Goal: Contribute content

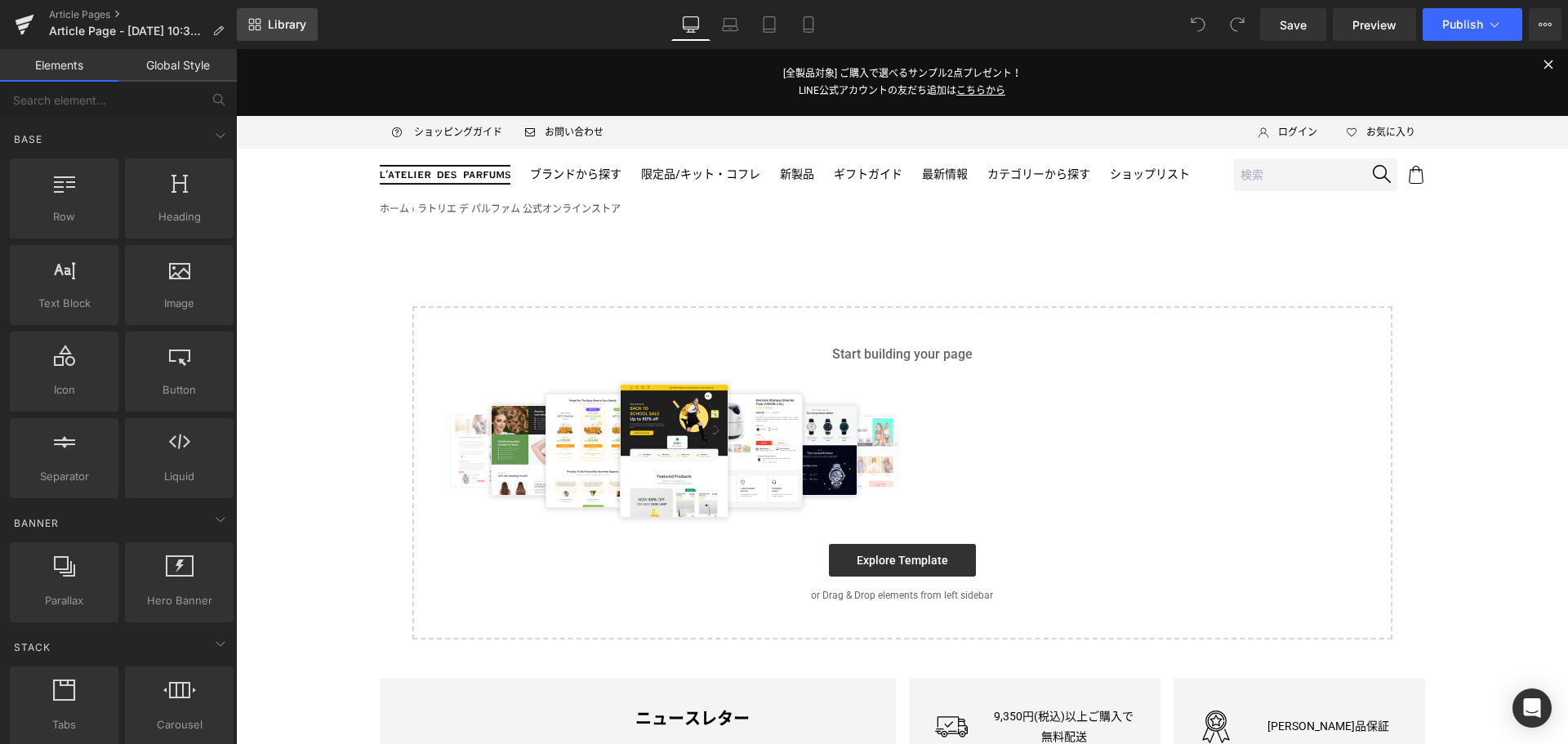
click at [276, 26] on span "Library" at bounding box center [287, 25] width 39 height 15
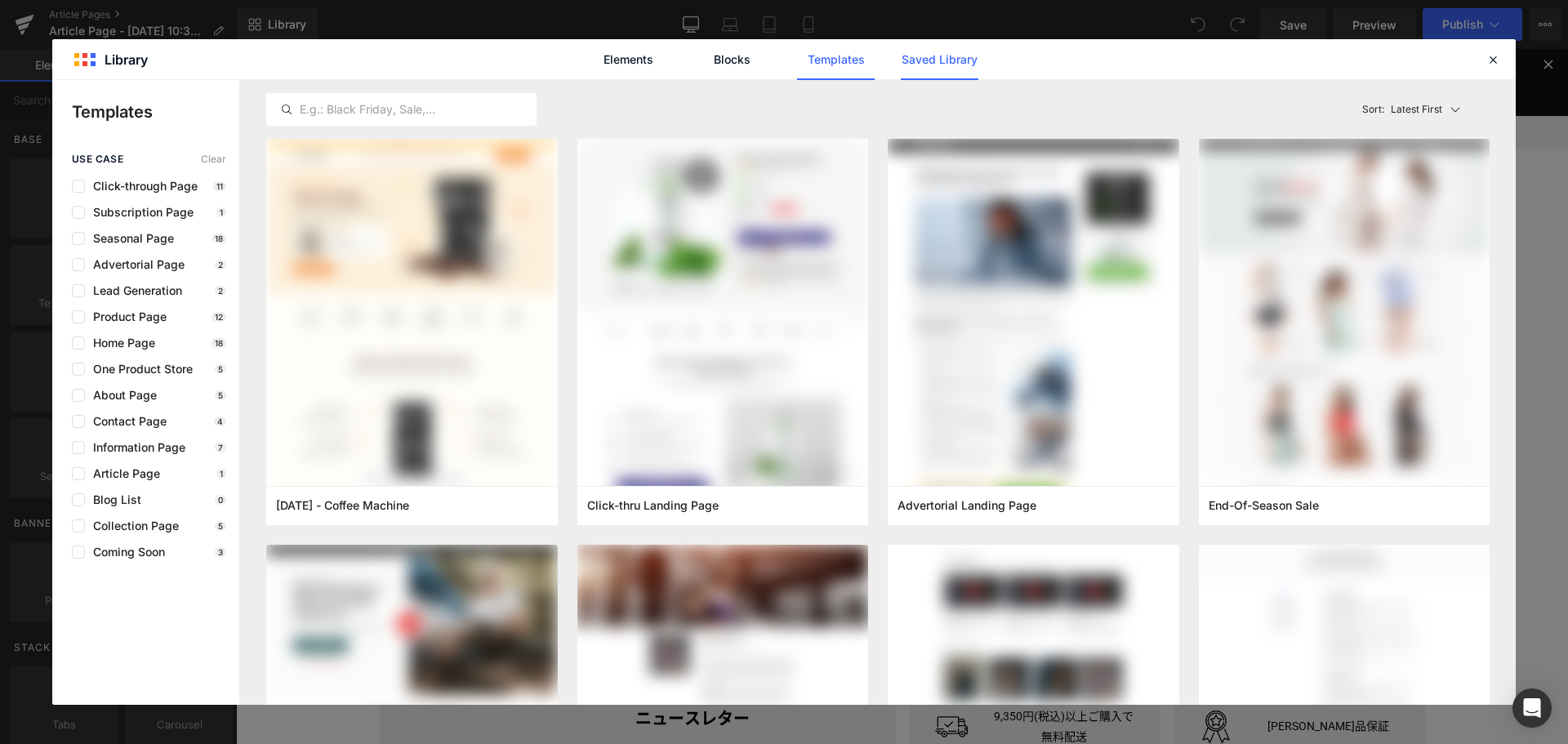
click at [959, 58] on link "Saved Library" at bounding box center [940, 60] width 77 height 41
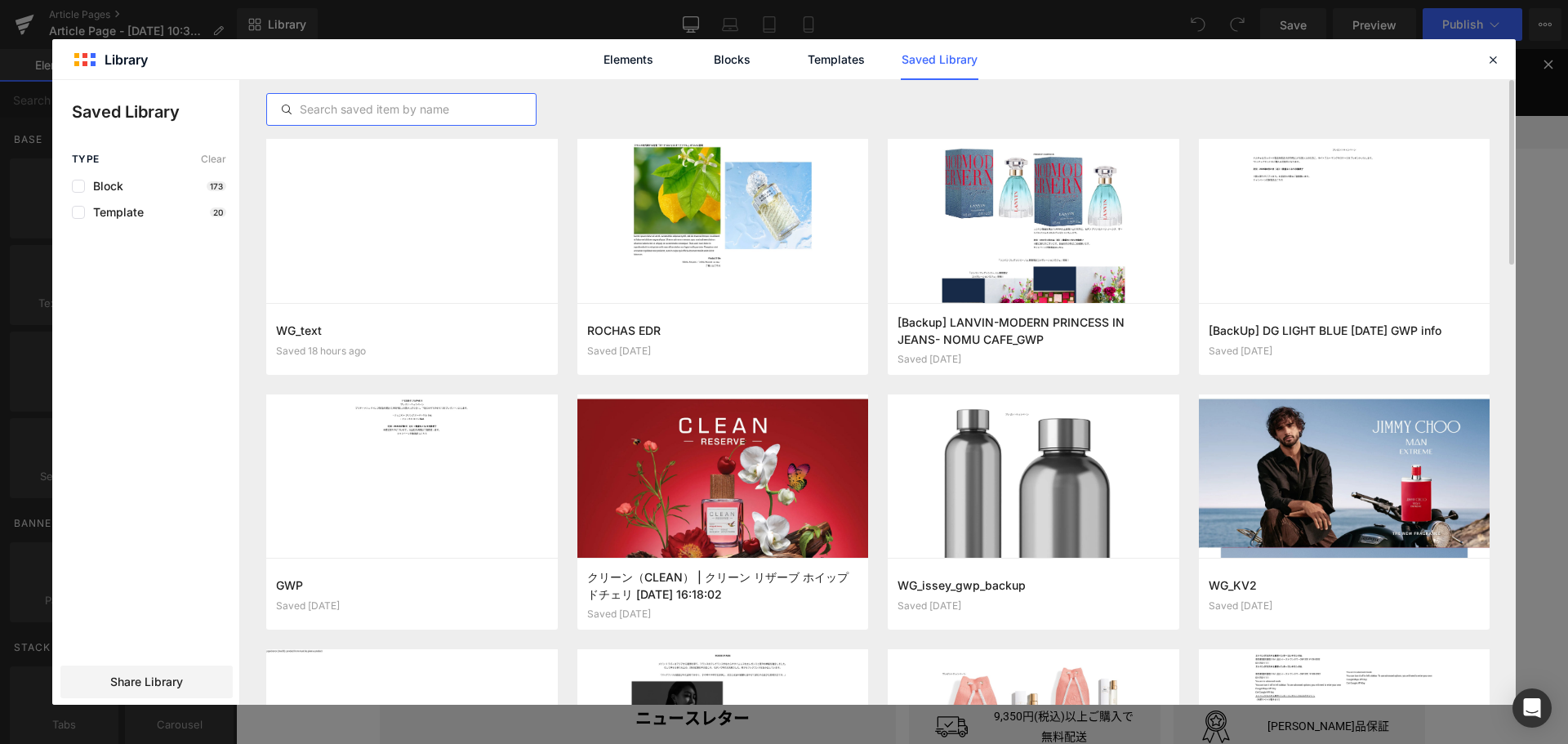
click at [406, 106] on input "text" at bounding box center [401, 110] width 268 height 20
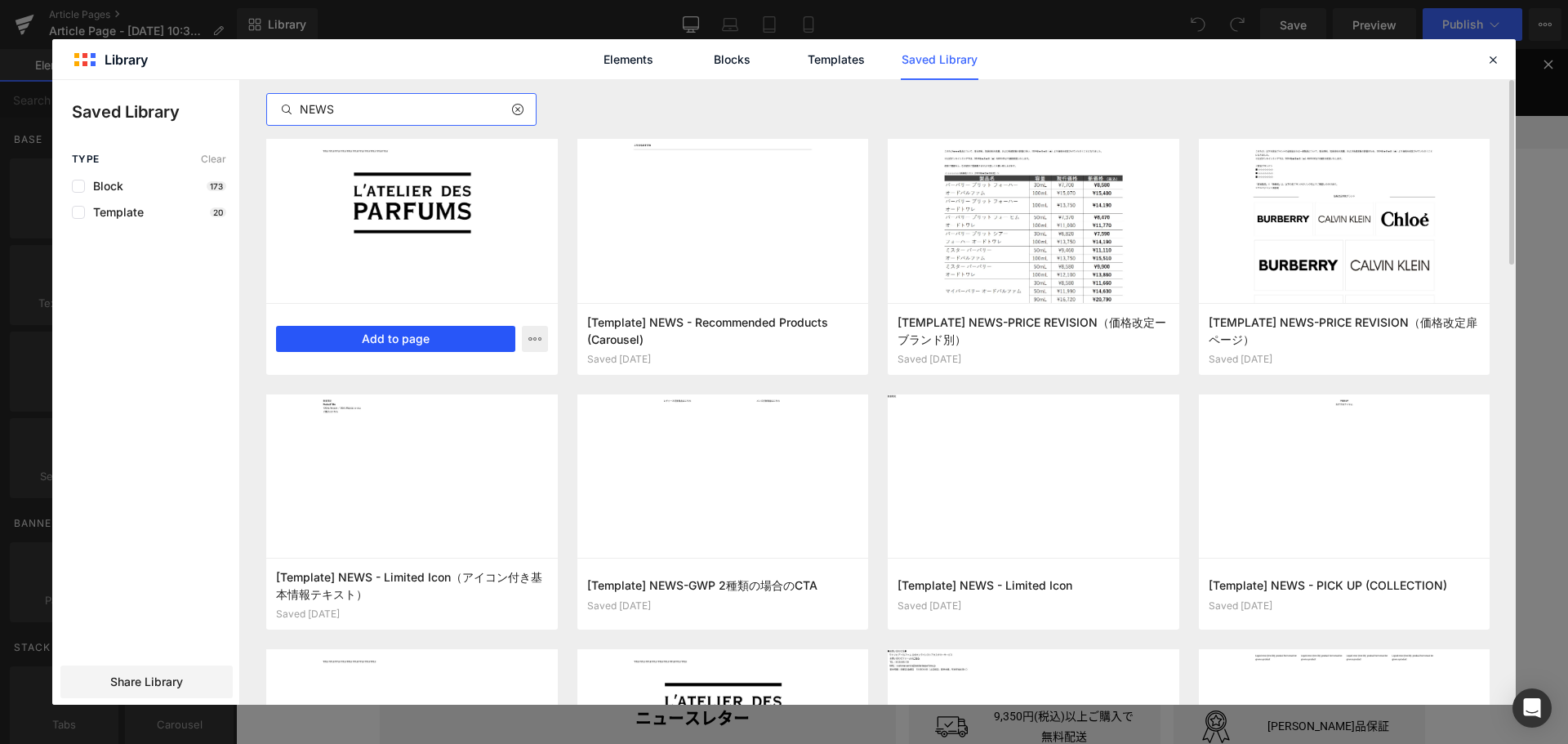
type input "NEWS"
click at [471, 334] on button "Add to page" at bounding box center [395, 339] width 239 height 26
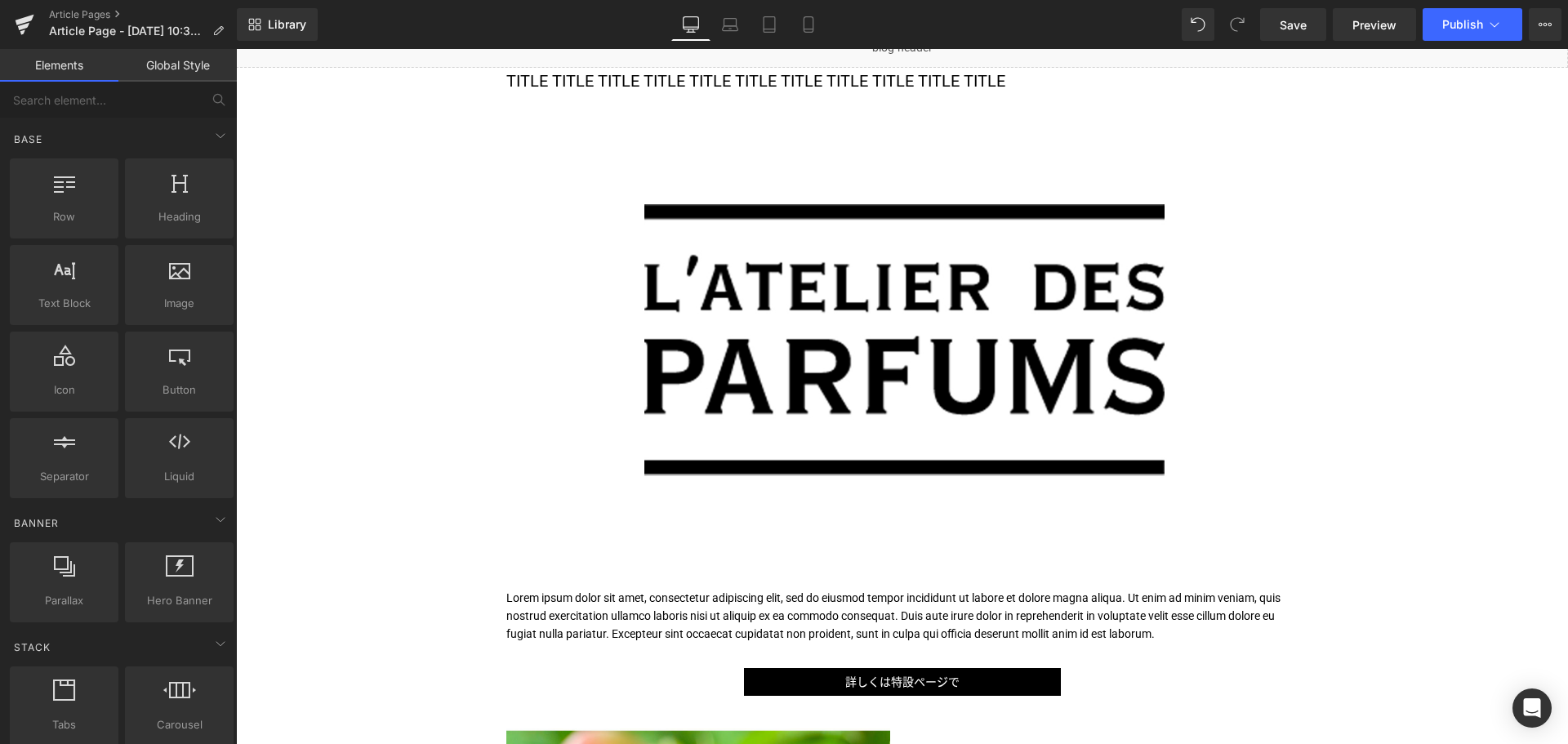
scroll to position [199, 0]
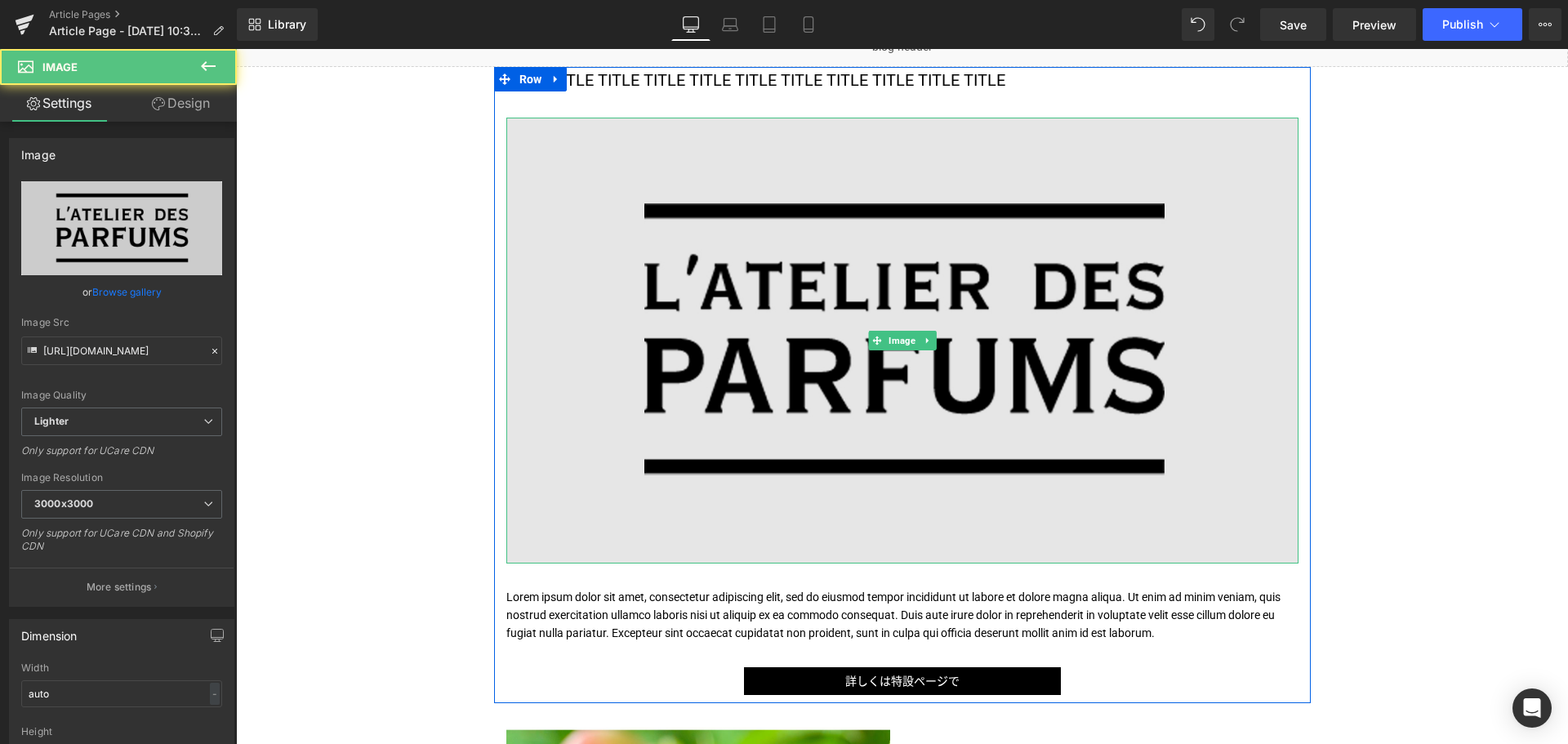
click at [654, 305] on img at bounding box center [903, 340] width 792 height 446
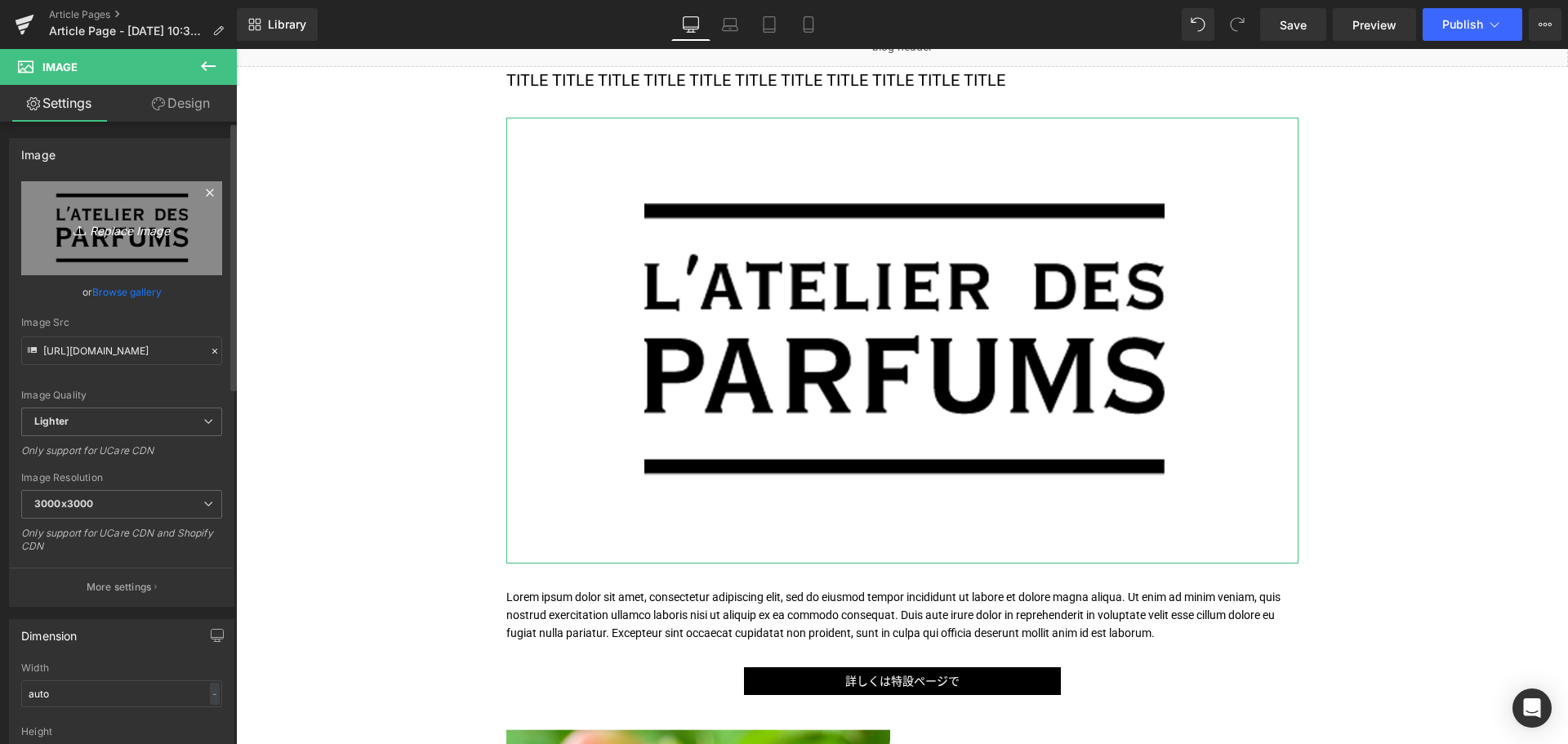
click at [122, 241] on link "Replace Image" at bounding box center [122, 228] width 201 height 94
type input "C:\fakepath\NR-NCS_RADIANTE-KV-Solo-1200x675.jpg"
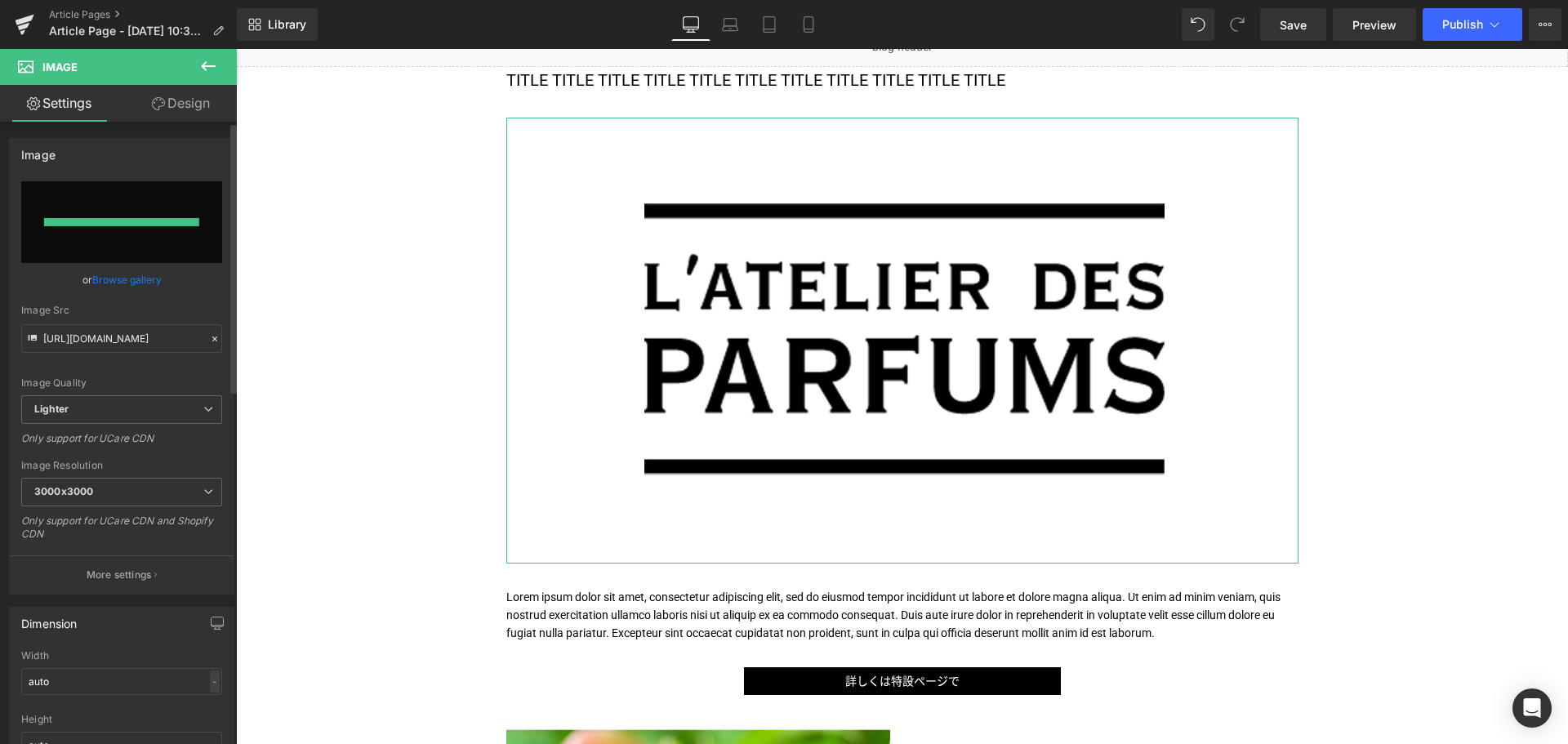
type input "[URL][DOMAIN_NAME]"
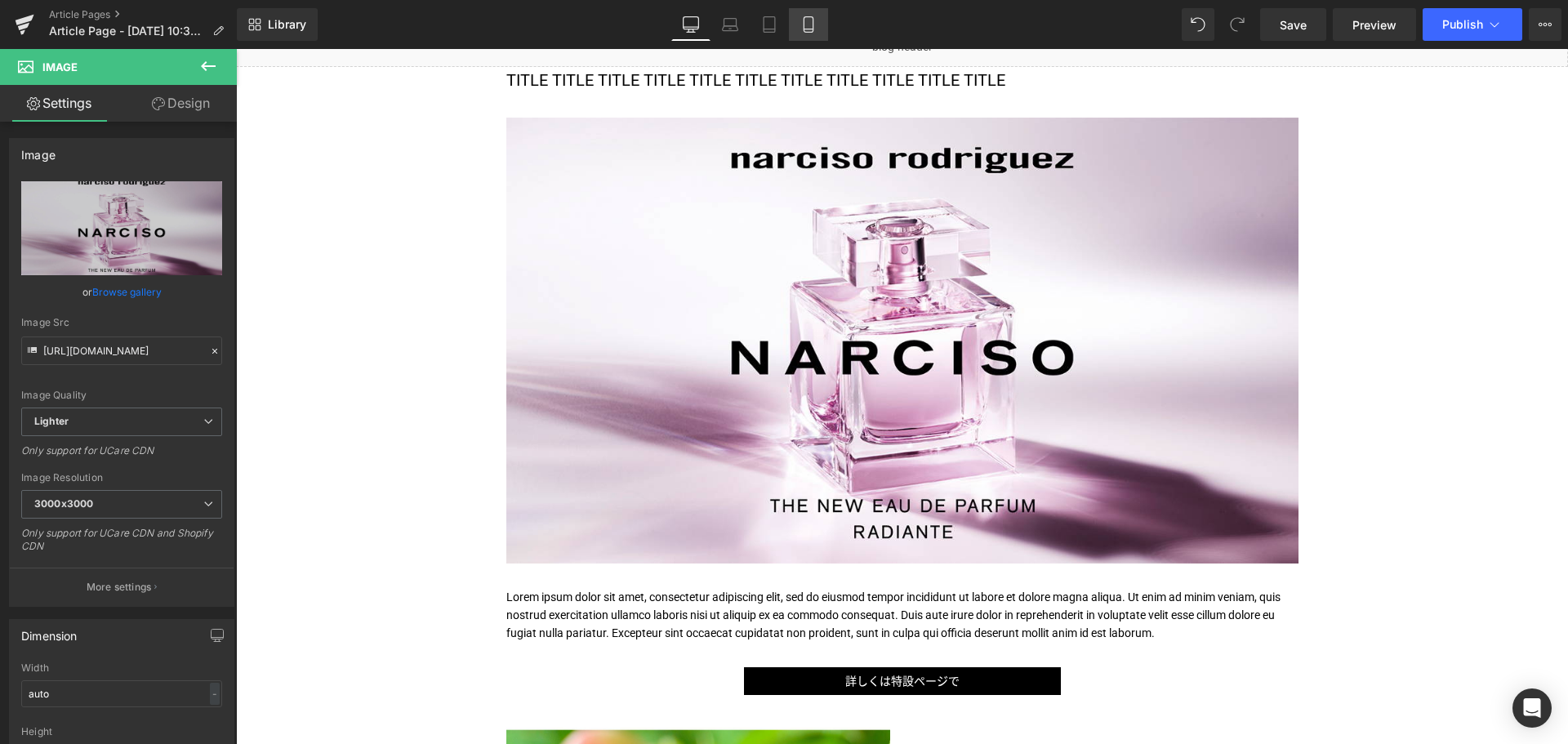
click at [820, 35] on link "Mobile" at bounding box center [809, 25] width 40 height 33
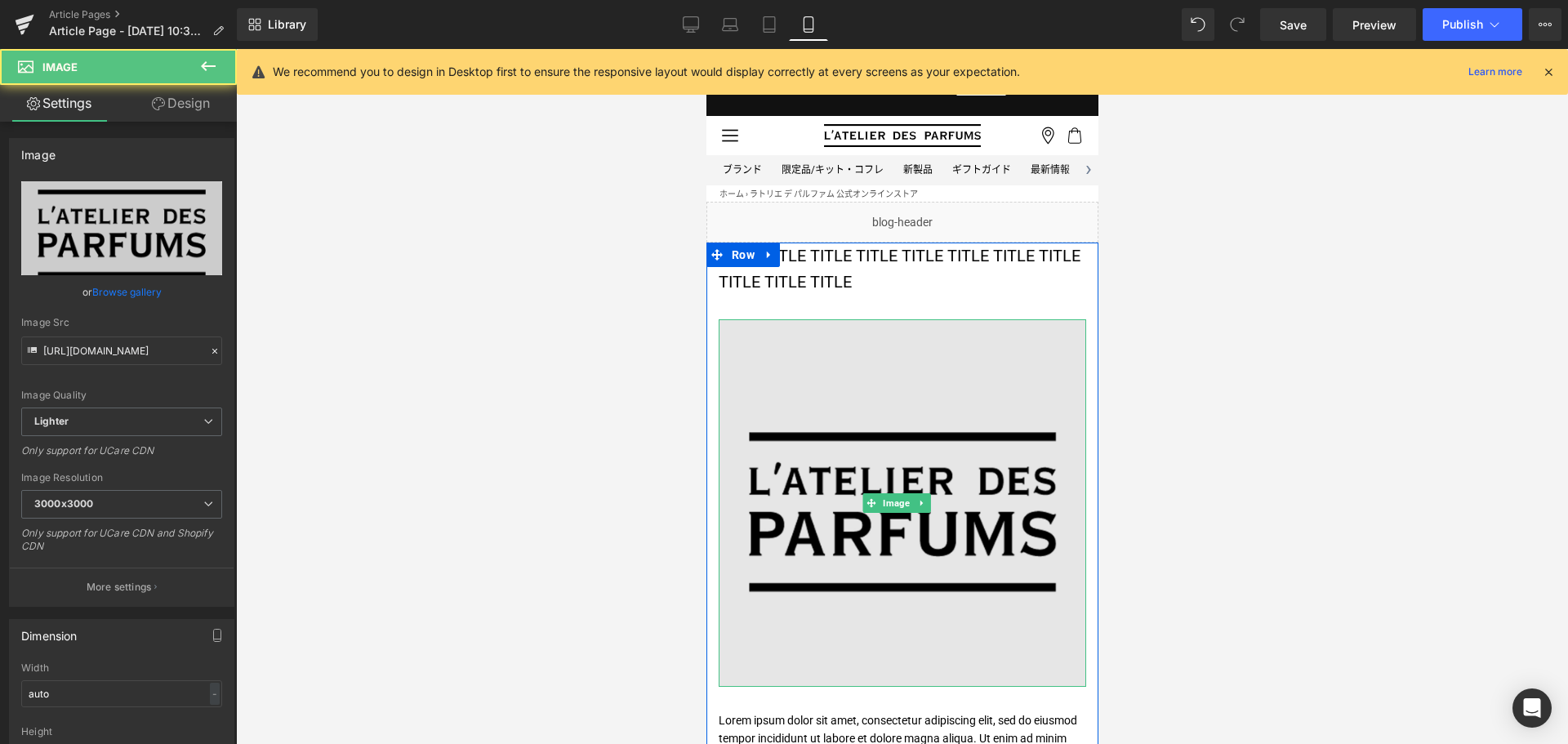
click at [880, 412] on img at bounding box center [901, 503] width 367 height 367
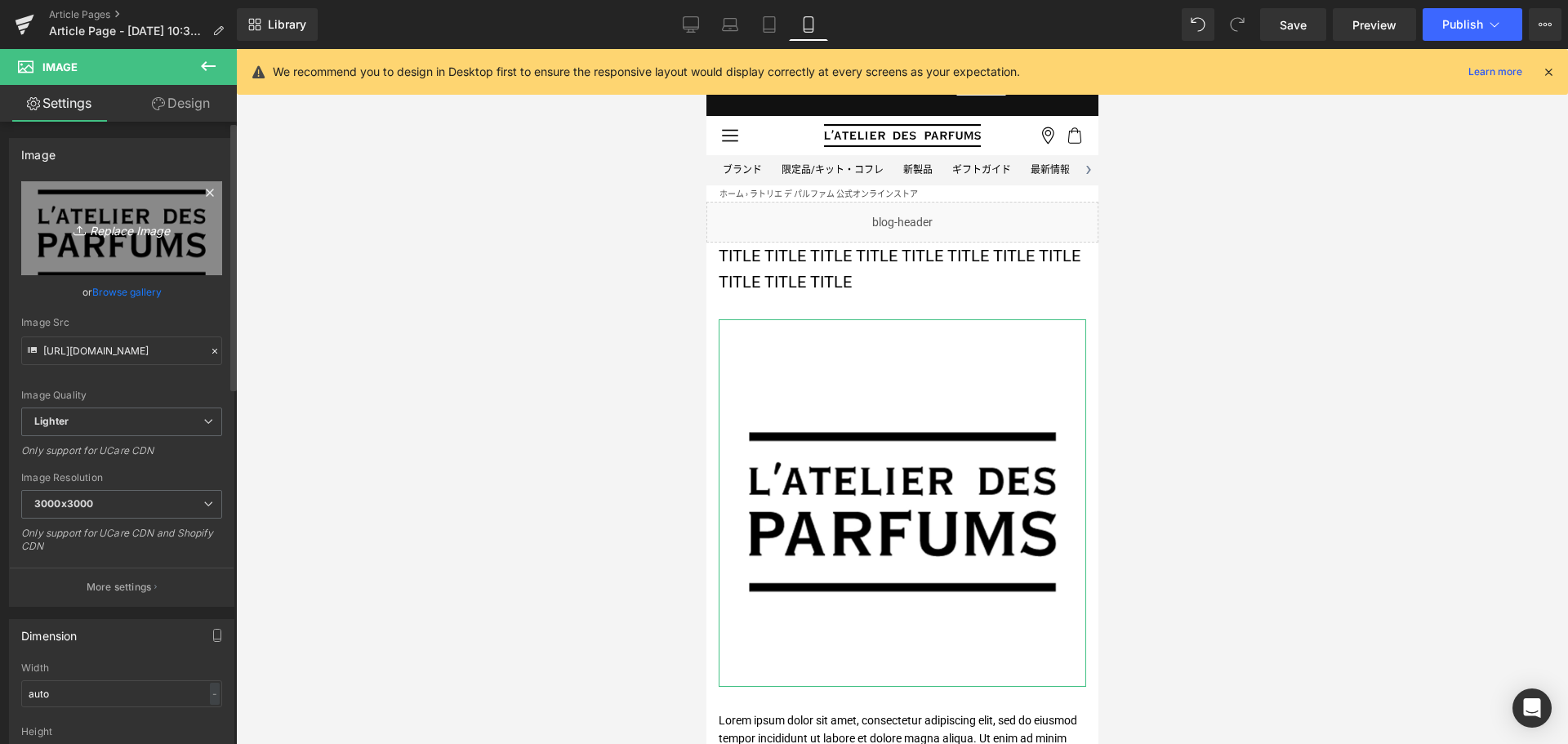
click at [156, 248] on link "Replace Image" at bounding box center [122, 228] width 201 height 94
type input "C:\fakepath\NR-NCS_RADIANTE-KV-Solo-1080x1080.jpg"
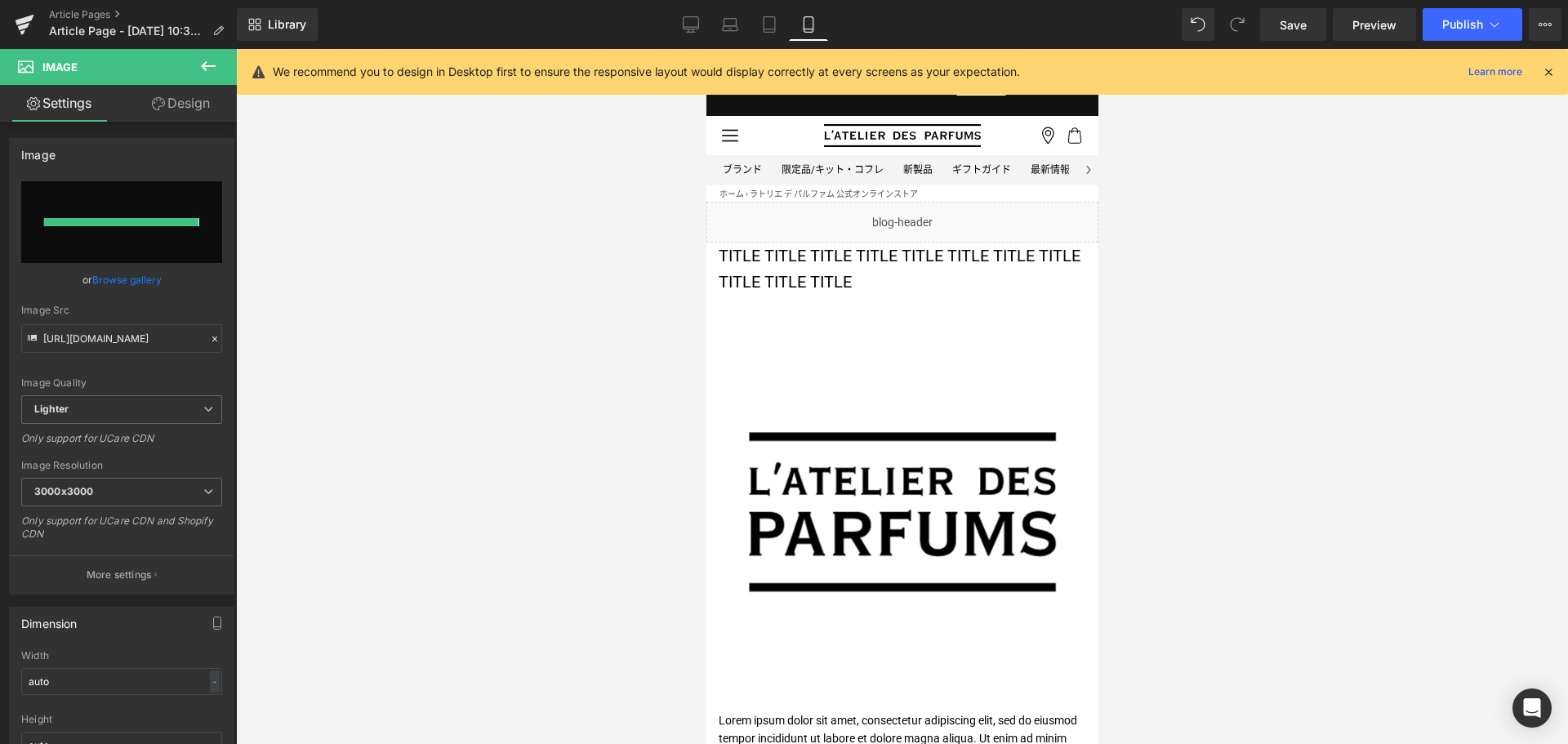
type input "[URL][DOMAIN_NAME]"
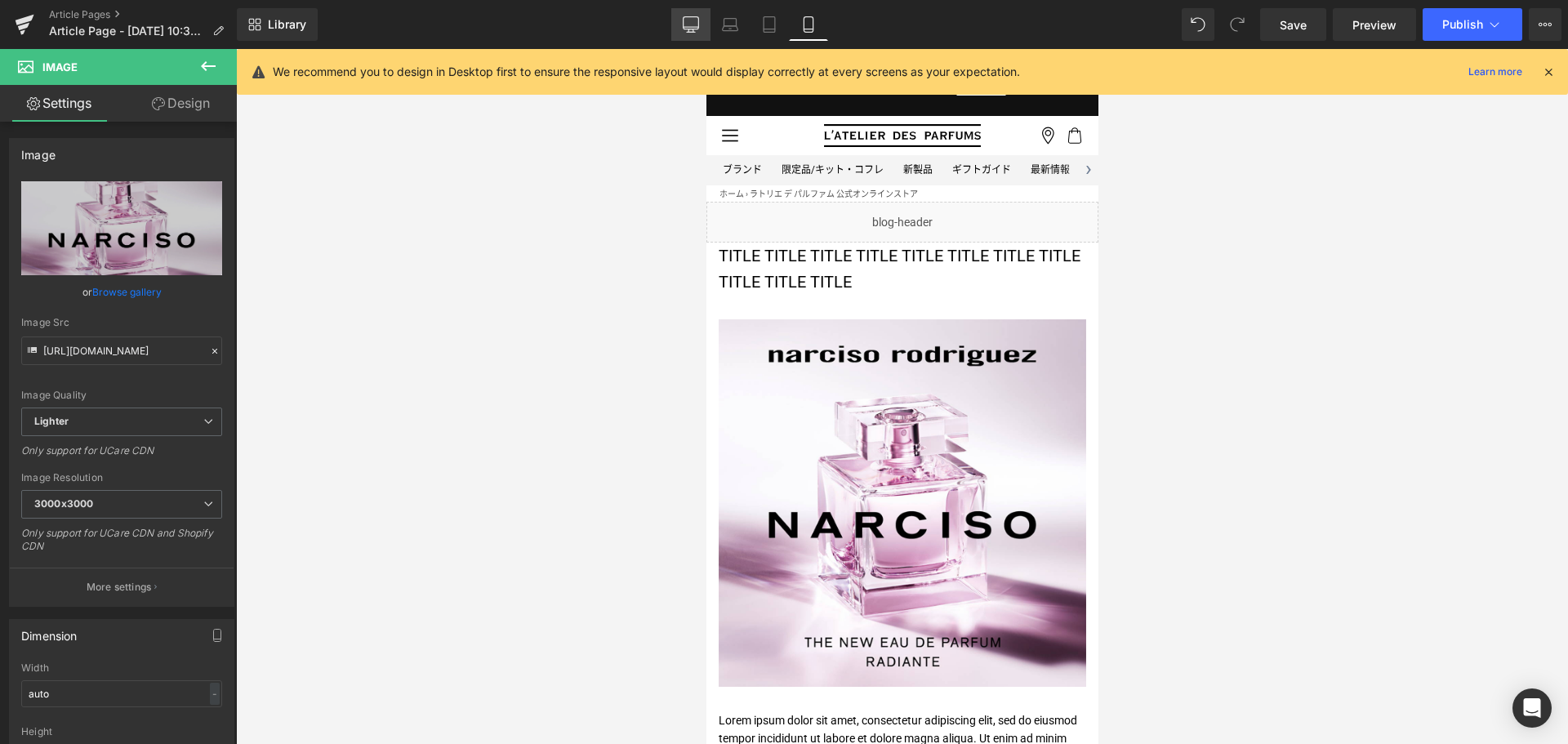
click at [690, 14] on link "Desktop" at bounding box center [691, 25] width 40 height 33
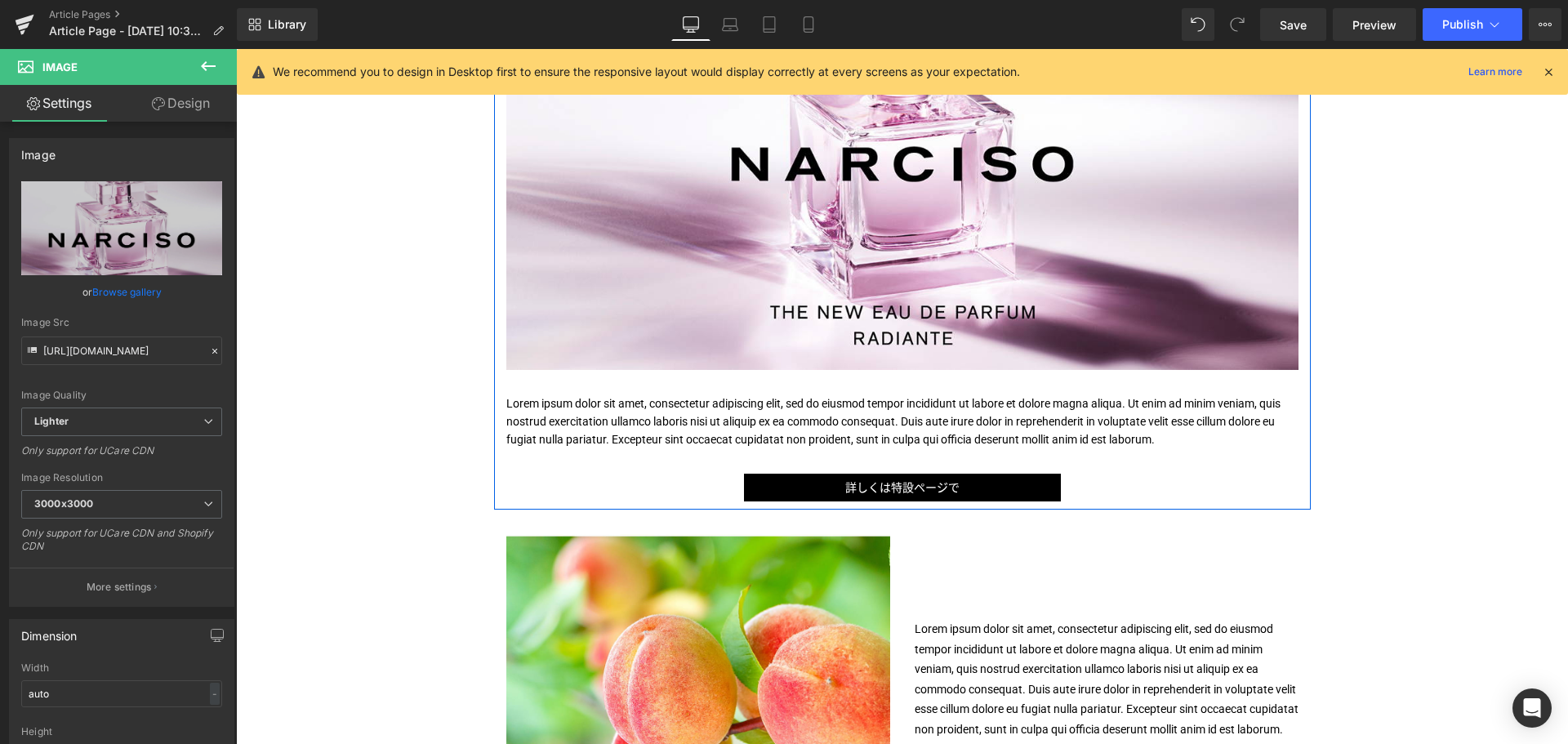
scroll to position [394, 0]
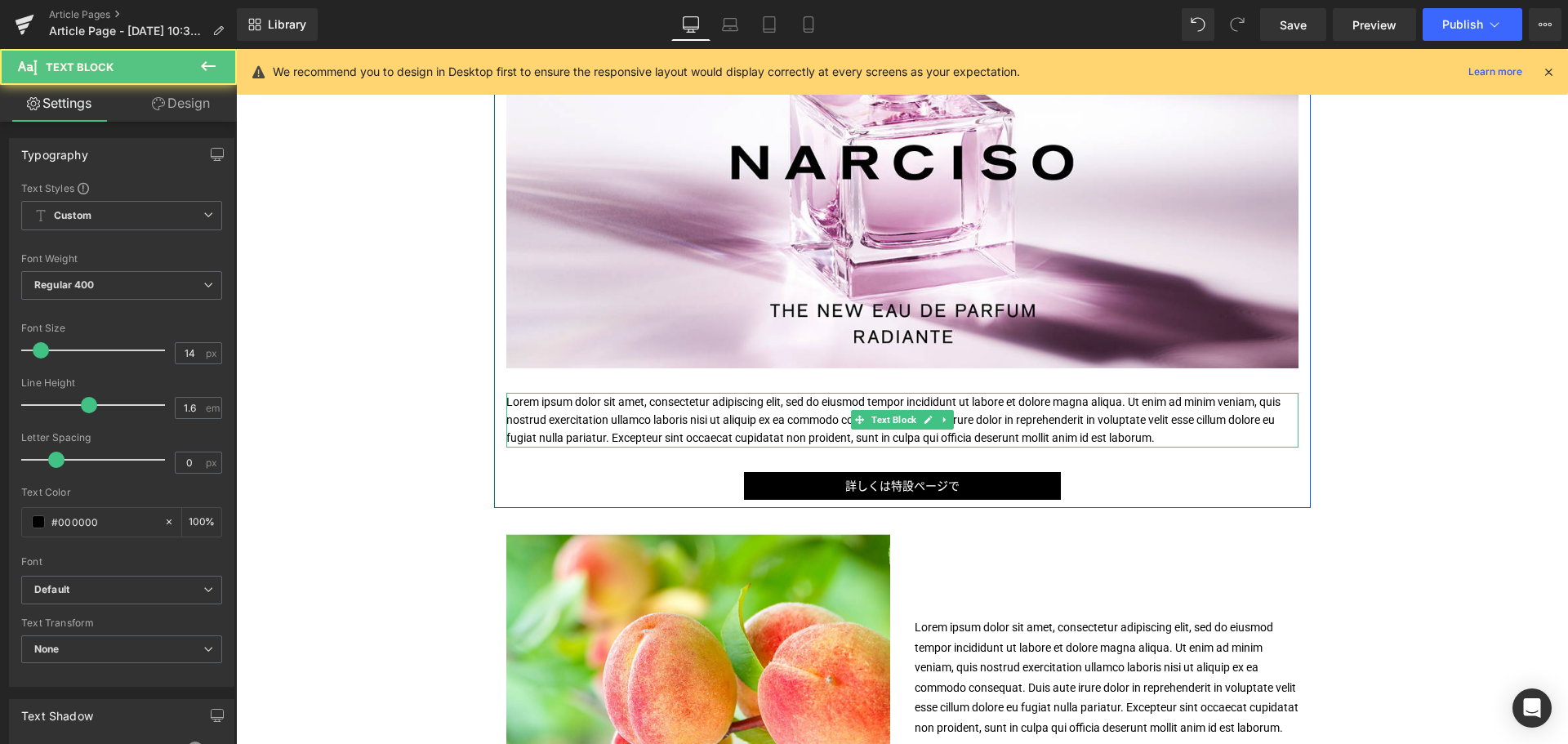
click at [651, 430] on p "Lorem ipsum dolor sit amet, consectetur adipiscing elit, sed do eiusmod tempor …" at bounding box center [903, 420] width 792 height 54
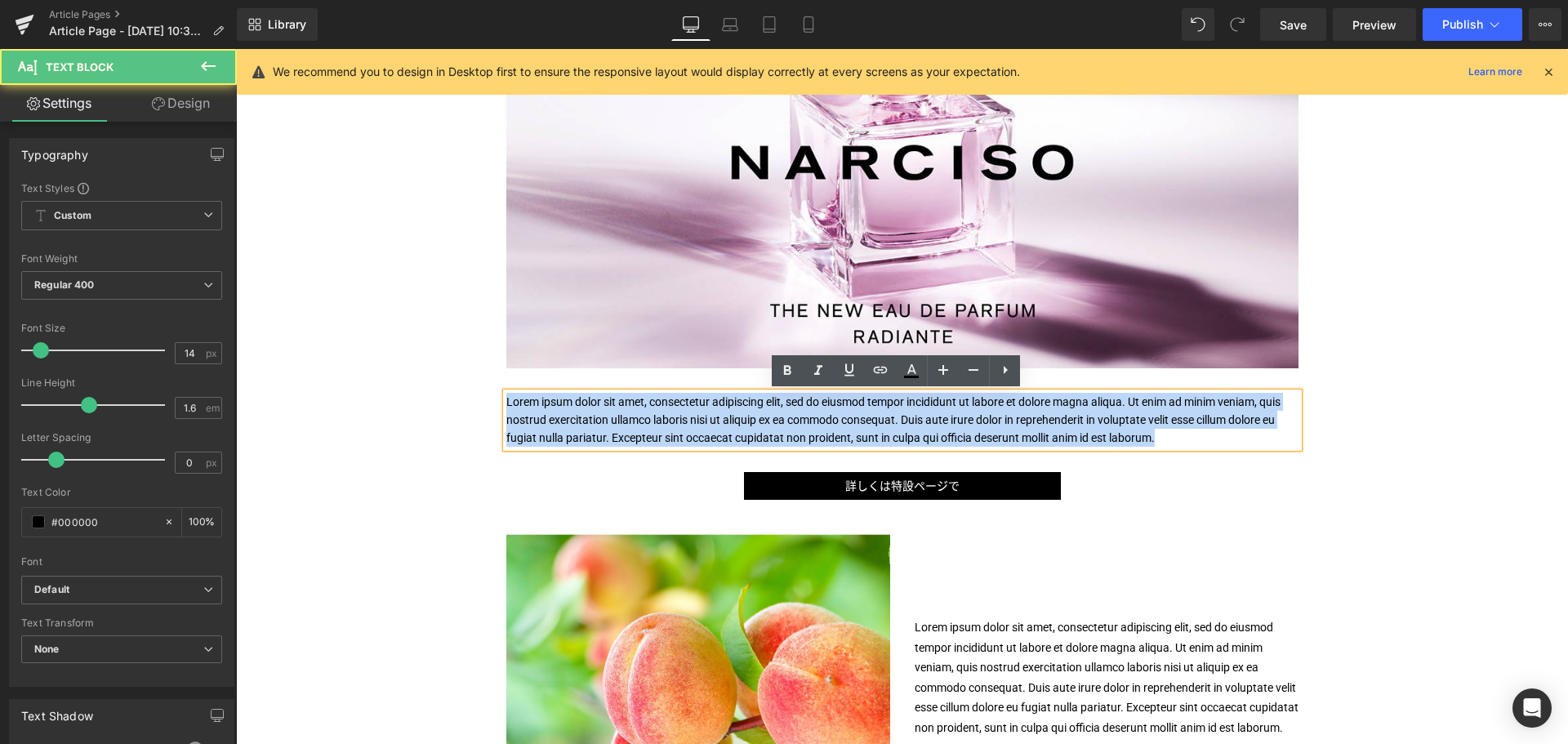
click at [651, 430] on p "Lorem ipsum dolor sit amet, consectetur adipiscing elit, sed do eiusmod tempor …" at bounding box center [903, 420] width 792 height 54
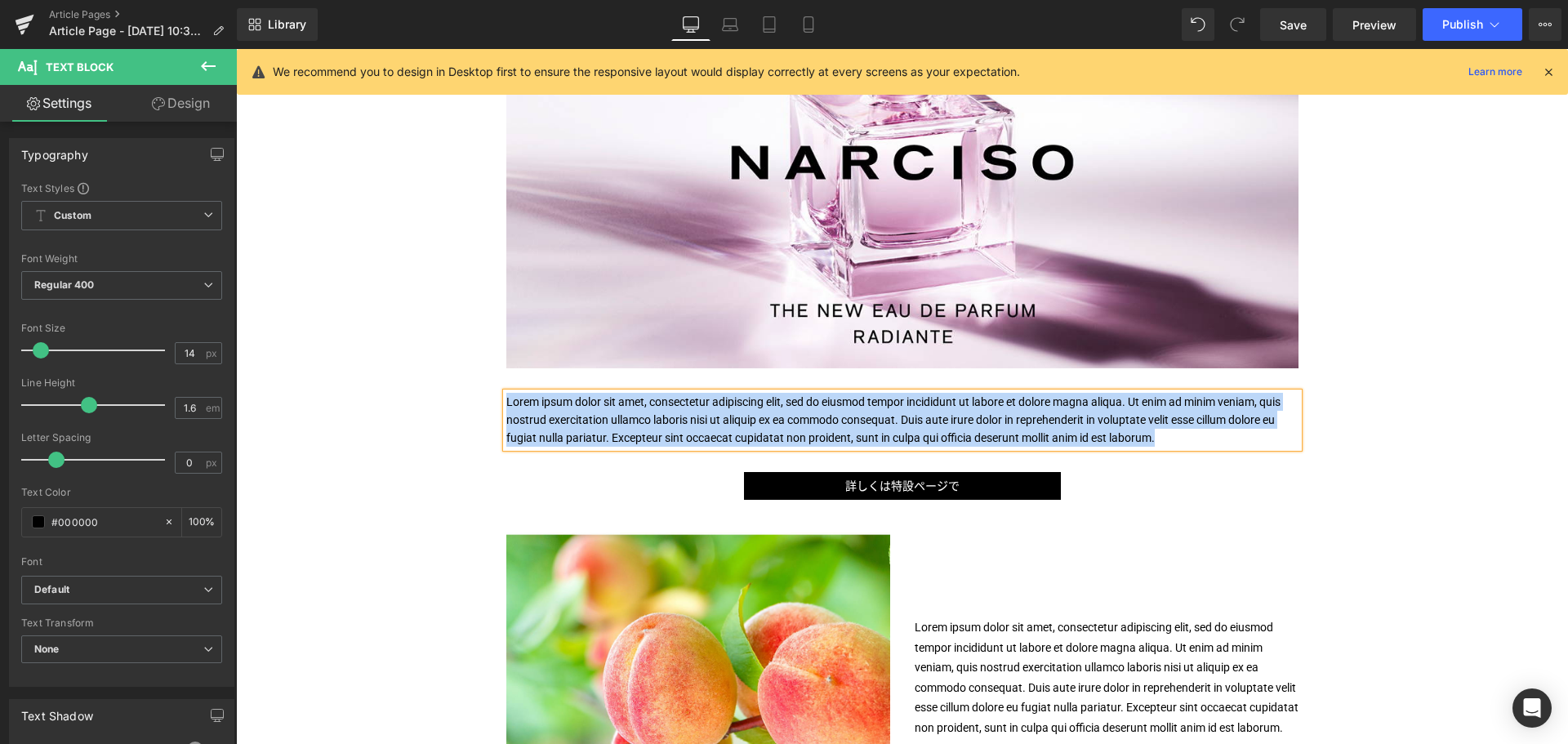
paste div
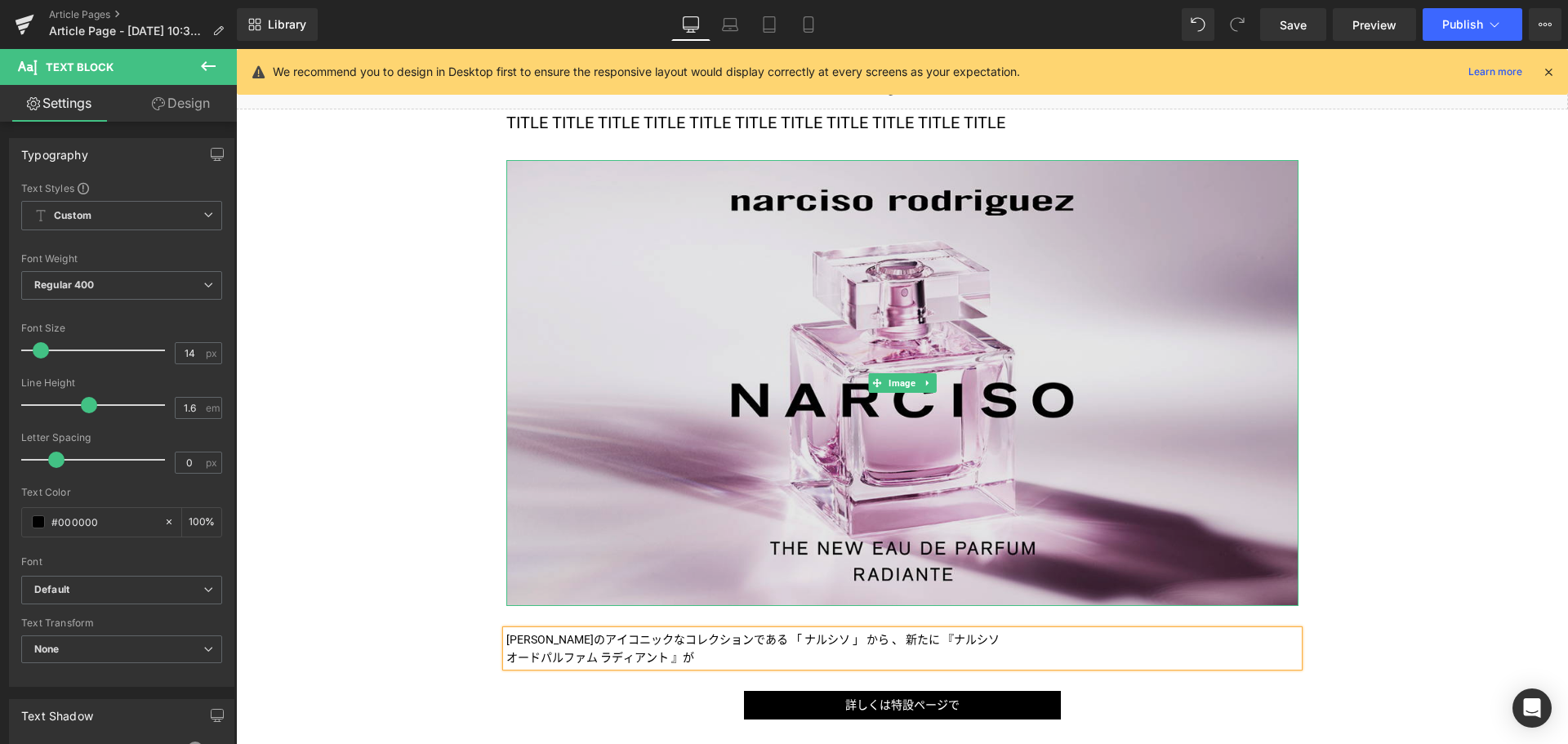
scroll to position [152, 0]
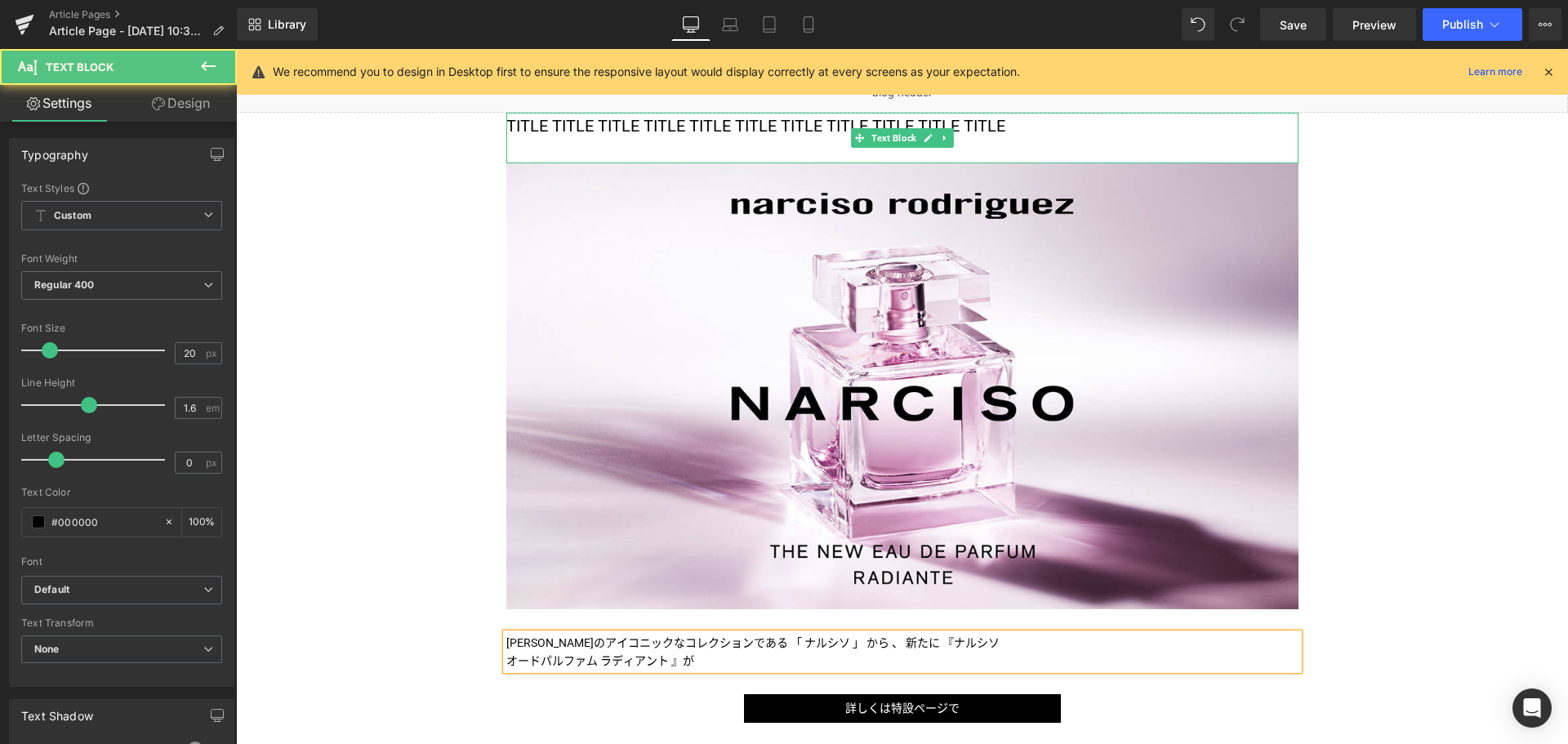
click at [752, 130] on p "TITLE TITLE TITLE TITLE TITLE TITLE TITLE TITLE TITLE TITLE TITLE" at bounding box center [903, 126] width 792 height 26
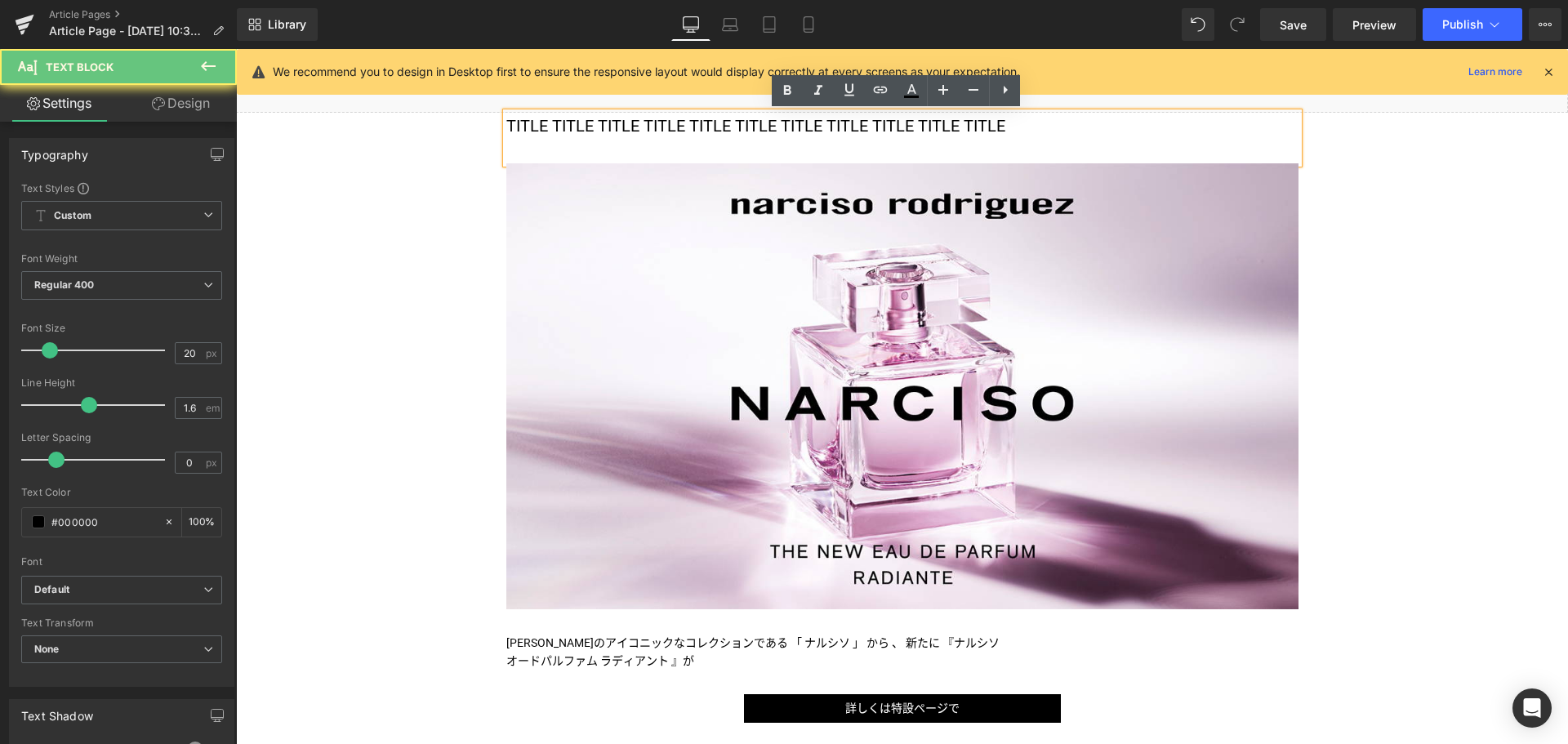
click at [752, 130] on p "TITLE TITLE TITLE TITLE TITLE TITLE TITLE TITLE TITLE TITLE TITLE" at bounding box center [903, 126] width 792 height 26
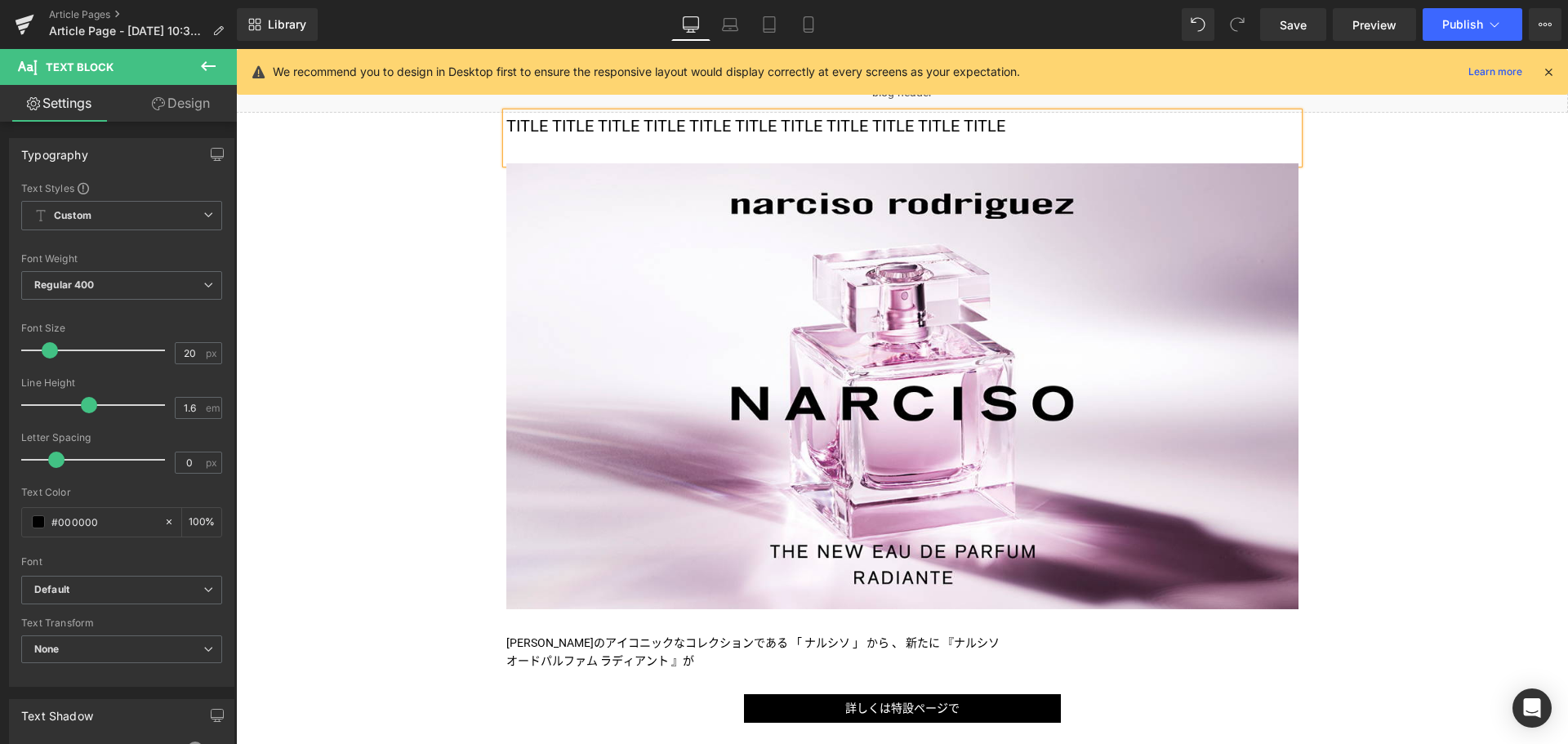
paste div
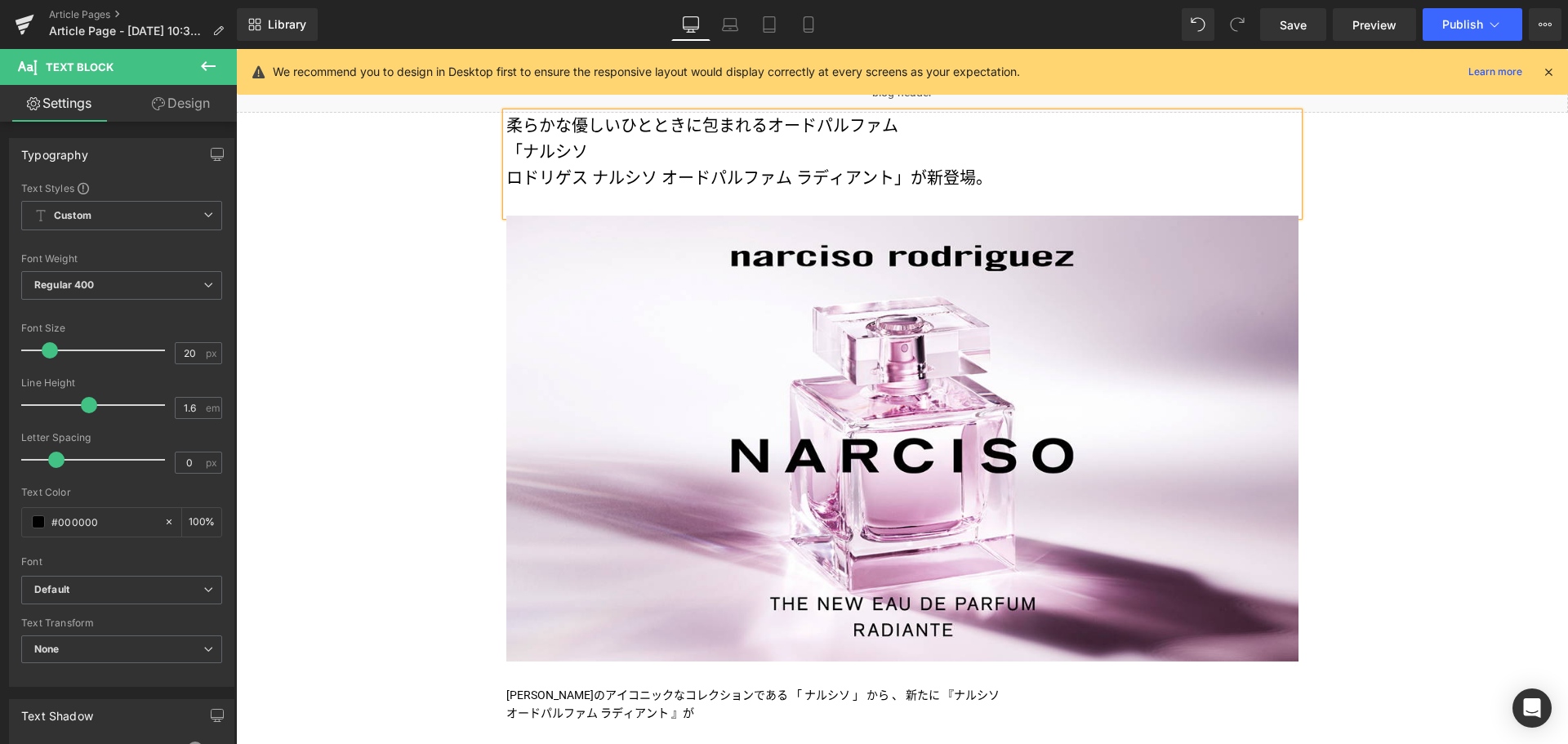
click at [908, 128] on p "柔らかな優しいひとときに包まれるオードパルファム" at bounding box center [903, 126] width 792 height 26
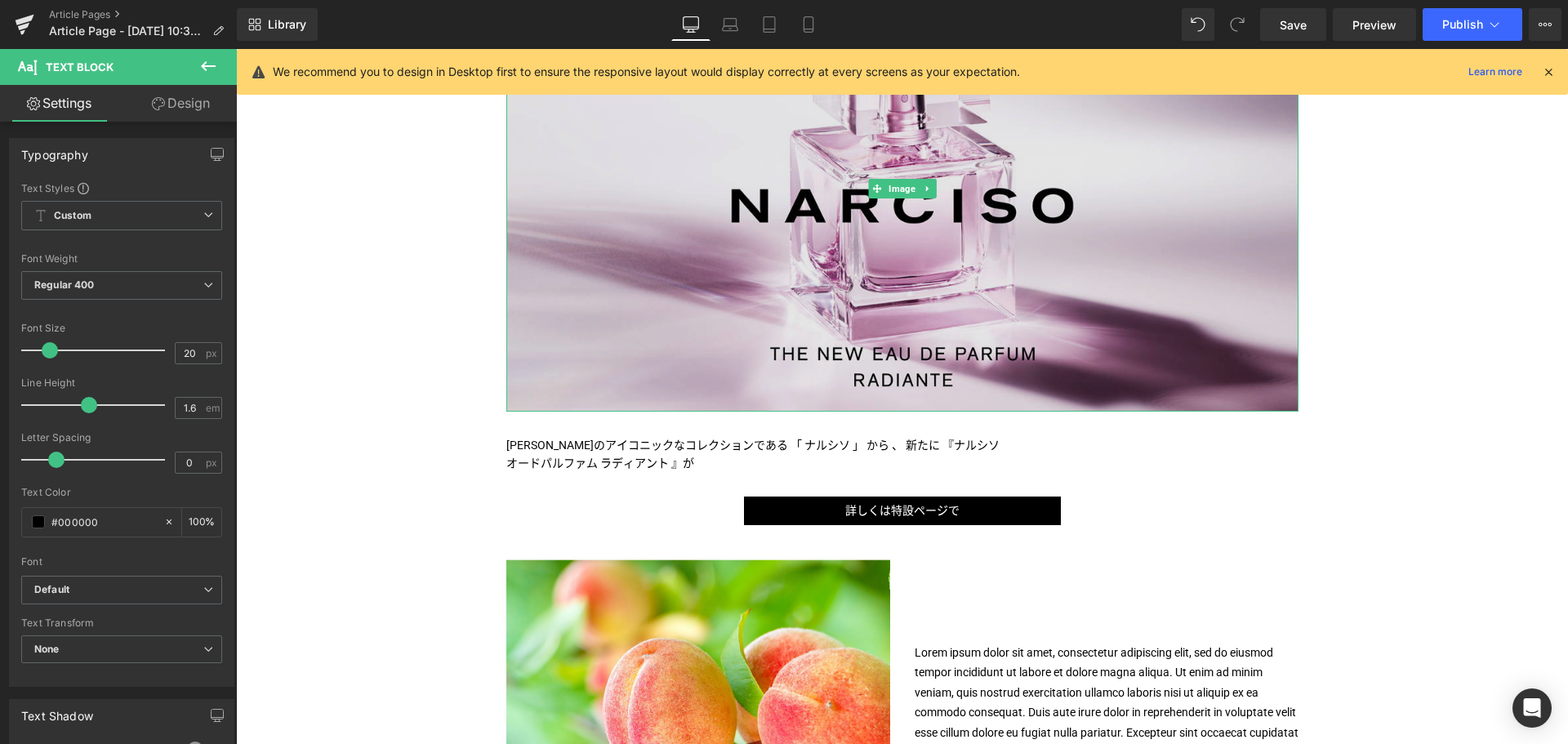
scroll to position [351, 0]
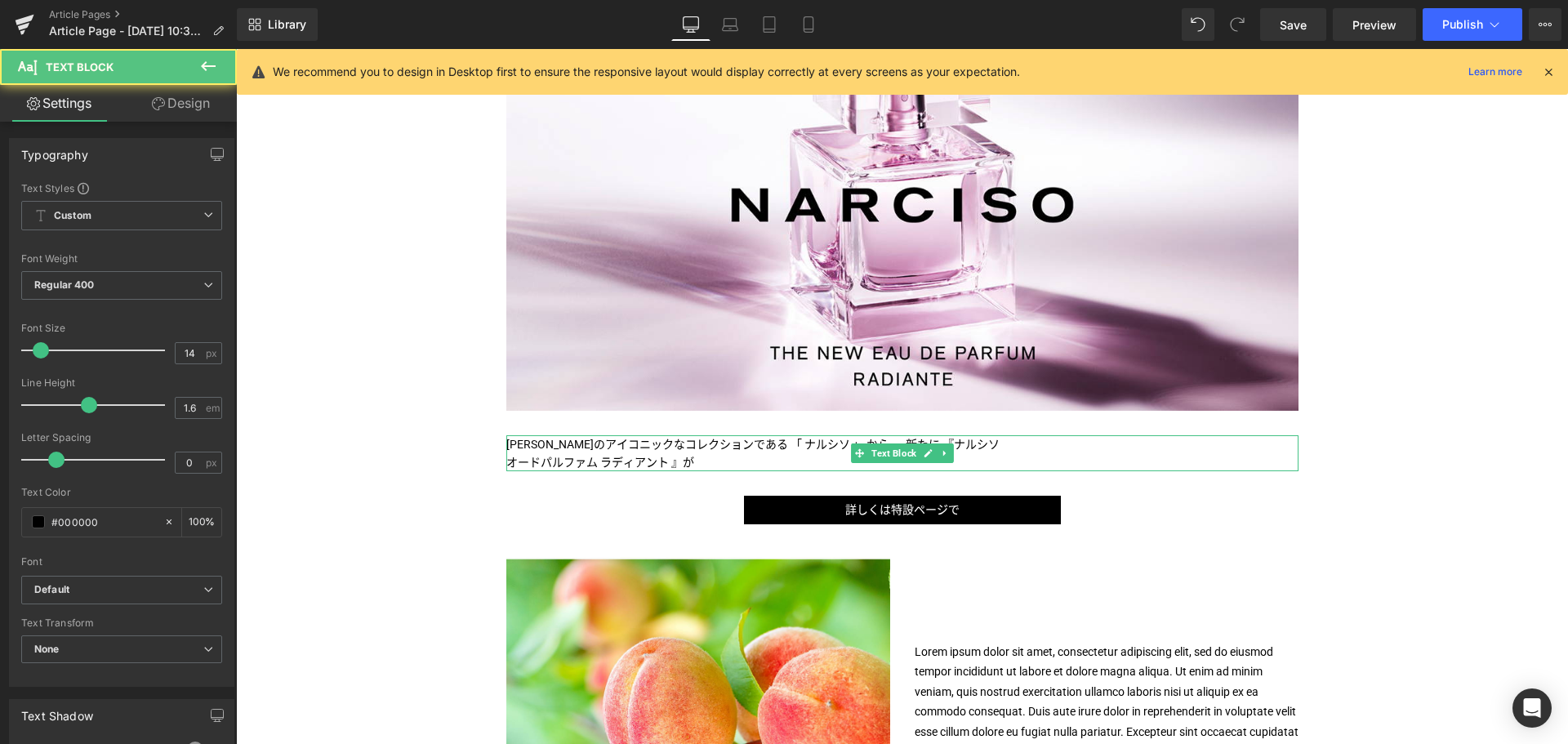
click at [810, 463] on p "オードパルファム ラディアント 』が" at bounding box center [903, 462] width 792 height 18
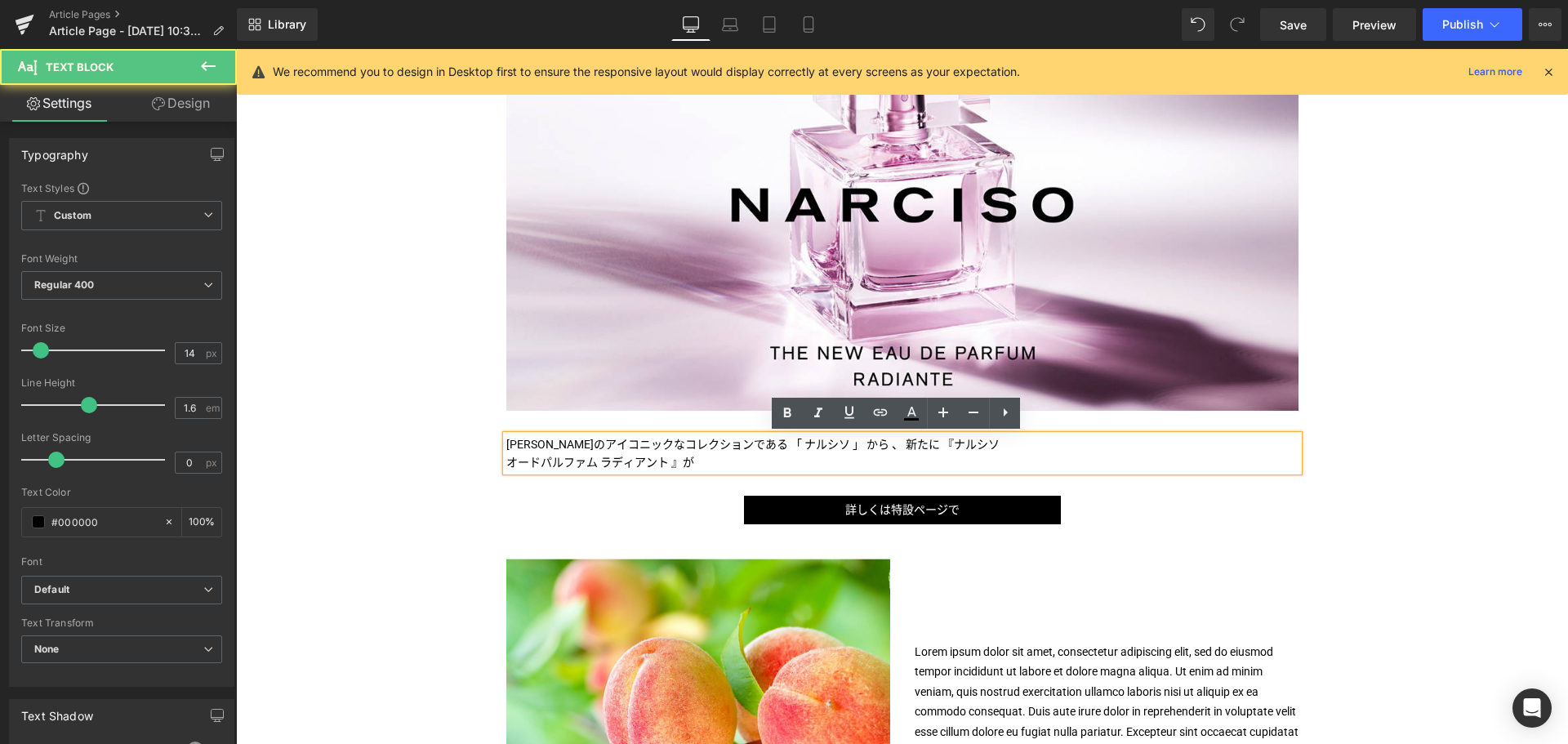
click at [1036, 440] on p "[PERSON_NAME]のアイコニックなコレクションである 「 ナルシソ 」 から 、 新たに 『ナルシソ" at bounding box center [903, 444] width 792 height 18
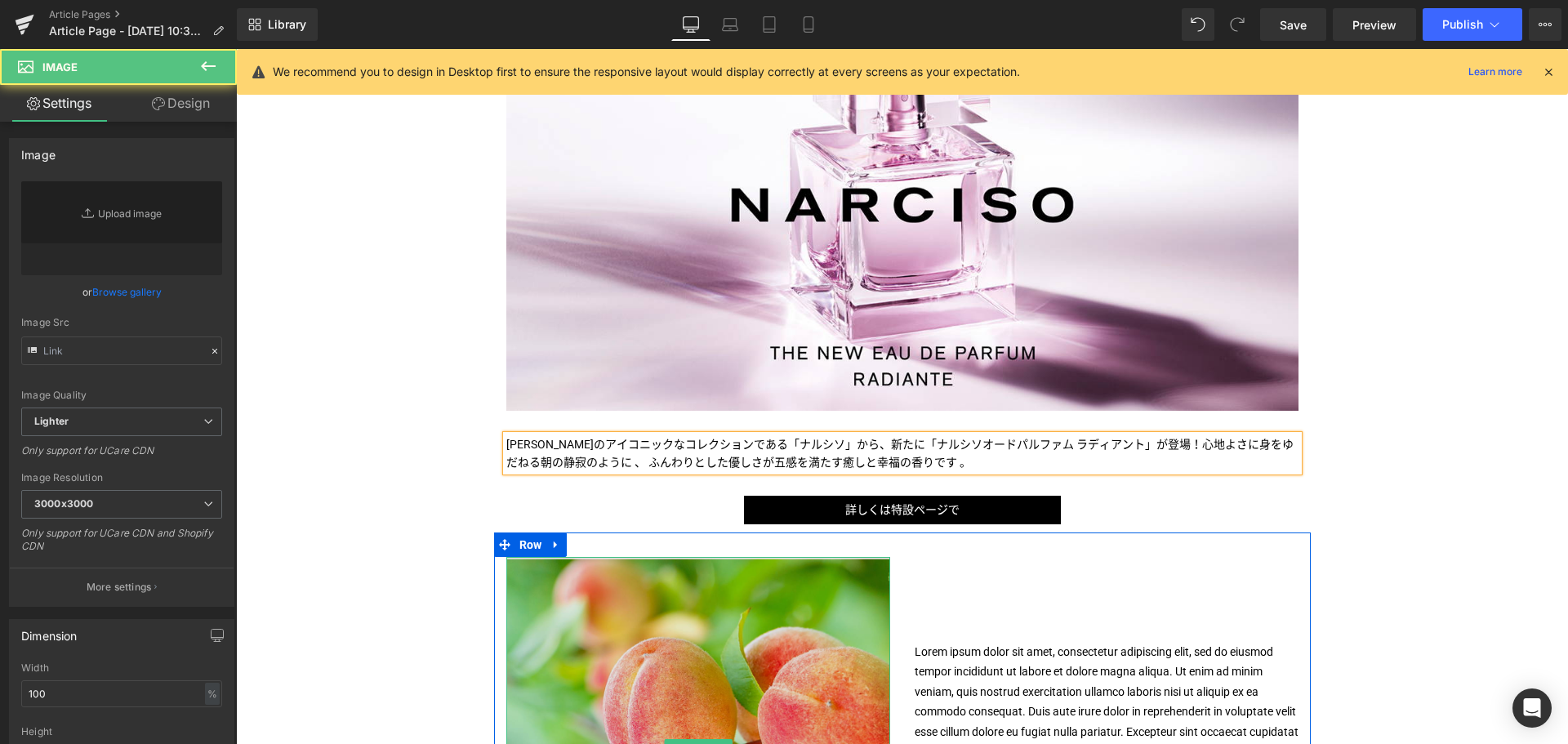
click at [740, 597] on img at bounding box center [698, 749] width 384 height 384
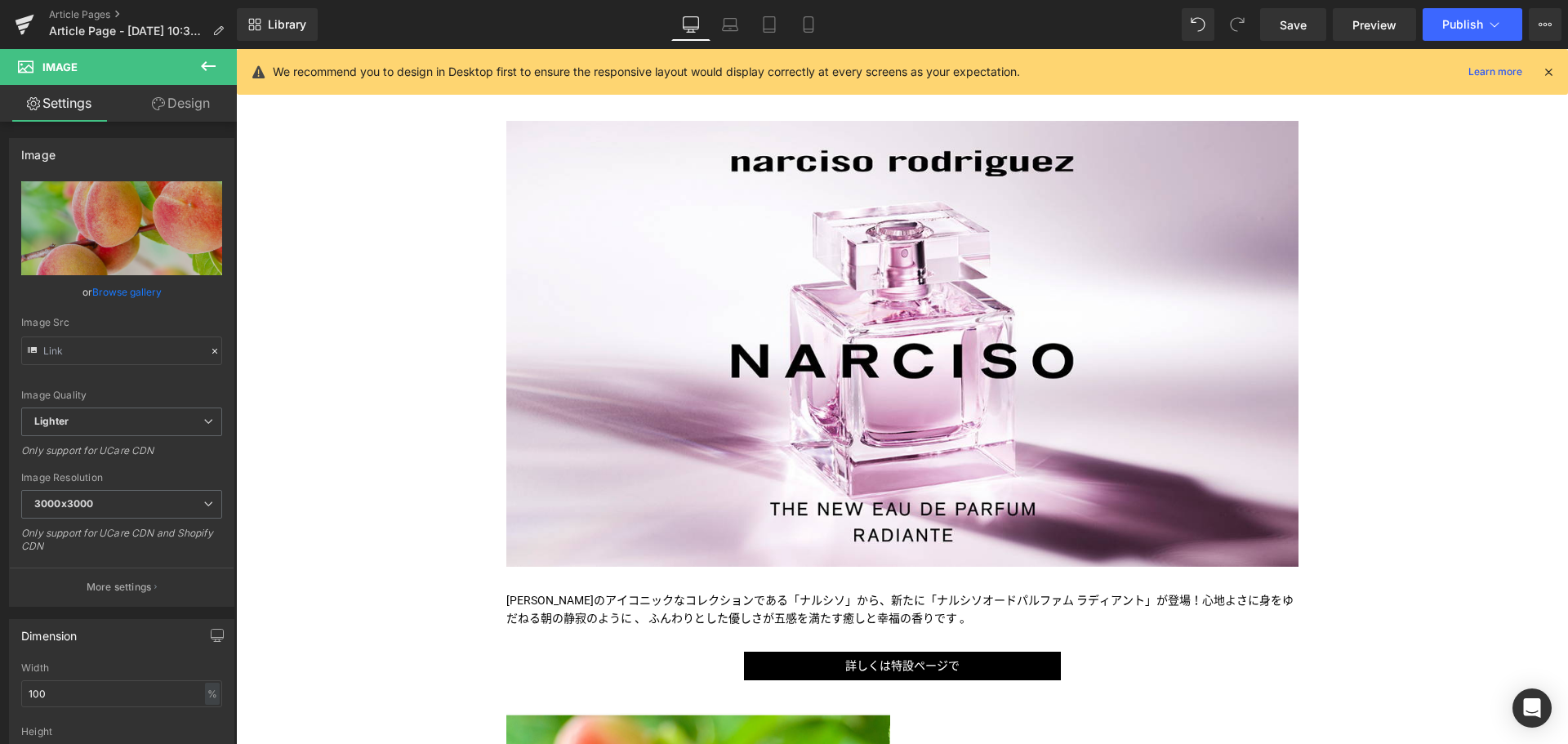
scroll to position [194, 0]
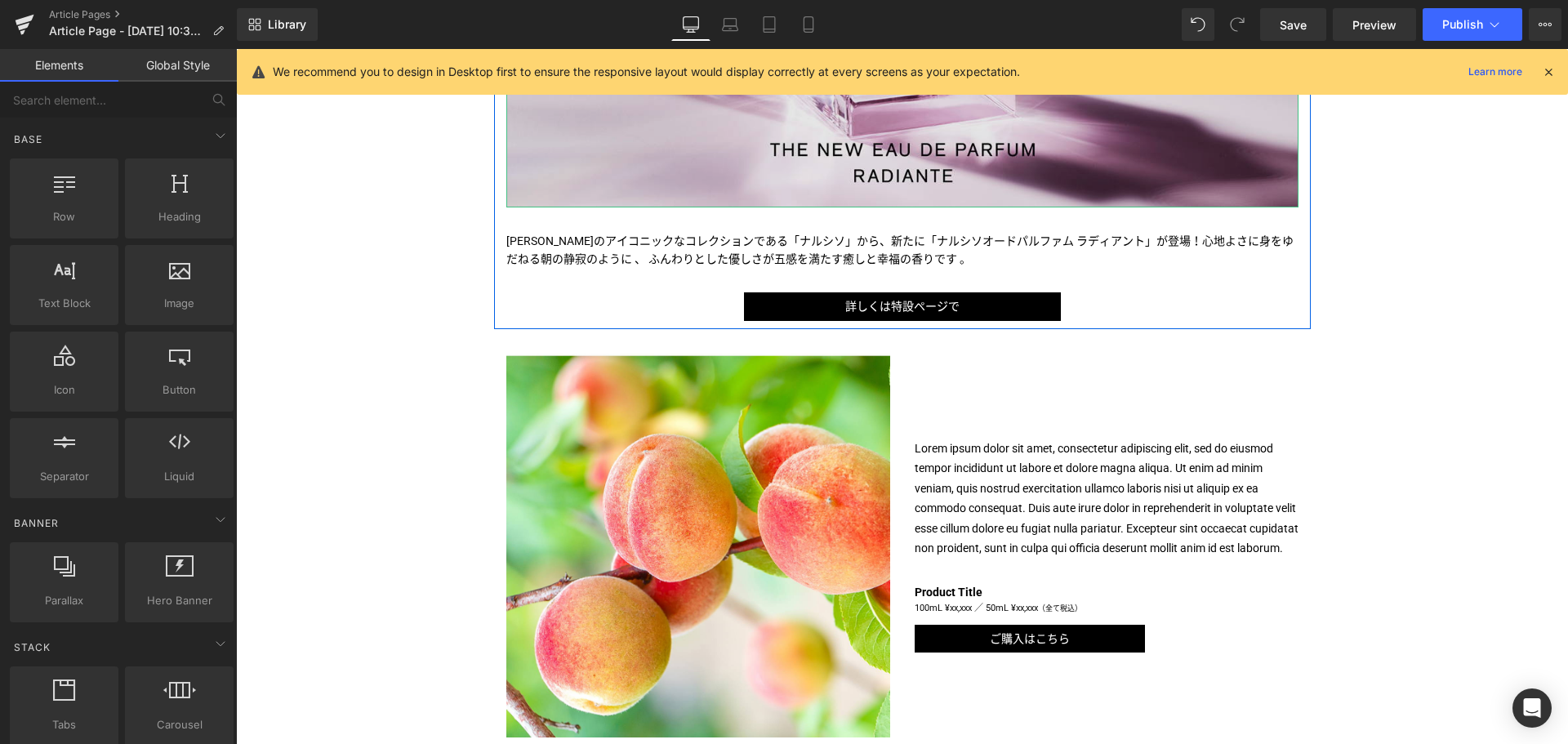
scroll to position [555, 0]
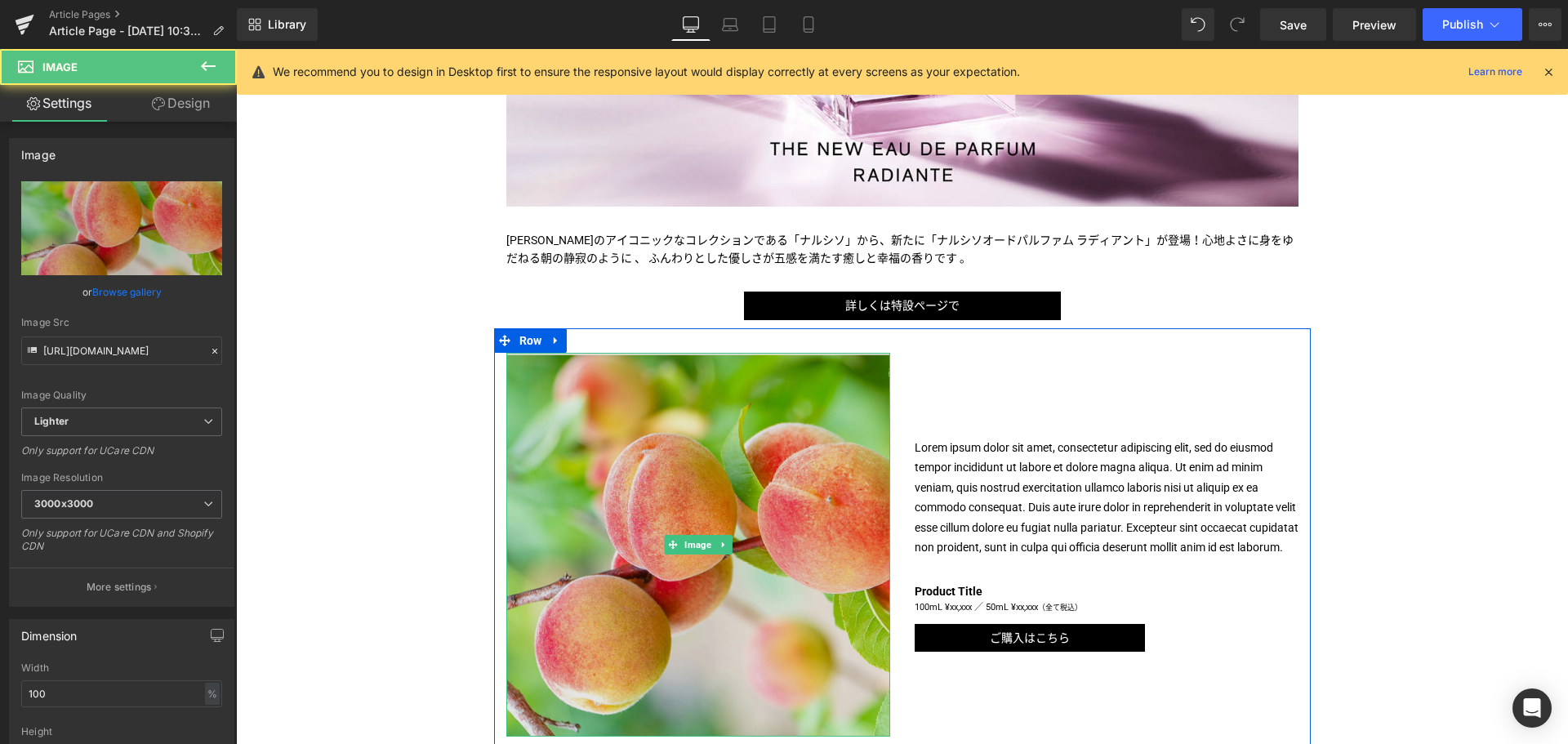
click at [722, 486] on img at bounding box center [698, 545] width 384 height 384
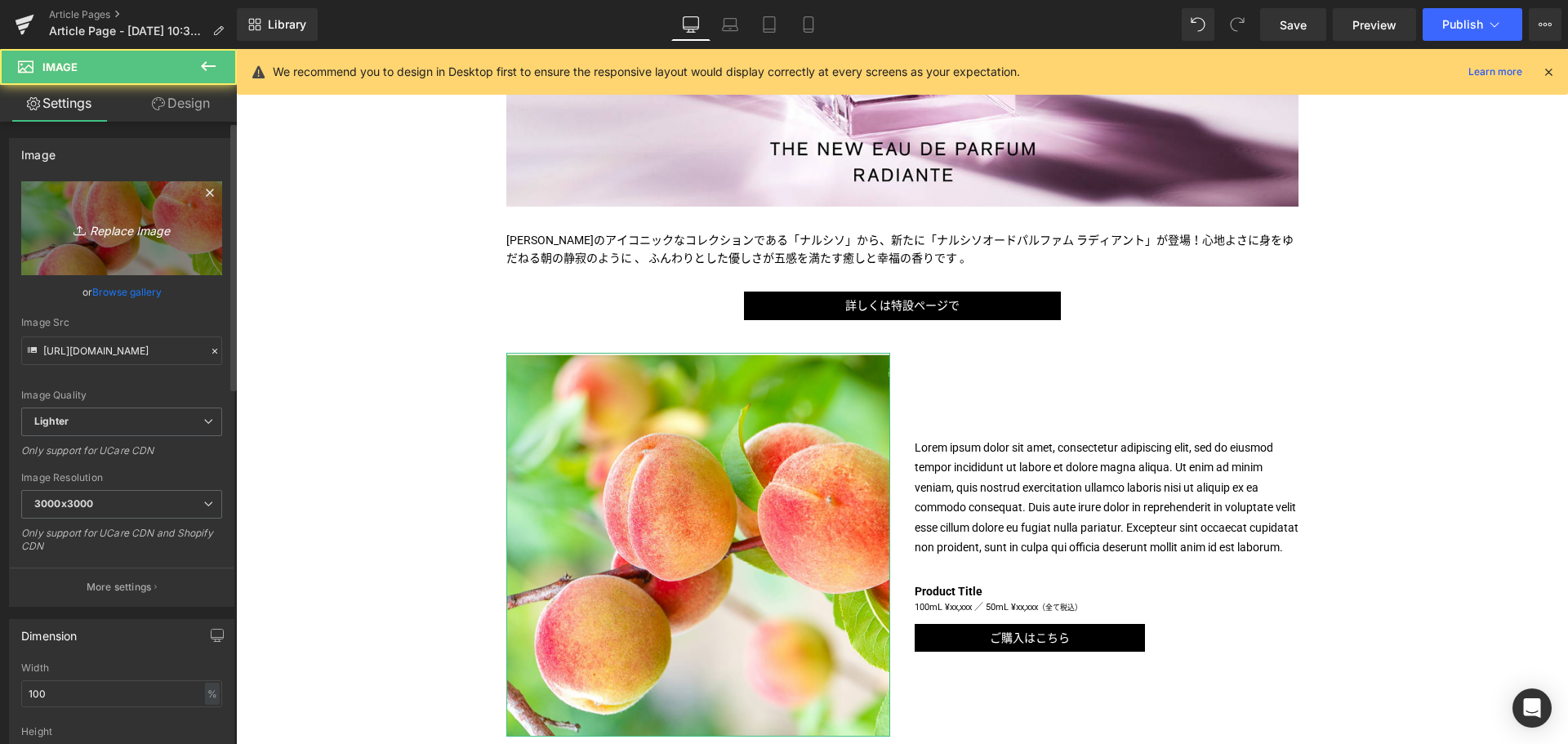
click at [81, 209] on link "Replace Image" at bounding box center [122, 228] width 201 height 94
type input "C:\fakepath\NR-NCS_RADIANTE-CPS-1200x1200.jpg"
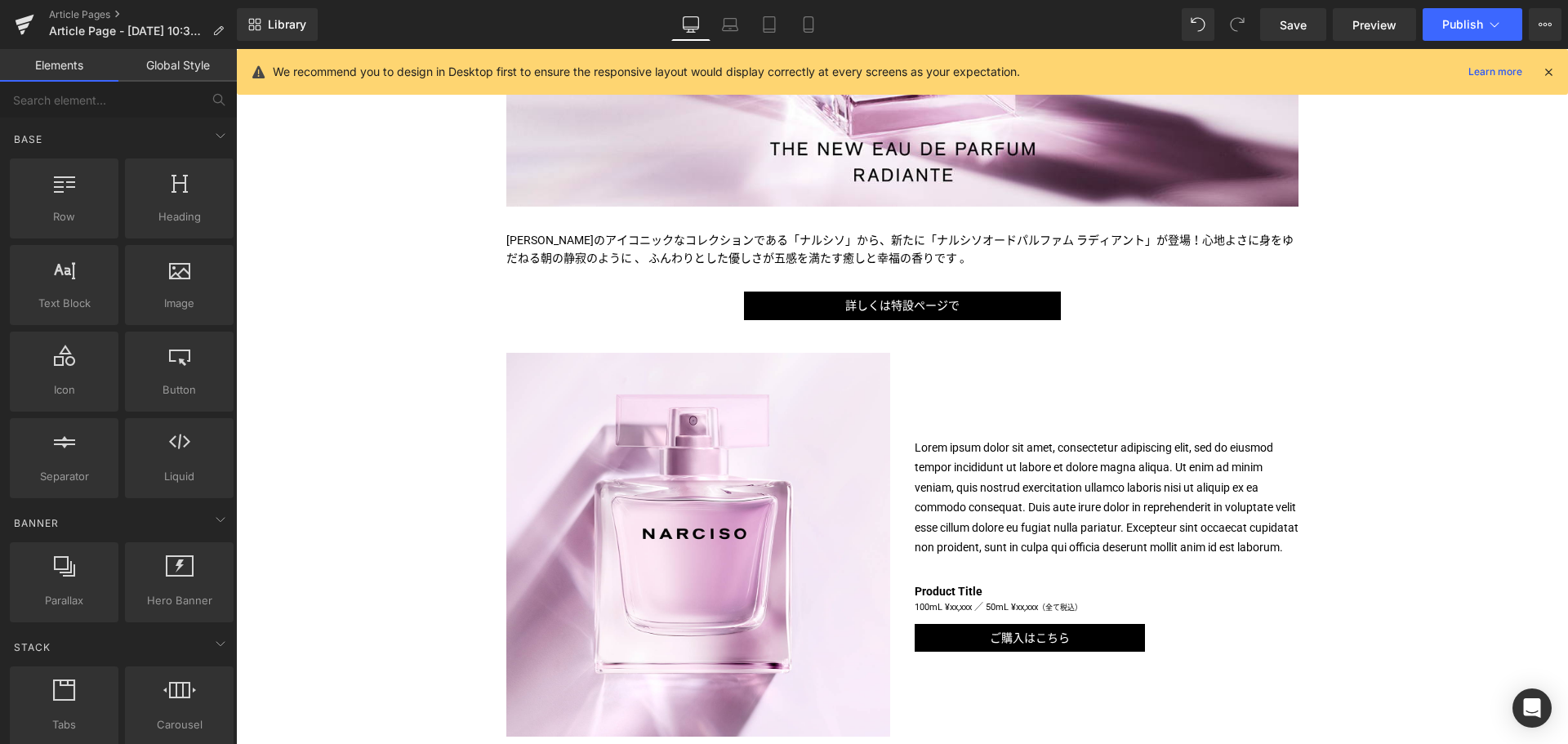
click at [366, 355] on div "Liquid 柔らかな優しいひとときに包まれる新作フレグランスが＜ [PERSON_NAME]＞から！ Text Block Image Image [PER…" at bounding box center [902, 585] width 1332 height 1832
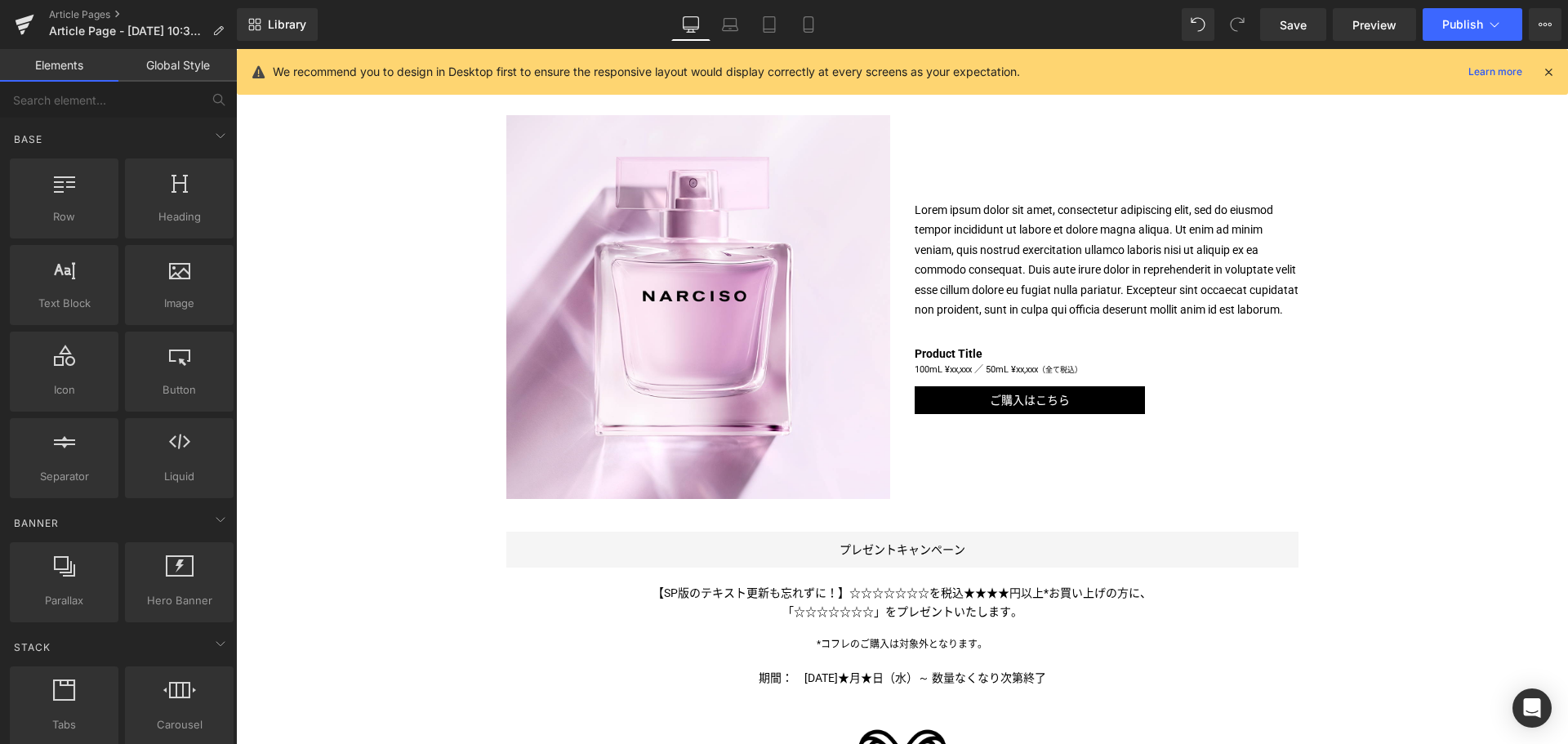
scroll to position [794, 0]
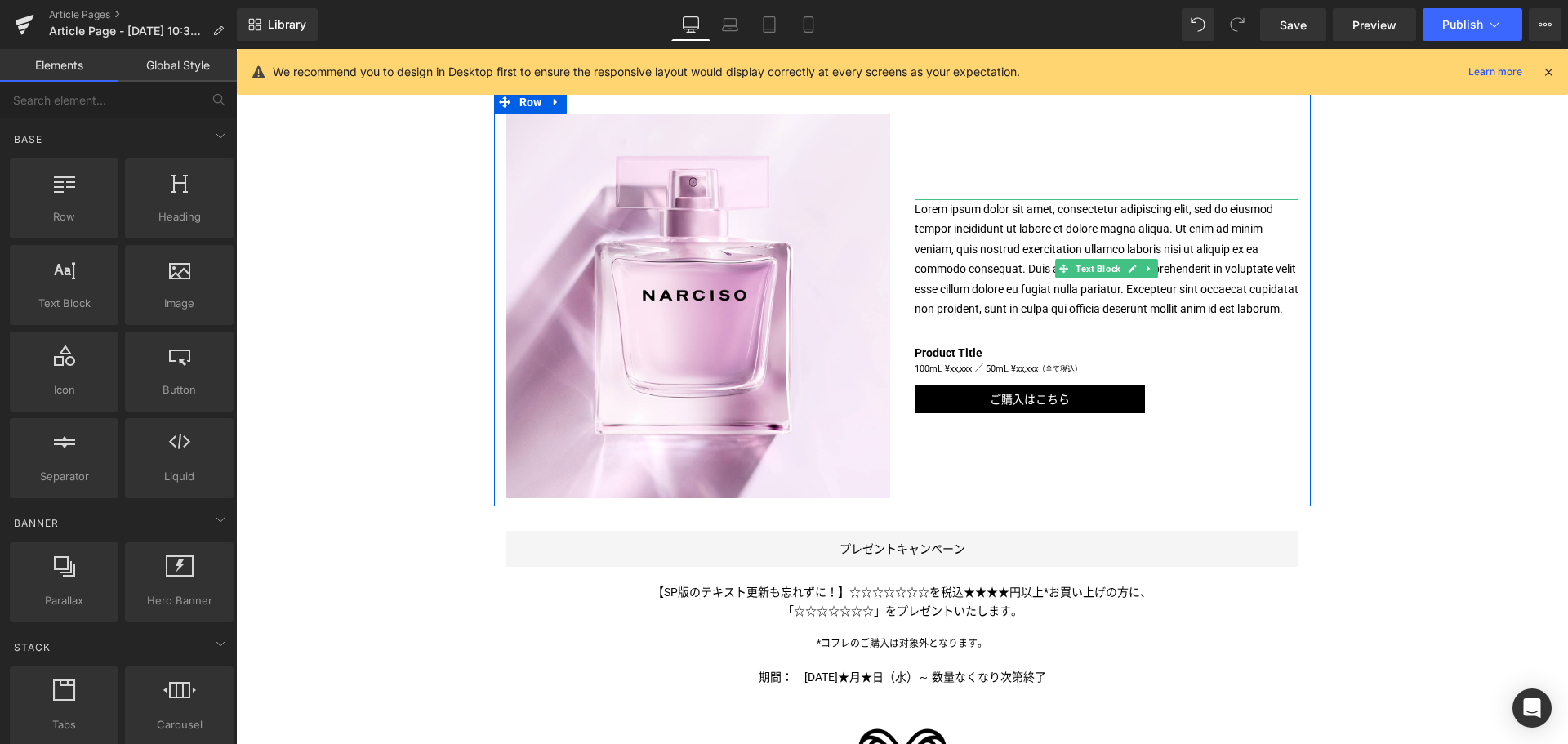
click at [973, 283] on p "Lorem ipsum dolor sit amet, consectetur adipiscing elit, sed do eiusmod tempor …" at bounding box center [1106, 260] width 384 height 120
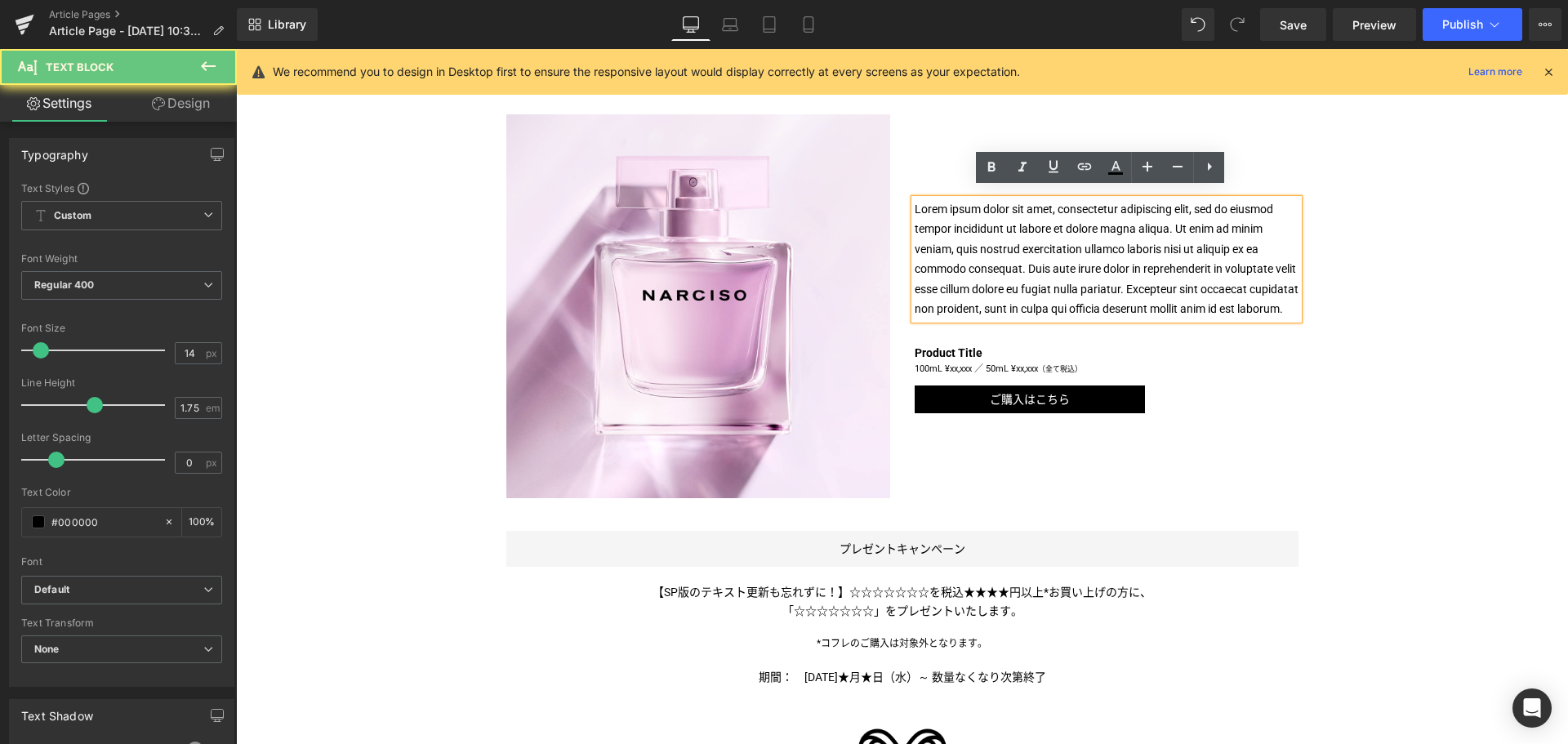
click at [973, 283] on p "Lorem ipsum dolor sit amet, consectetur adipiscing elit, sed do eiusmod tempor …" at bounding box center [1106, 260] width 384 height 120
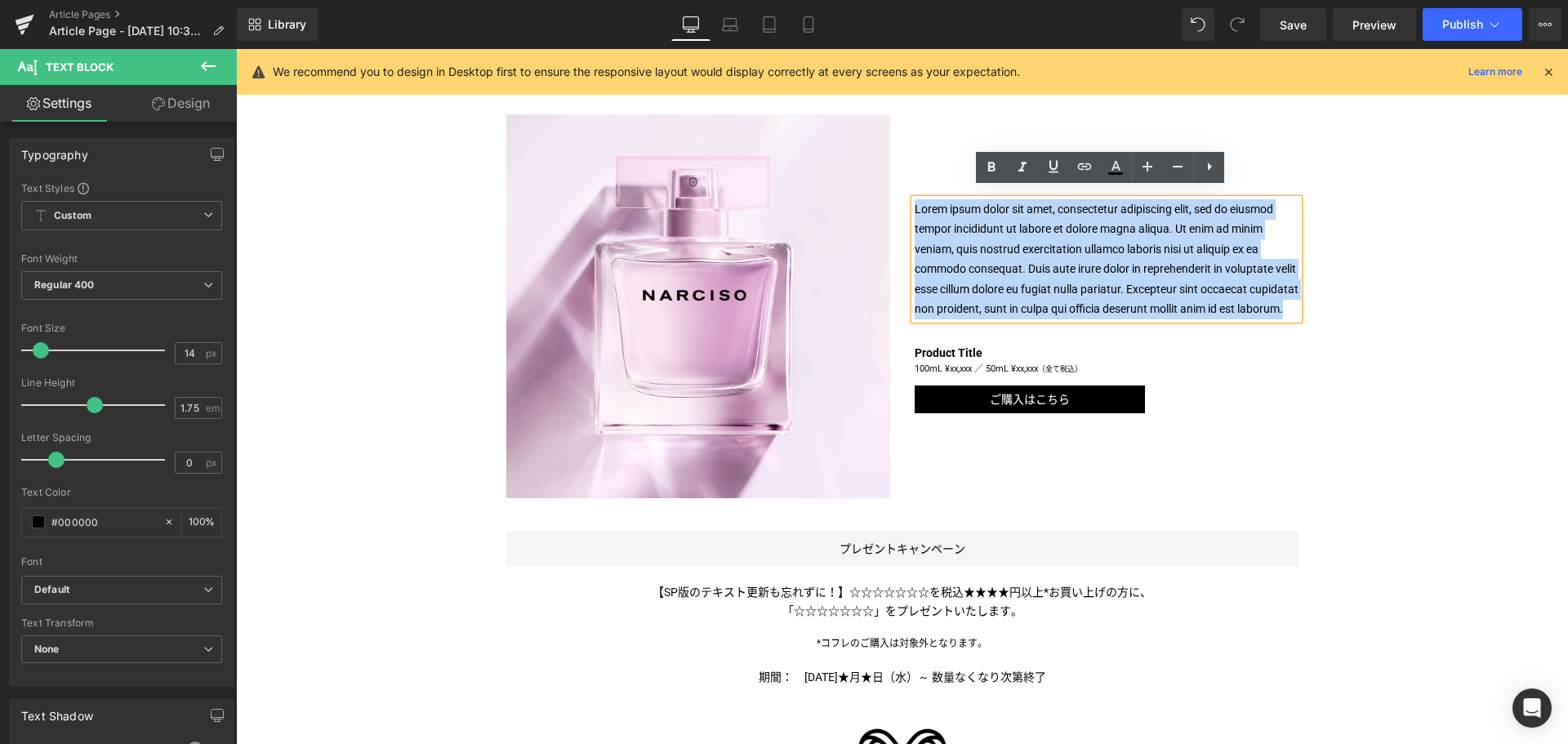
paste div
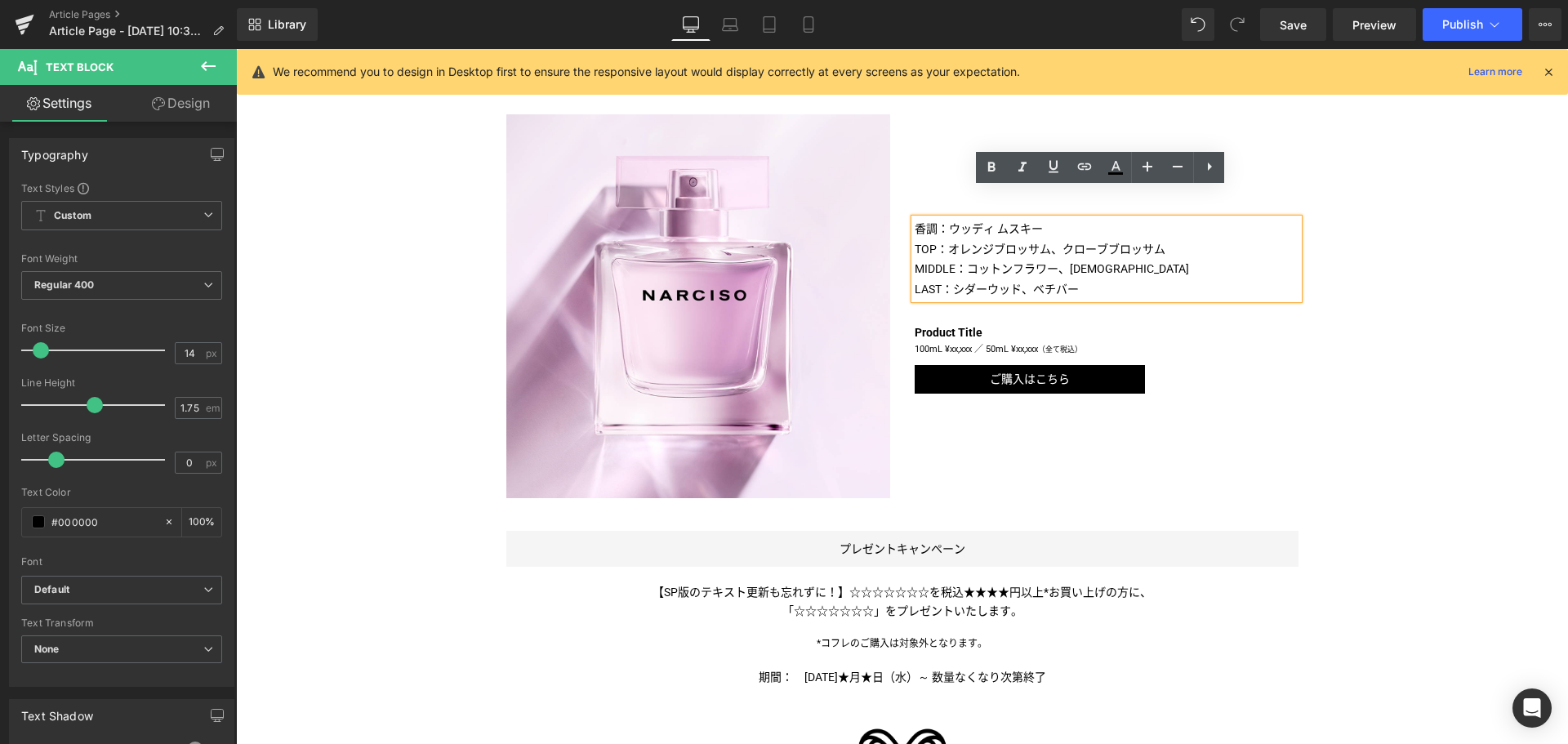
scroll to position [824, 0]
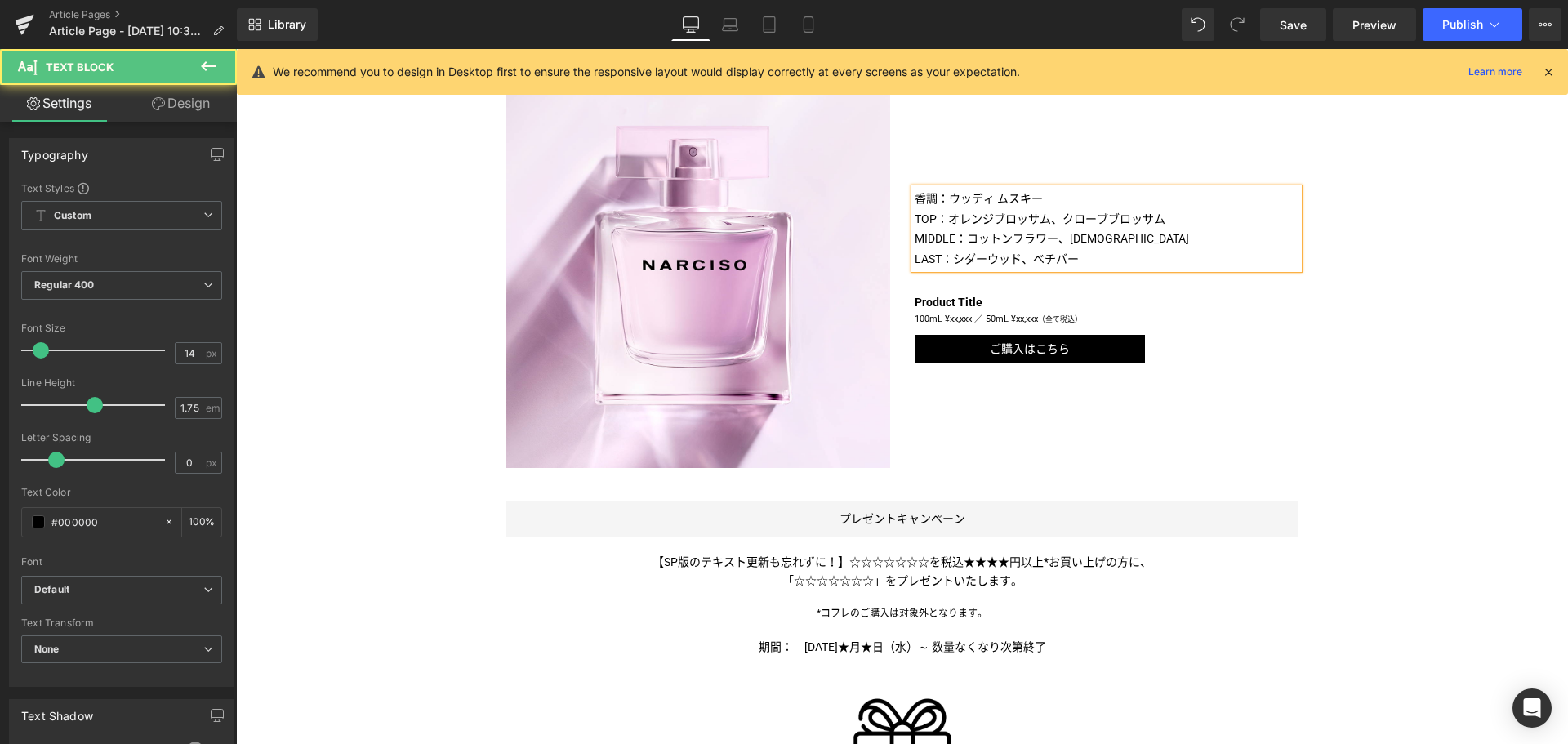
click at [914, 197] on p "香調：ウッディ ムスキー" at bounding box center [1106, 199] width 384 height 21
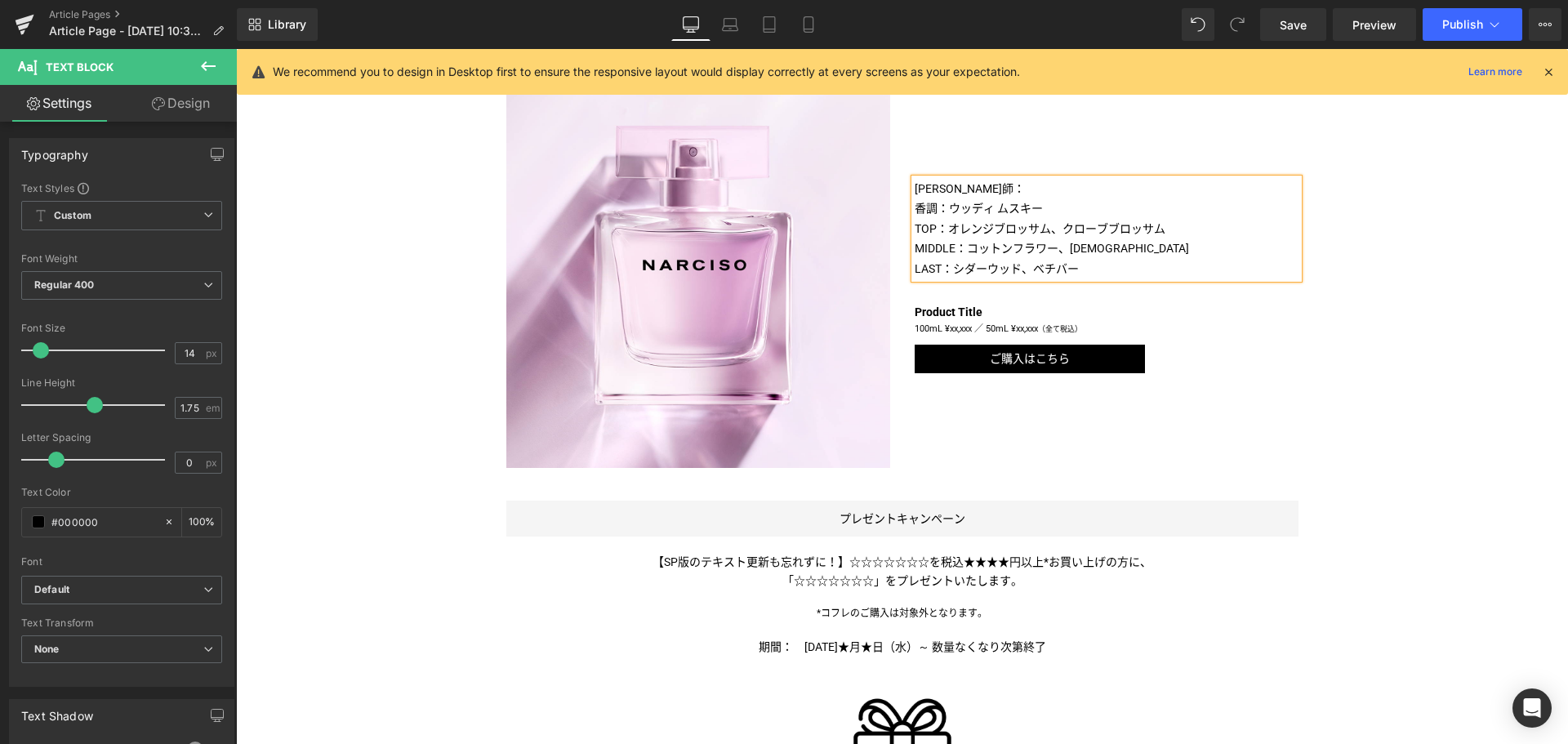
scroll to position [813, 0]
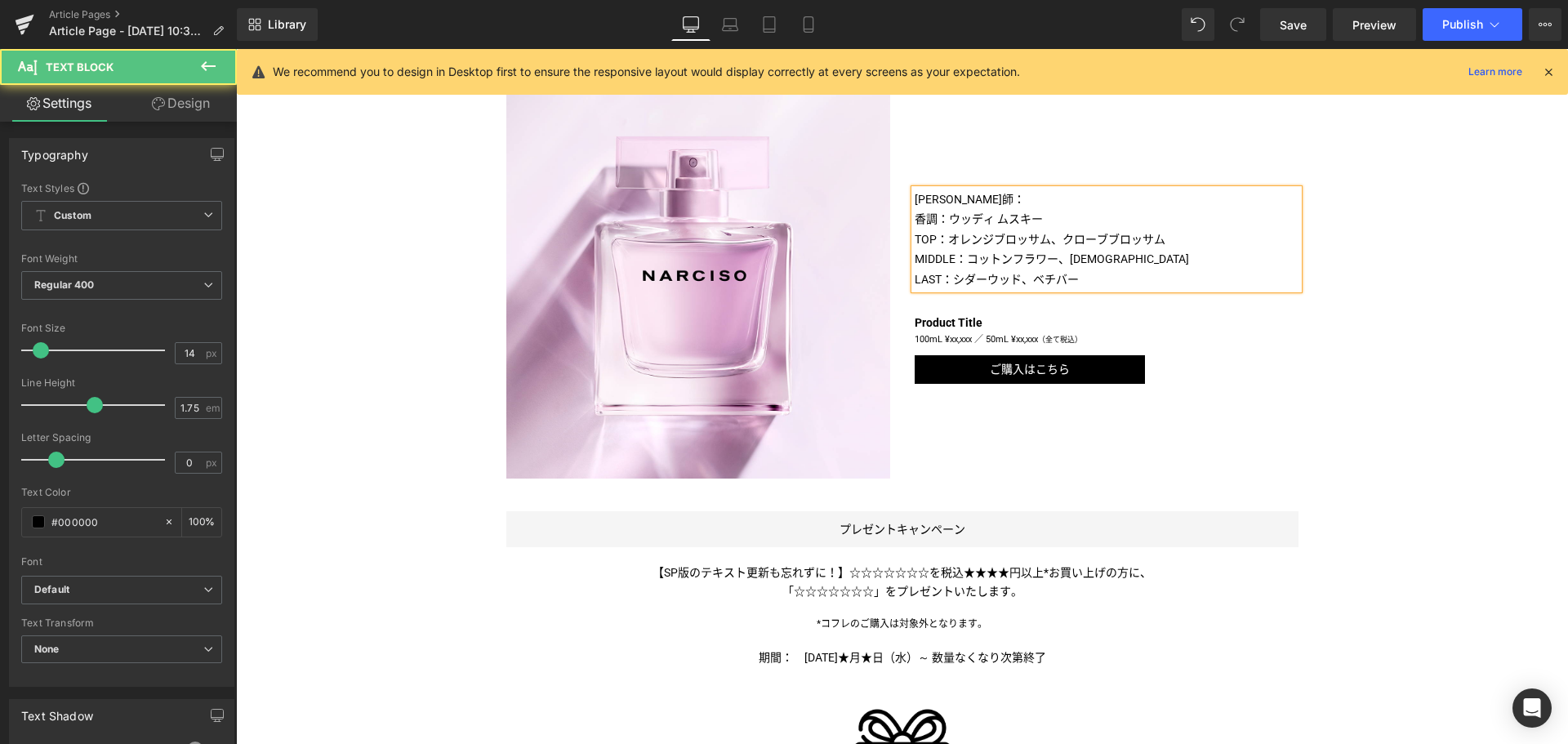
click at [968, 199] on p "[PERSON_NAME]師：" at bounding box center [1106, 199] width 384 height 21
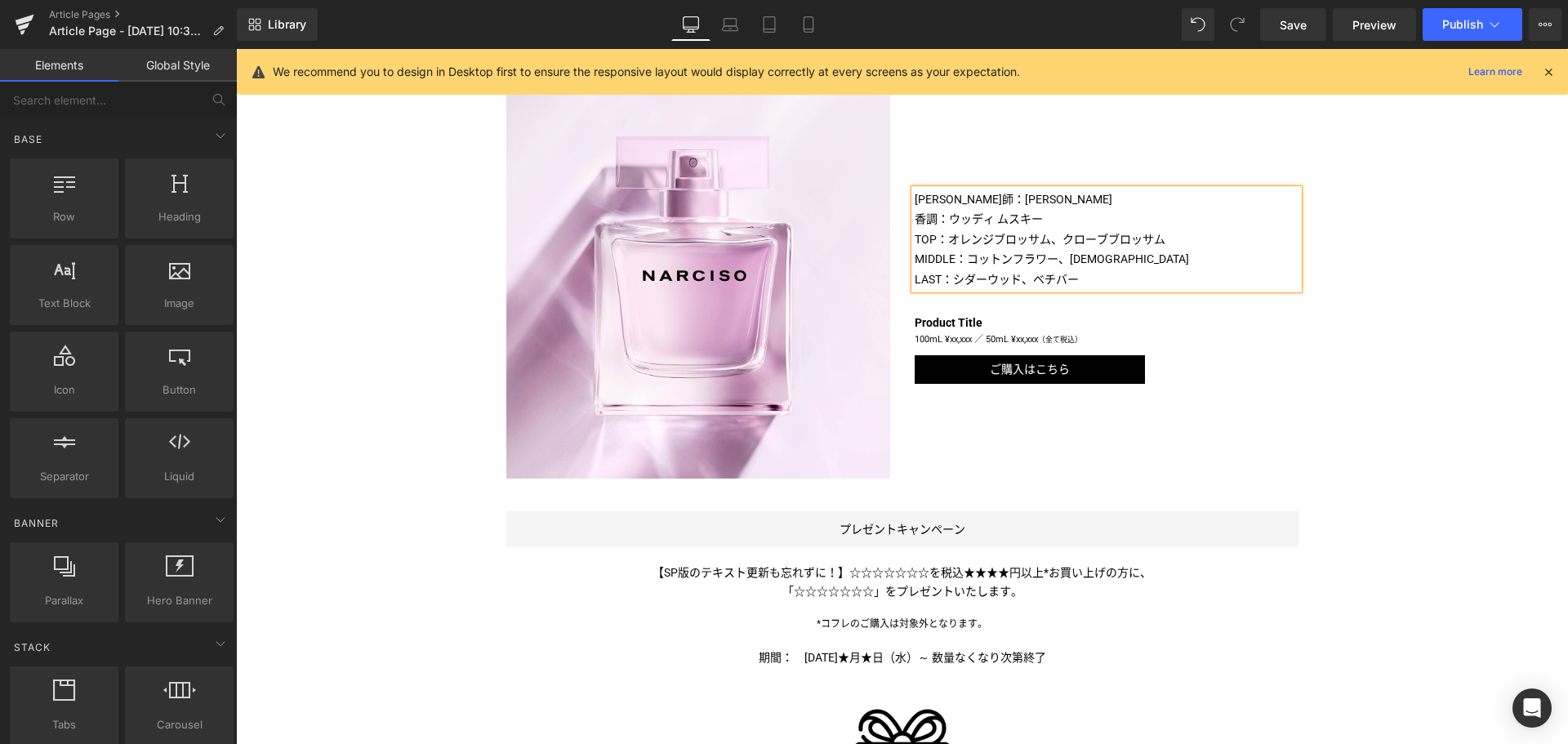
click at [1494, 310] on div "Liquid 柔らかな優しいひとときに包まれる新作フレグランスが＜ [PERSON_NAME]＞から！ Text Block Image Image [PER…" at bounding box center [902, 327] width 1332 height 1832
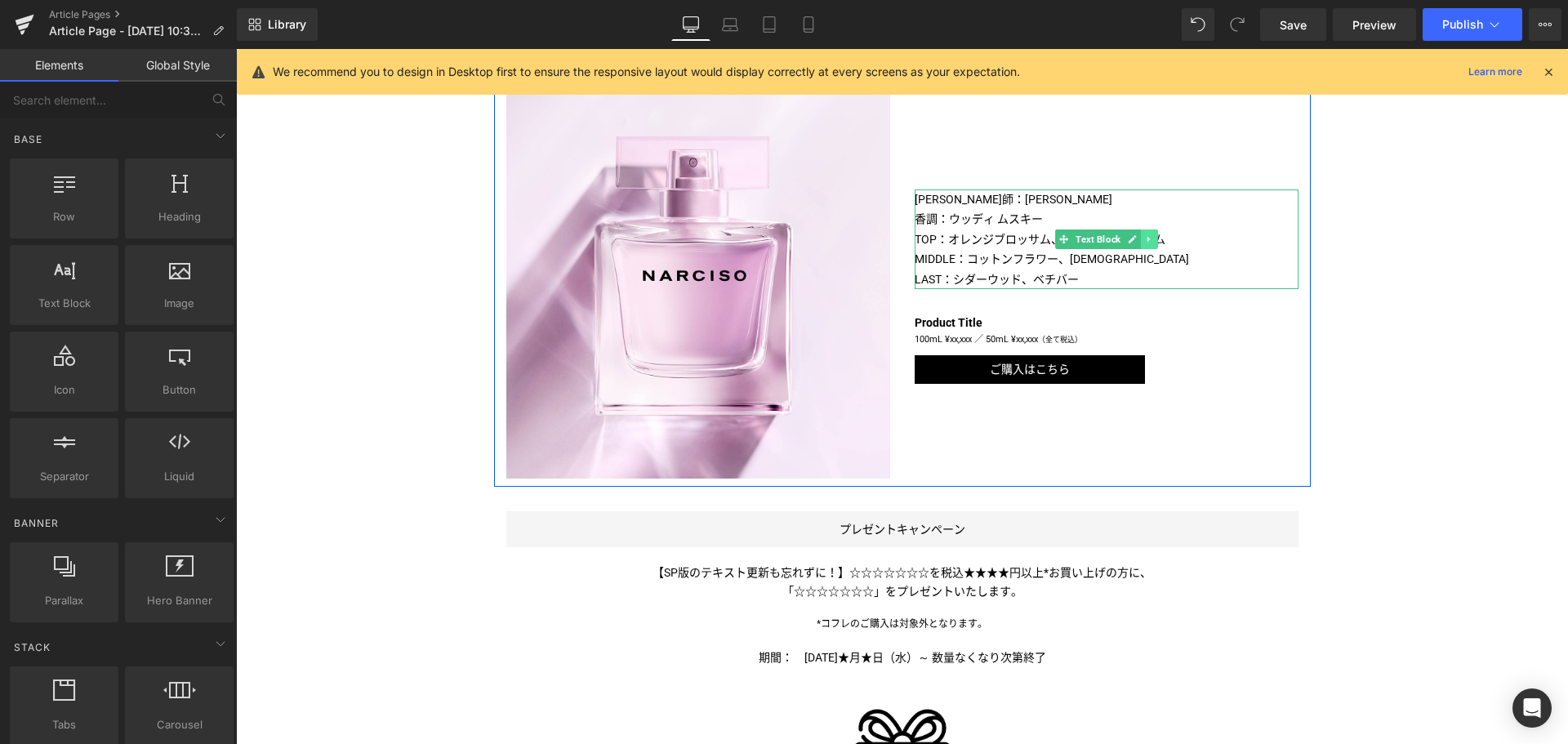
click at [1144, 241] on icon at bounding box center [1148, 240] width 9 height 10
click at [1136, 241] on icon at bounding box center [1140, 240] width 9 height 9
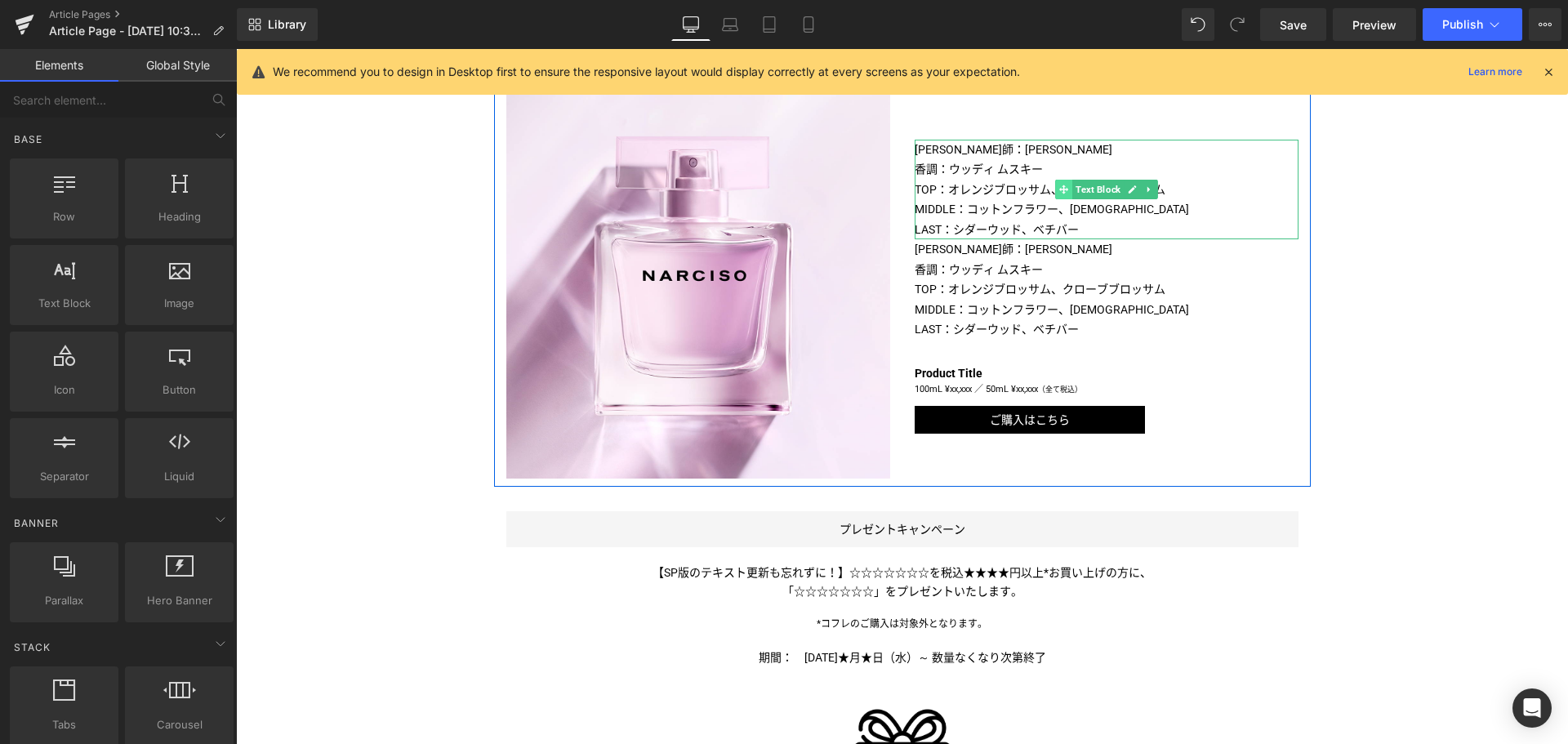
click at [1034, 185] on div "[PERSON_NAME]師：[PERSON_NAME] 香調：[PERSON_NAME] TOP：オレンジブロッサム、クローブブロッサム MIDDLE：…" at bounding box center [1106, 190] width 384 height 101
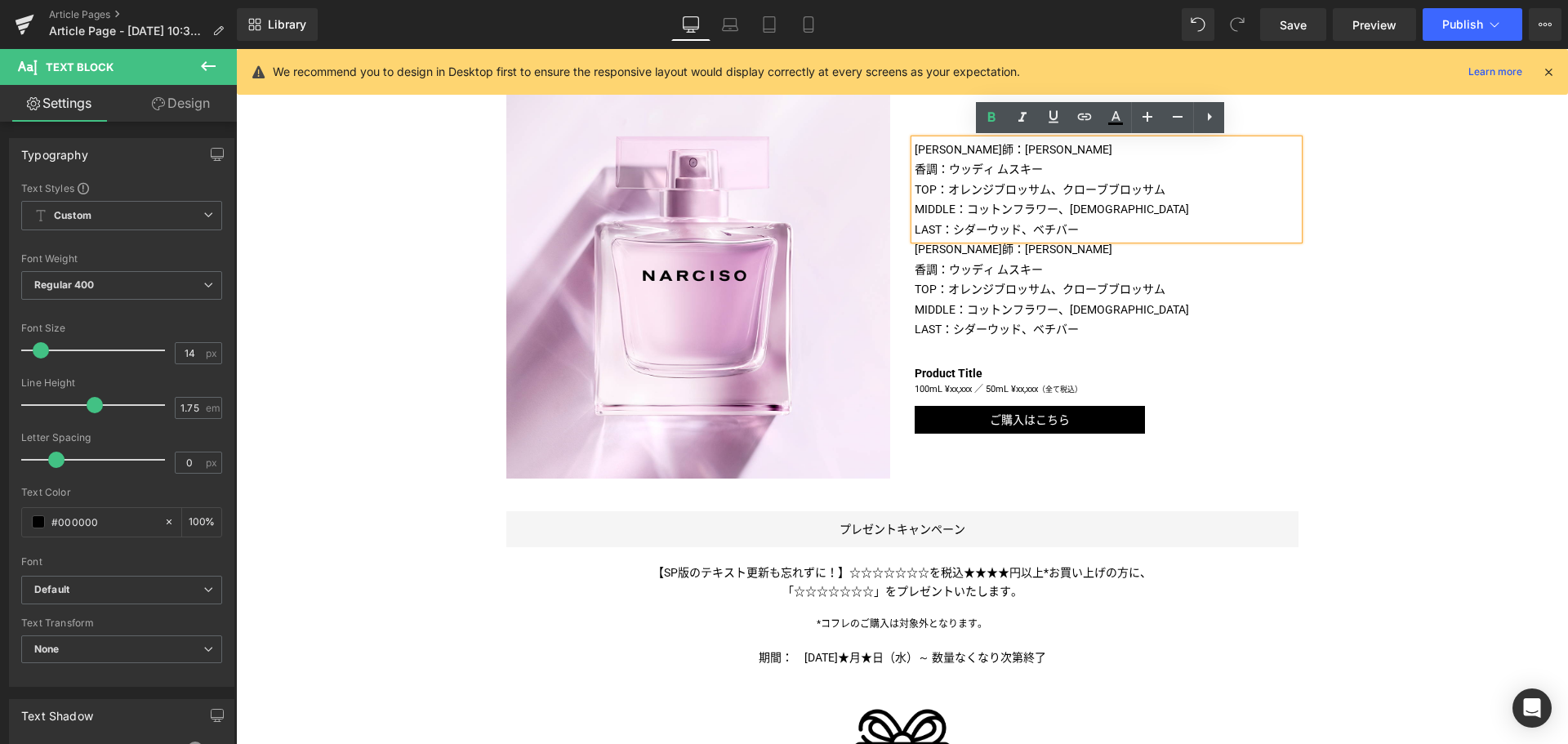
drag, startPoint x: 1042, startPoint y: 164, endPoint x: 1178, endPoint y: 236, distance: 153.9
click at [1178, 236] on div "[PERSON_NAME]師：[PERSON_NAME] 香調：[PERSON_NAME] TOP：オレンジブロッサム、クローブブロッサム MIDDLE：…" at bounding box center [1106, 190] width 384 height 101
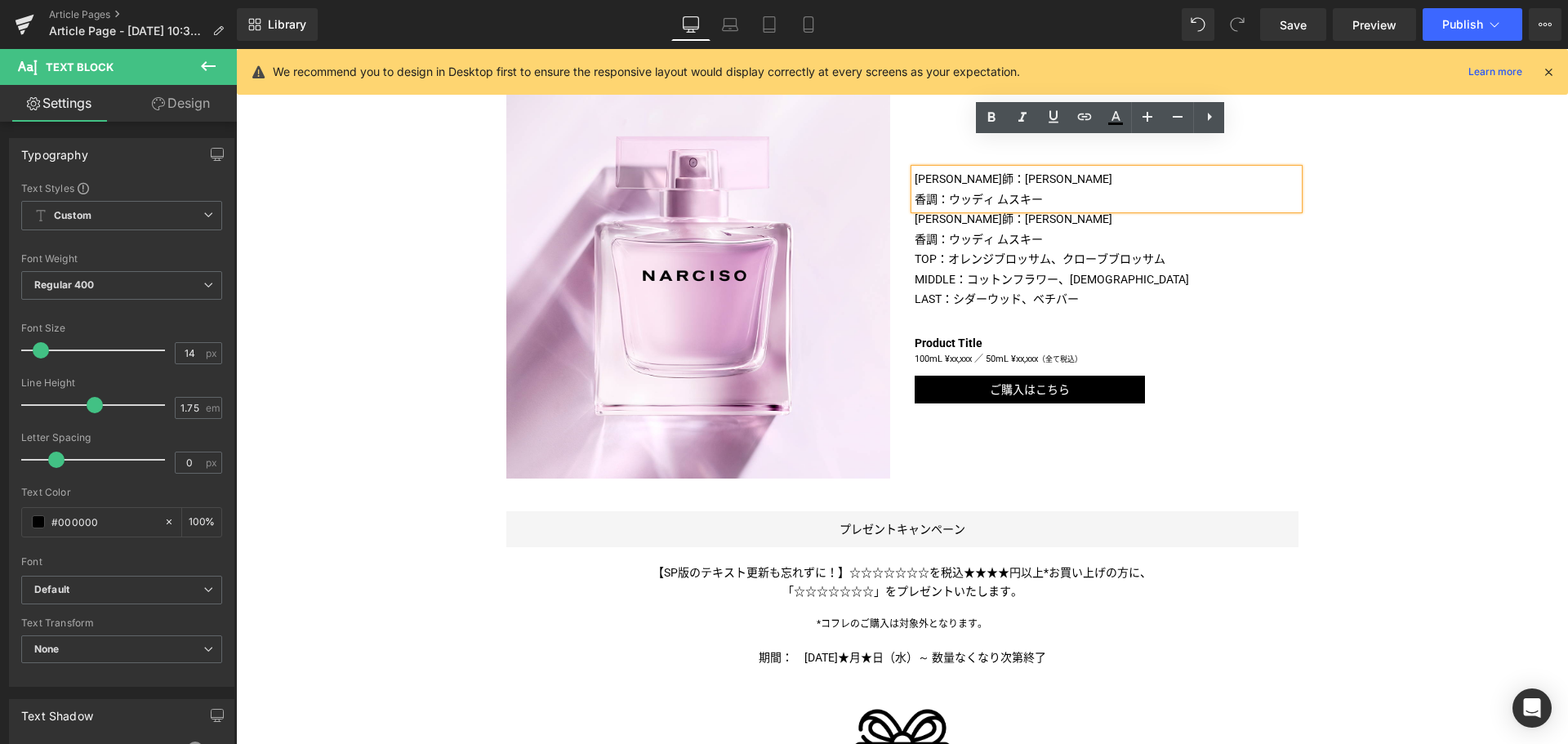
scroll to position [844, 0]
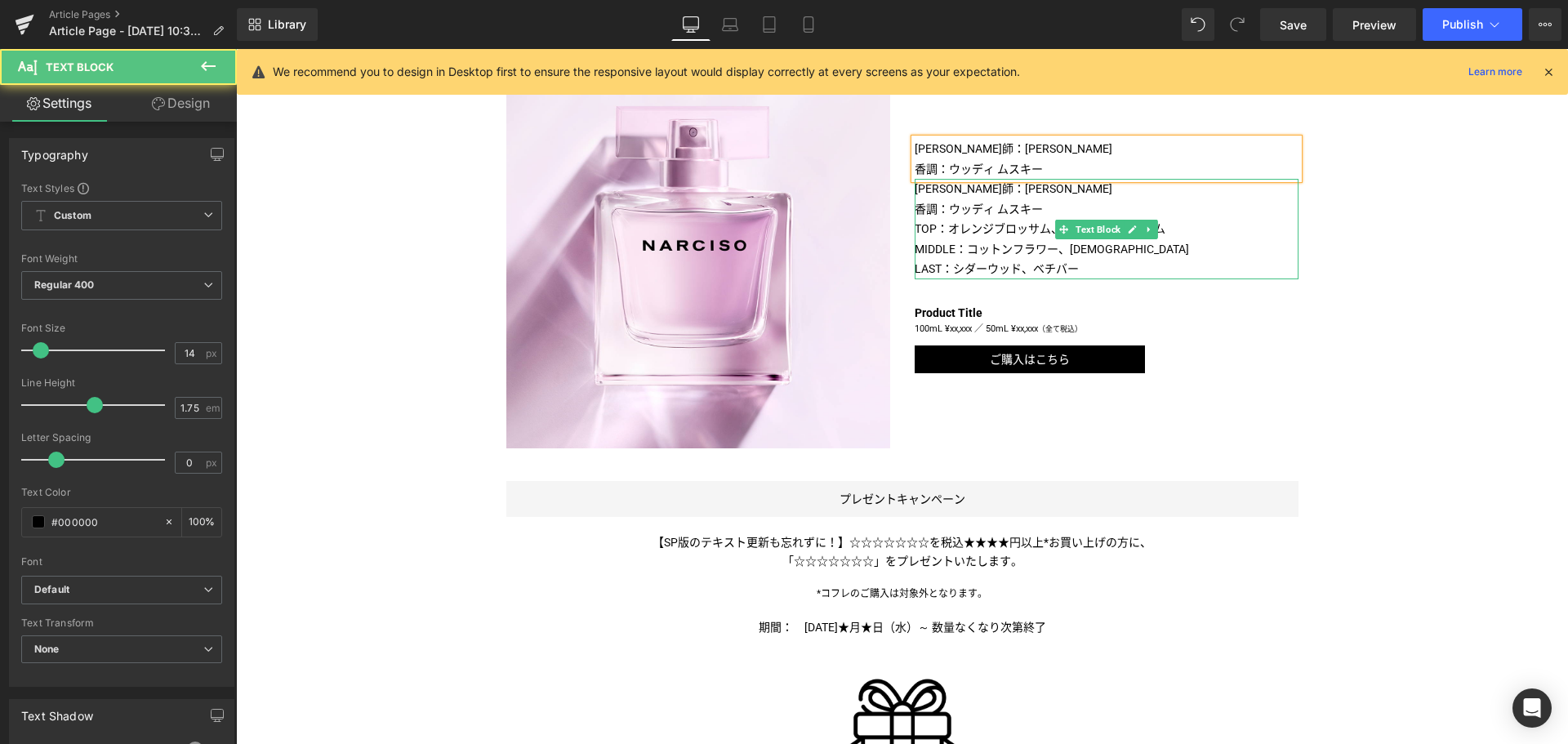
click at [1109, 218] on p "香調：ウッディ ムスキー" at bounding box center [1106, 209] width 384 height 21
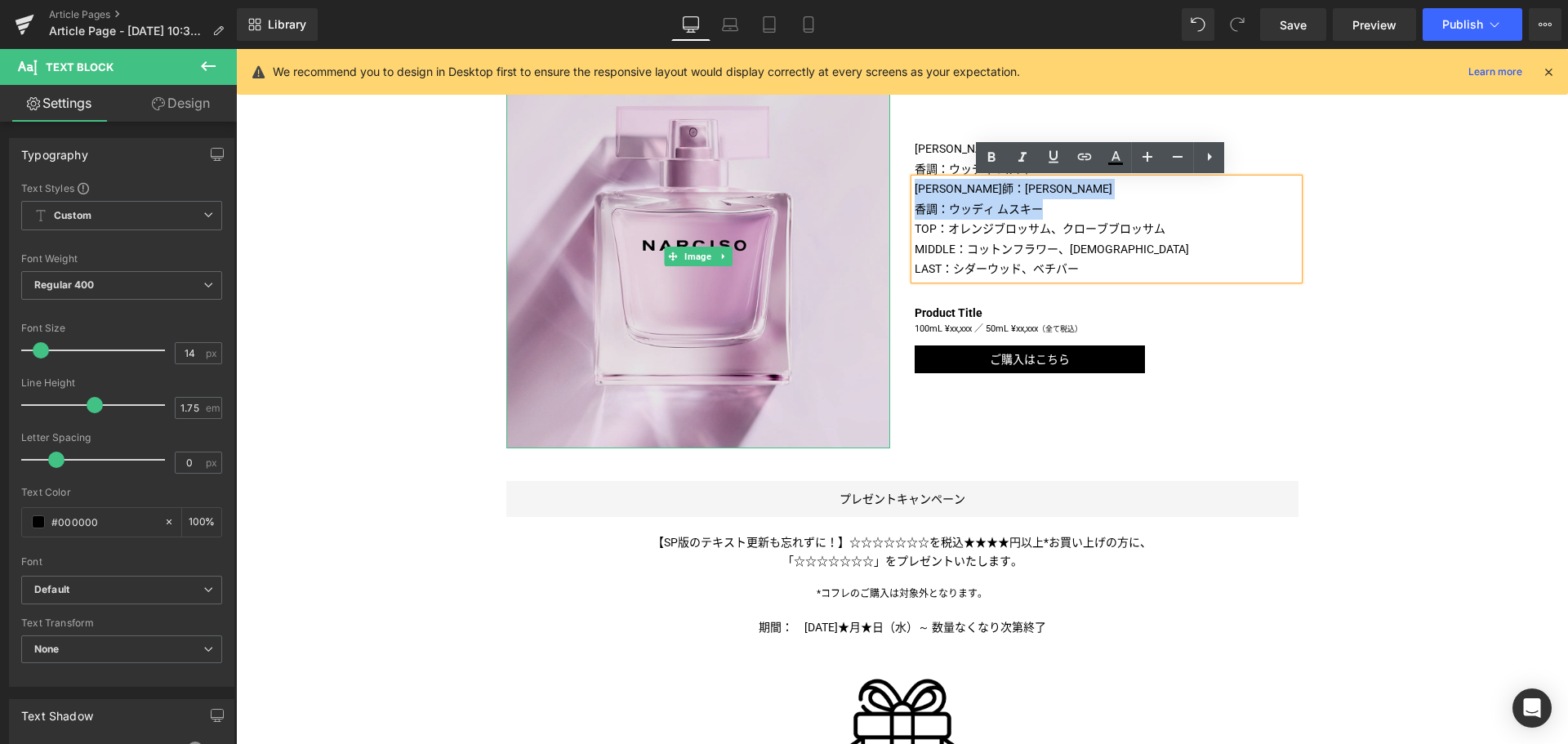
drag, startPoint x: 1066, startPoint y: 214, endPoint x: 846, endPoint y: 159, distance: 226.8
click at [846, 159] on div "Image [PERSON_NAME]師：[PERSON_NAME] 香調：ウッディ ムスキー Text Block [PERSON_NAME]師：[PERS…" at bounding box center [902, 249] width 816 height 417
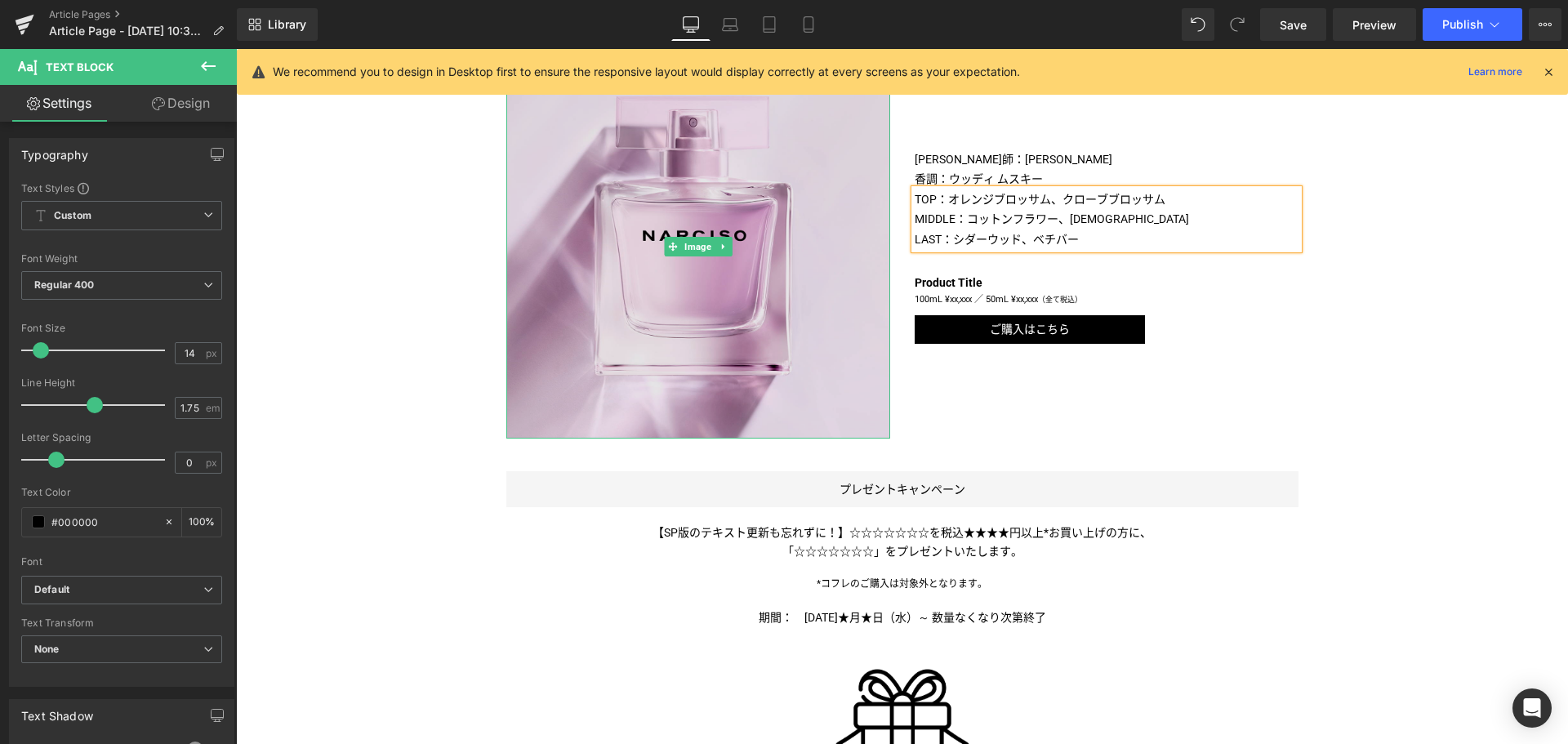
scroll to position [863, 0]
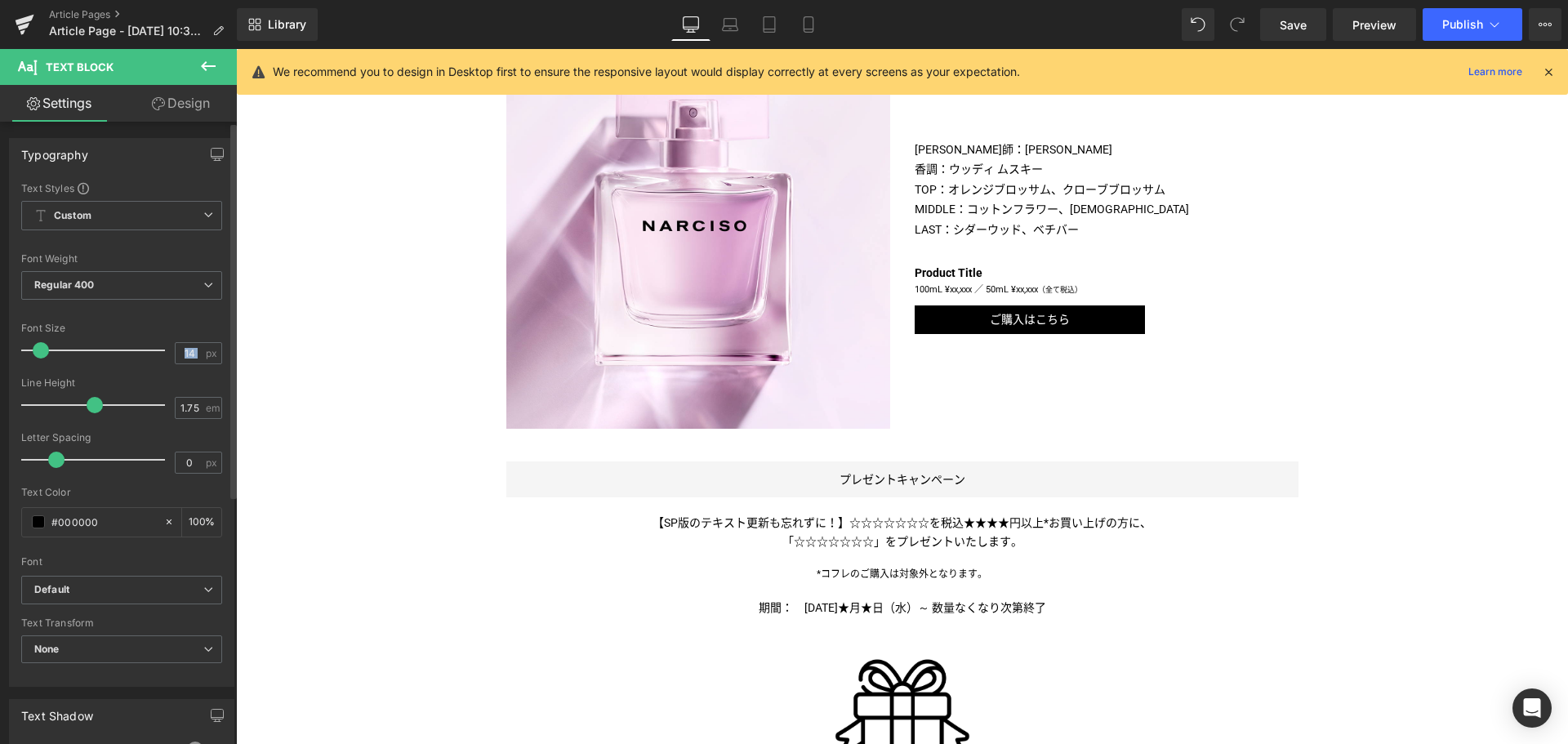
drag, startPoint x: 199, startPoint y: 355, endPoint x: 130, endPoint y: 346, distance: 69.6
click at [130, 346] on div "Font Size 14 px" at bounding box center [122, 350] width 201 height 54
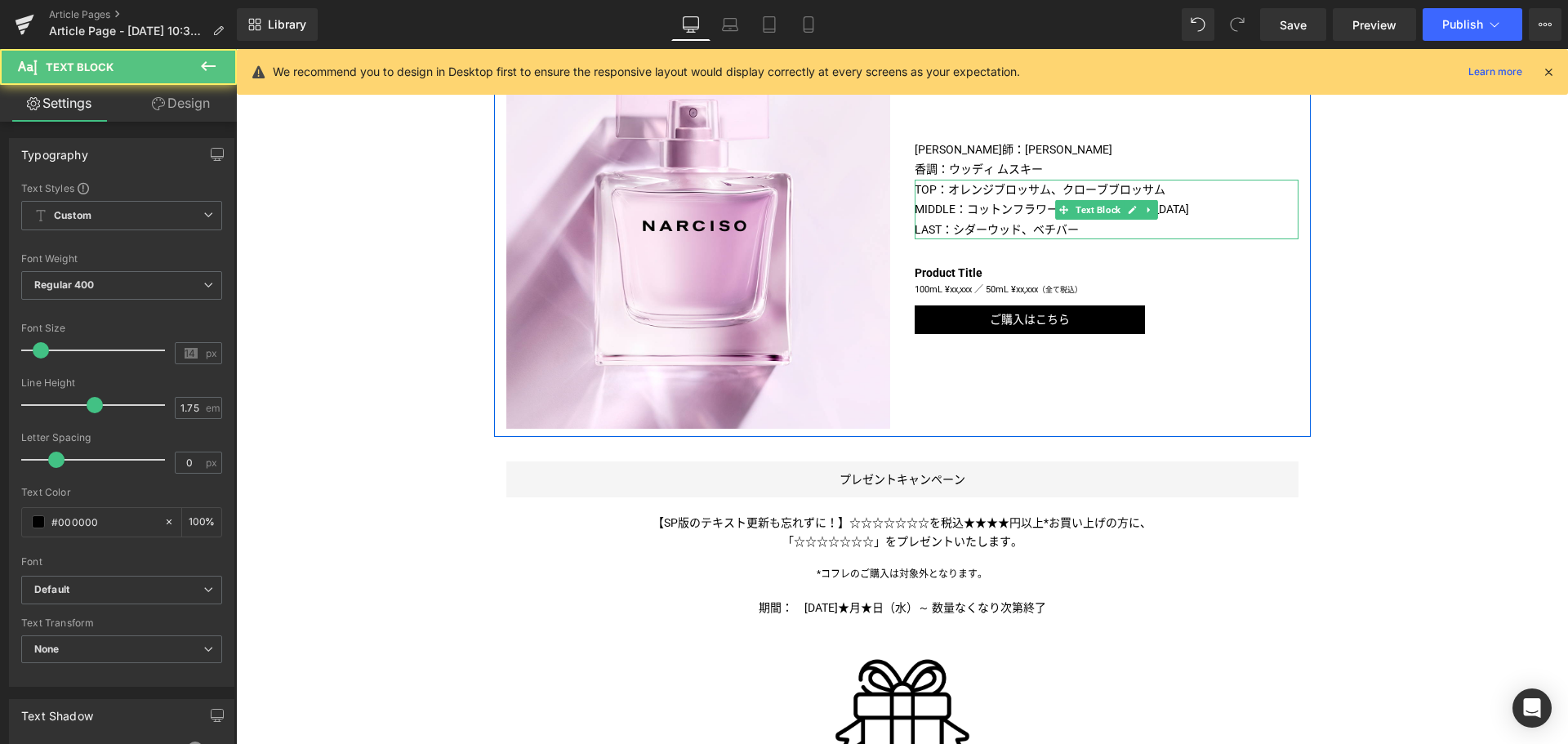
click at [954, 212] on p "MIDDLE：コットンフラワー、[DEMOGRAPHIC_DATA]" at bounding box center [1106, 209] width 384 height 21
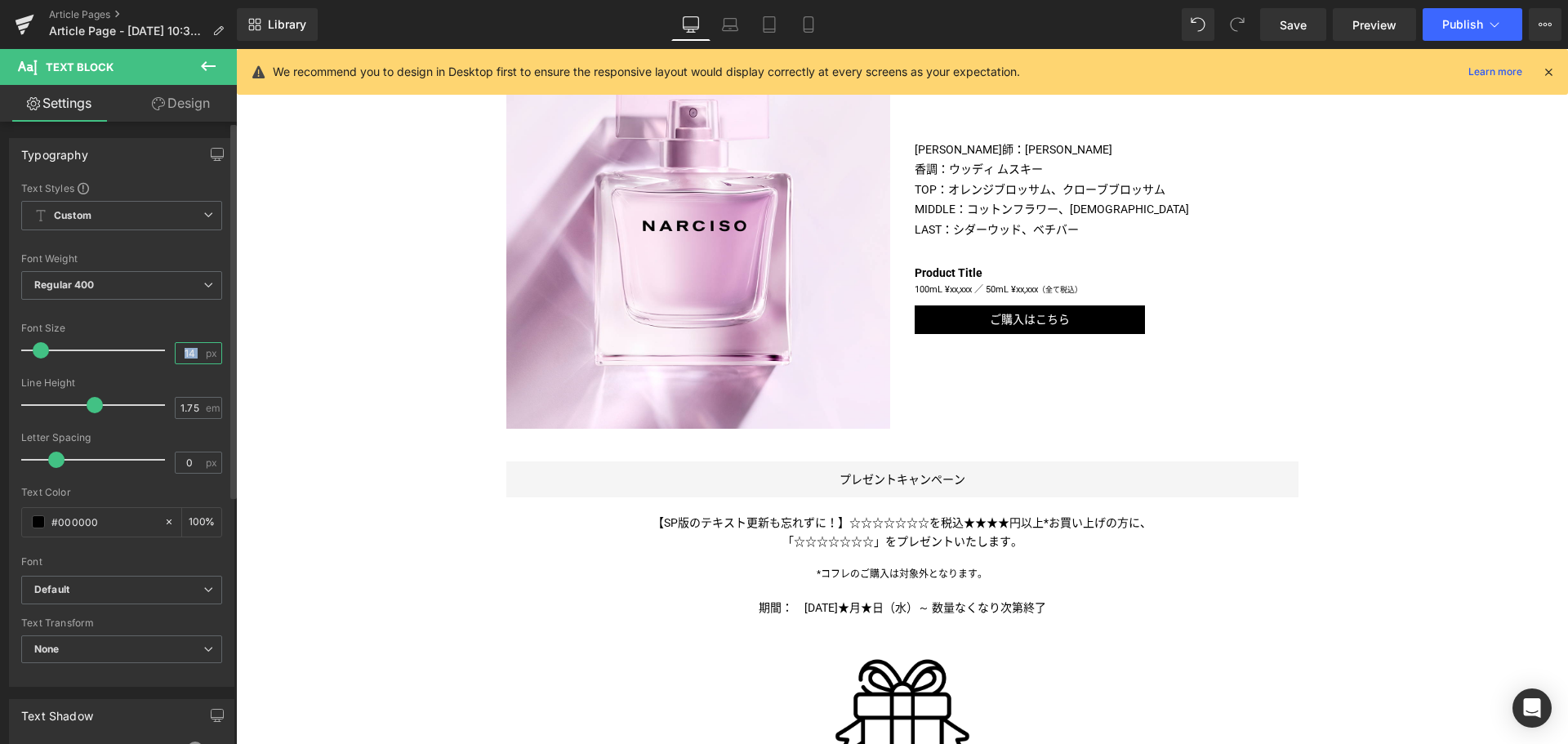
click at [189, 345] on input "14" at bounding box center [189, 353] width 29 height 21
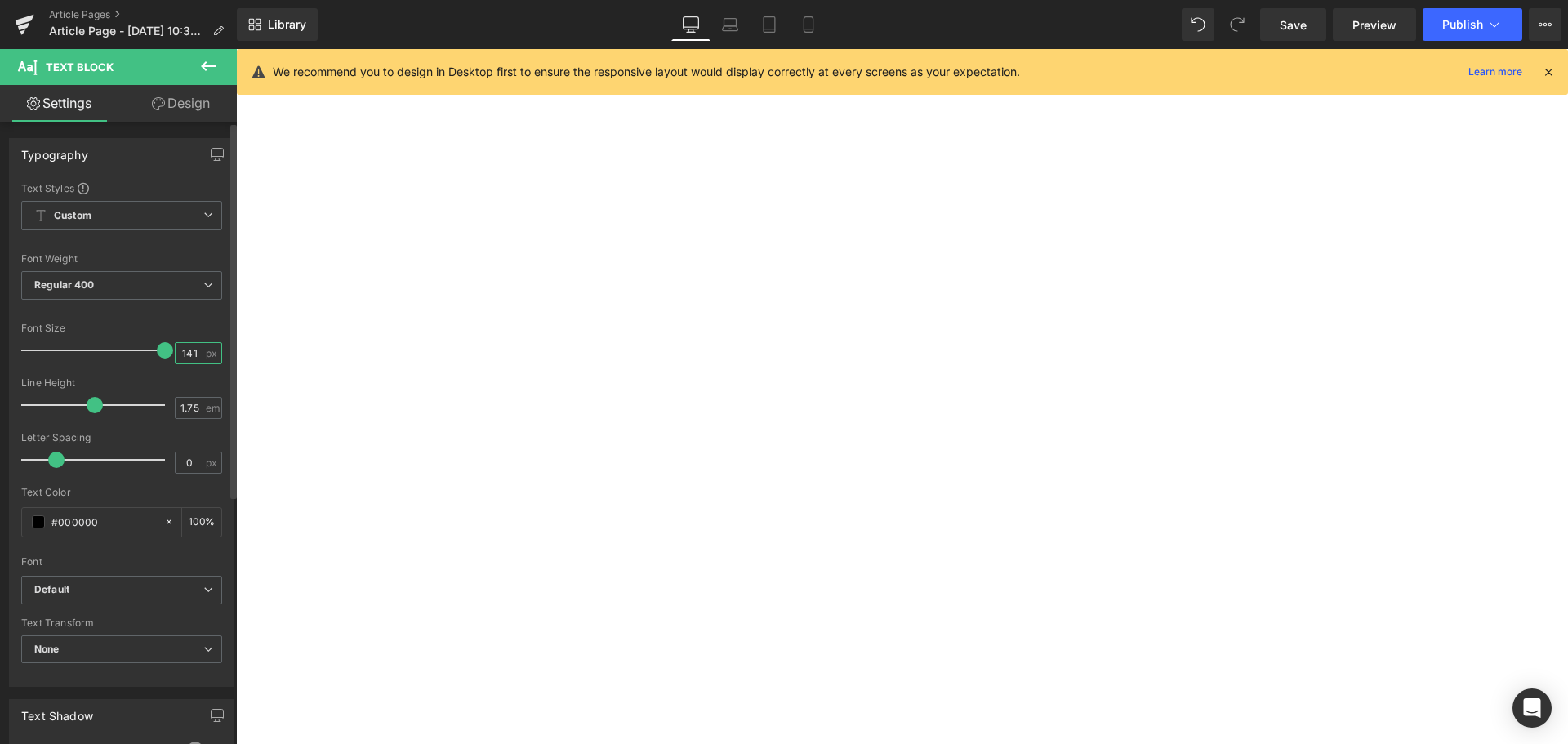
scroll to position [0, 0]
type input "1"
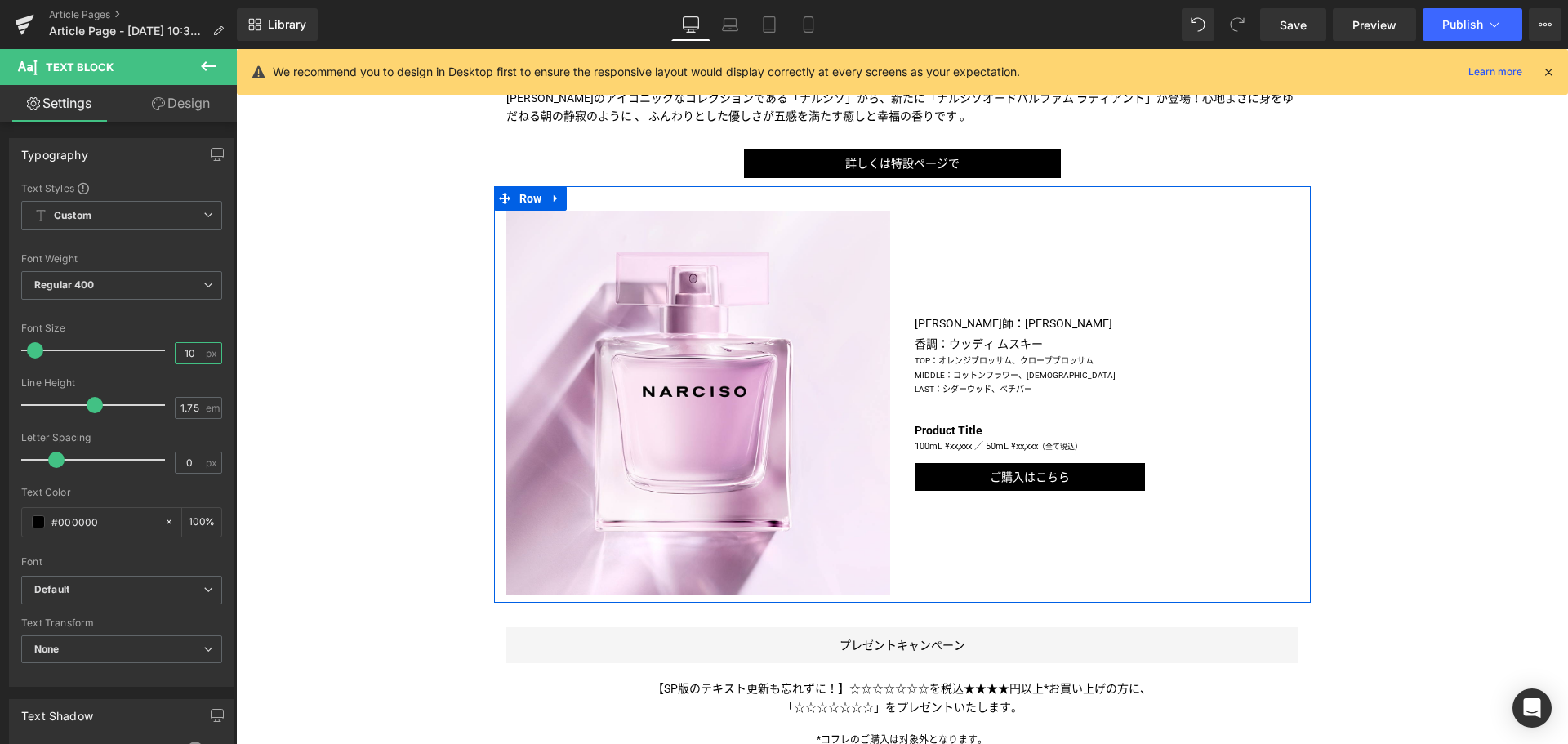
scroll to position [697, 0]
type input "10"
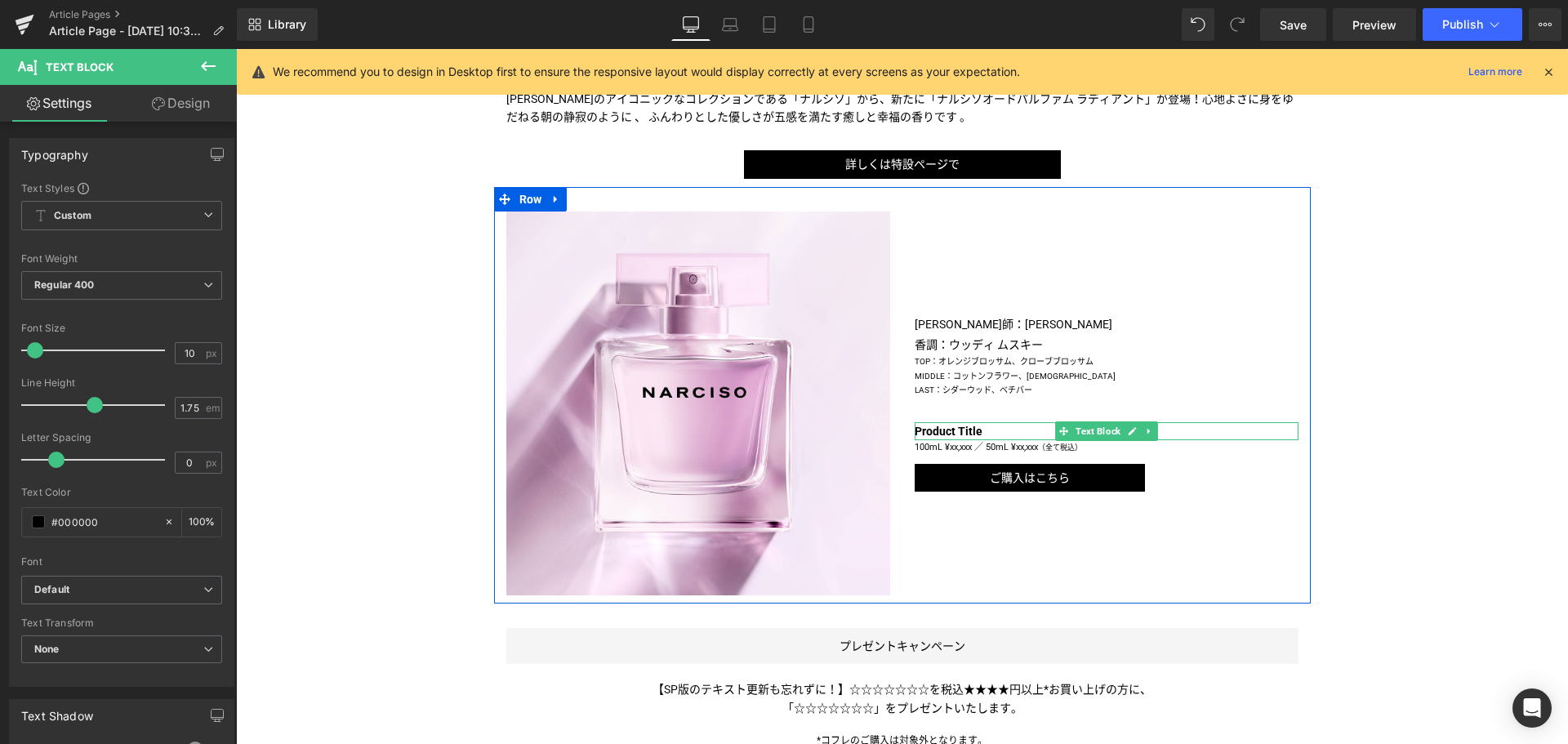
click at [940, 428] on b "Product Title" at bounding box center [948, 432] width 68 height 13
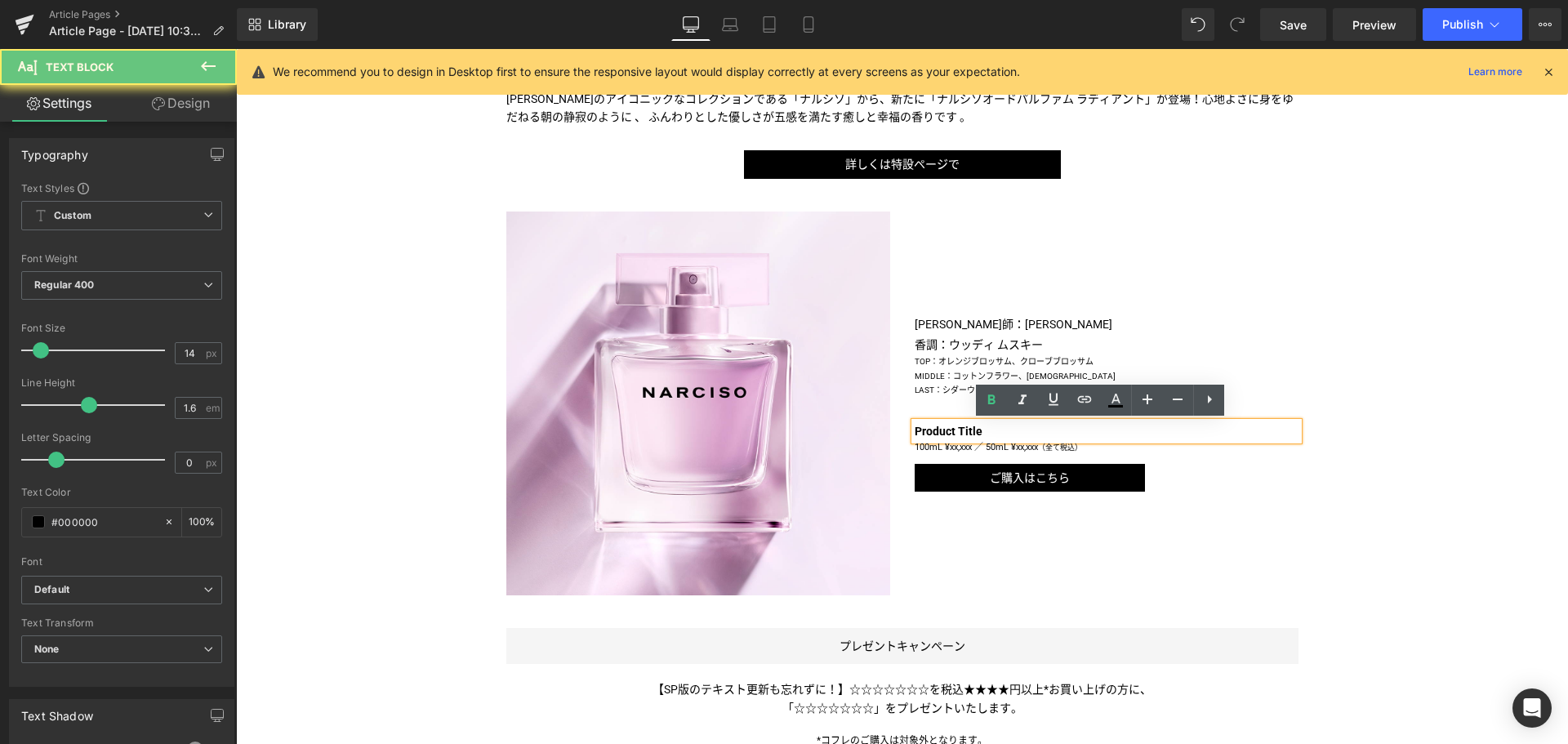
click at [940, 428] on b "Product Title" at bounding box center [948, 432] width 68 height 13
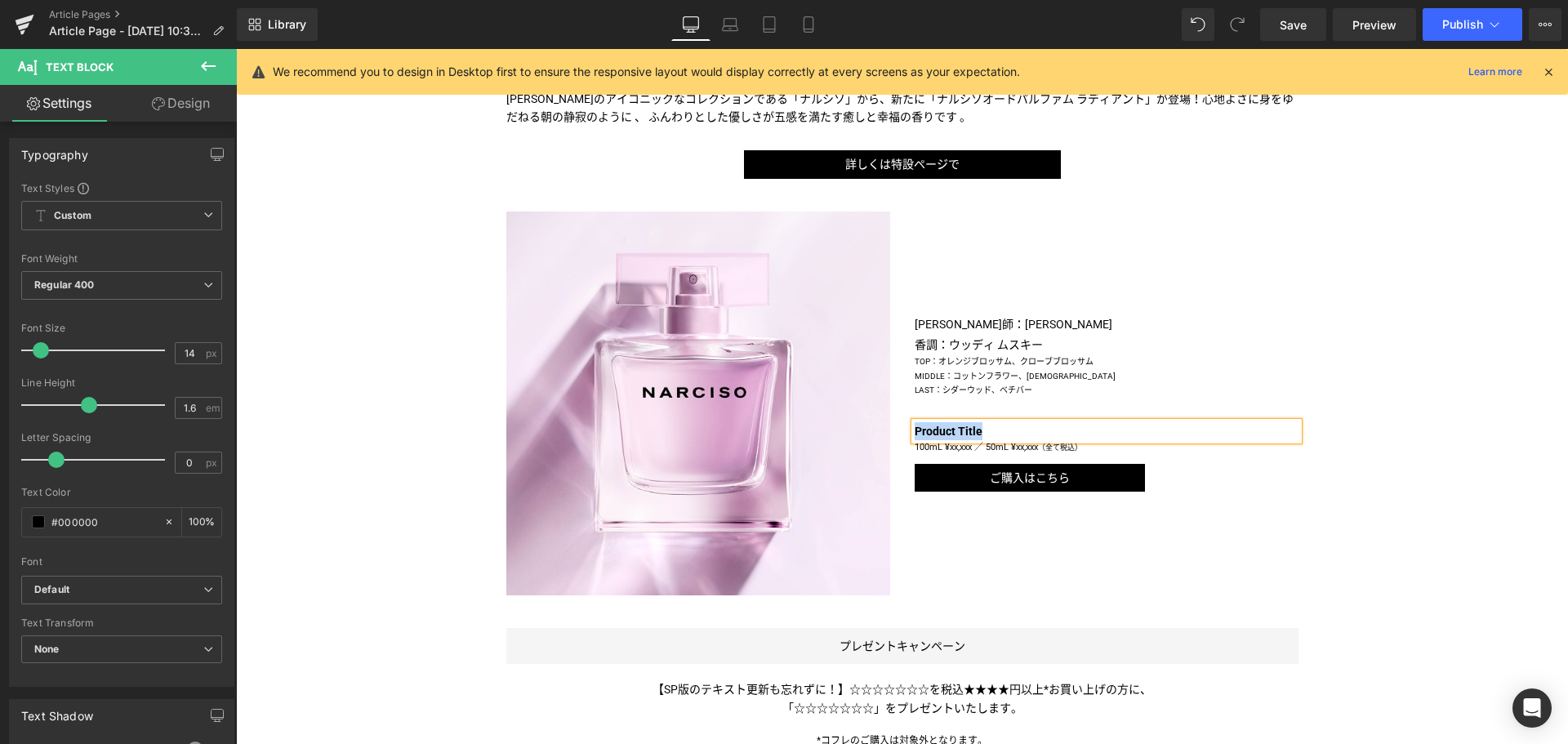
paste div
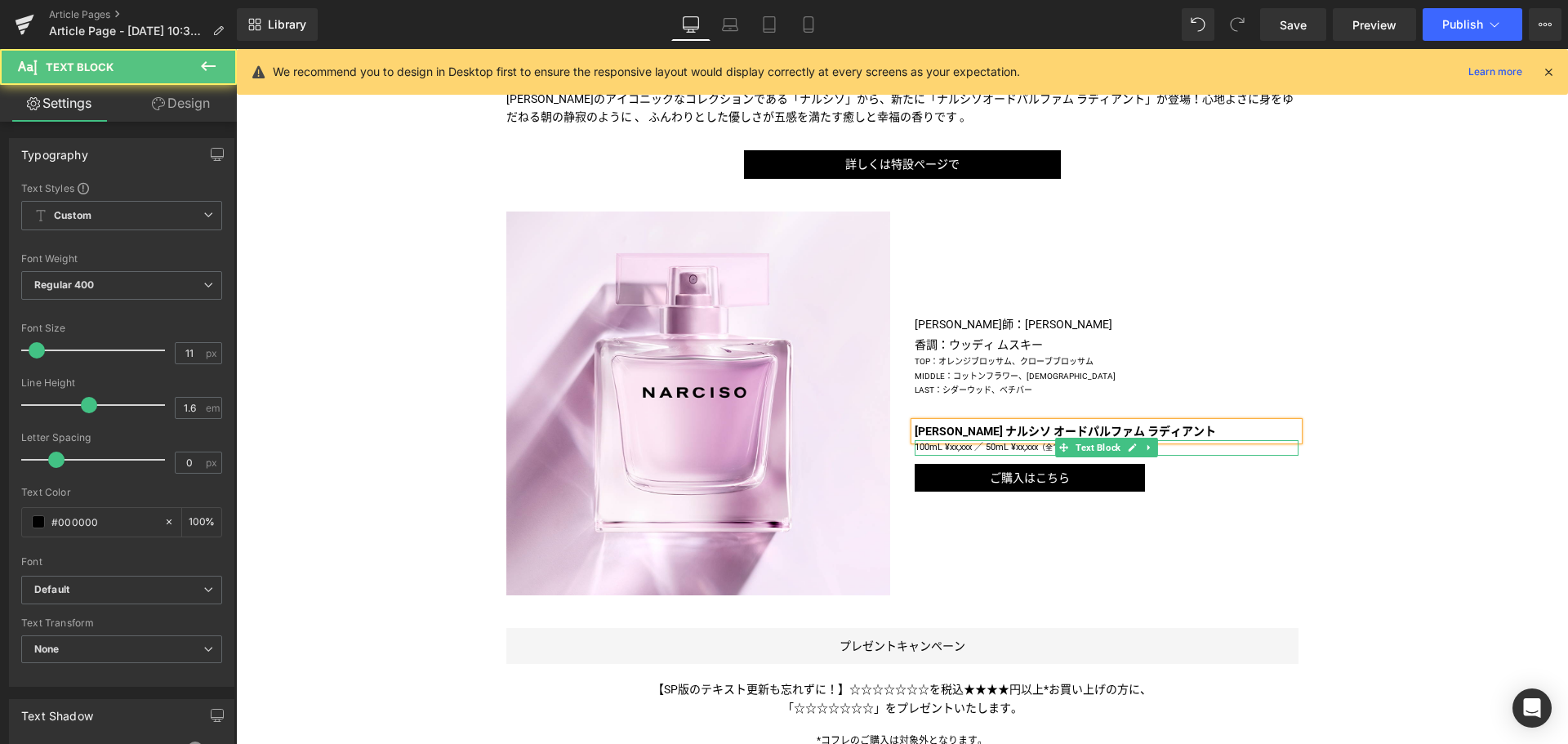
click at [930, 447] on p "100mL ¥xx,xxx ／ 50mL ¥xx,xxx （全て税込）" at bounding box center [1106, 447] width 384 height 16
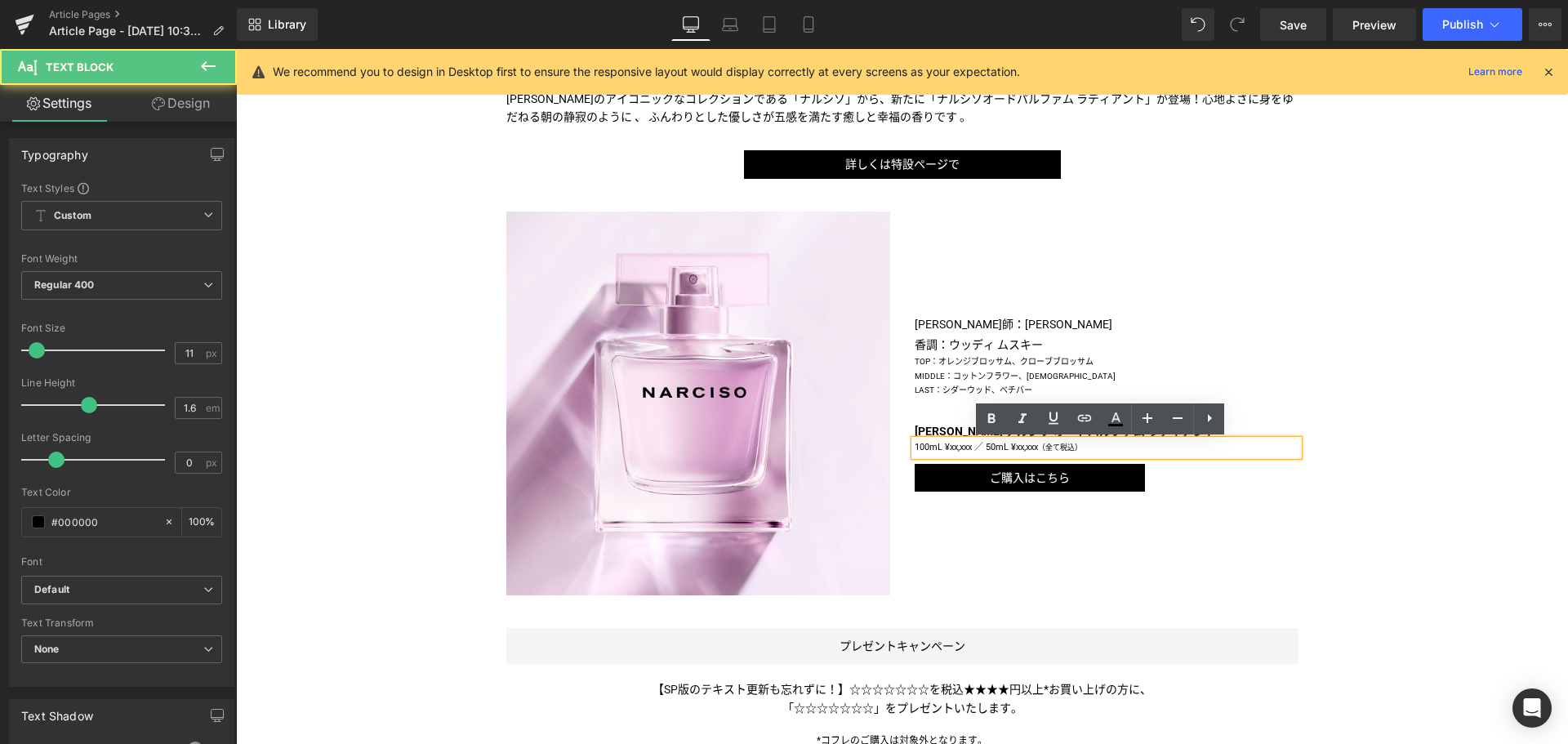
click at [930, 447] on p "100mL ¥xx,xxx ／ 50mL ¥xx,xxx （全て税込）" at bounding box center [1106, 447] width 384 height 16
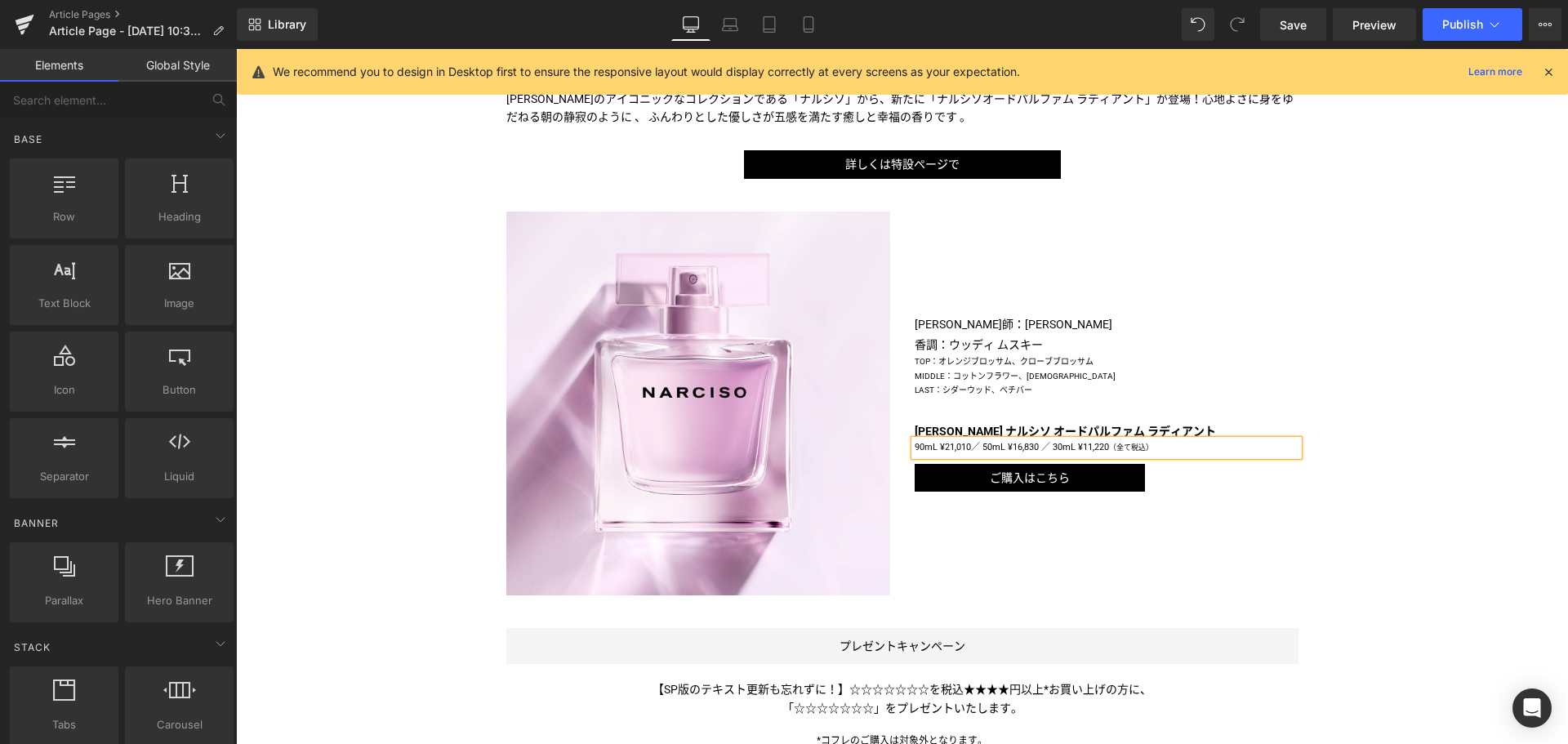
click at [1304, 538] on div "Liquid 柔らかな優しいひとときに包まれる新作フレグランスが＜ [PERSON_NAME]＞から！ Text Block Image Image [PER…" at bounding box center [902, 444] width 1332 height 1832
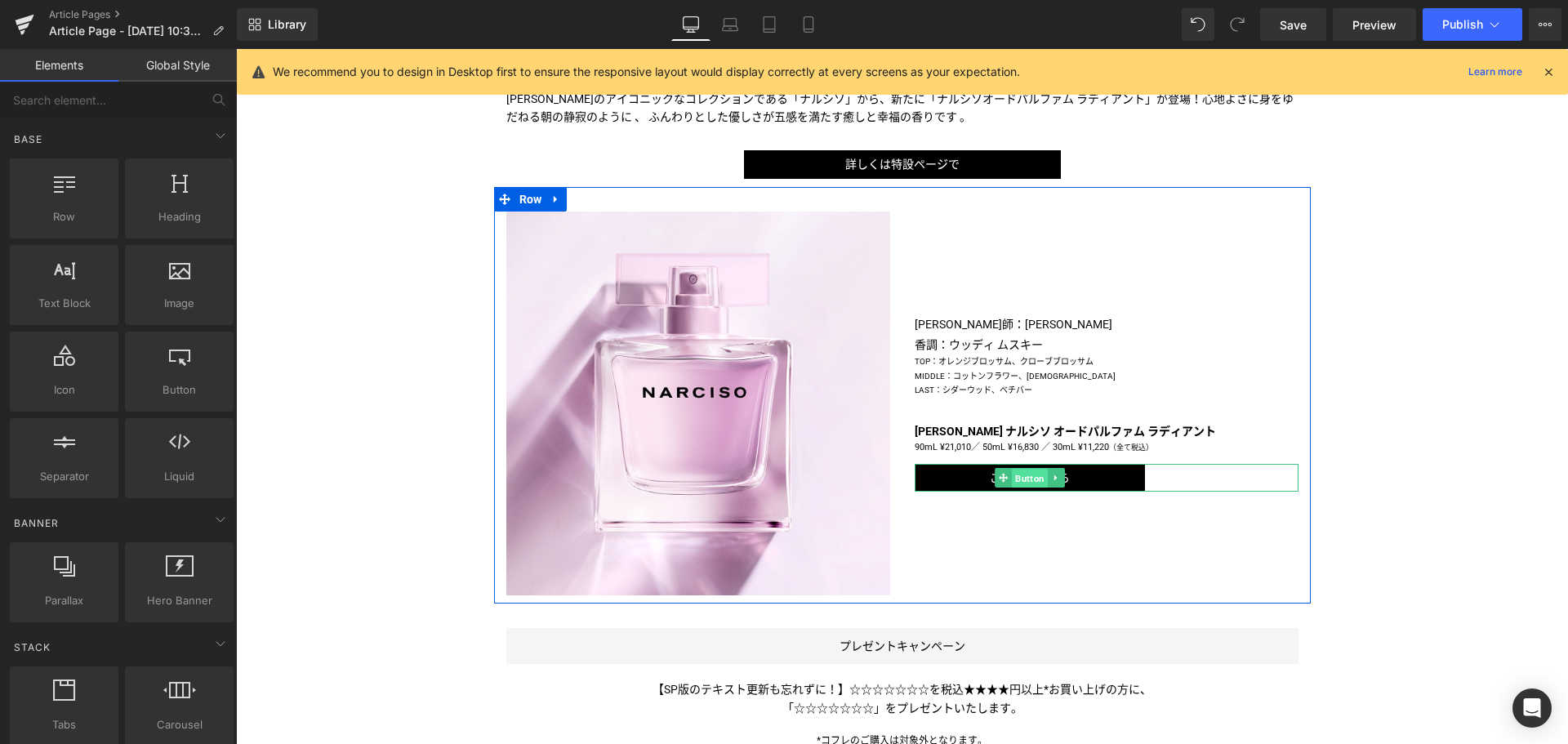
click at [1011, 480] on span "Button" at bounding box center [1029, 479] width 36 height 20
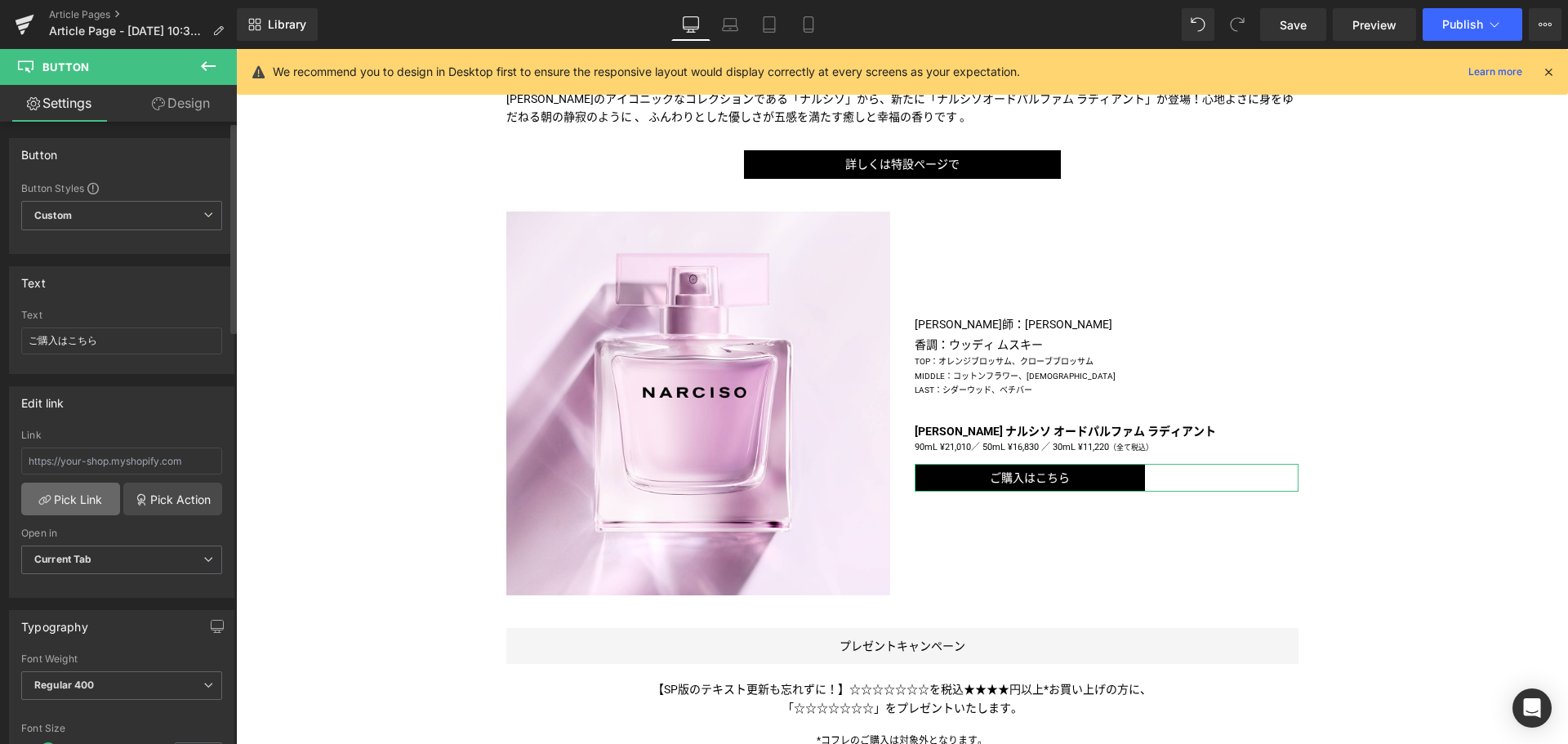
click at [63, 515] on link "Pick Link" at bounding box center [71, 499] width 99 height 33
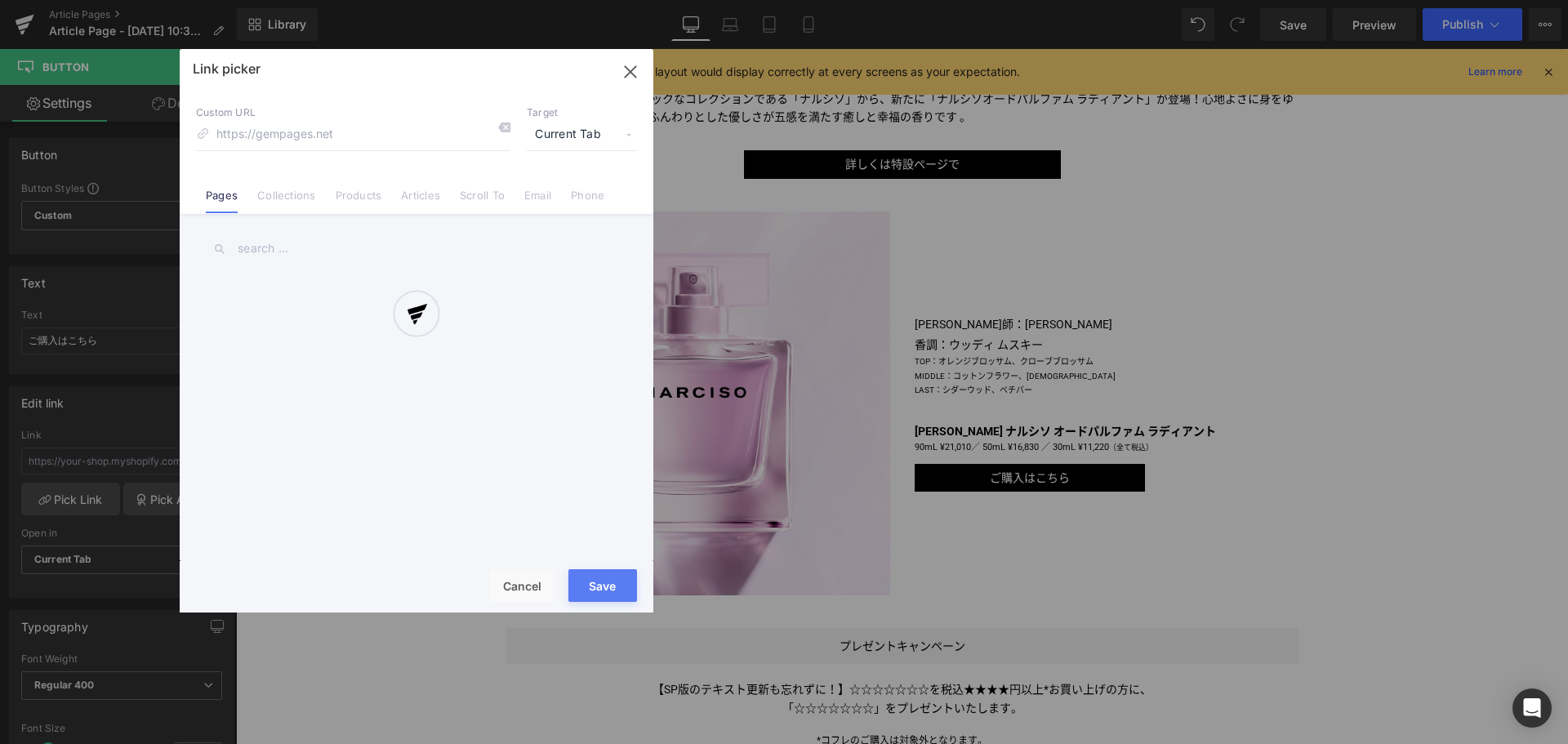
click at [362, 195] on div at bounding box center [416, 330] width 474 height 564
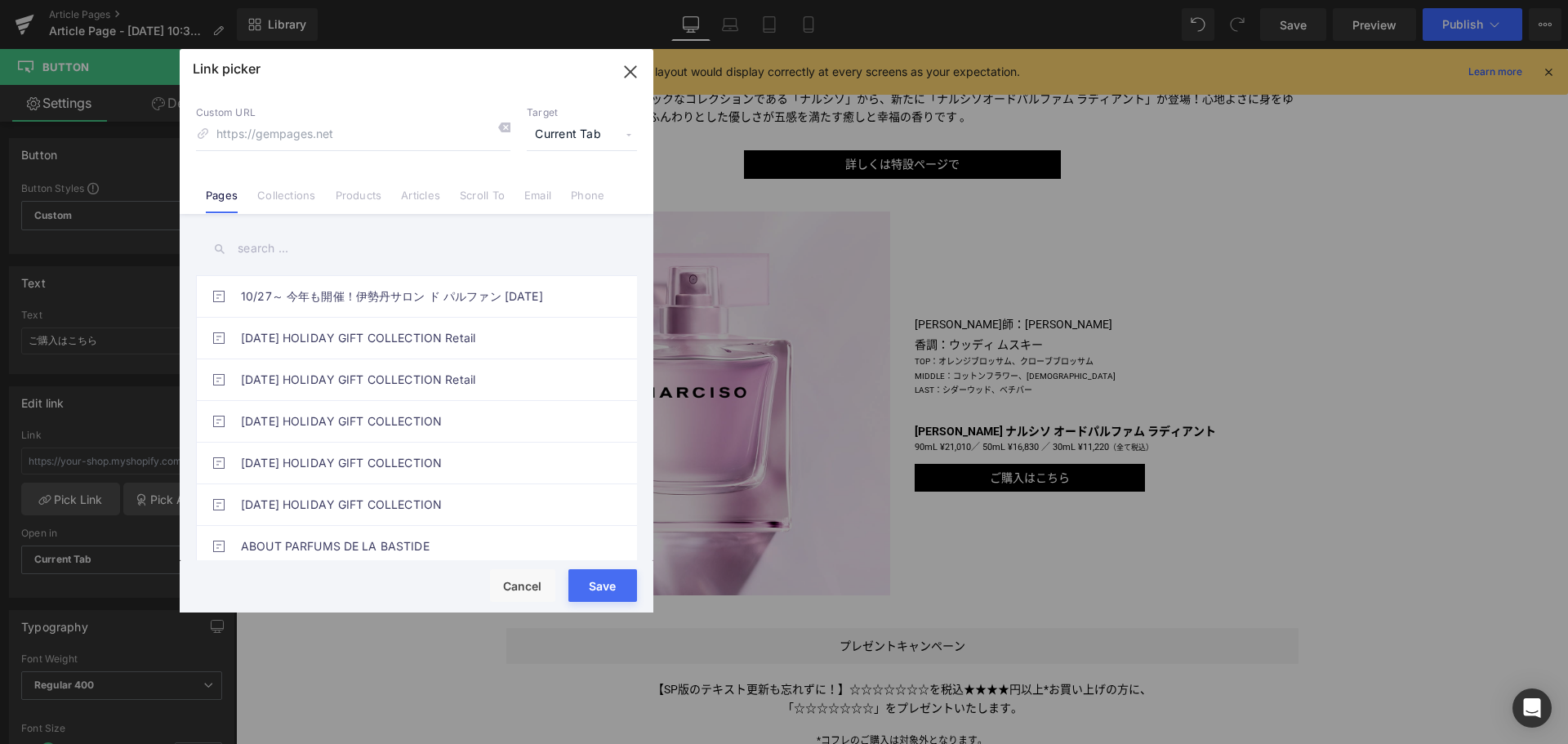
click at [362, 195] on link "Products" at bounding box center [358, 201] width 47 height 25
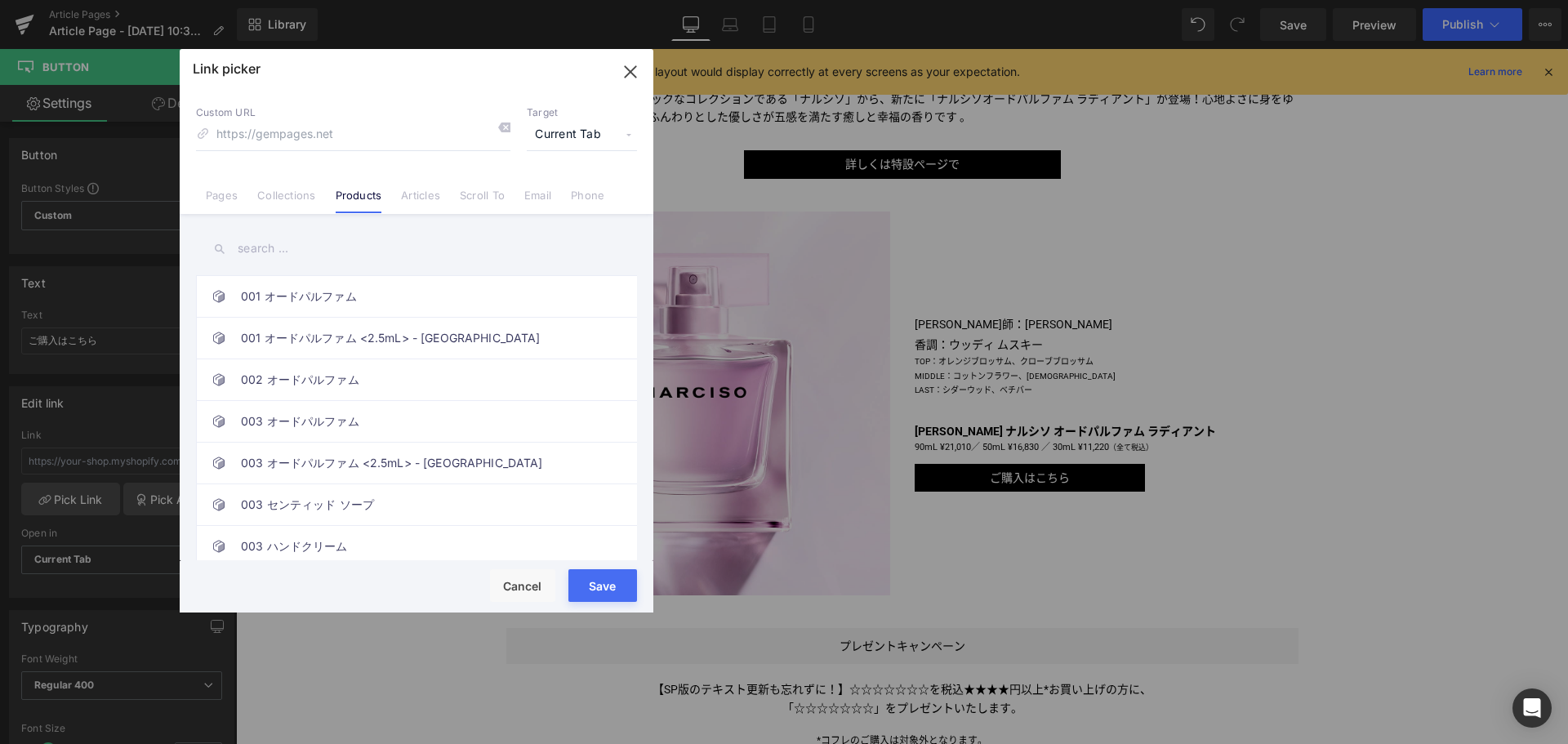
click at [289, 240] on input "text" at bounding box center [416, 249] width 441 height 37
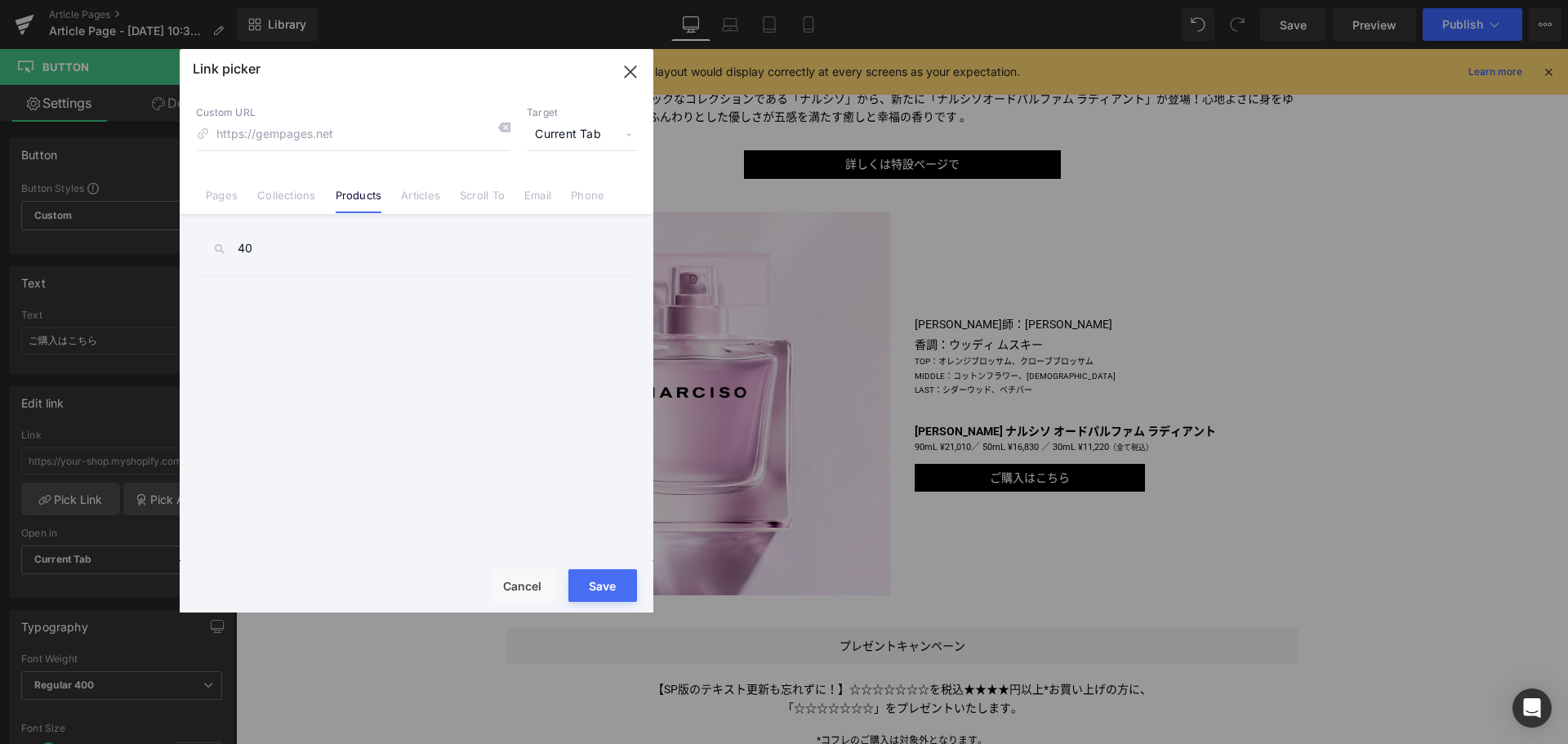
type input "4"
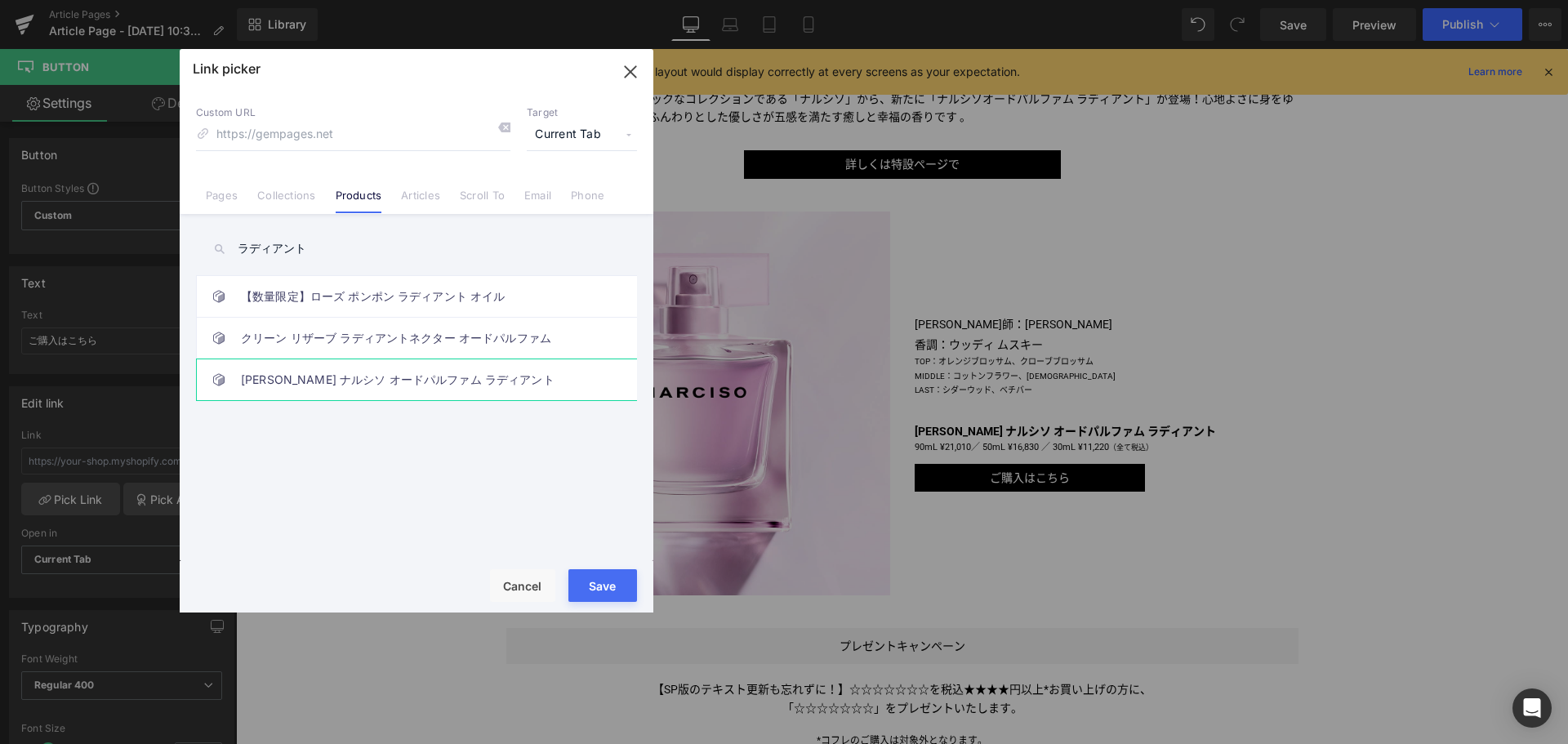
type input "ラディアント"
click at [327, 381] on link "[PERSON_NAME] ナルシソ オードパルファム ラディアント" at bounding box center [420, 380] width 359 height 41
click at [604, 583] on button "Save" at bounding box center [602, 586] width 68 height 33
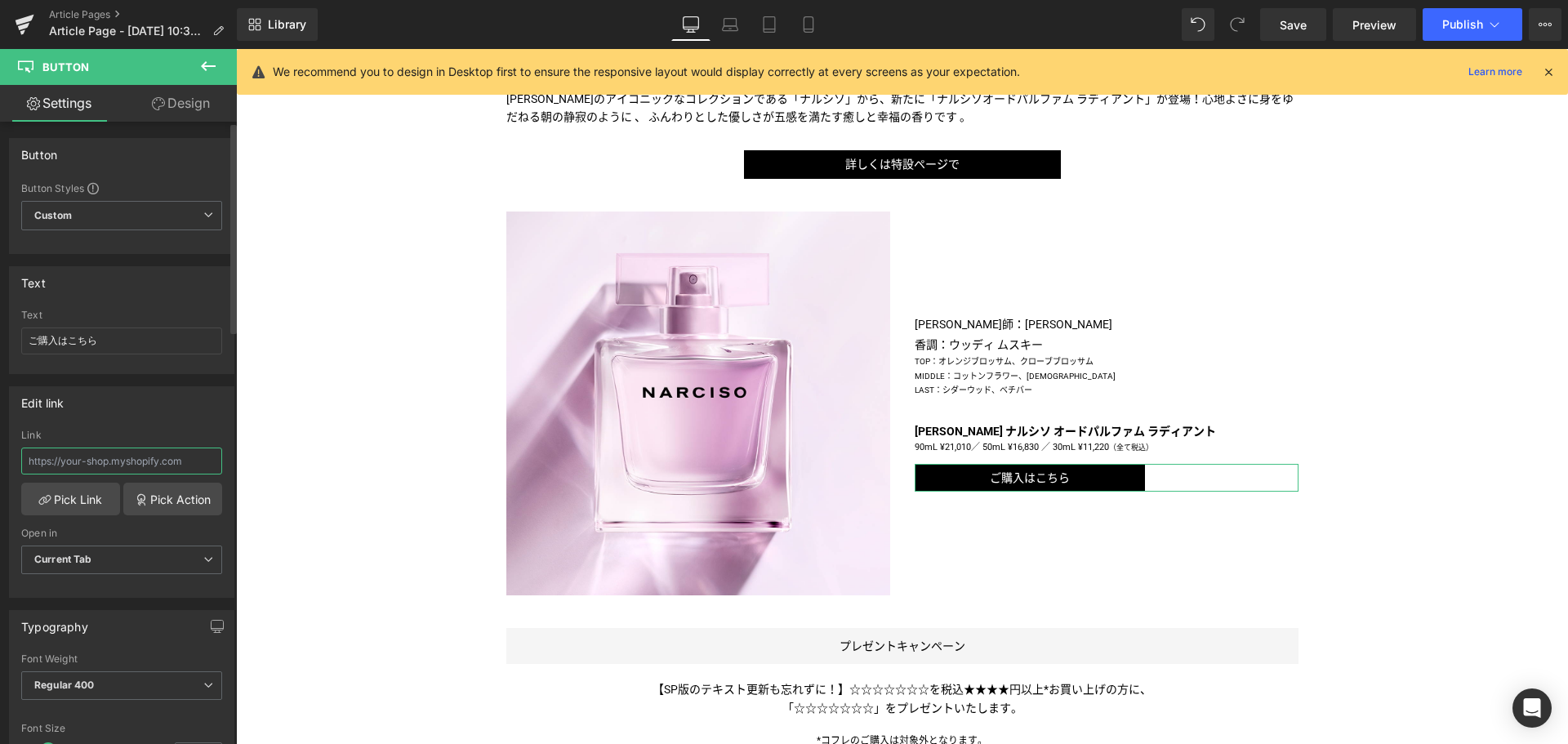
drag, startPoint x: 211, startPoint y: 463, endPoint x: 0, endPoint y: 522, distance: 219.1
click at [0, 522] on div "Edit link Link Pick Link Pick Action Current Tab New Tab Open in Current Tab Cu…" at bounding box center [122, 486] width 244 height 224
type input "/products/narciso-radiante-edp-spray"
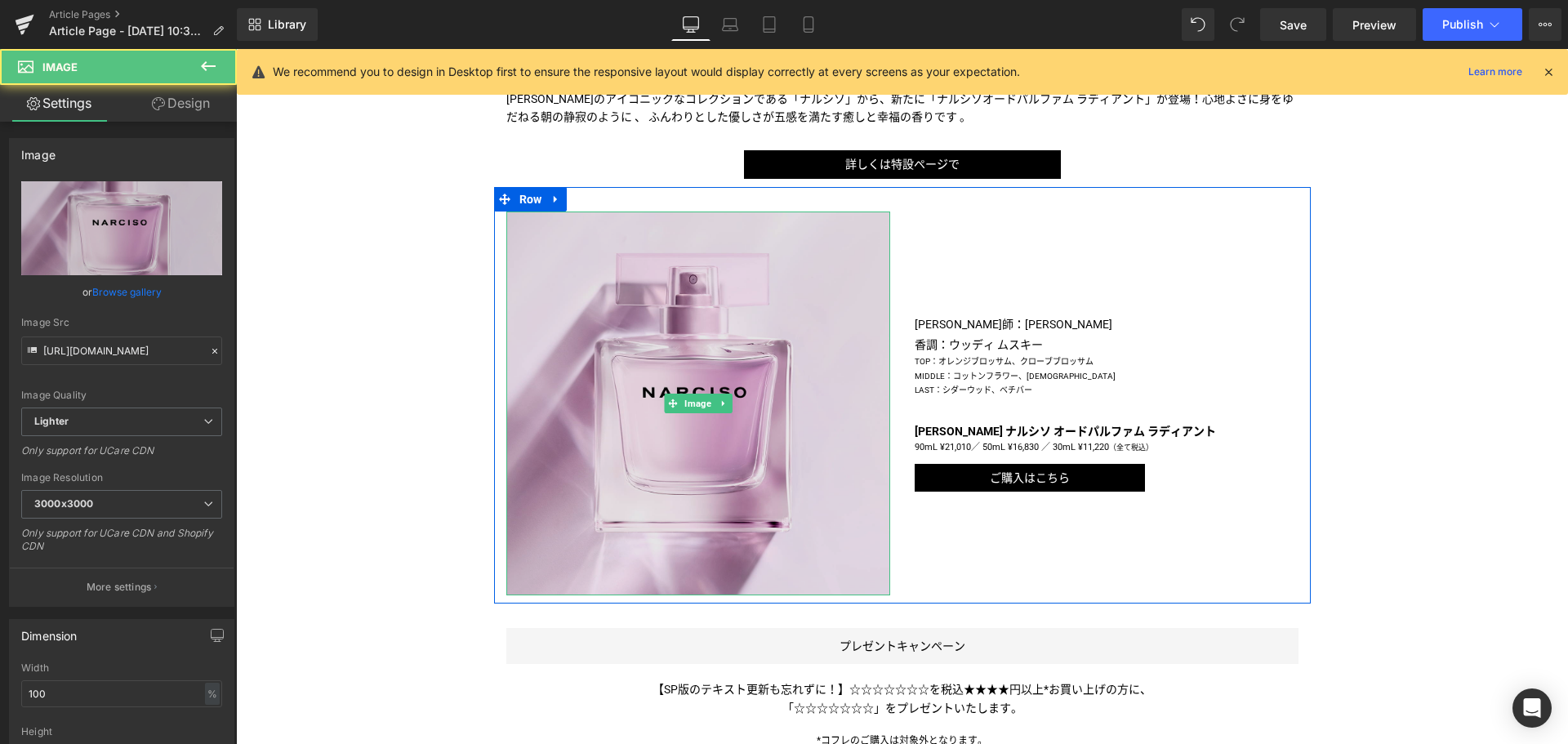
click at [639, 469] on img at bounding box center [698, 404] width 384 height 384
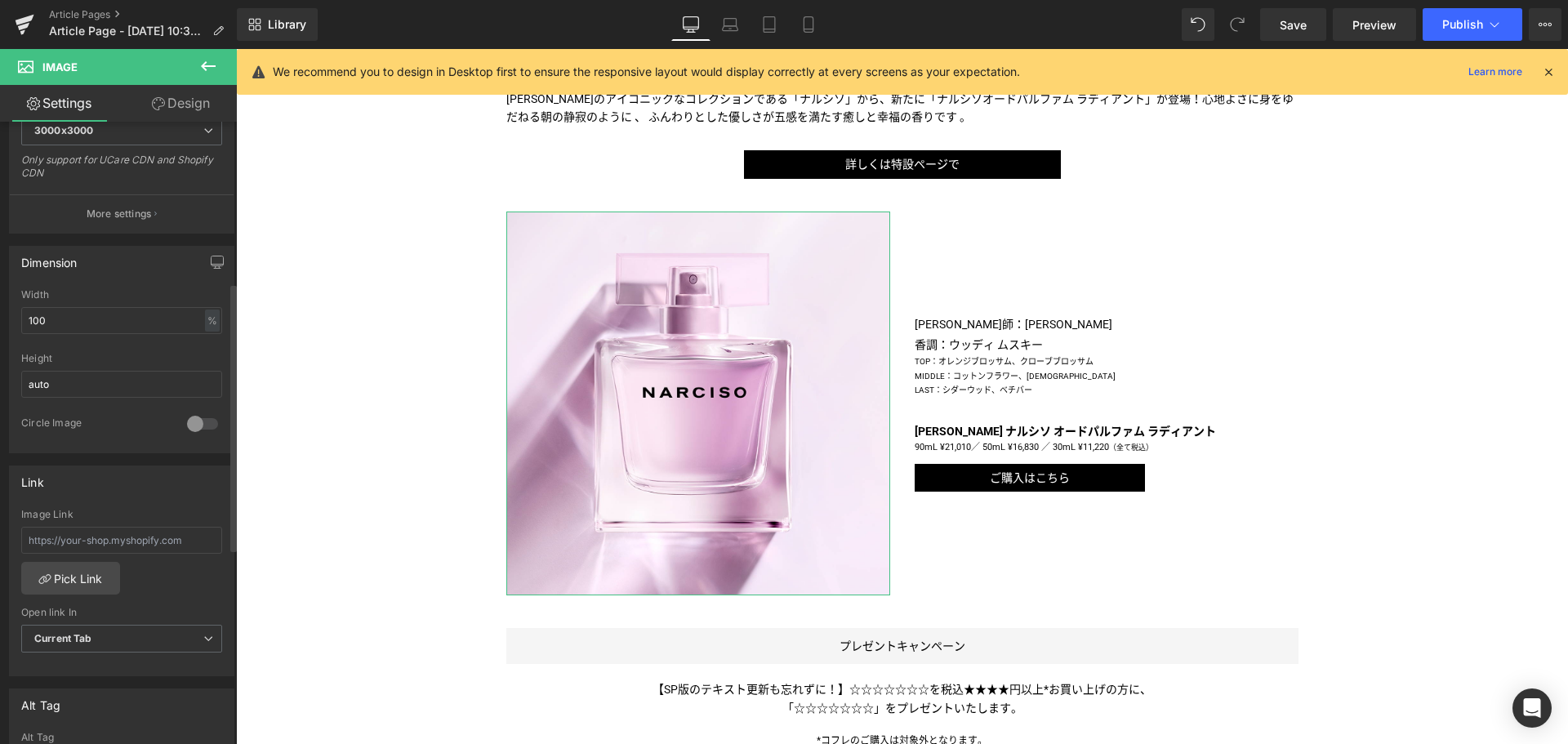
scroll to position [374, 0]
paste input "/products/narciso-radiante-edp-spray"
click at [85, 540] on input "text" at bounding box center [122, 539] width 201 height 27
type input "/products/narciso-radiante-edp-spray"
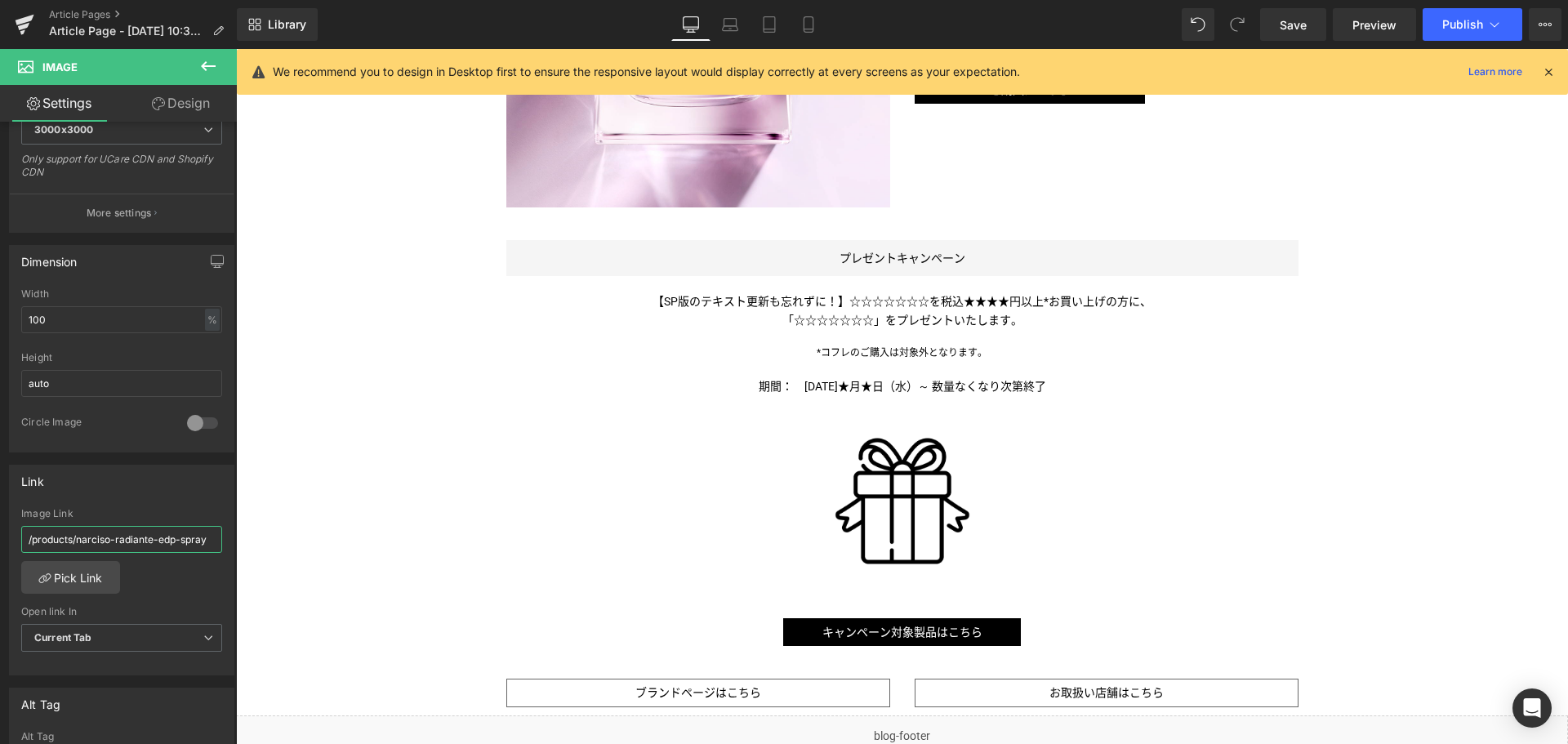
scroll to position [1086, 0]
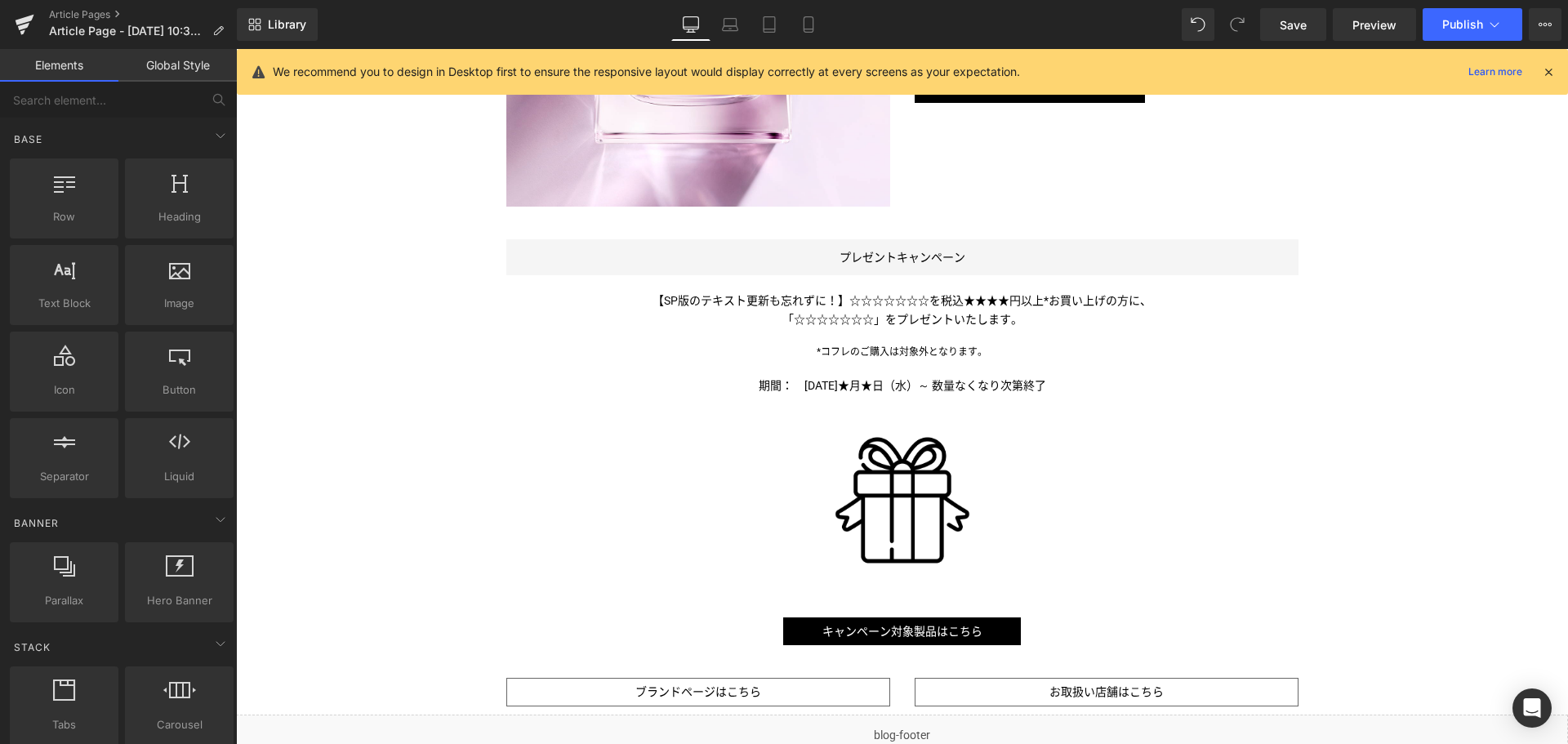
click at [483, 434] on div "Liquid 柔らかな優しいひとときに包まれる新作フレグランスが＜ [PERSON_NAME]＞から！ Text Block Image Image [PER…" at bounding box center [902, 55] width 1332 height 1832
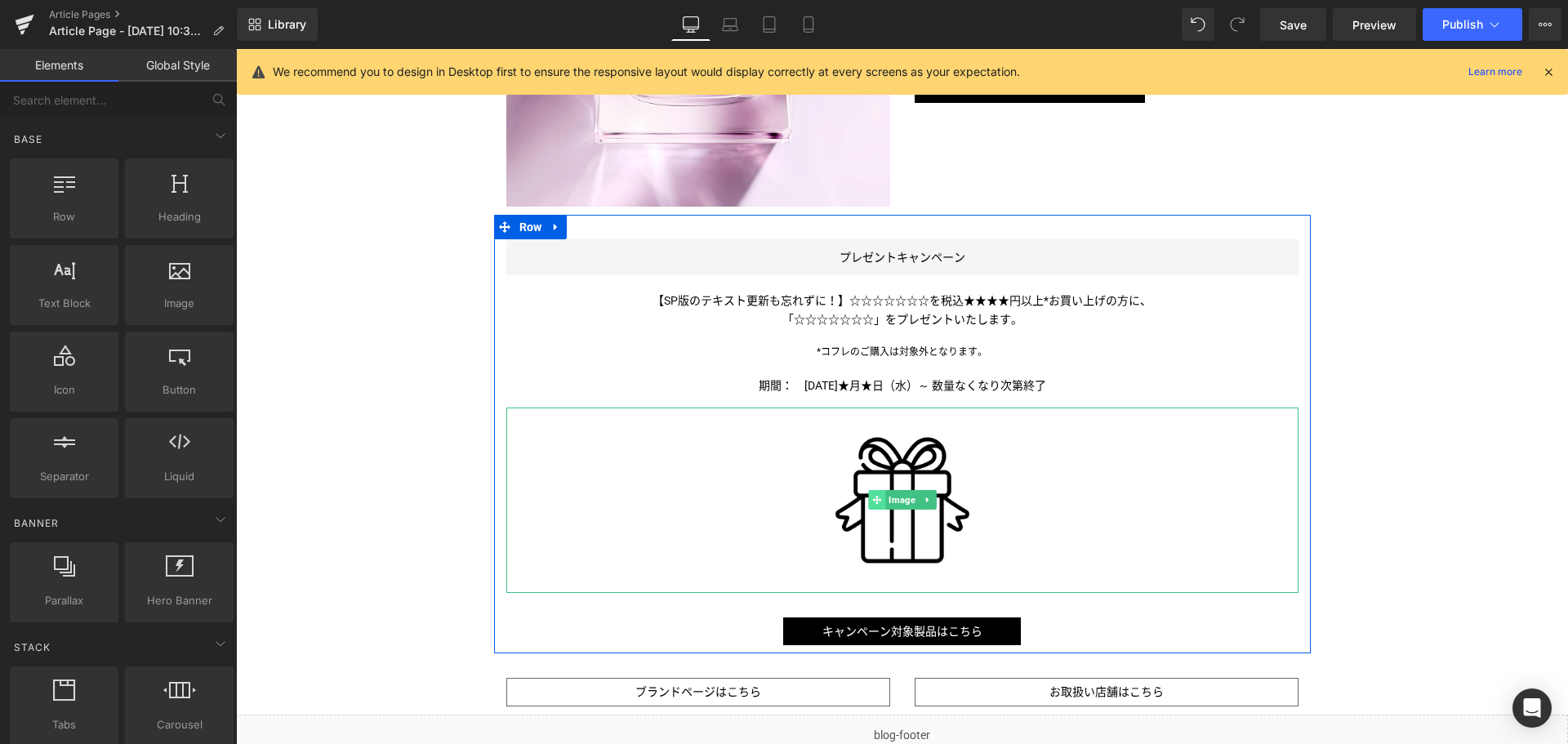
click at [872, 503] on icon at bounding box center [876, 500] width 9 height 10
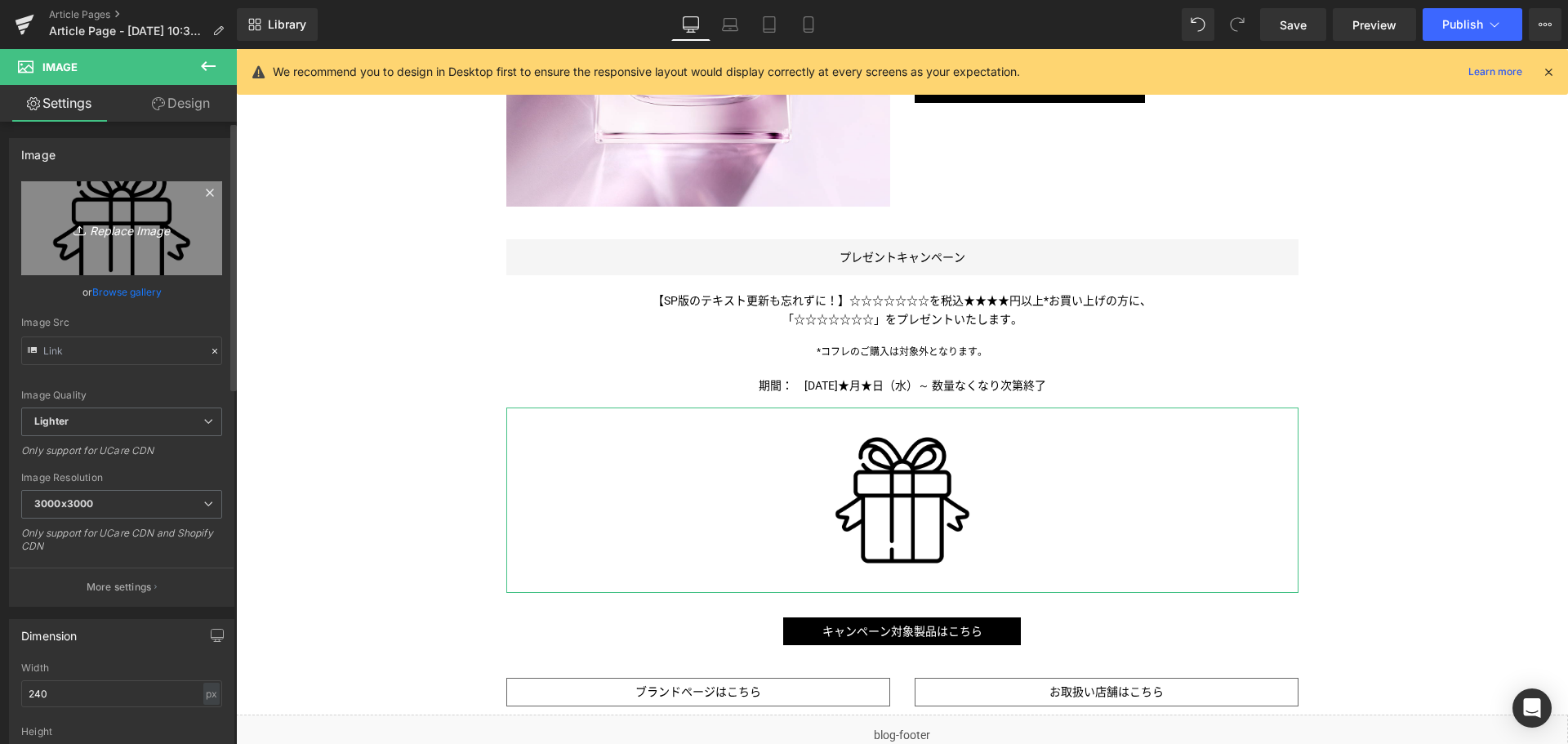
click at [117, 230] on icon "Replace Image" at bounding box center [121, 228] width 131 height 21
type input "C:\fakepath\NR-NCS_RADIANTE-GWP-4mL-1000x1000.jpg"
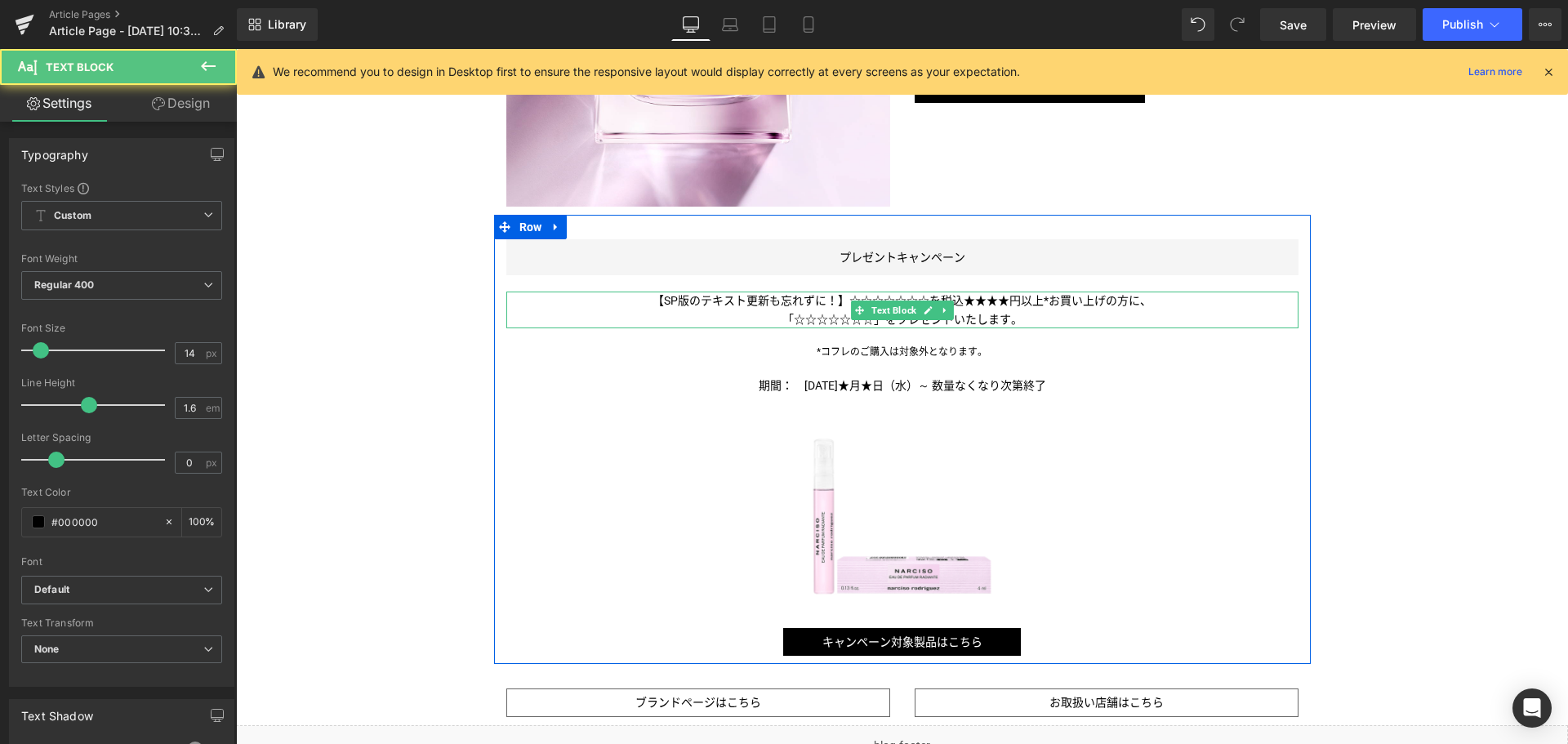
click at [786, 303] on span "【SP版のテキスト更新も忘れずに！】☆☆☆☆☆☆☆を税込★★★★円以上*お買い上げの方に、" at bounding box center [902, 301] width 499 height 13
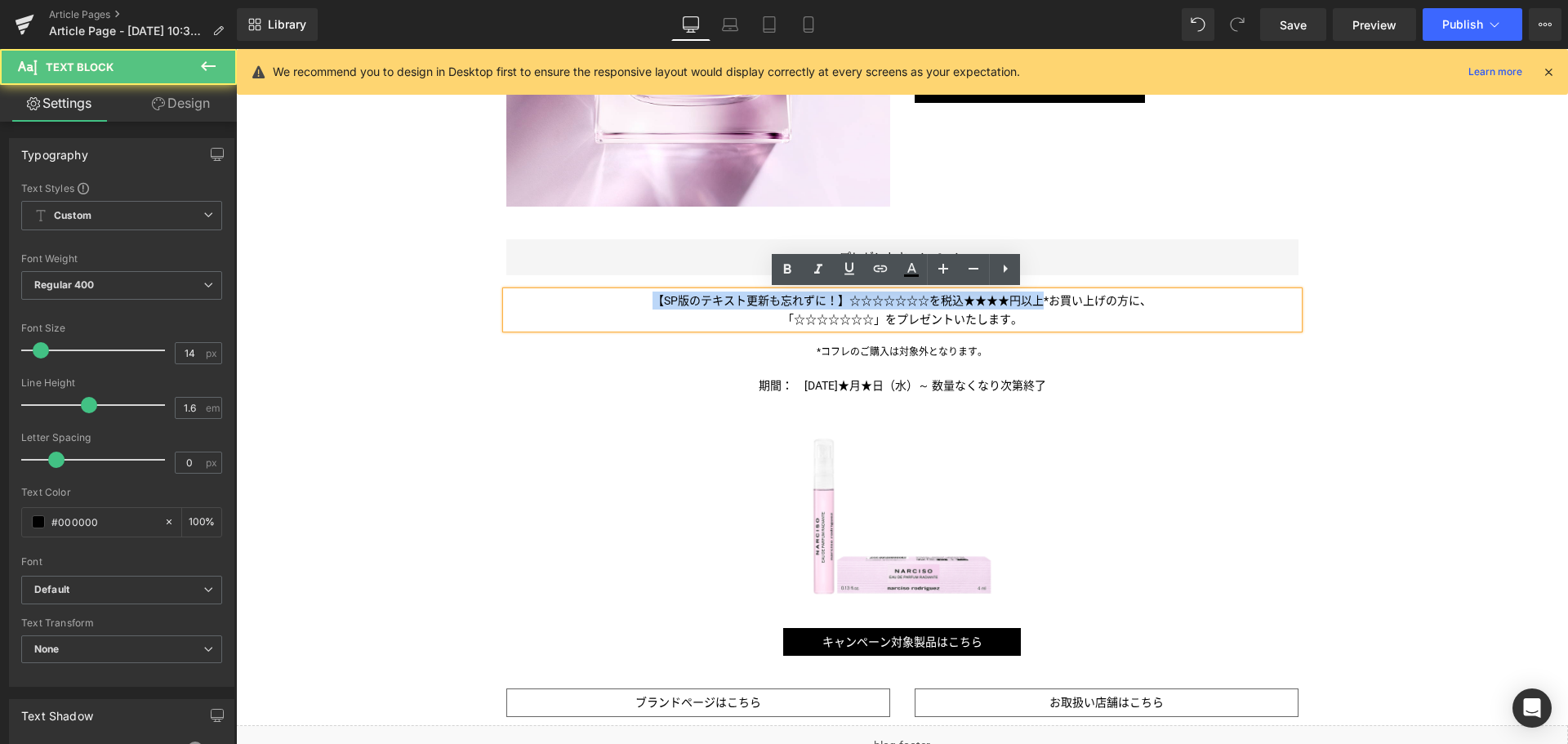
drag, startPoint x: 1034, startPoint y: 300, endPoint x: 405, endPoint y: 270, distance: 629.7
click at [405, 270] on div "Liquid 柔らかな優しいひとときに包まれる新作フレグランスが＜ [PERSON_NAME]＞から！ Text Block Image Image [PER…" at bounding box center [902, 60] width 1332 height 1843
paste div
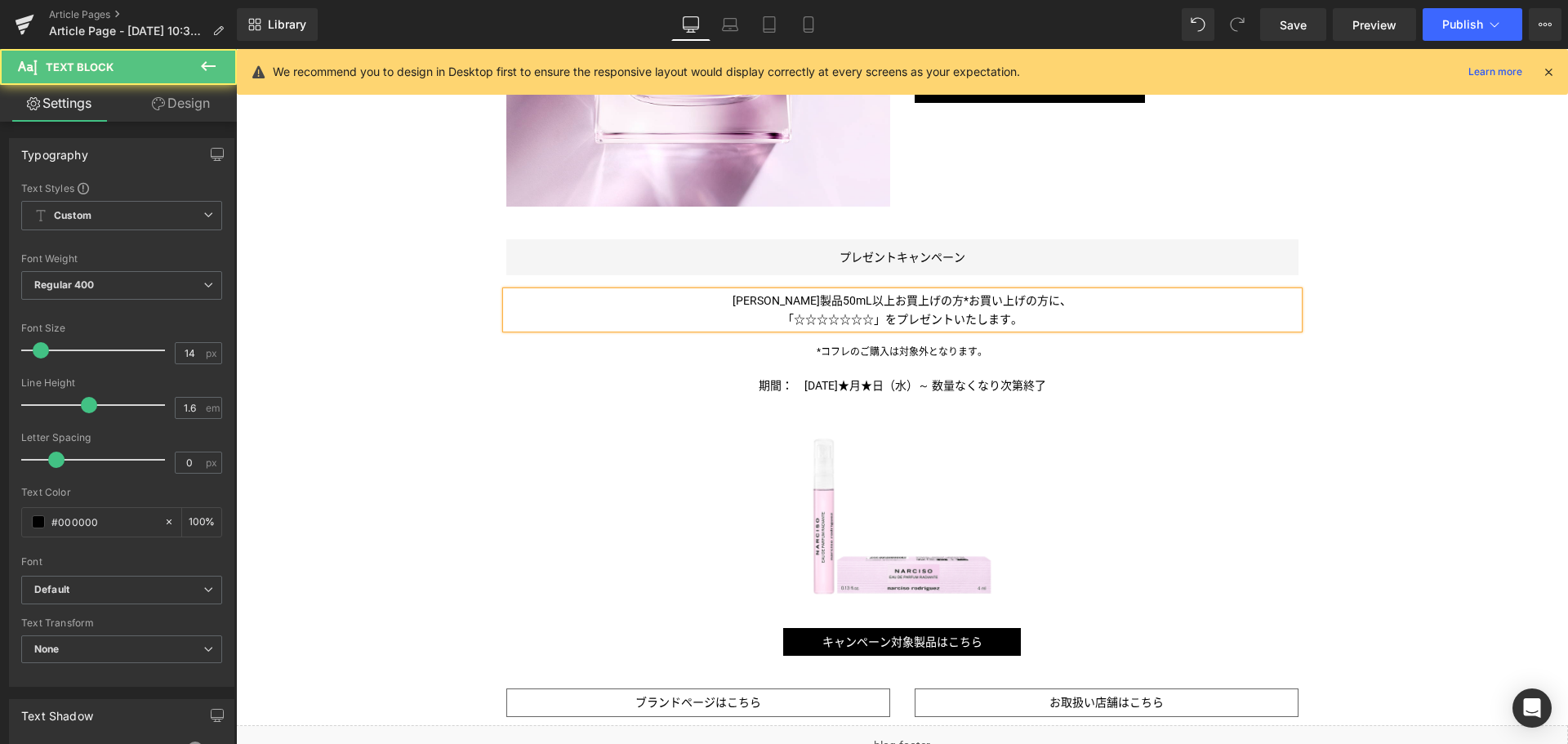
click at [843, 295] on span "[PERSON_NAME]製品50mL以上お買上げの方*お買い上げの方に、" at bounding box center [901, 301] width 338 height 13
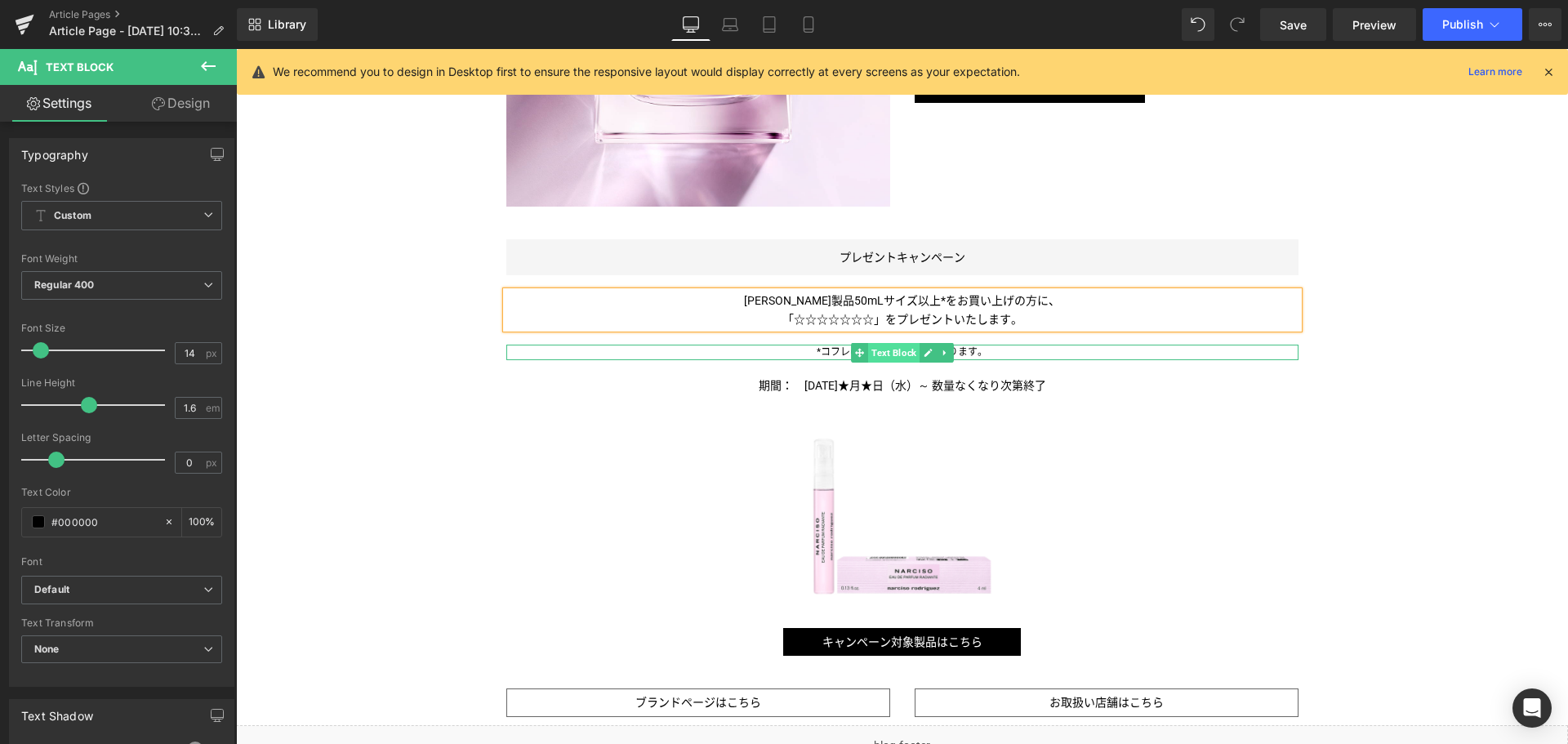
click at [881, 349] on span "Text Block" at bounding box center [894, 353] width 51 height 20
click at [833, 353] on span "*コフレのご購入は対象外となります。" at bounding box center [901, 352] width 170 height 12
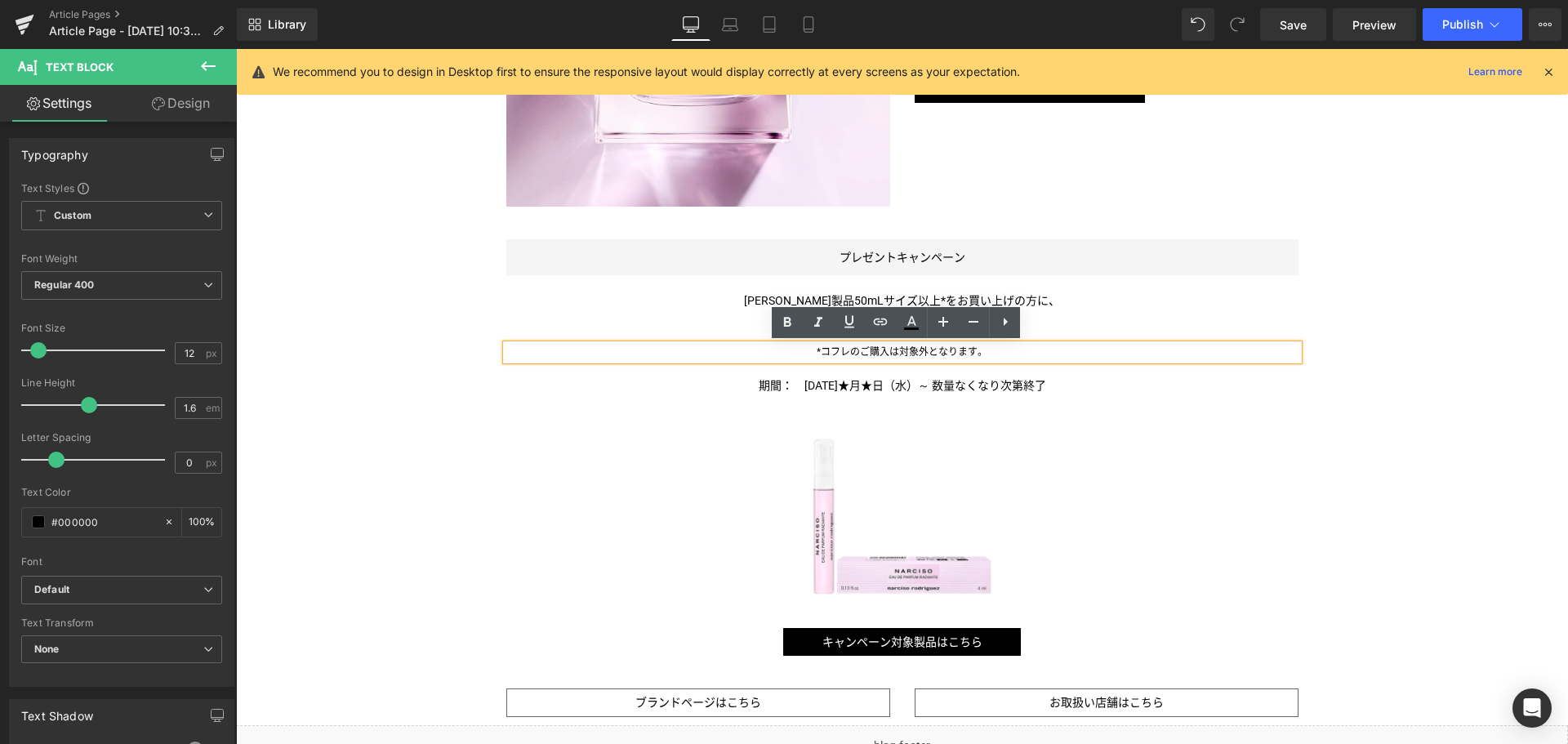
click at [840, 353] on span "*コフレのご購入は対象外となります。" at bounding box center [901, 352] width 170 height 12
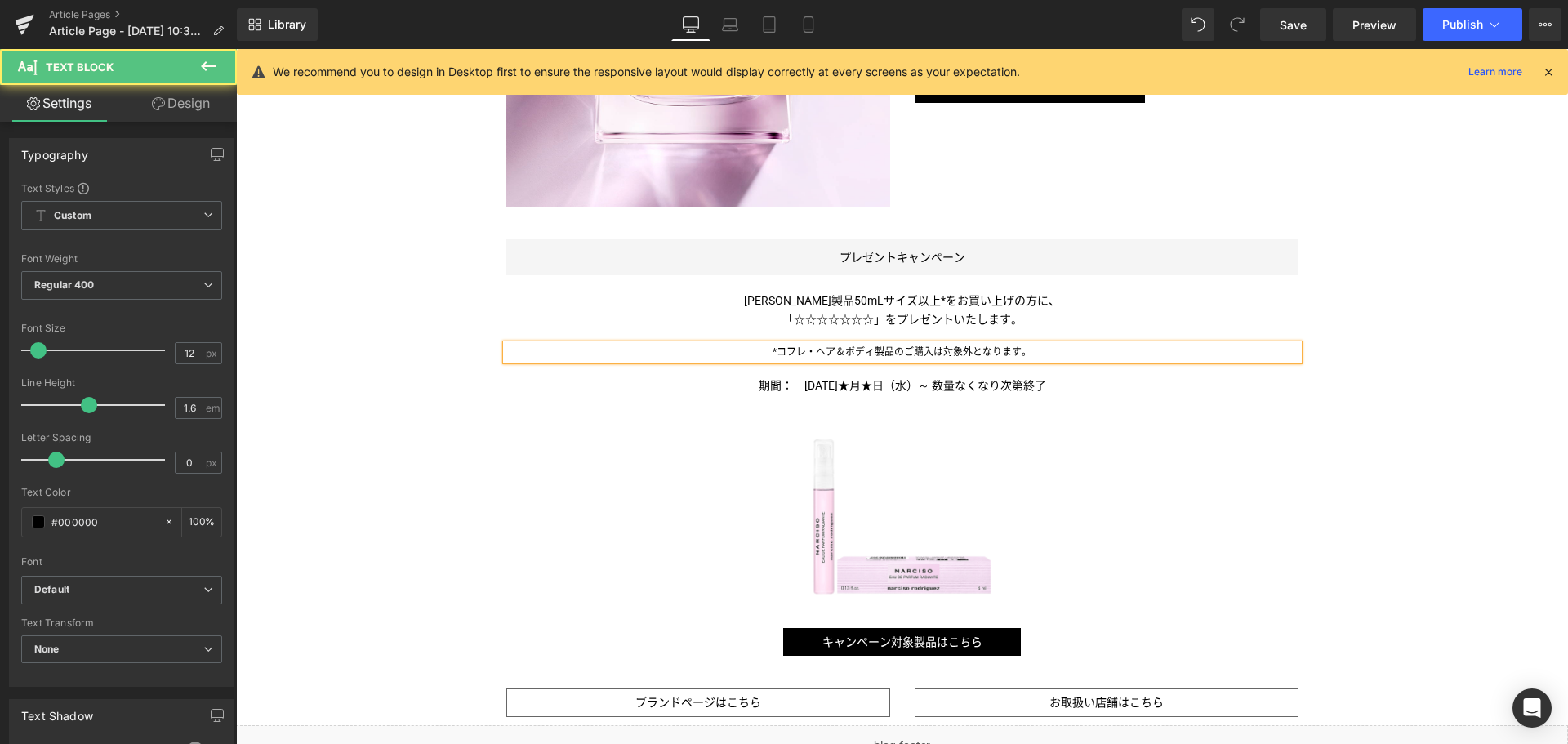
click at [811, 352] on span "*コフレ・ヘア＆ボディ製品のご購入は対象外となります。" at bounding box center [902, 352] width 259 height 12
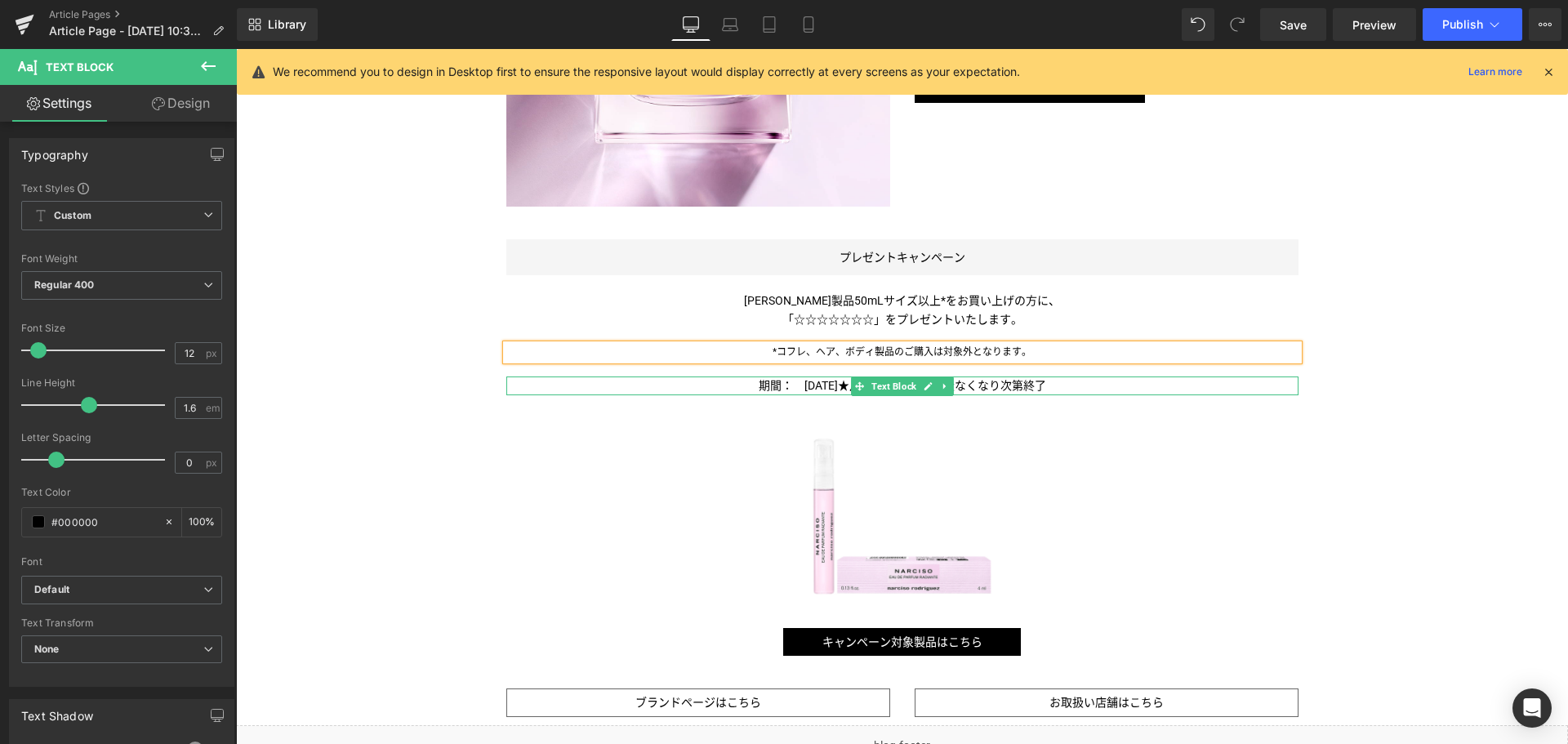
click at [834, 383] on span "期間：　[DATE]★月★日（水）～ 数量なくなり次第終了" at bounding box center [902, 386] width 287 height 13
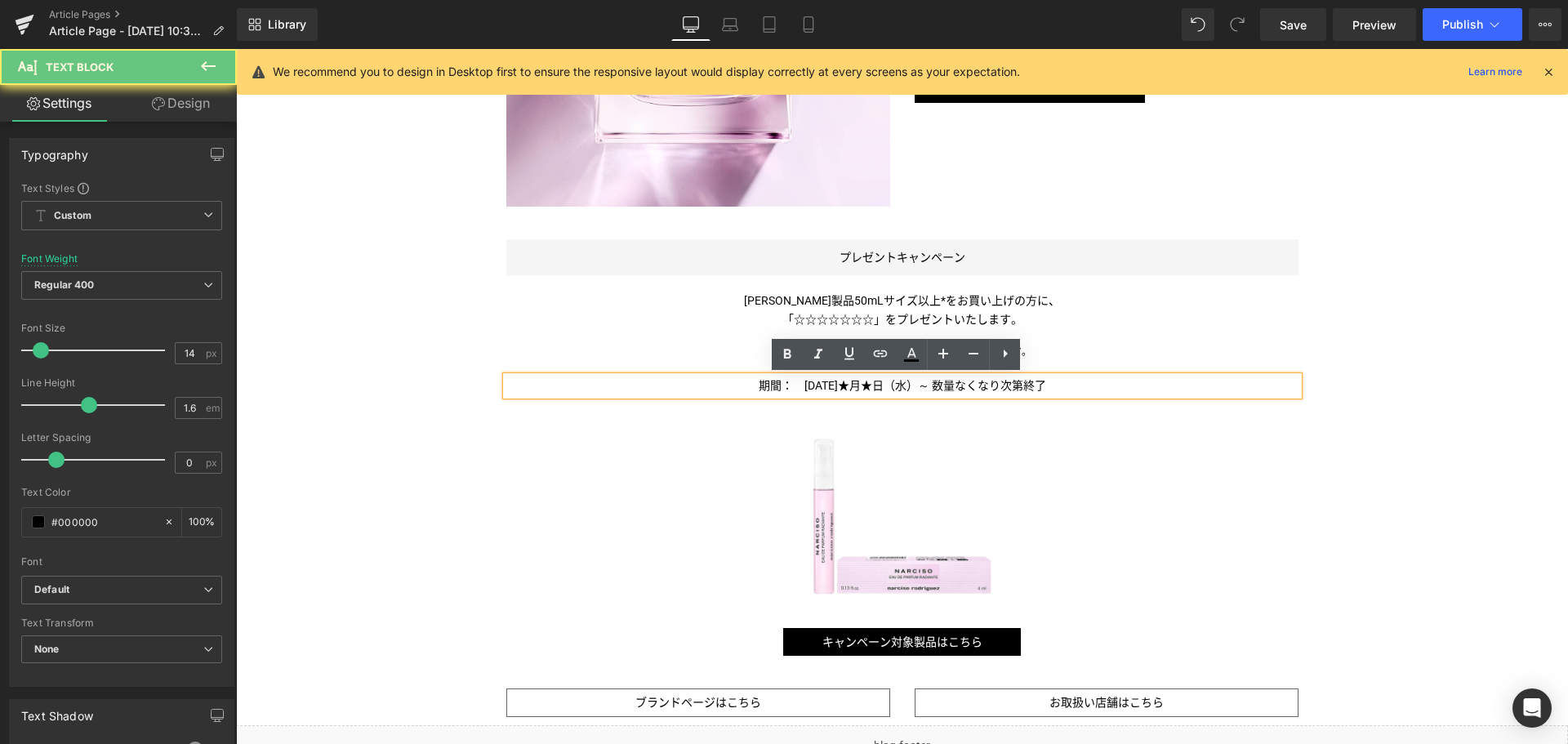
click at [825, 383] on span "期間：　[DATE]★月★日（水）～ 数量なくなり次第終了" at bounding box center [902, 386] width 287 height 13
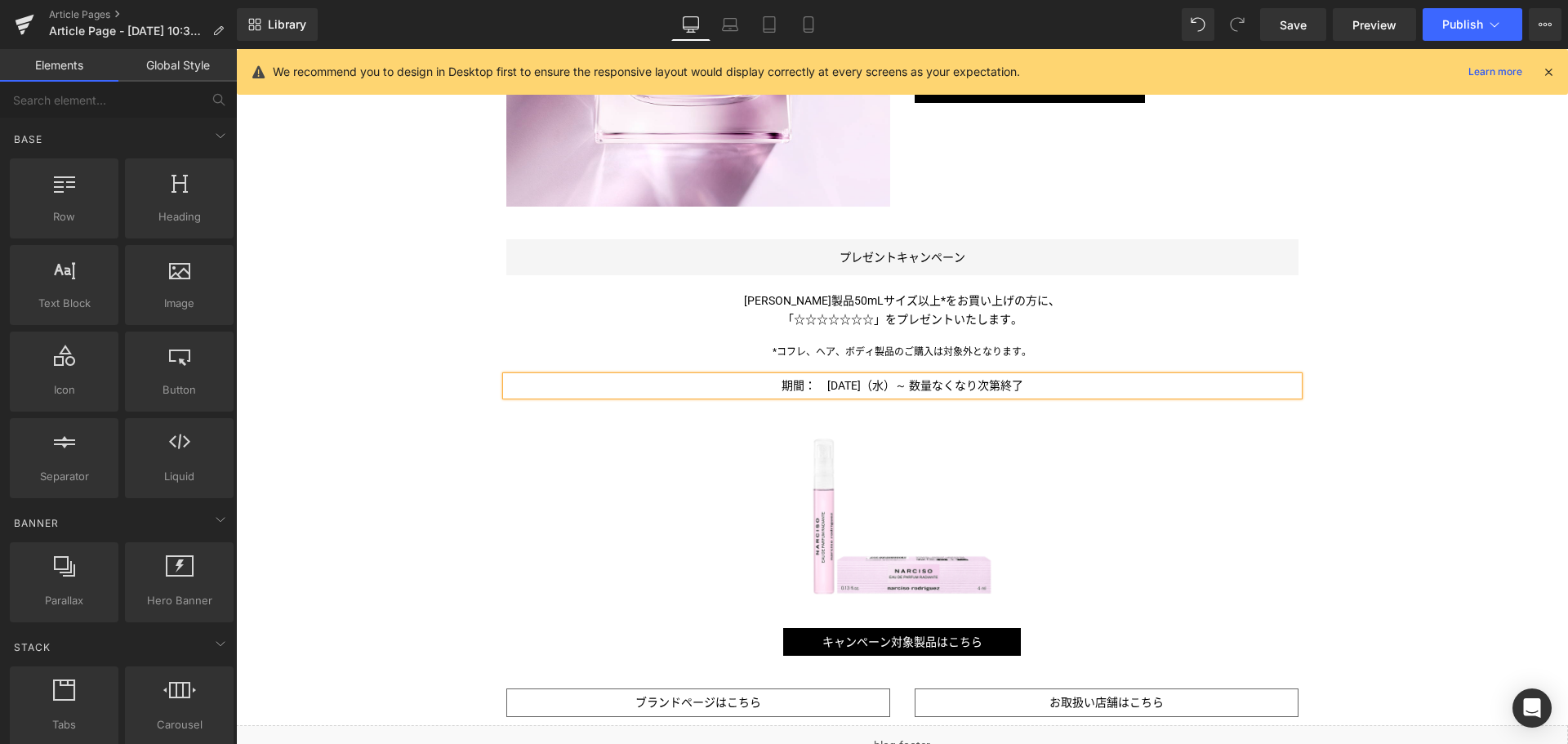
click at [422, 615] on div "Liquid 柔らかな優しいひとときに包まれる新作フレグランスが＜ [PERSON_NAME]＞から！ Text Block Image Image [PER…" at bounding box center [902, 60] width 1332 height 1843
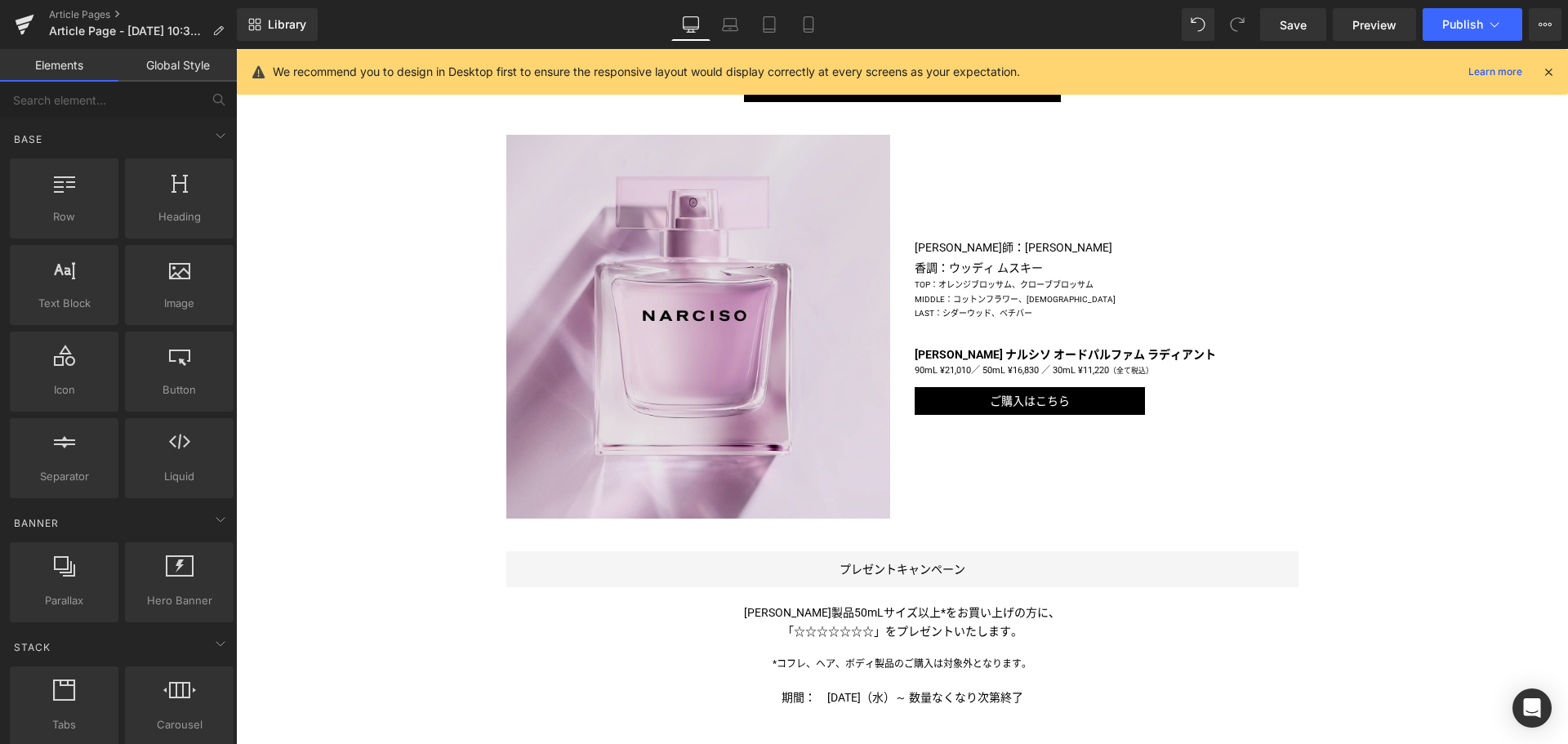
scroll to position [795, 0]
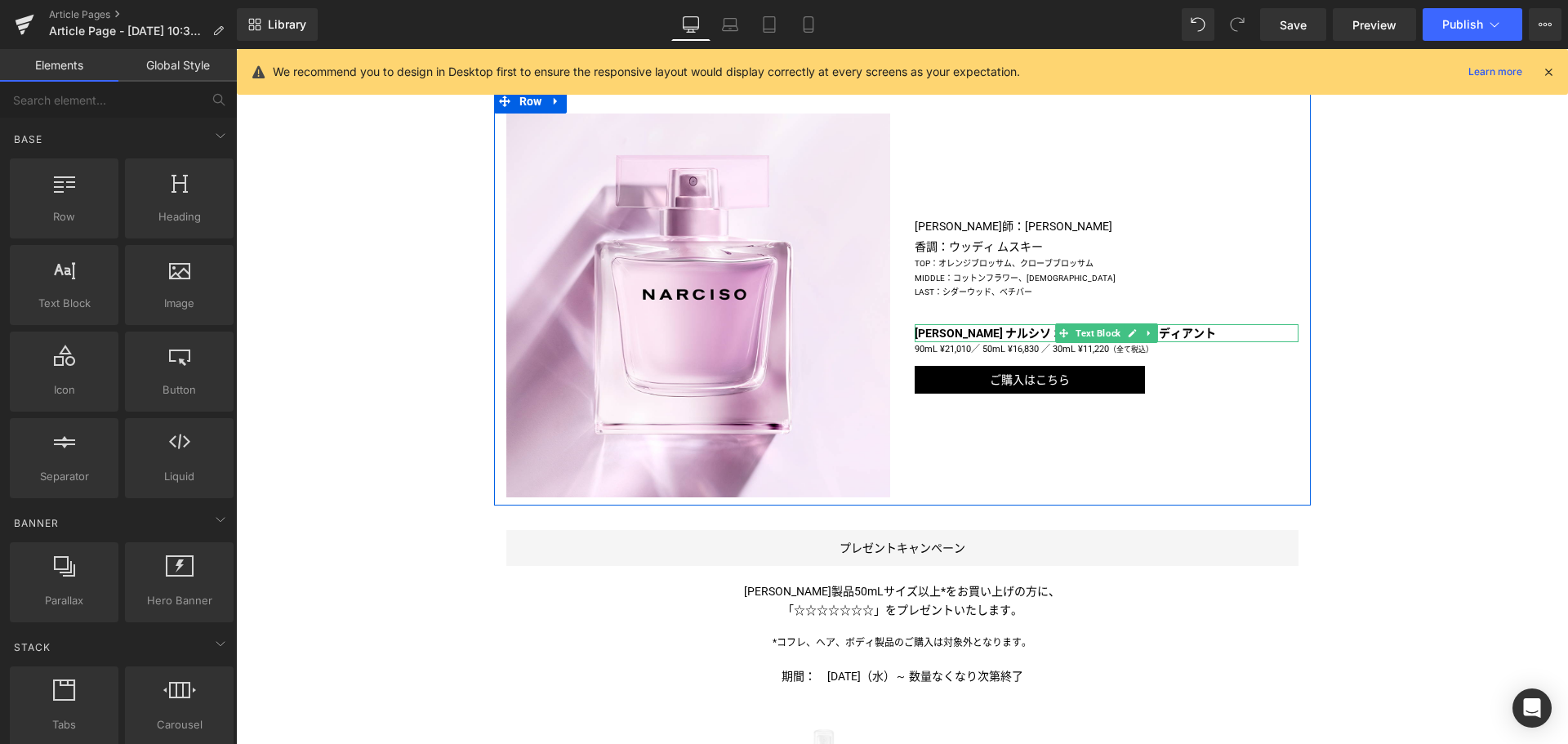
click at [1018, 335] on b "[PERSON_NAME] ナルシソ オードパルファム ラディアント" at bounding box center [1065, 334] width 301 height 13
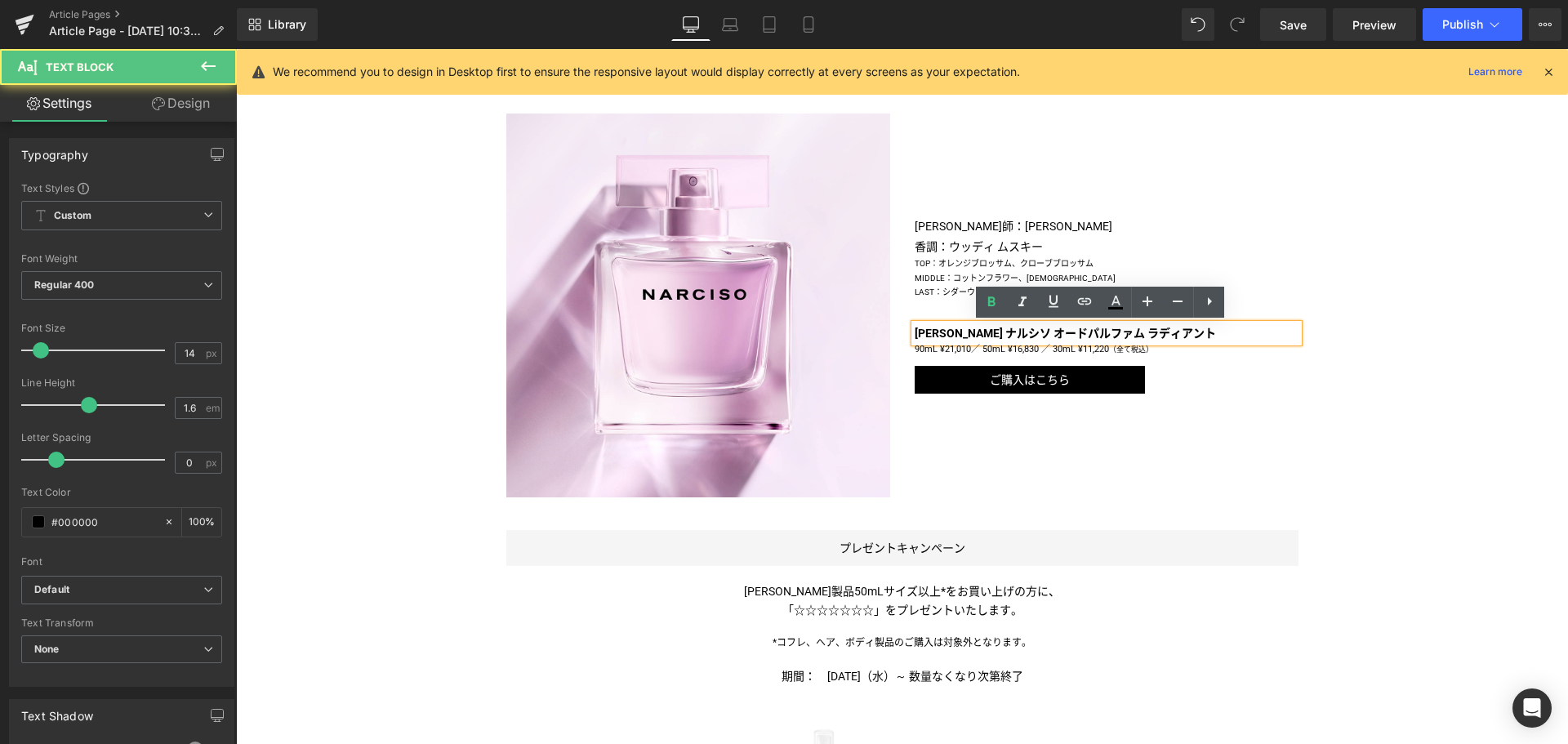
click at [1023, 328] on b "[PERSON_NAME] ナルシソ オードパルファム ラディアント" at bounding box center [1065, 334] width 301 height 13
drag, startPoint x: 1015, startPoint y: 333, endPoint x: 1236, endPoint y: 325, distance: 221.1
click at [1236, 325] on p "[PERSON_NAME] ナルシソ オードパルファム ラディアント" at bounding box center [1106, 334] width 384 height 18
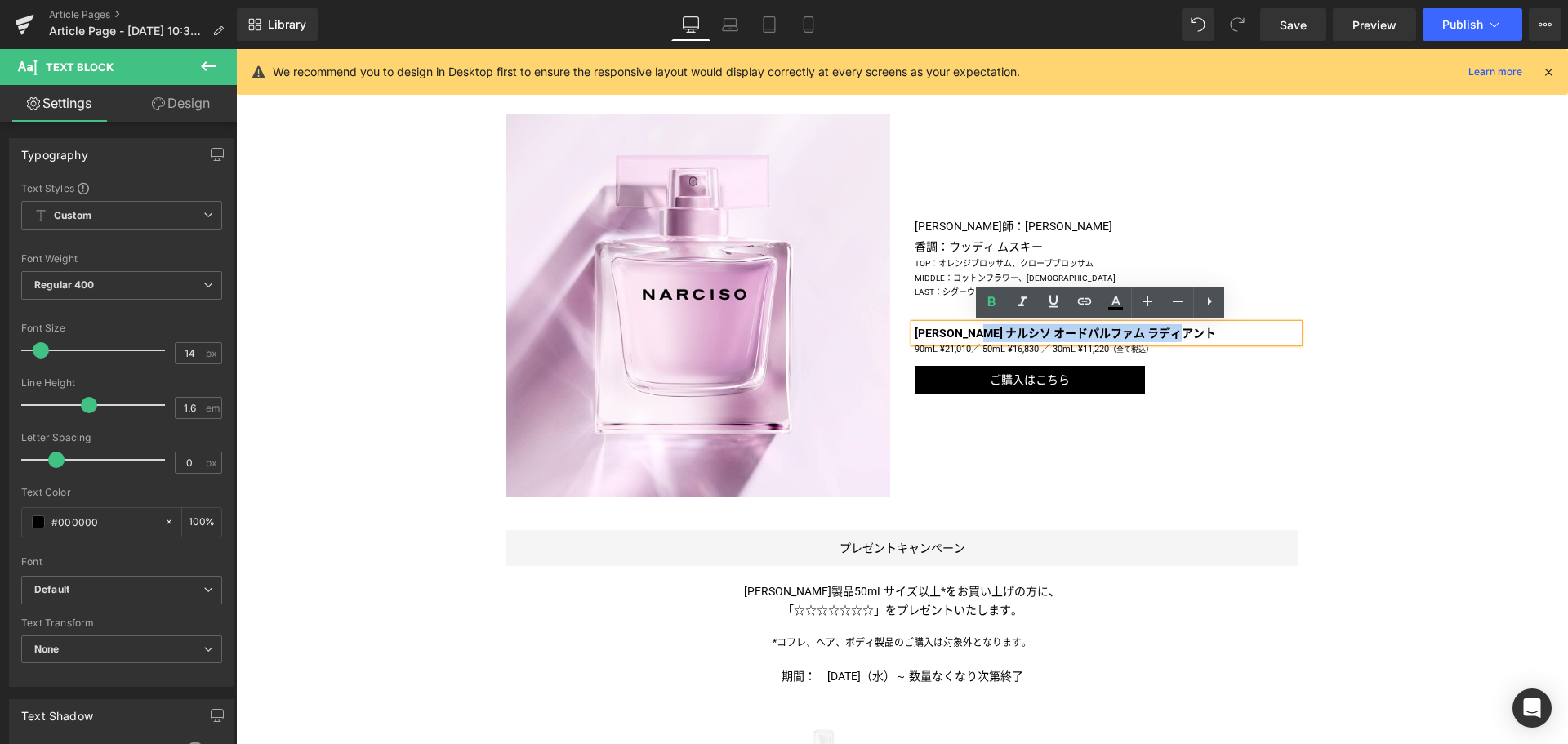
copy b "ナルシソ オードパルファム ラディアント"
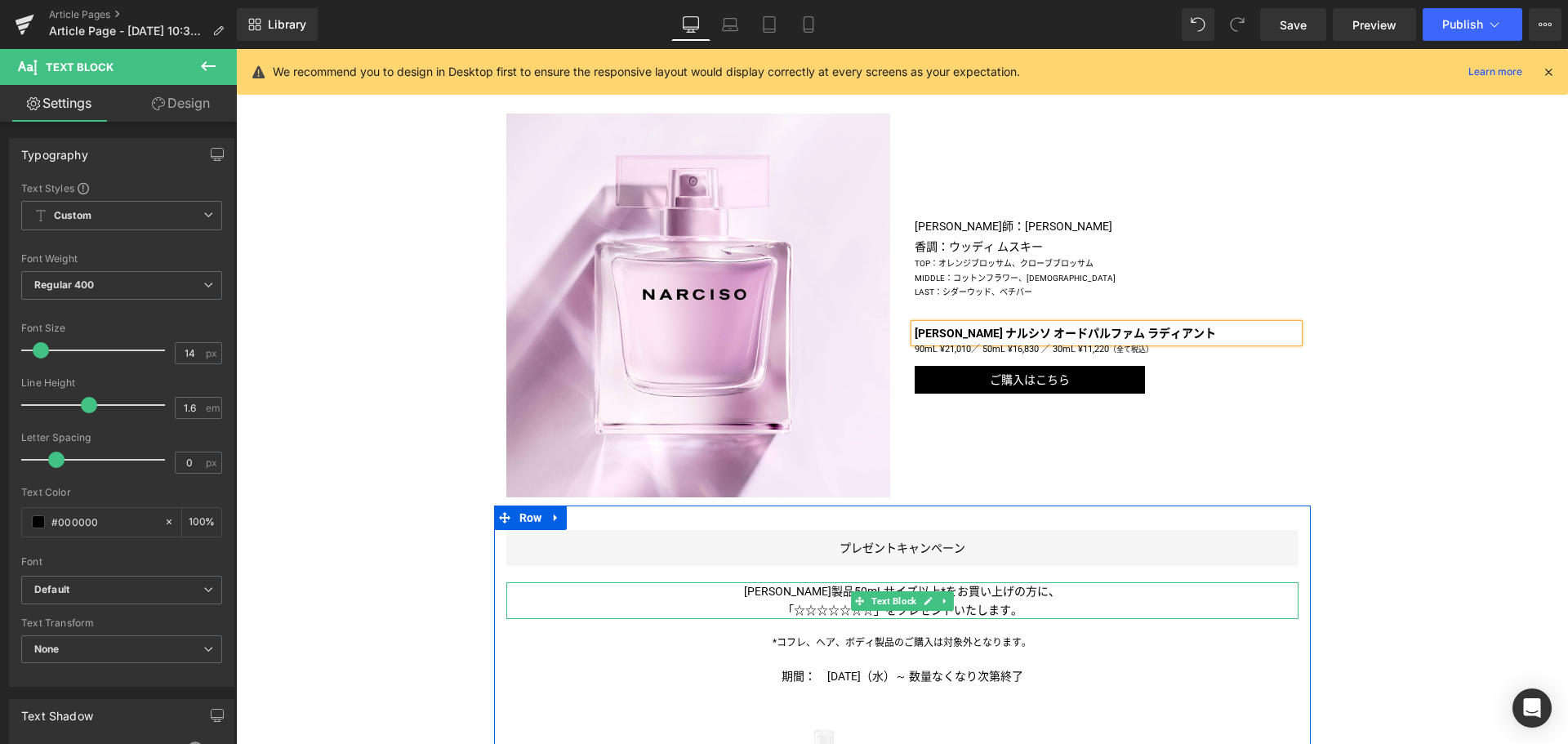
click at [815, 612] on span "「☆☆☆☆☆☆☆" at bounding box center [828, 611] width 91 height 13
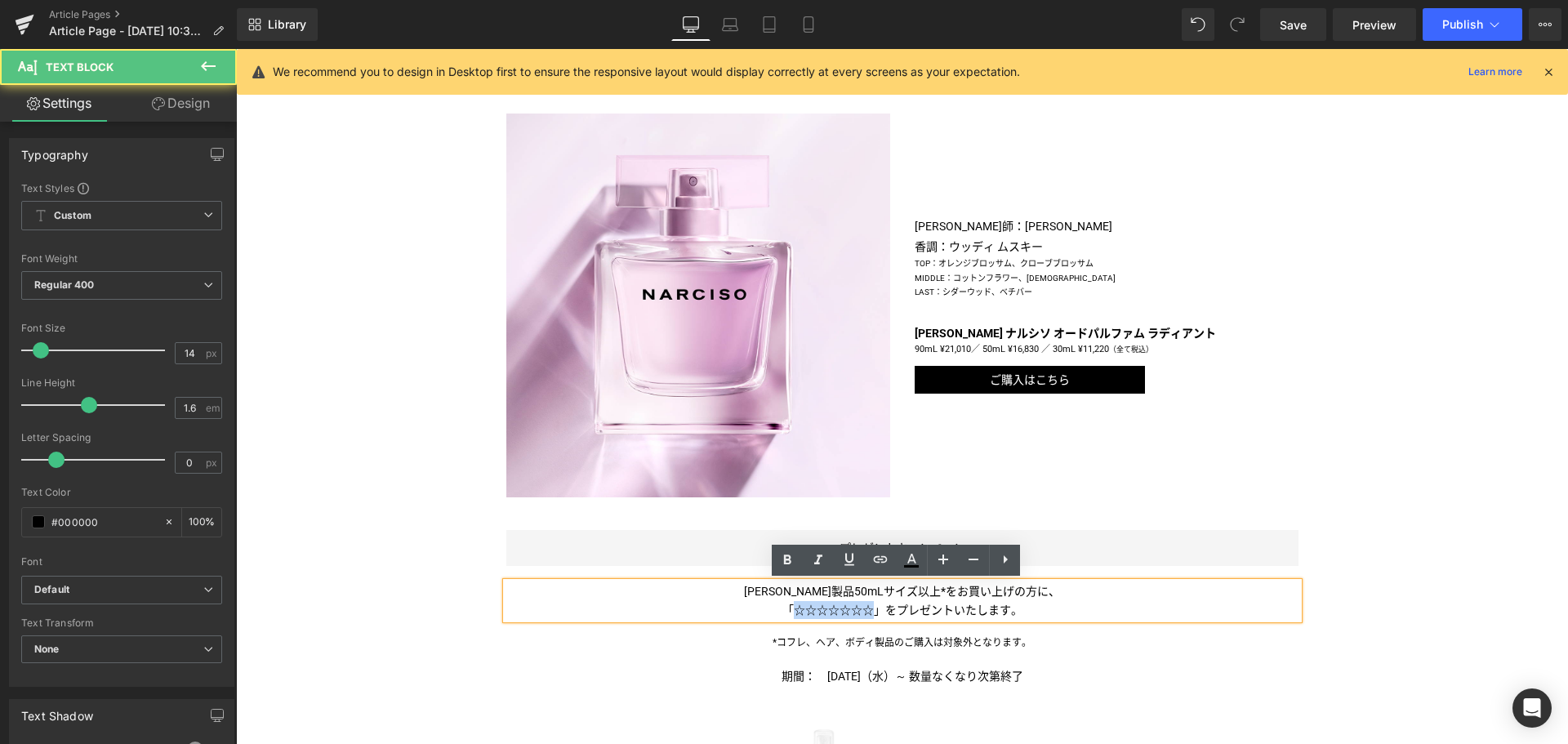
drag, startPoint x: 786, startPoint y: 606, endPoint x: 866, endPoint y: 606, distance: 80.0
click at [866, 606] on span "「☆☆☆☆☆☆☆" at bounding box center [828, 611] width 91 height 13
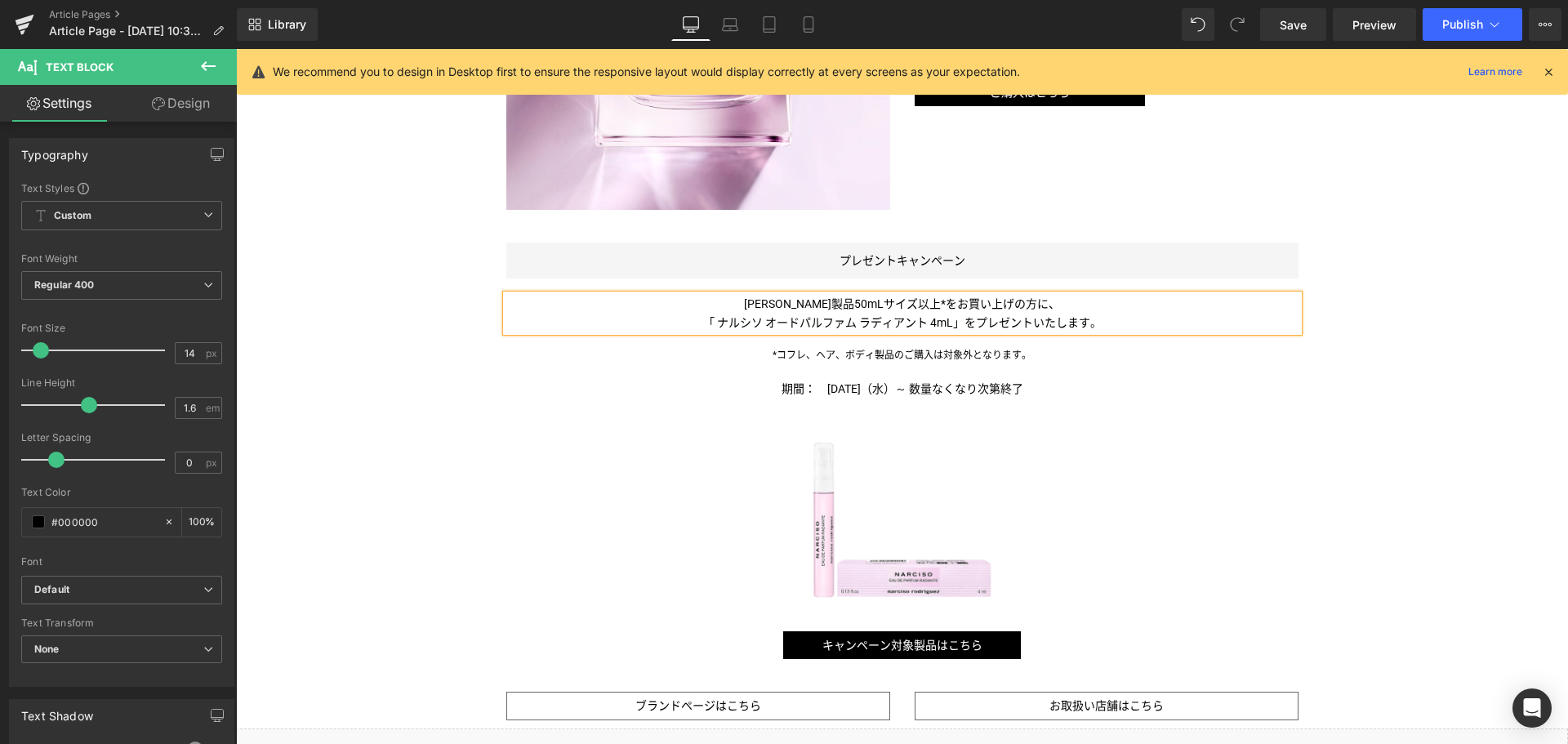
scroll to position [1088, 0]
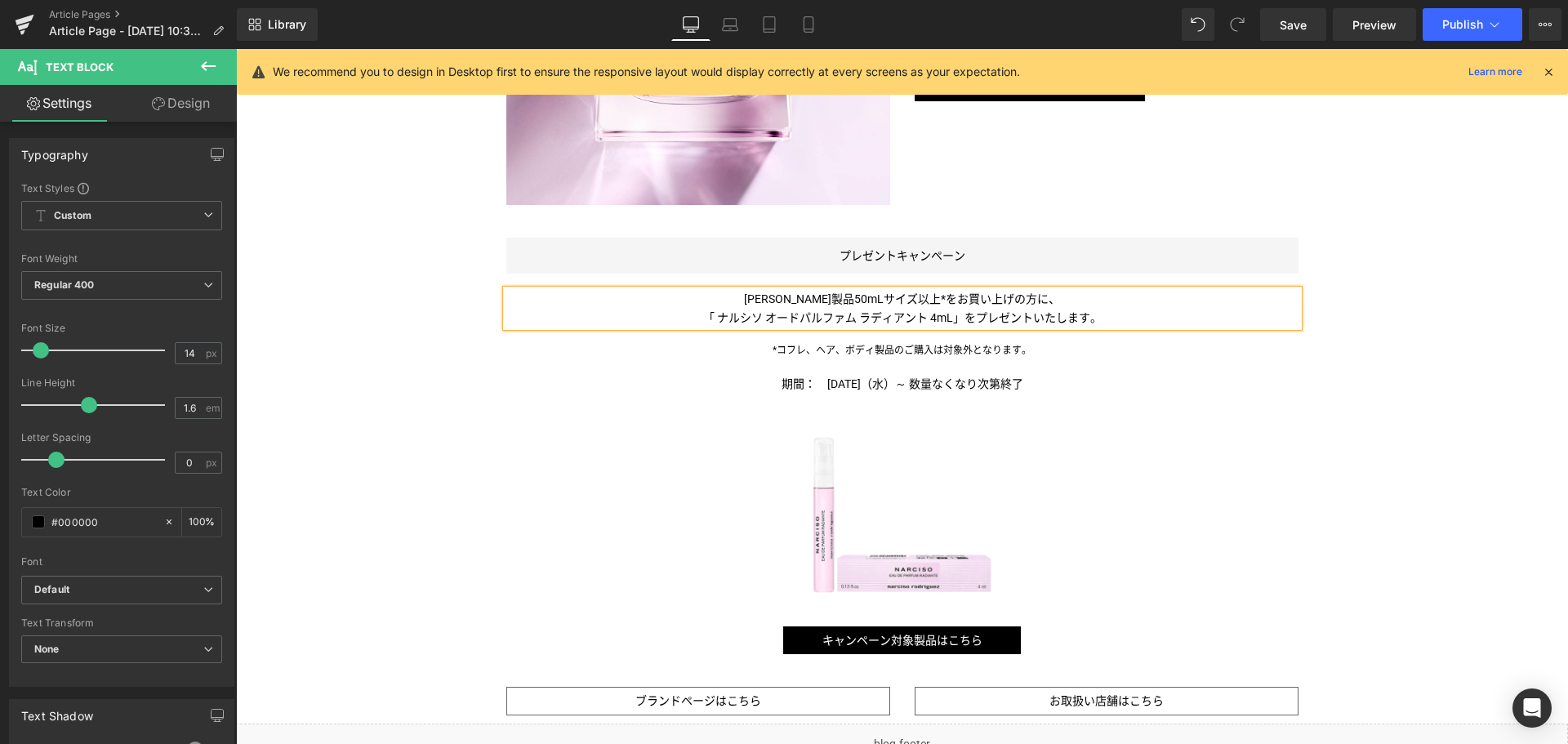
click at [895, 641] on div "キャンペーン対象製品はこちら Button" at bounding box center [903, 640] width 792 height 29
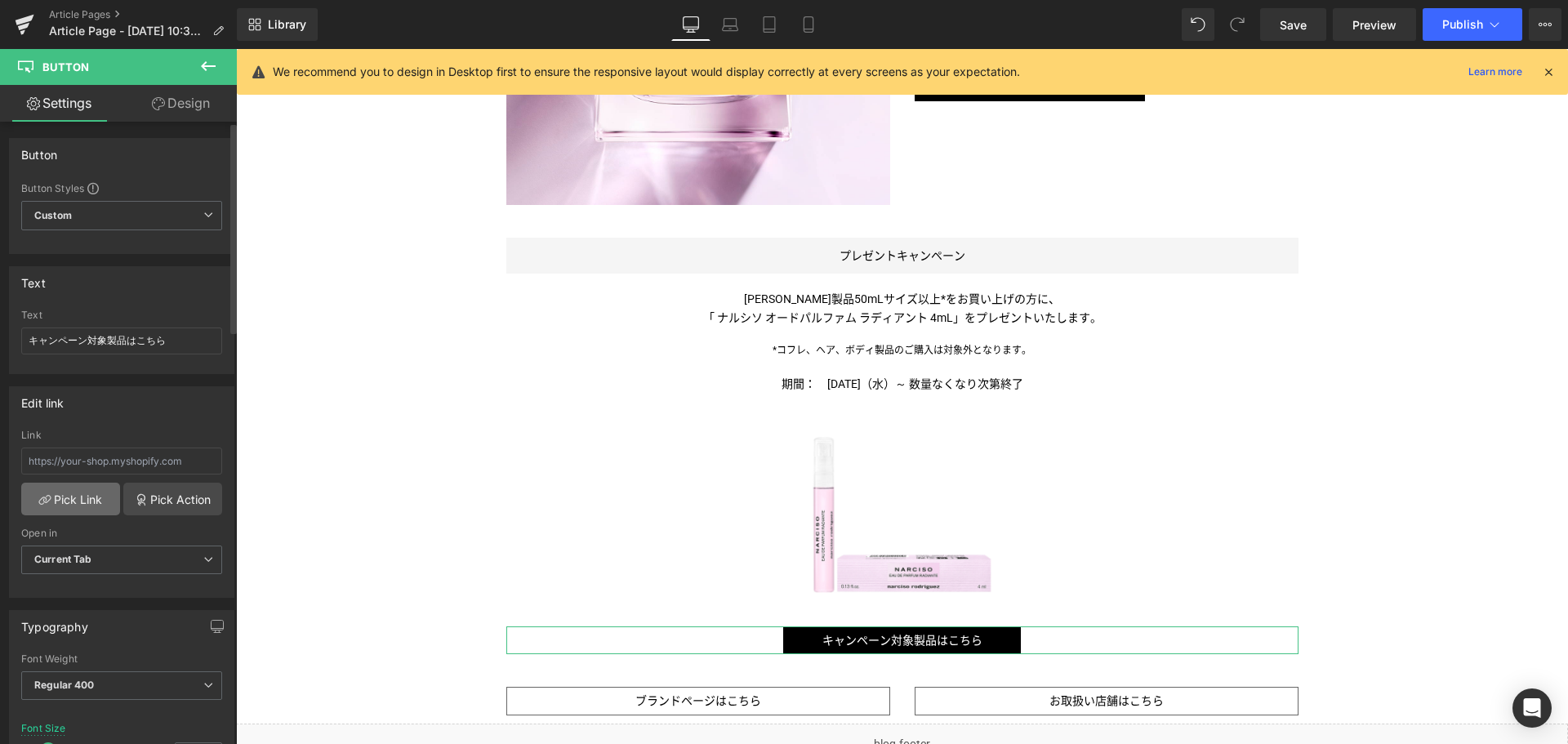
click at [96, 489] on link "Pick Link" at bounding box center [71, 499] width 99 height 33
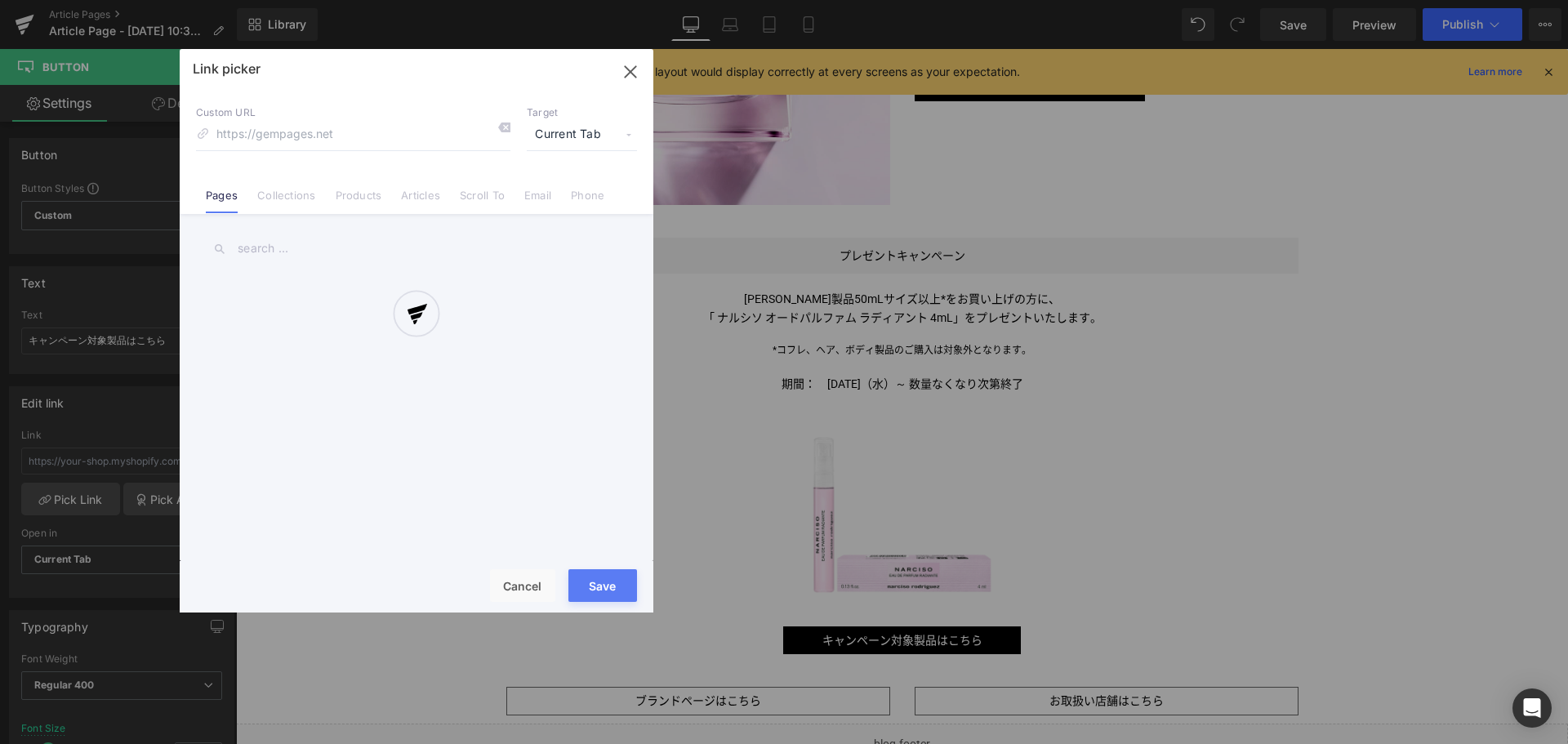
click at [308, 187] on div at bounding box center [416, 330] width 474 height 564
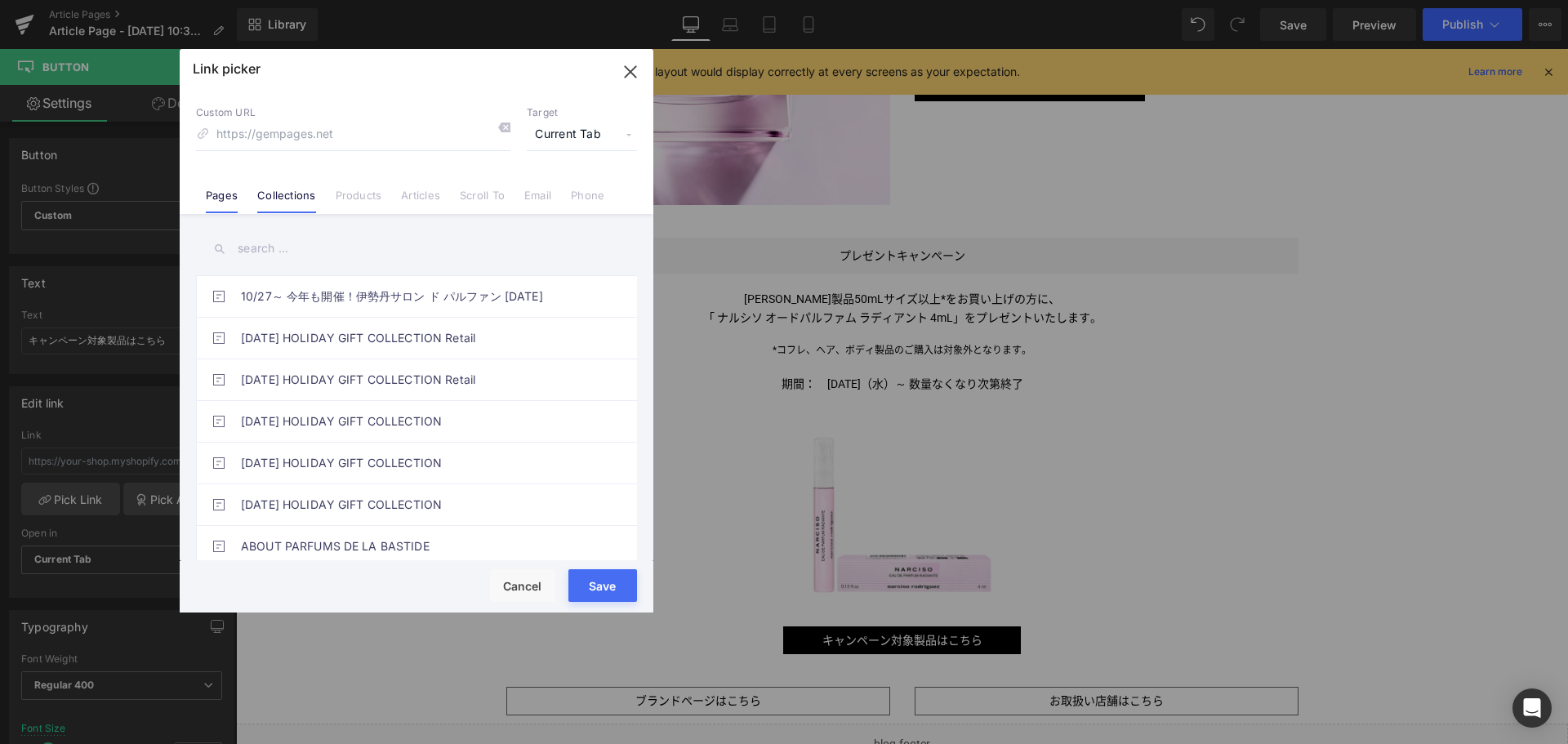
click at [308, 192] on link "Collections" at bounding box center [286, 201] width 58 height 25
click at [286, 247] on input "text" at bounding box center [416, 249] width 441 height 37
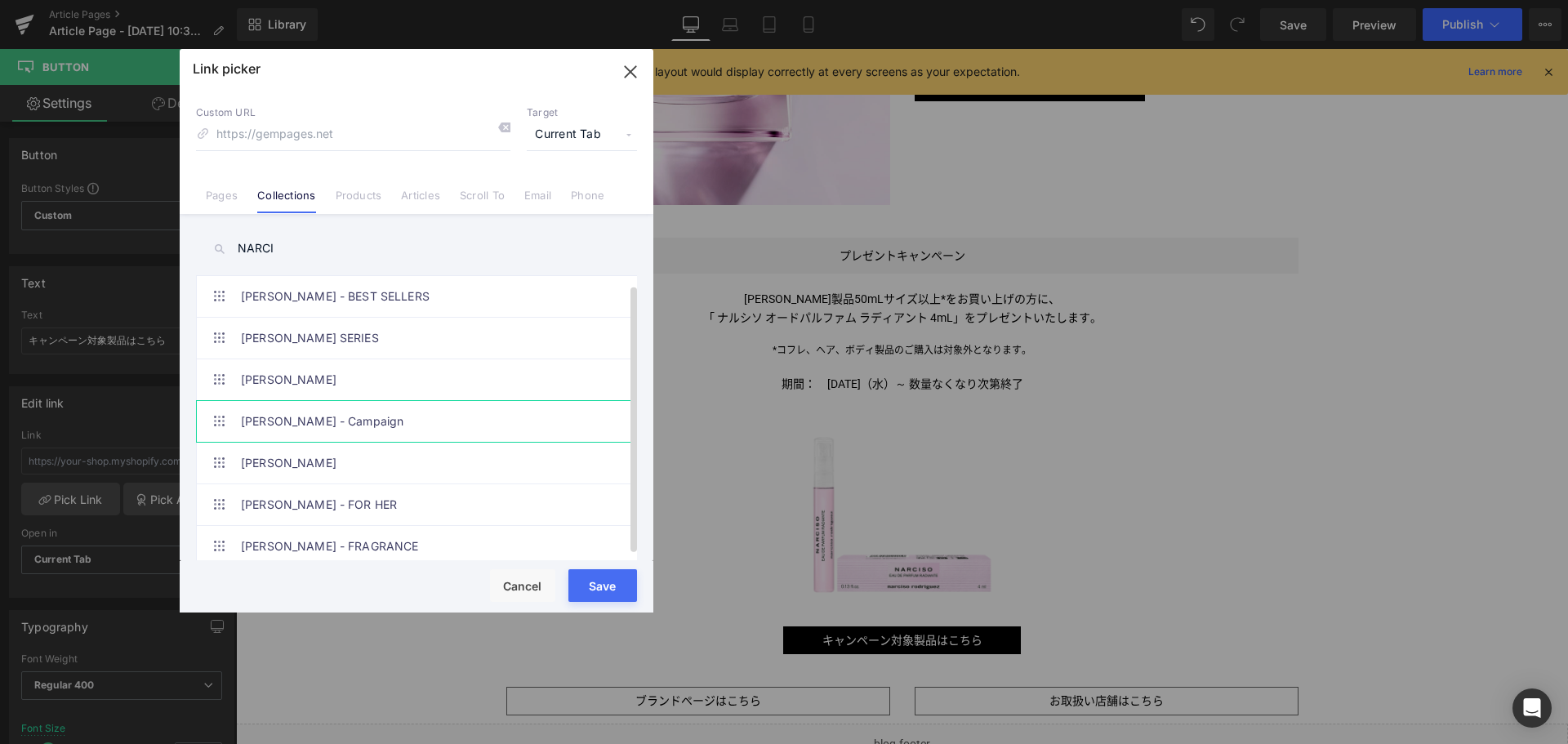
scroll to position [13, 0]
type input "NARCI"
click at [408, 528] on link "[PERSON_NAME] - FRAGRANCE" at bounding box center [420, 546] width 359 height 41
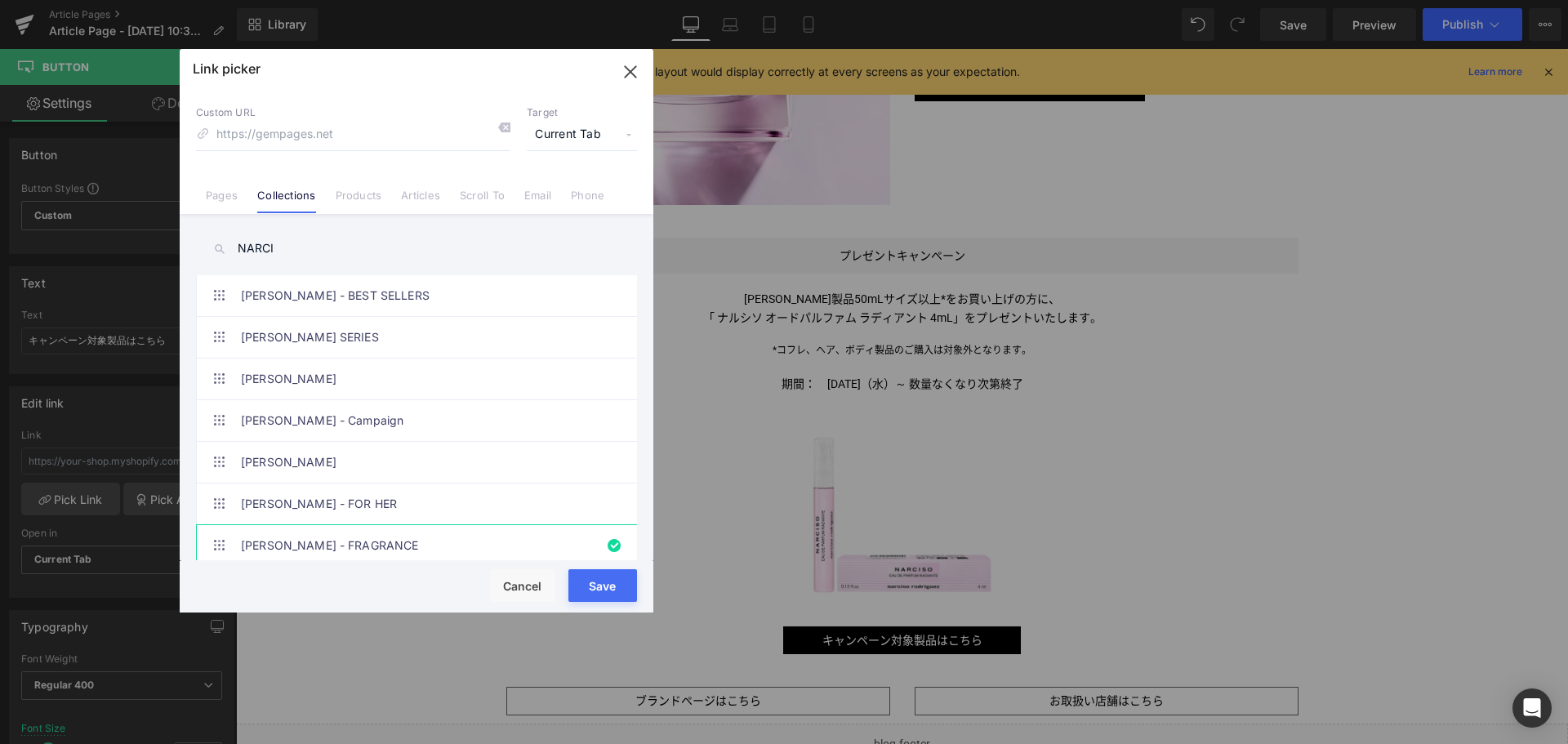
click at [578, 581] on button "Save" at bounding box center [602, 586] width 68 height 33
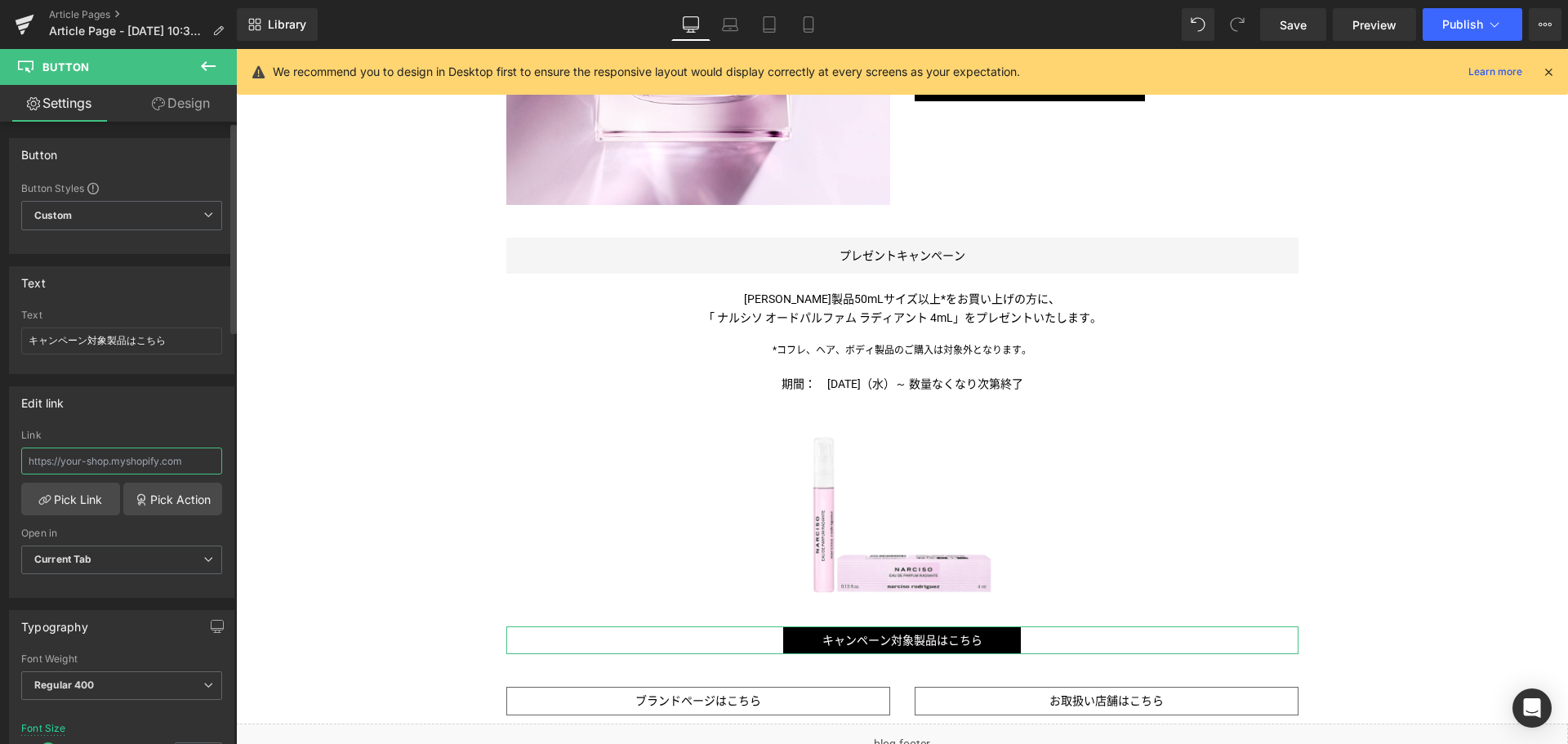
drag, startPoint x: 166, startPoint y: 460, endPoint x: 86, endPoint y: 466, distance: 80.2
click at [86, 466] on input "text" at bounding box center [122, 461] width 201 height 27
type input "/collections/narciso-rodriguez-fragrance"
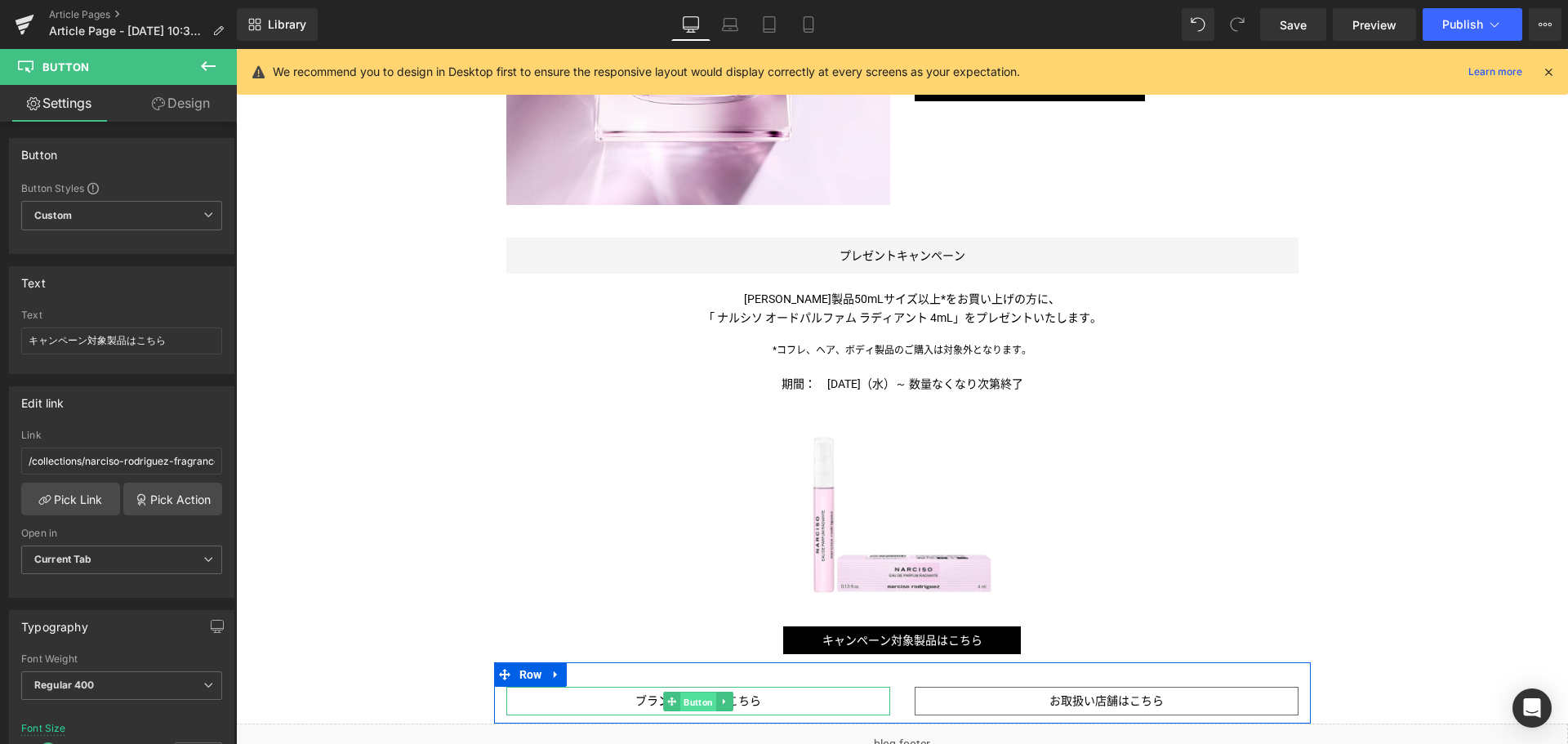
click at [690, 709] on span "Button" at bounding box center [698, 702] width 36 height 20
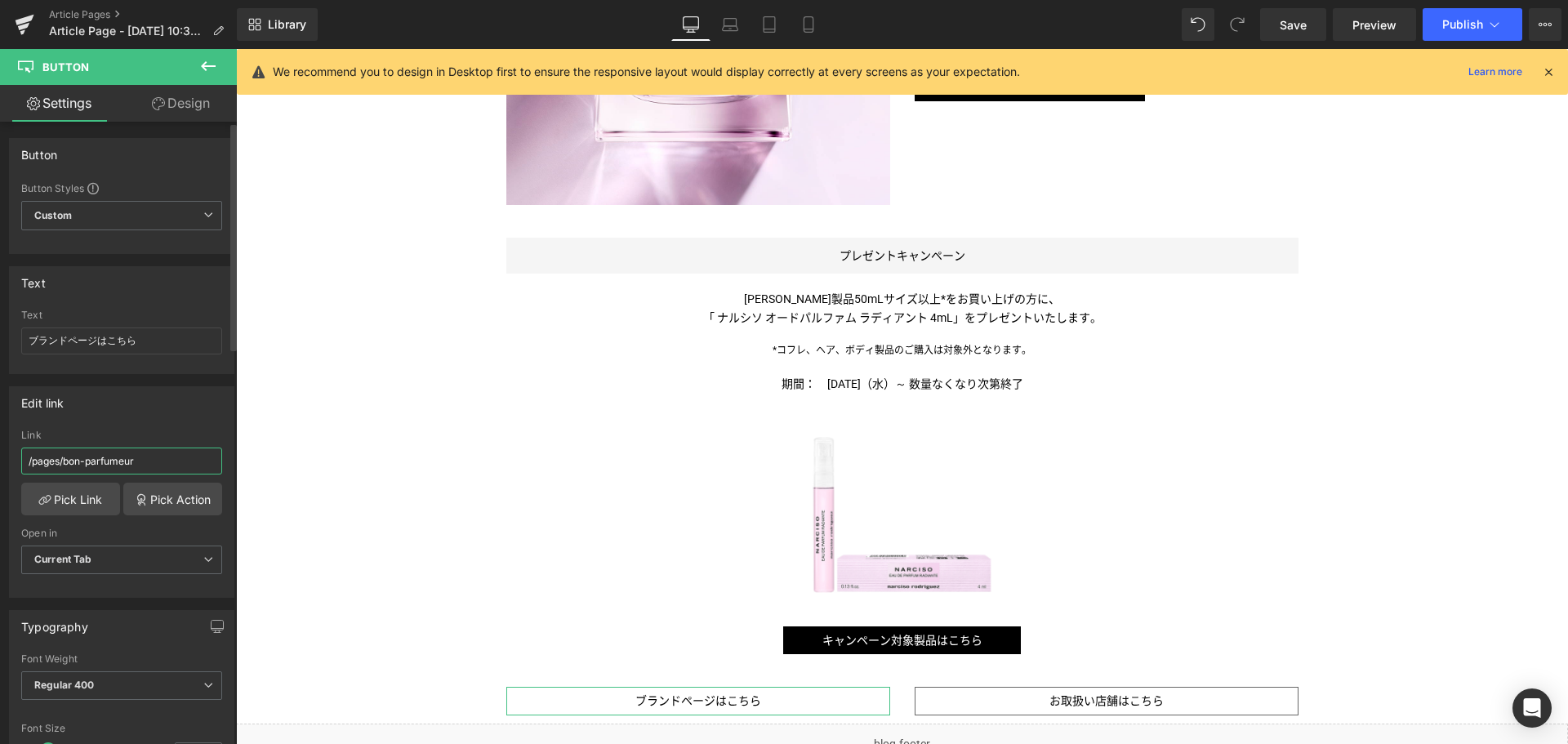
drag, startPoint x: 154, startPoint y: 469, endPoint x: 67, endPoint y: 472, distance: 87.1
click at [67, 472] on input "/pages/bon-parfumeur" at bounding box center [122, 461] width 201 height 27
paste input "narciso-rodriguez"
type input "/pages/narciso-rodriguez"
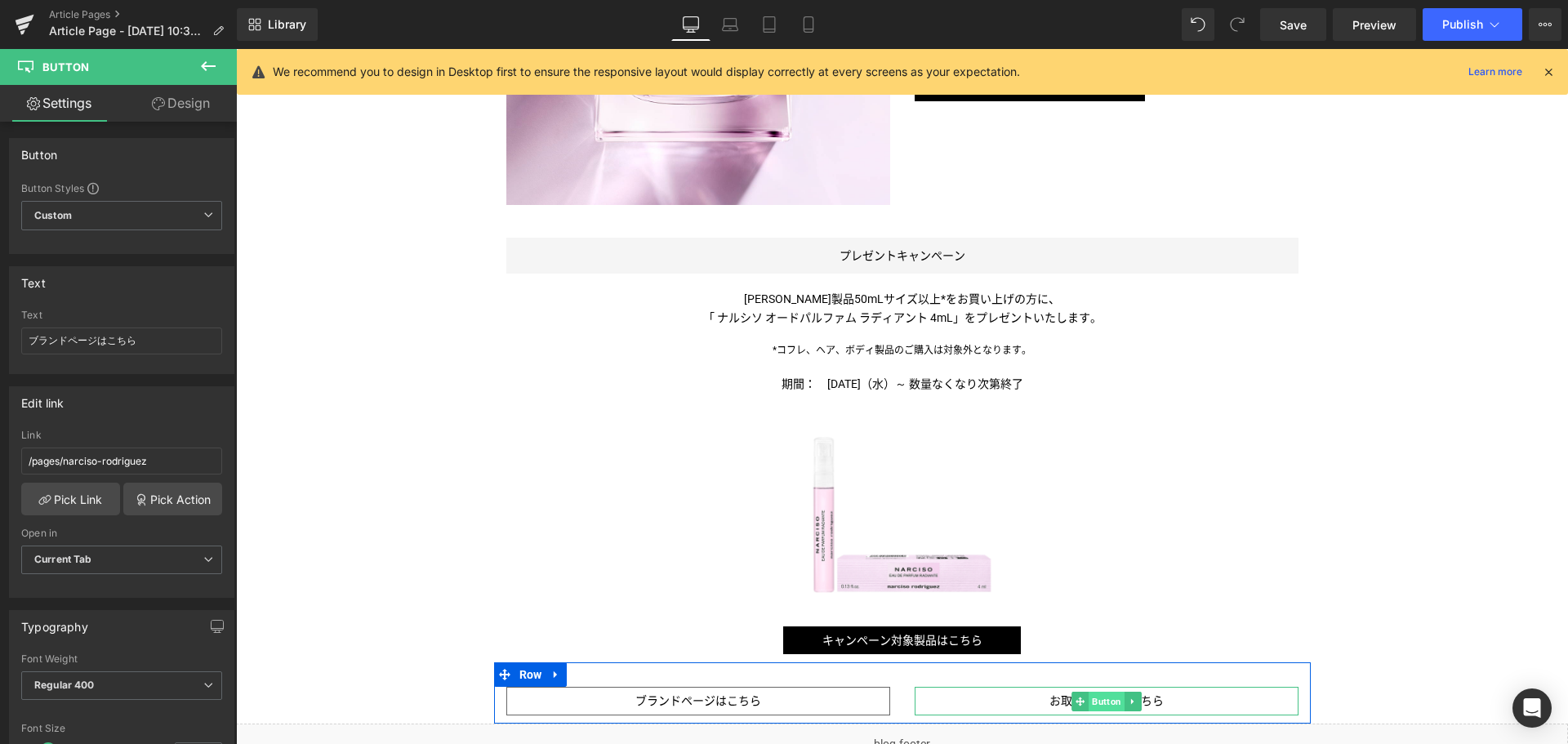
click at [1097, 702] on span "Button" at bounding box center [1107, 702] width 36 height 20
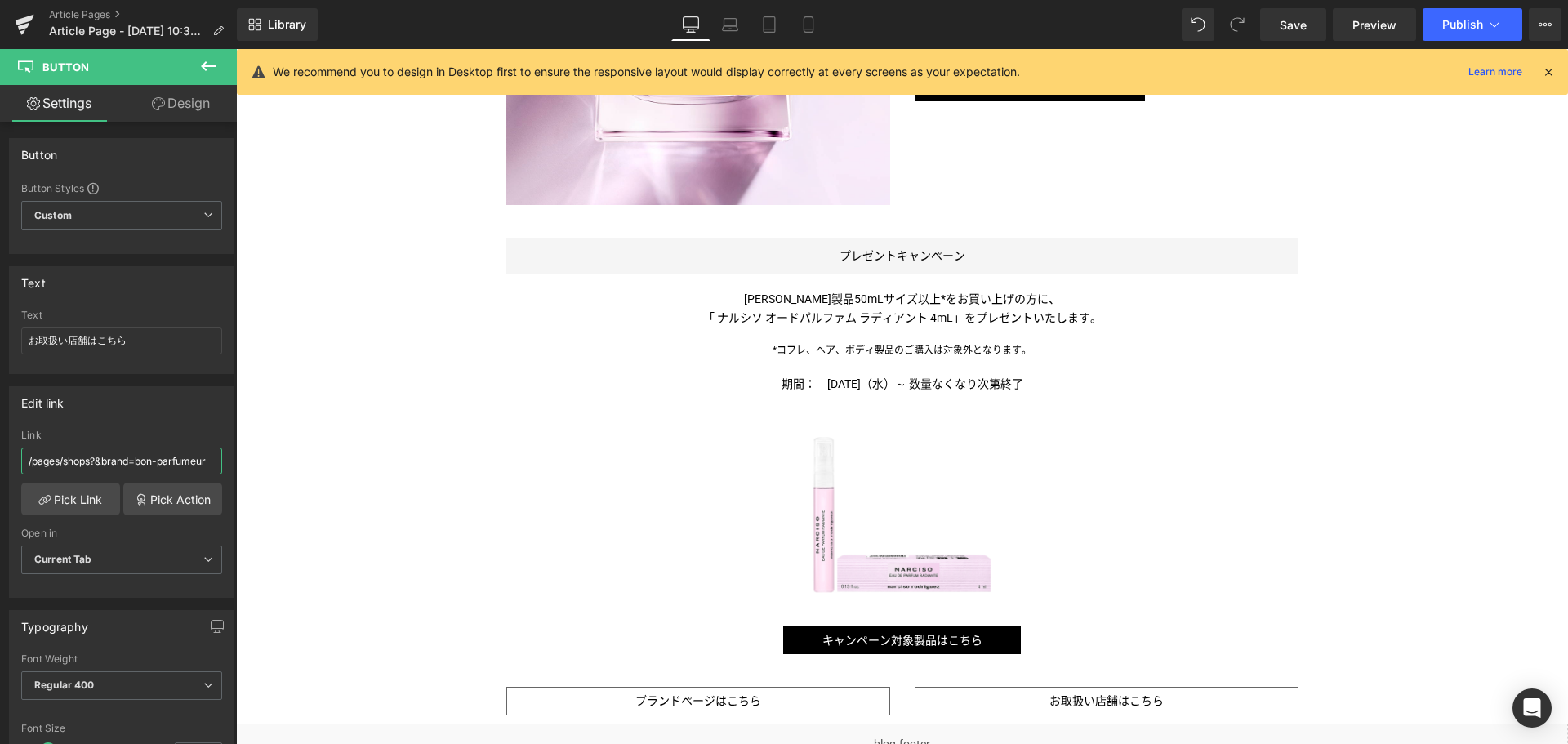
drag, startPoint x: 372, startPoint y: 508, endPoint x: 346, endPoint y: 476, distance: 41.2
paste input "narciso-rodriguez"
type input "/pages/shops?&brand=narciso-rodriguez"
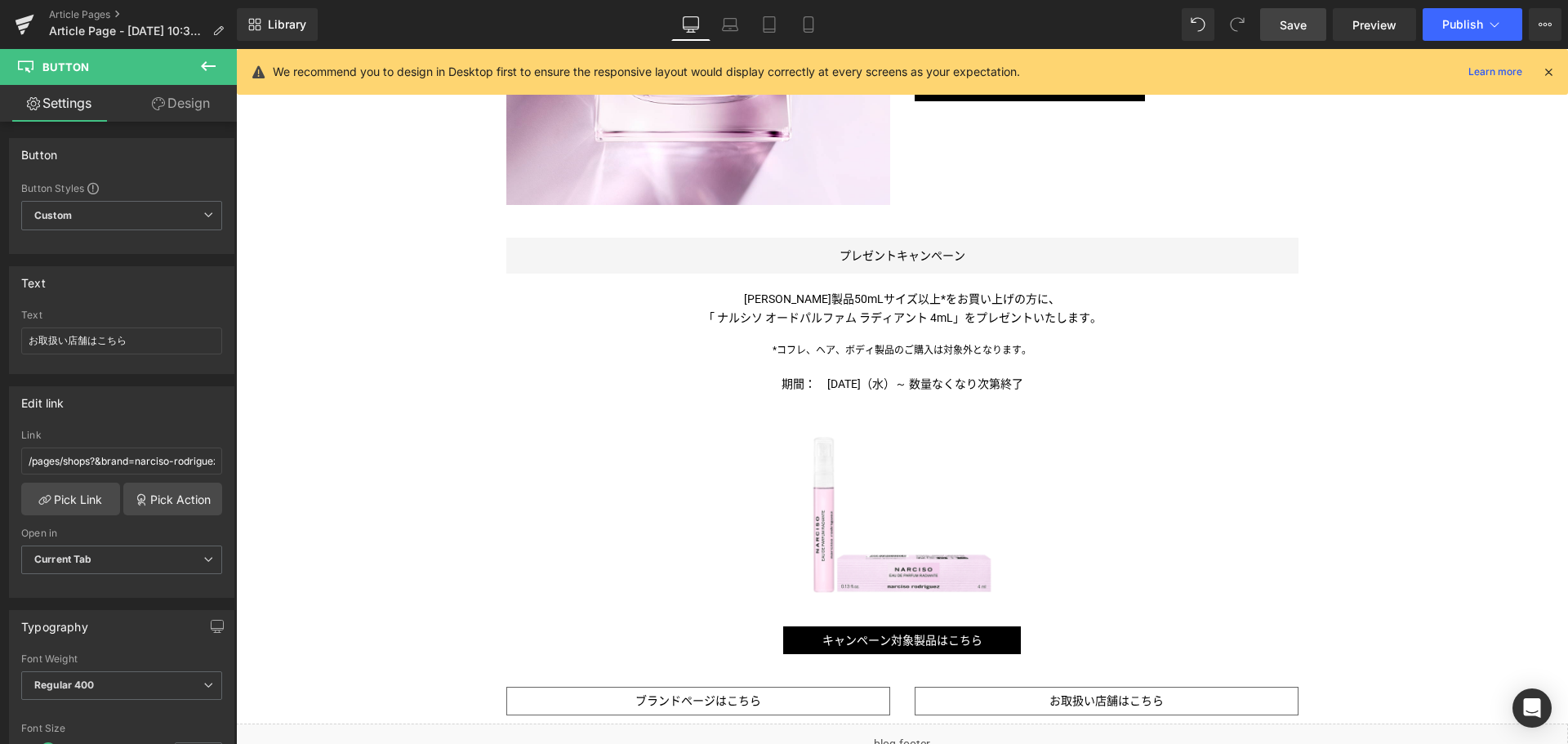
click at [1293, 19] on span "Save" at bounding box center [1293, 25] width 27 height 17
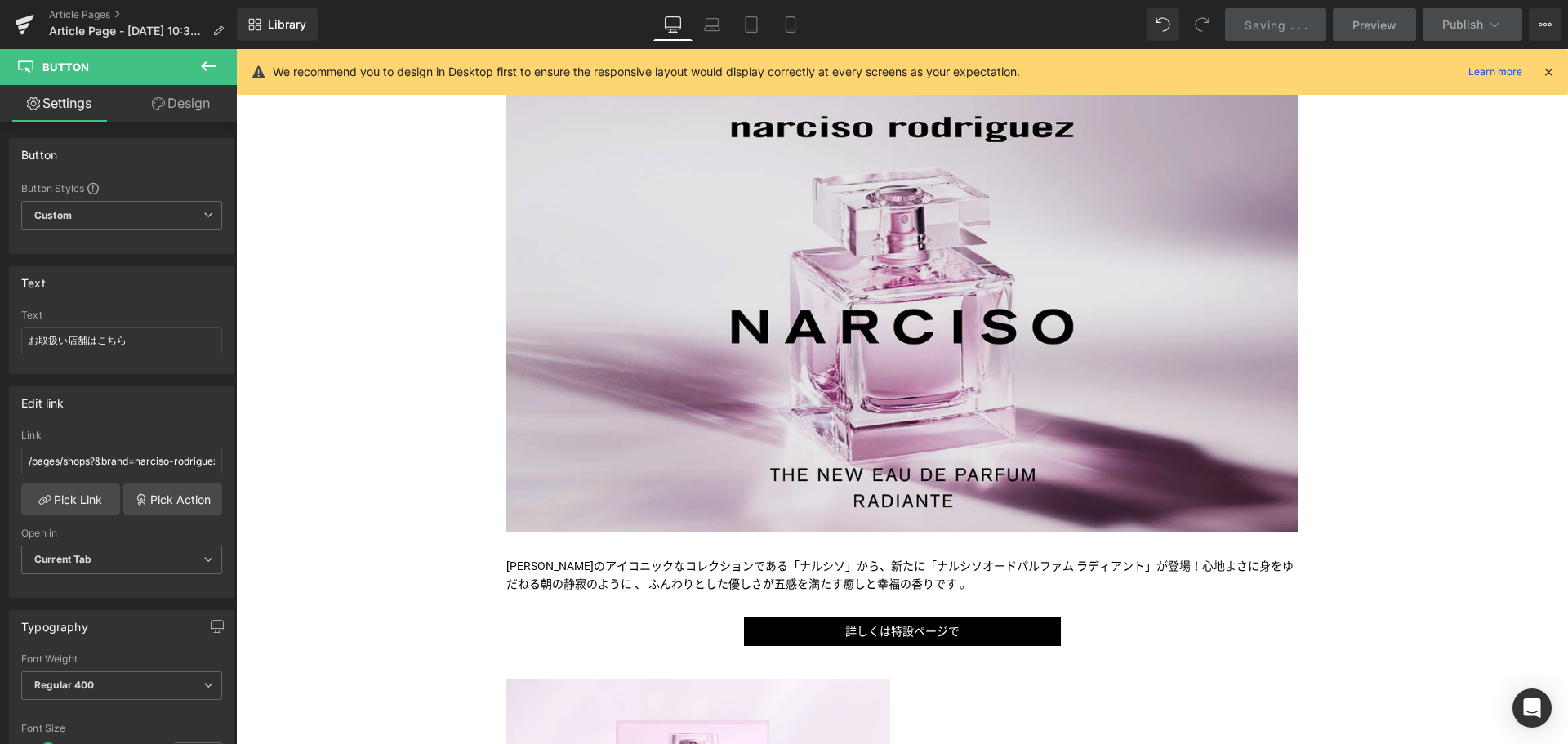
scroll to position [229, 0]
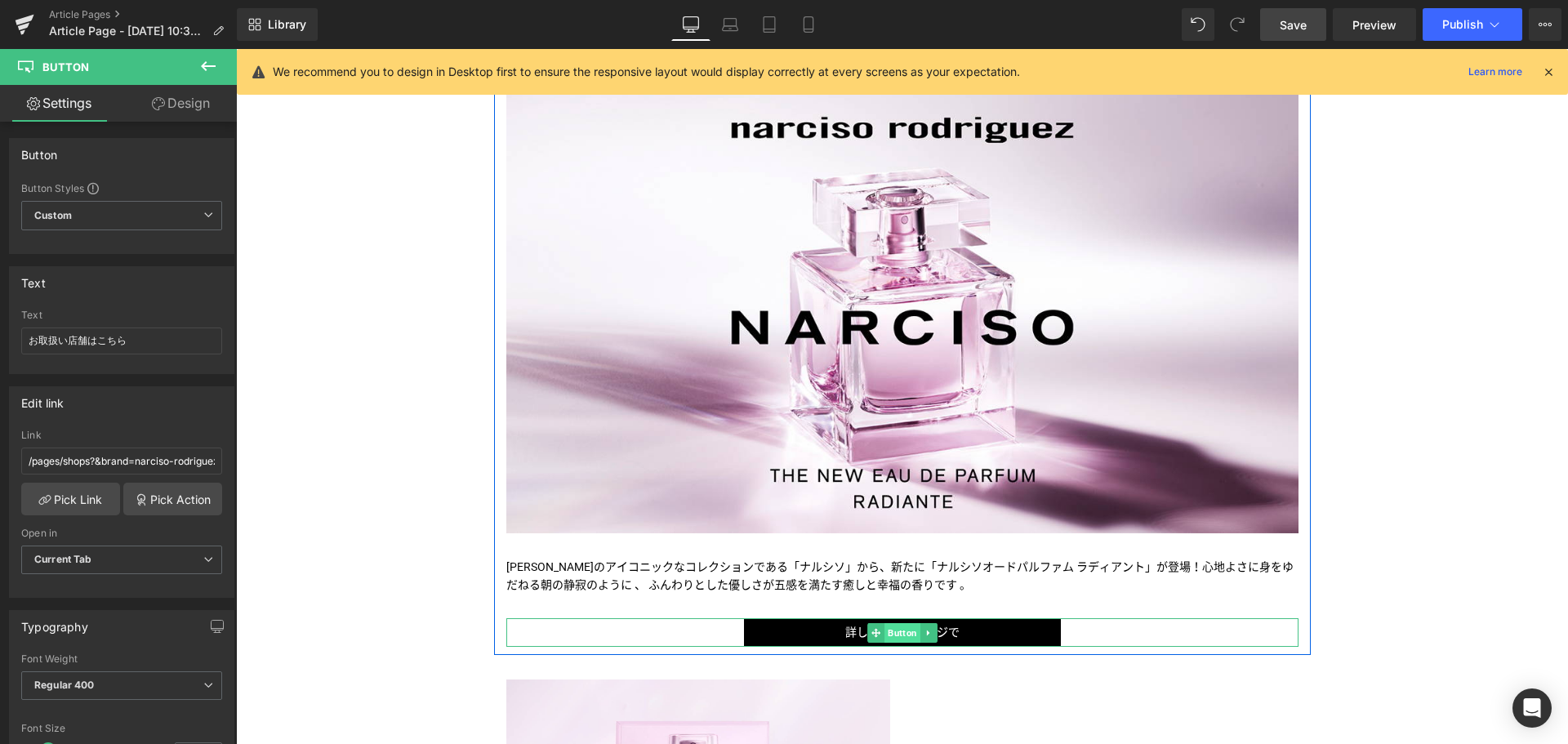
click at [889, 631] on span "Button" at bounding box center [903, 633] width 36 height 20
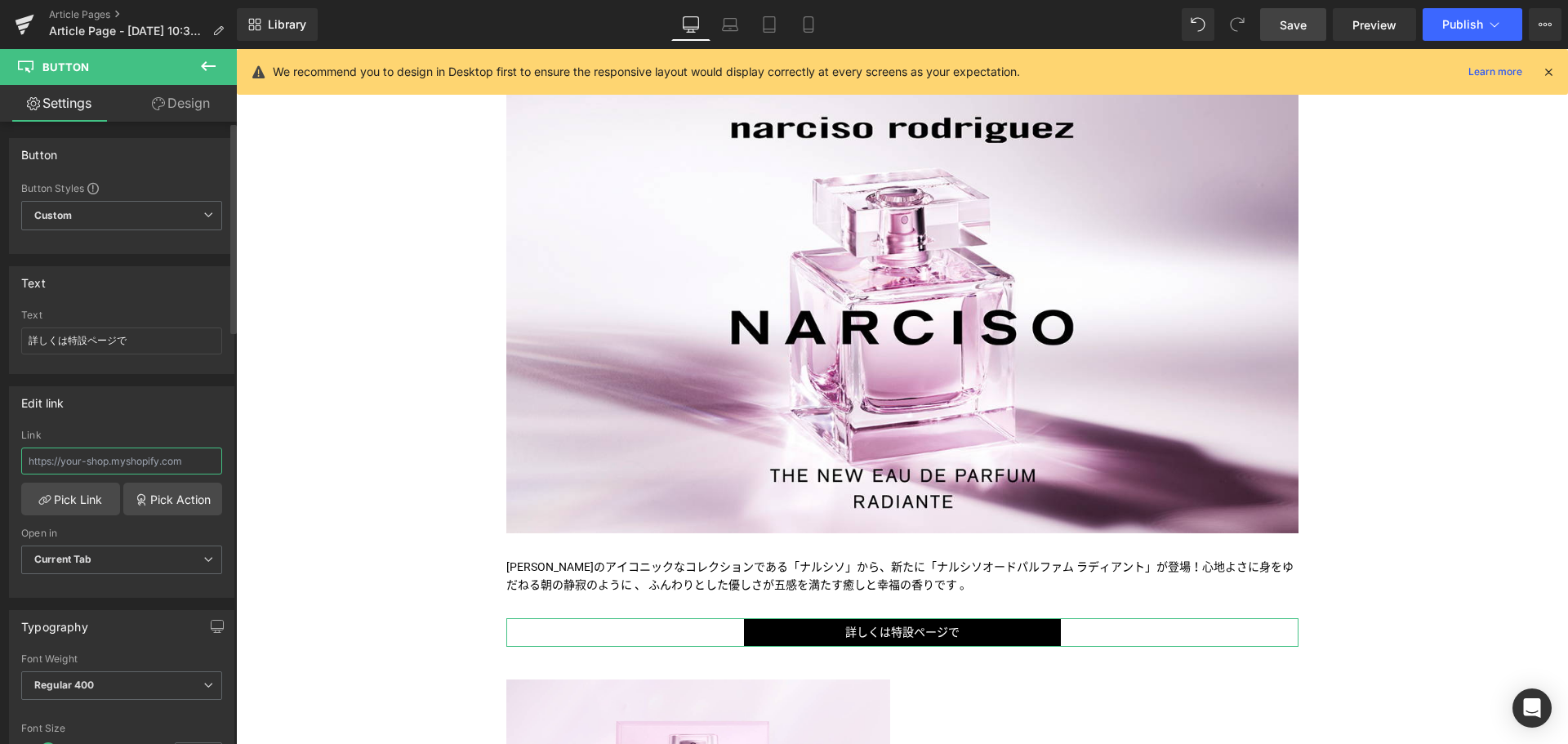
click at [143, 455] on input "text" at bounding box center [122, 461] width 201 height 27
paste input "/pages/narciso-rodriguez_narcisoradiant"
type input "/pages/narciso-rodriguez_narcisoradiant"
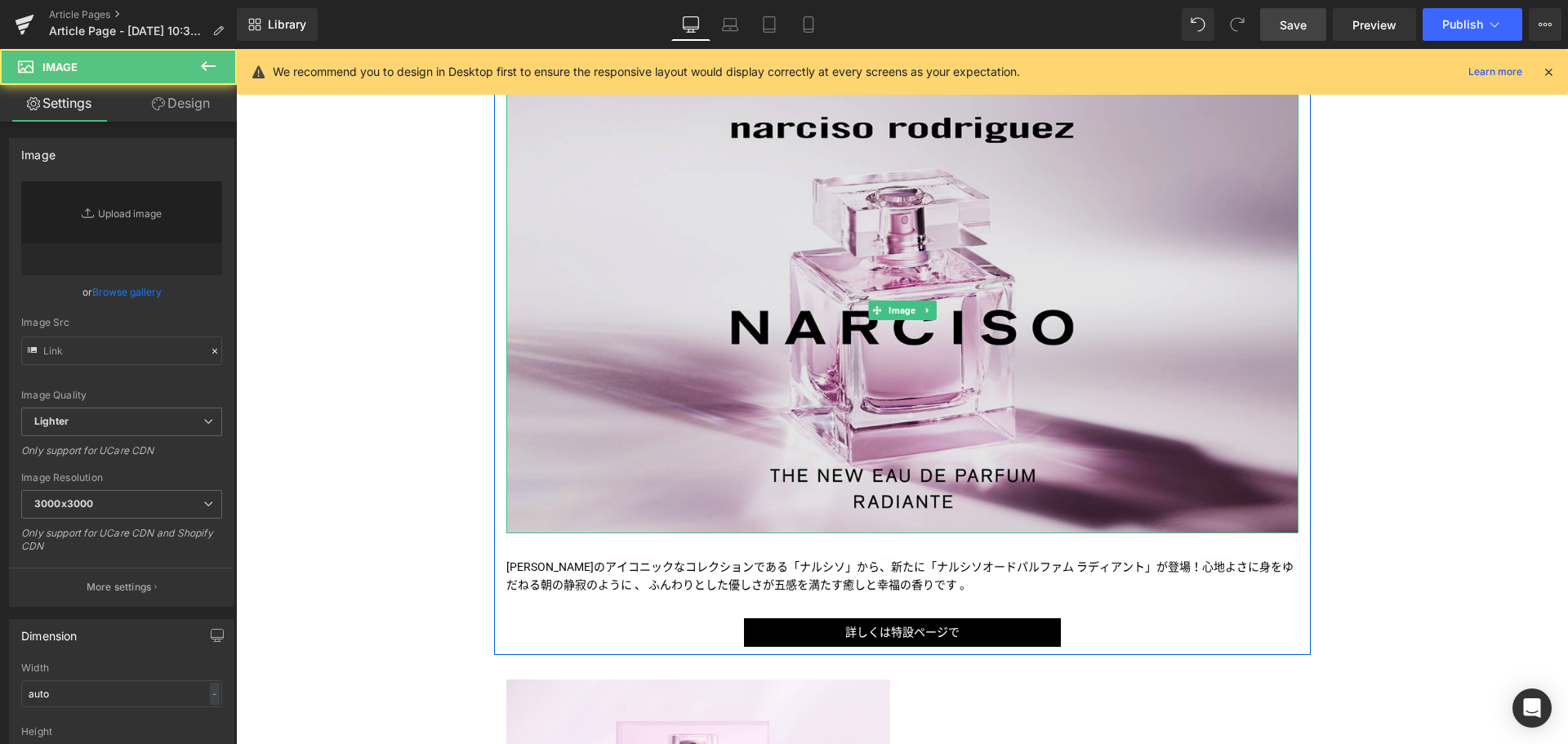
click at [819, 261] on img at bounding box center [903, 310] width 792 height 446
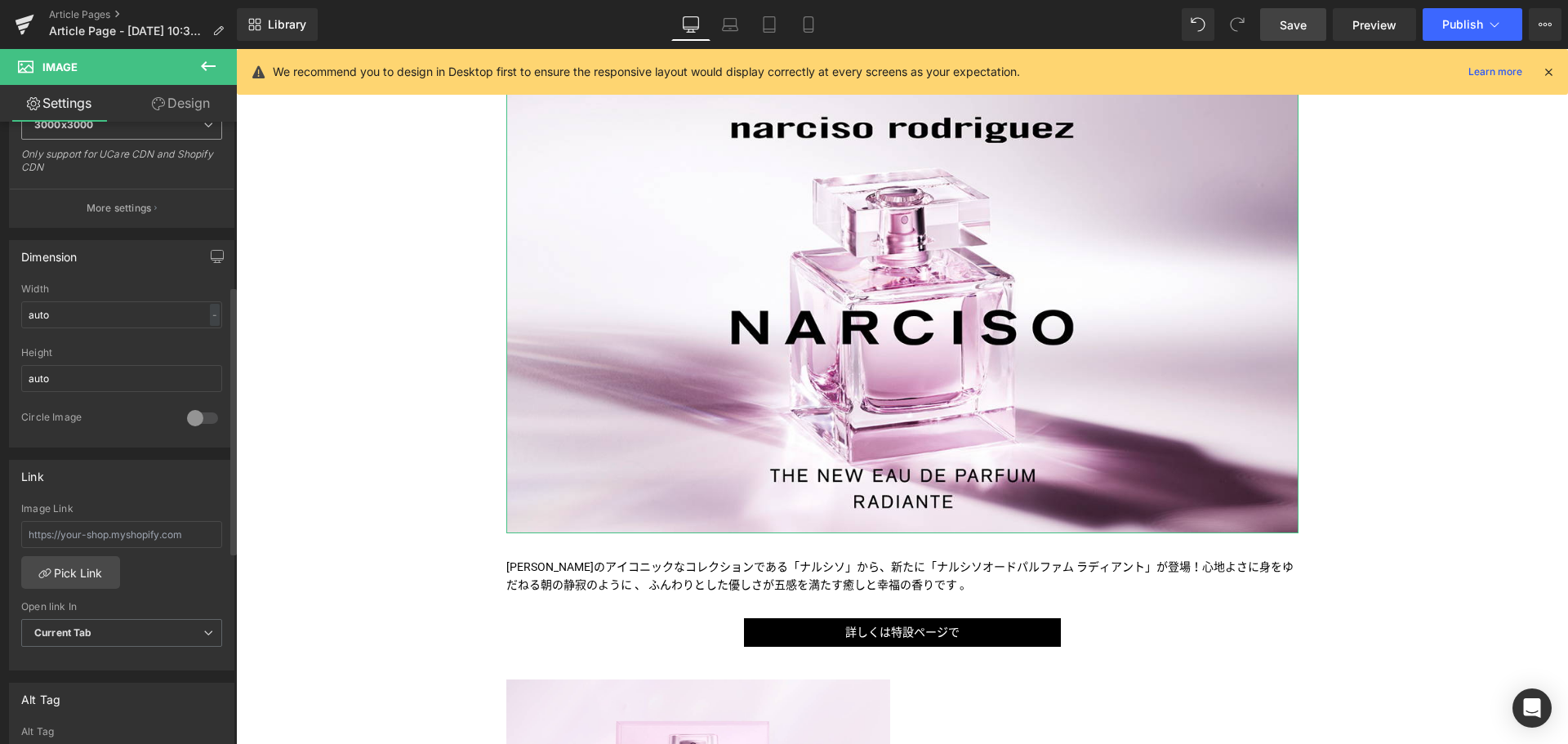
scroll to position [381, 0]
click at [104, 520] on input "text" at bounding box center [122, 532] width 201 height 27
type input "b"
paste input "/pages/narciso-rodriguez_narcisoradiant"
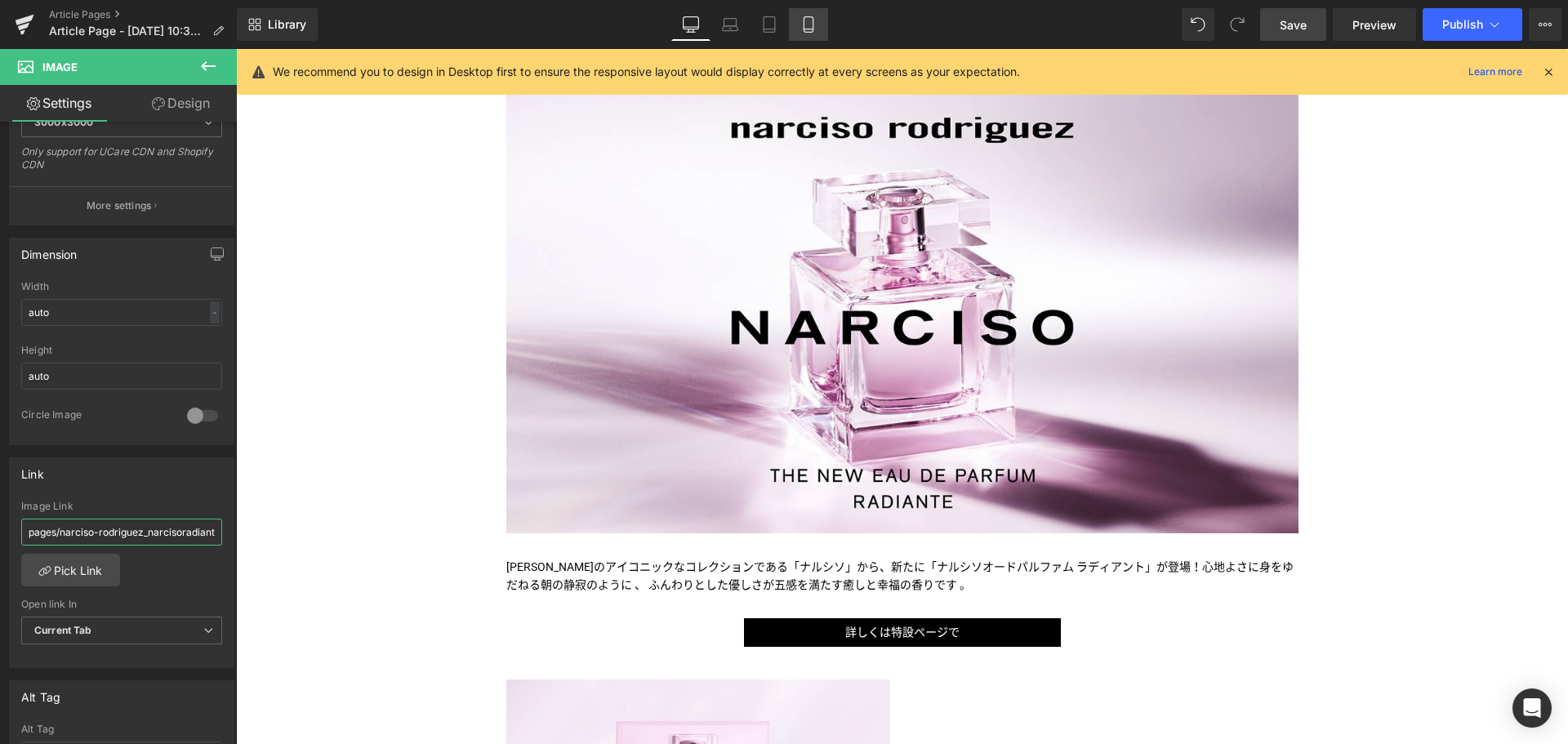
type input "/pages/narciso-rodriguez_narcisoradiant"
click at [812, 26] on icon at bounding box center [809, 25] width 16 height 16
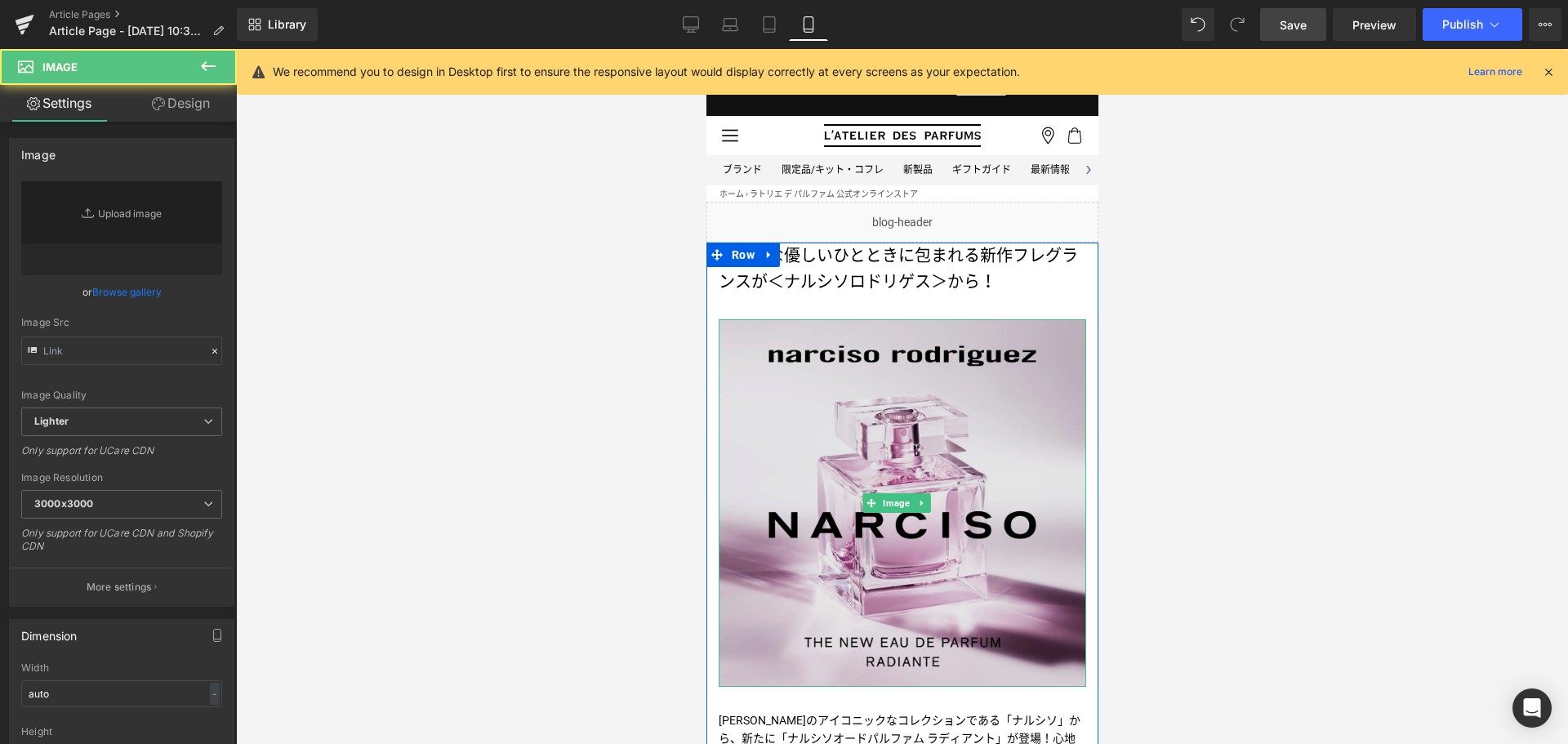
click at [819, 411] on img at bounding box center [901, 503] width 367 height 367
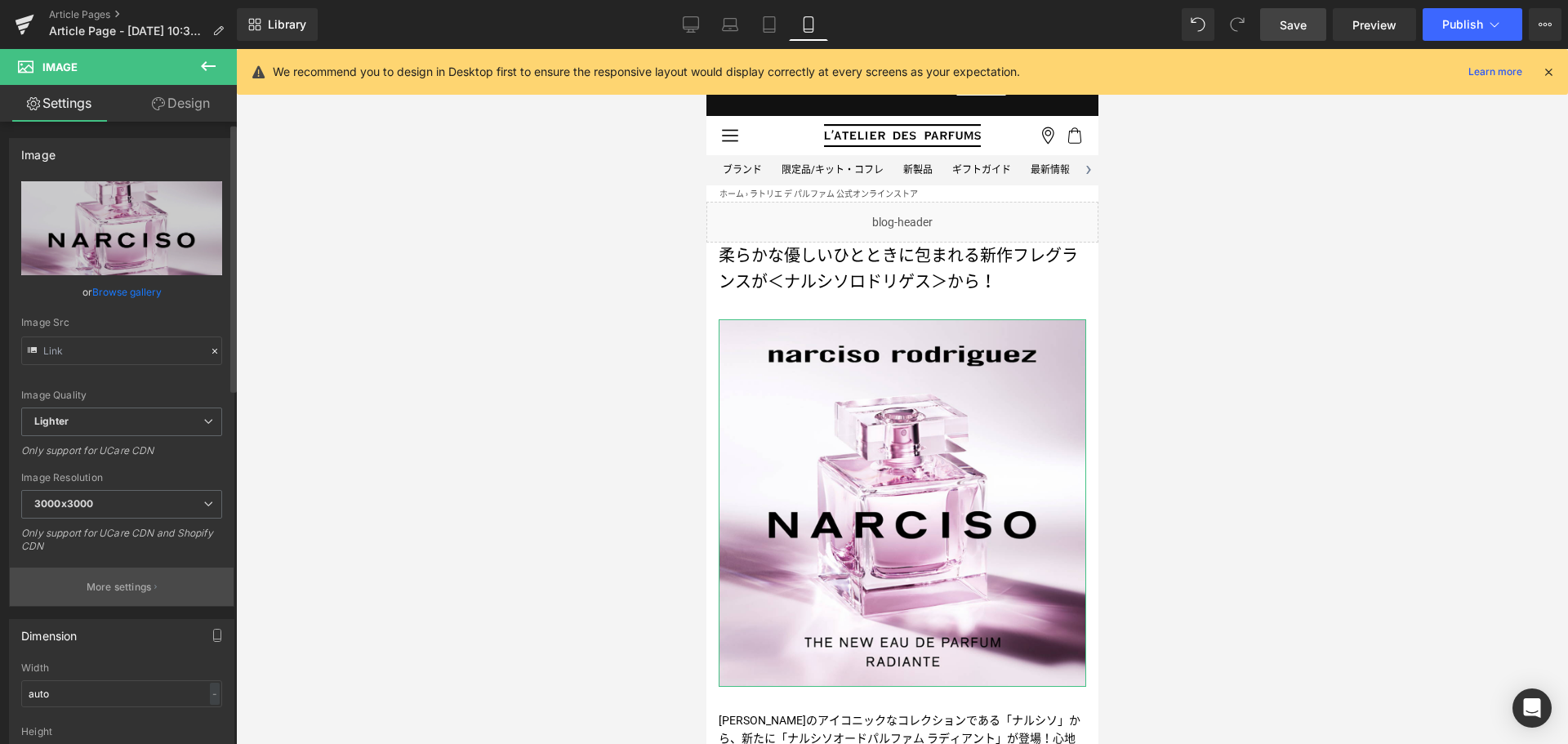
scroll to position [277, 0]
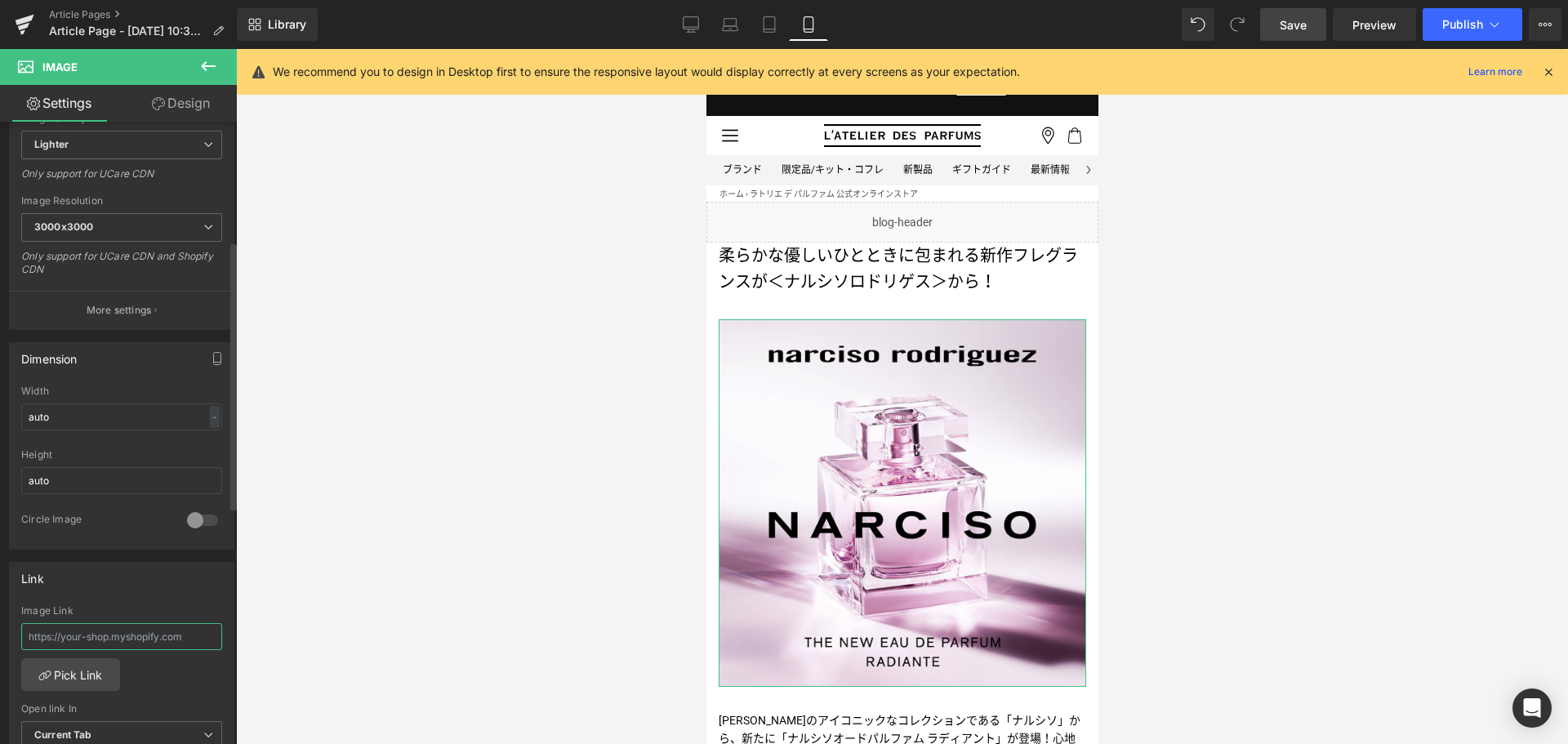
click at [133, 629] on input "text" at bounding box center [122, 636] width 201 height 27
paste input "/pages/narciso-rodriguez_narcisoradiant"
type input "/pages/narciso-rodriguez_narcisoradiant"
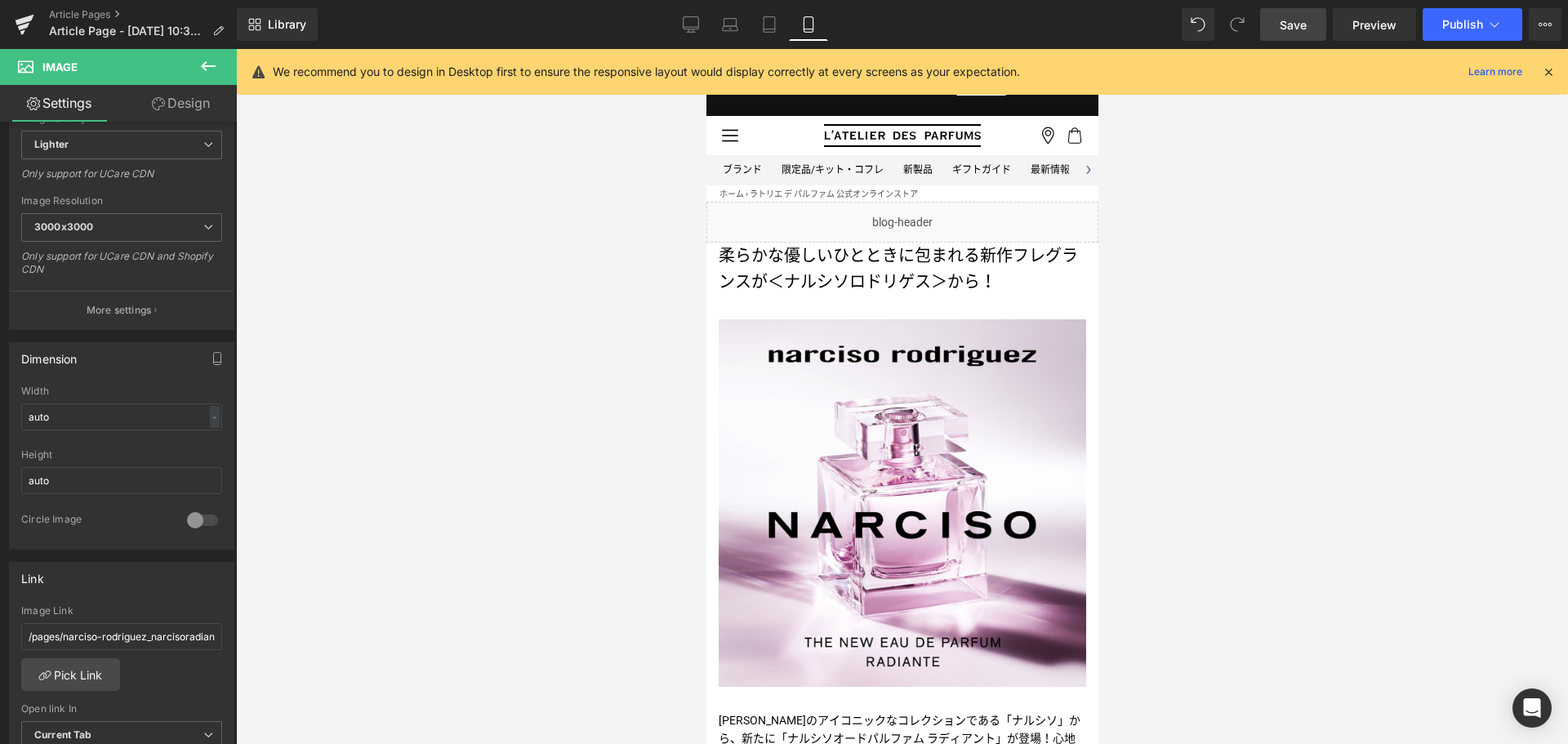
click at [1274, 21] on link "Save" at bounding box center [1293, 25] width 66 height 33
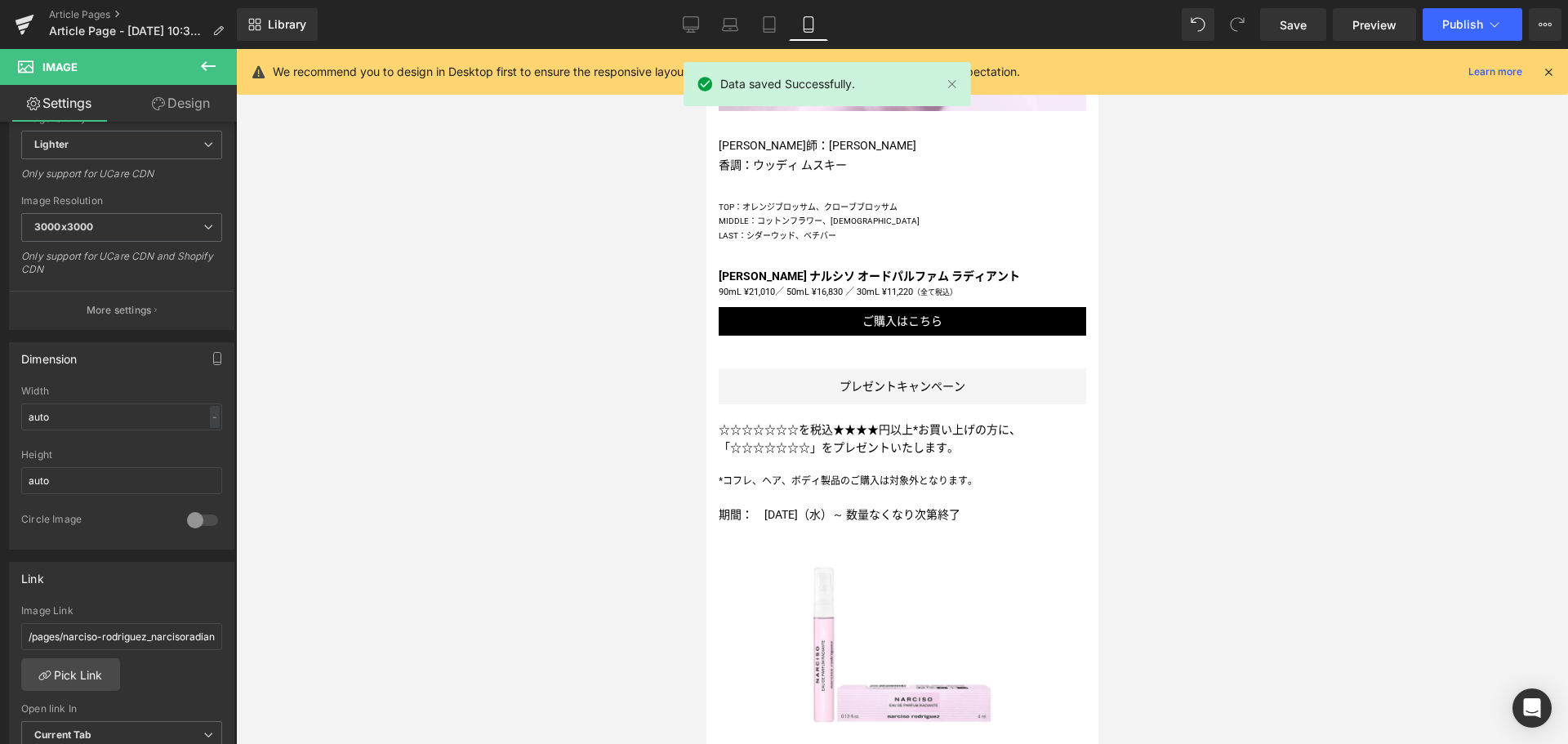
scroll to position [1128, 0]
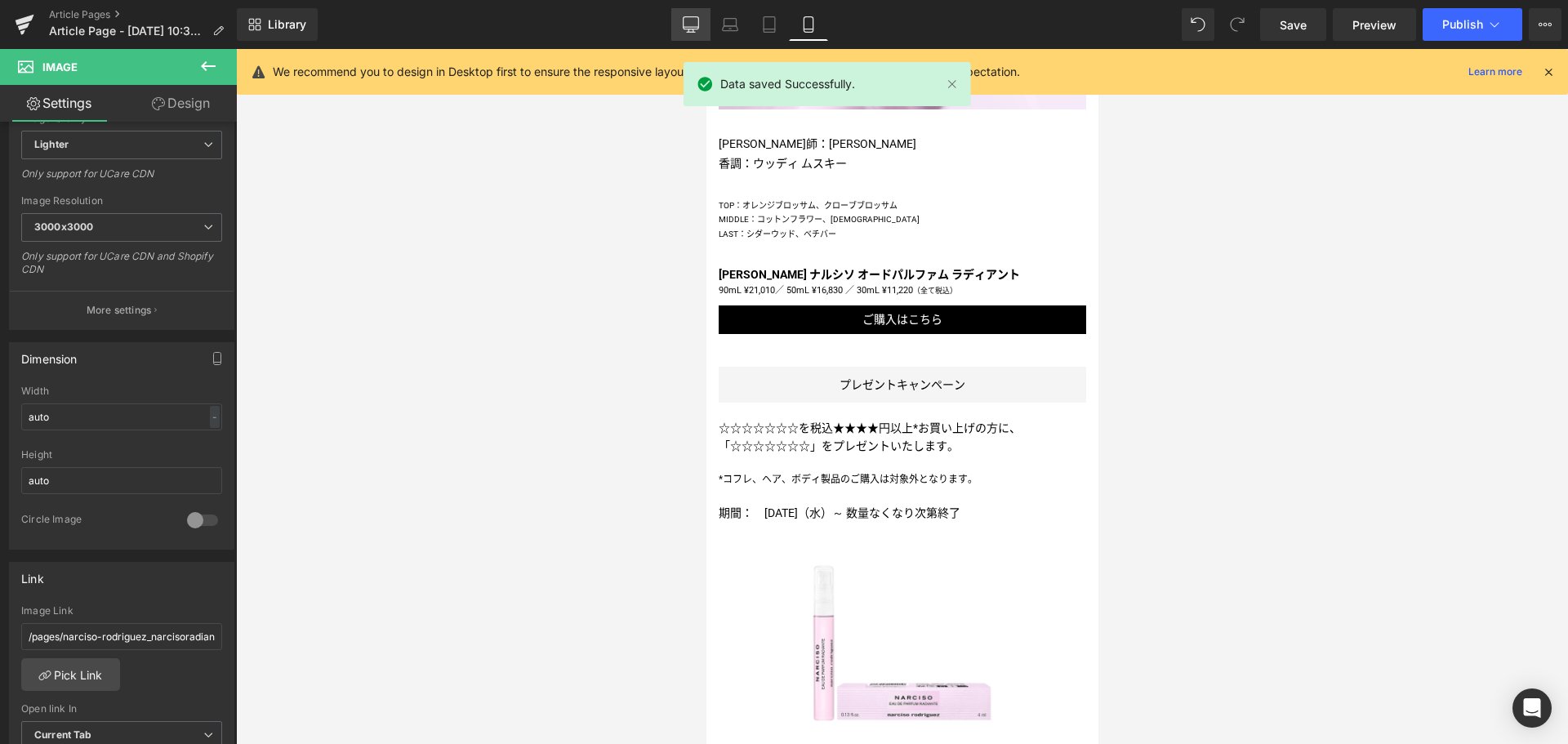
click at [702, 40] on link "Desktop" at bounding box center [691, 25] width 40 height 33
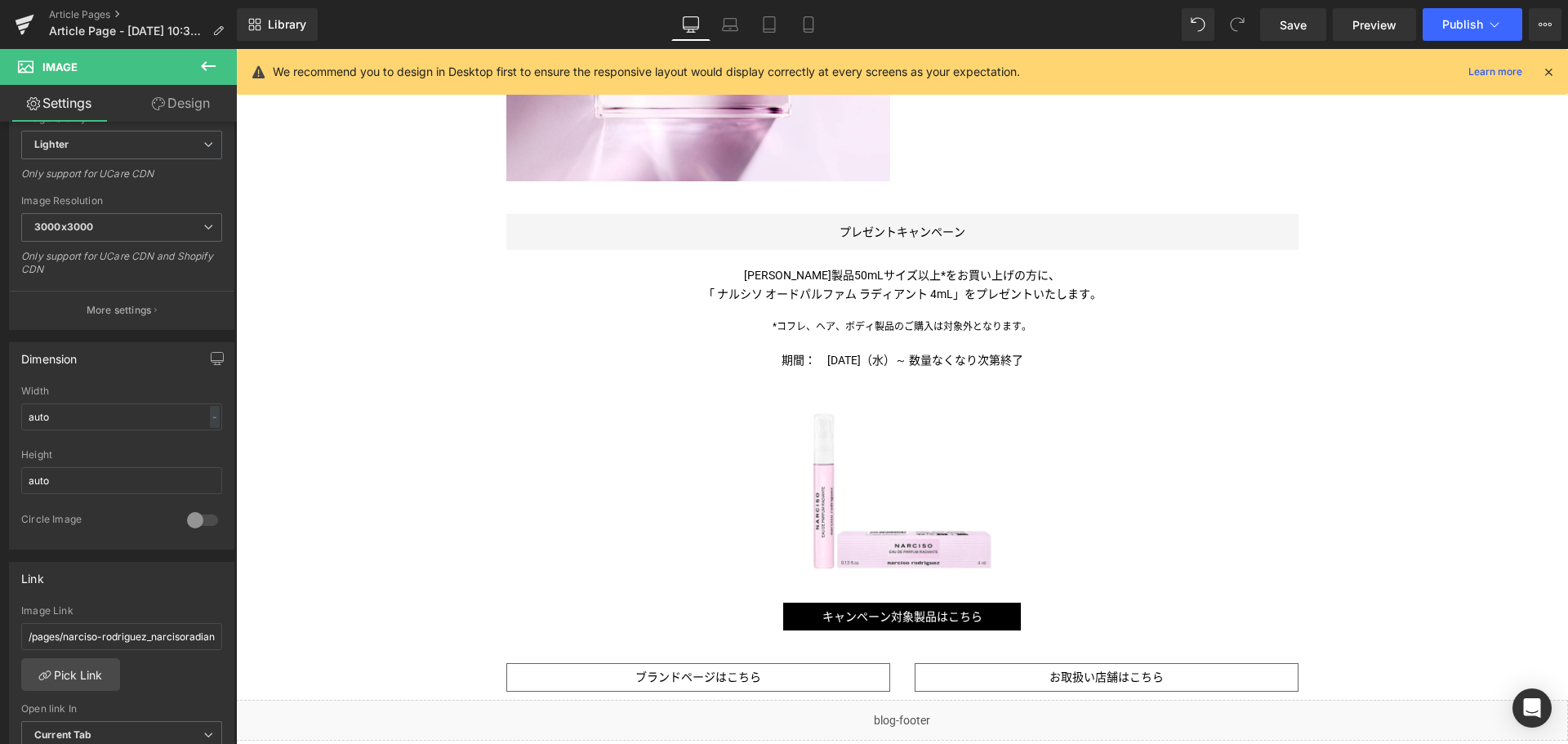
scroll to position [1111, 0]
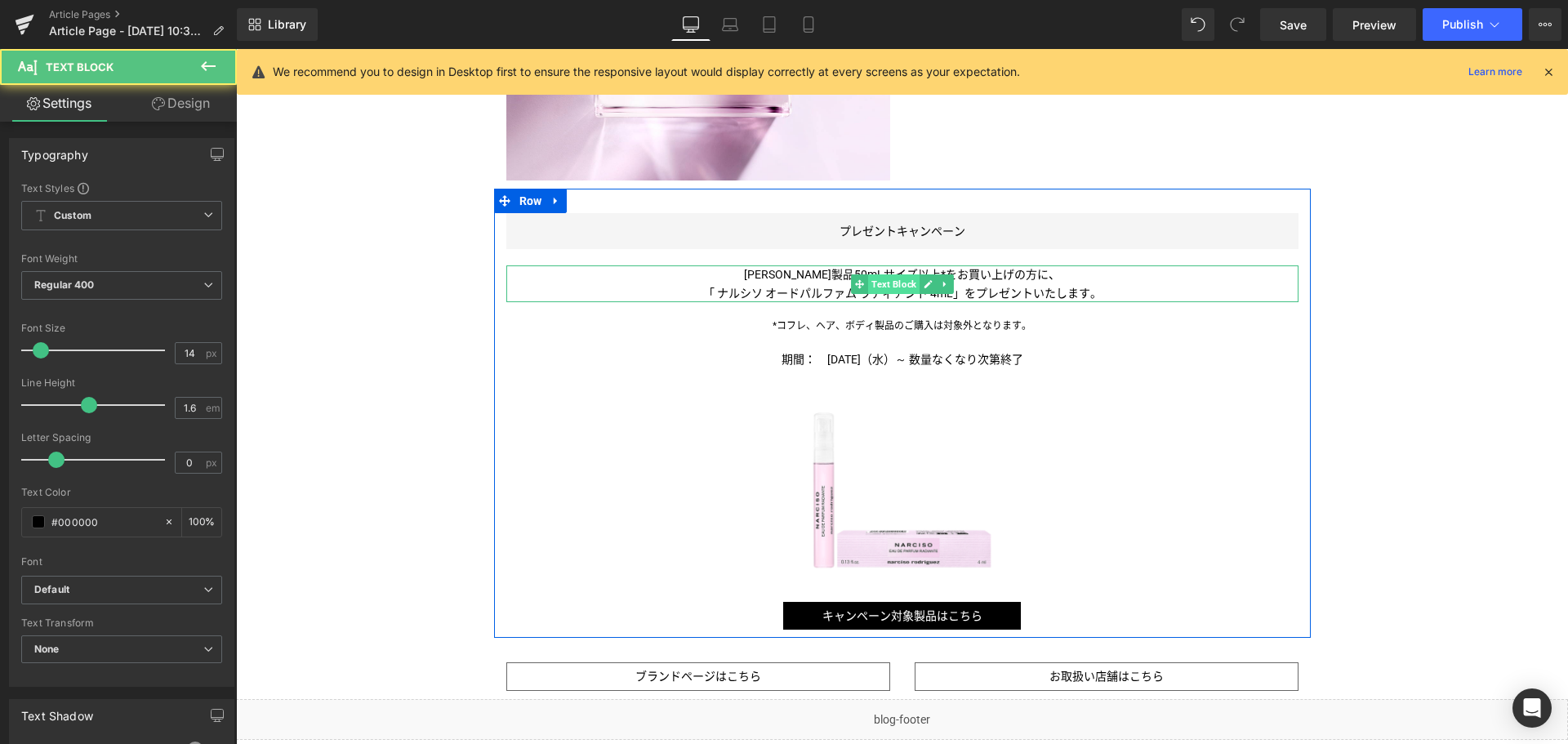
click at [898, 276] on div "[PERSON_NAME]製品50mLサイズ以上*をお買い上げの方に、 「 ナルシソ オードパルファム ラディアント 4mL 」をプレゼントいたします。 Te…" at bounding box center [903, 283] width 792 height 37
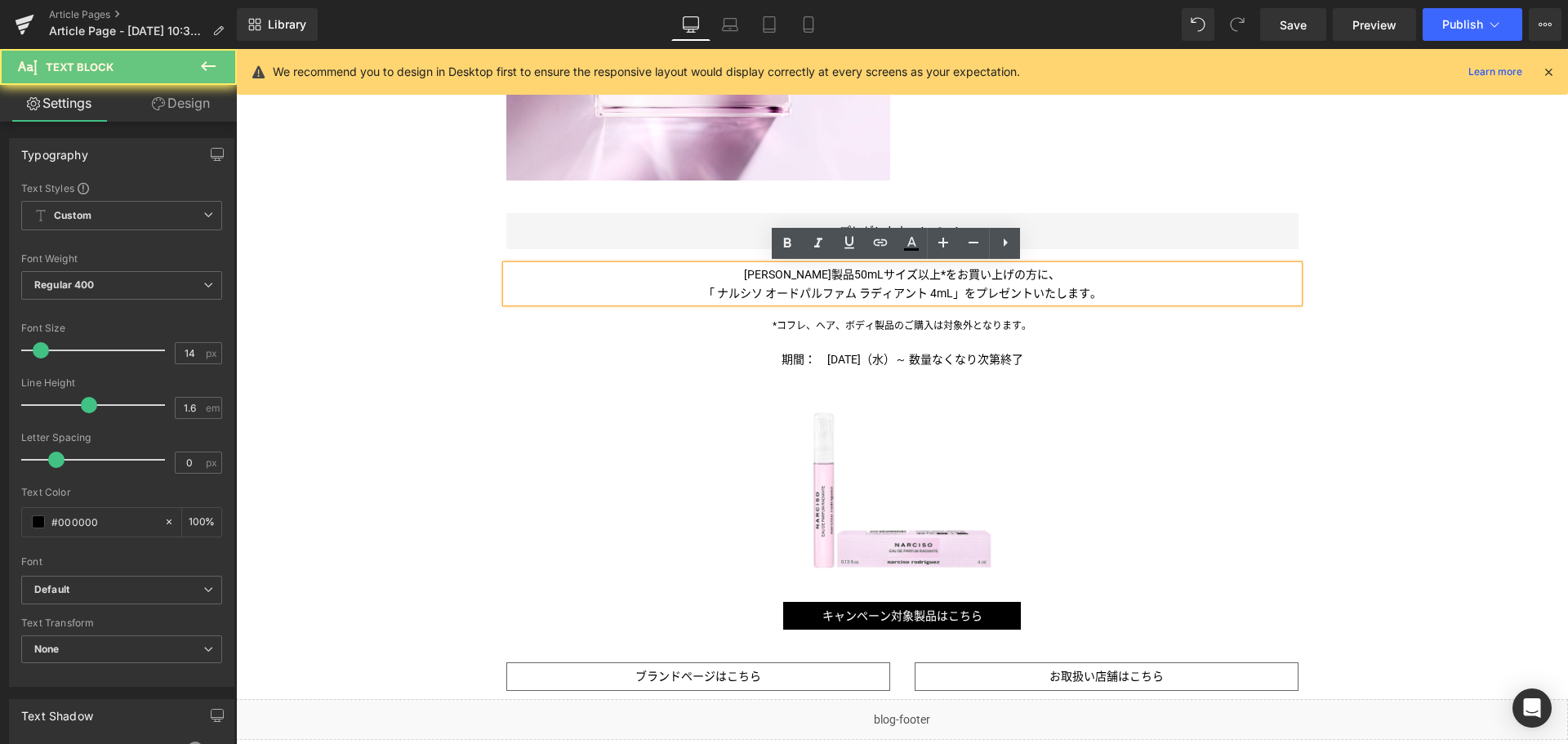
click at [898, 276] on span "[PERSON_NAME]製品50mLサイズ以上*をお買い上げの方に、" at bounding box center [902, 274] width 316 height 13
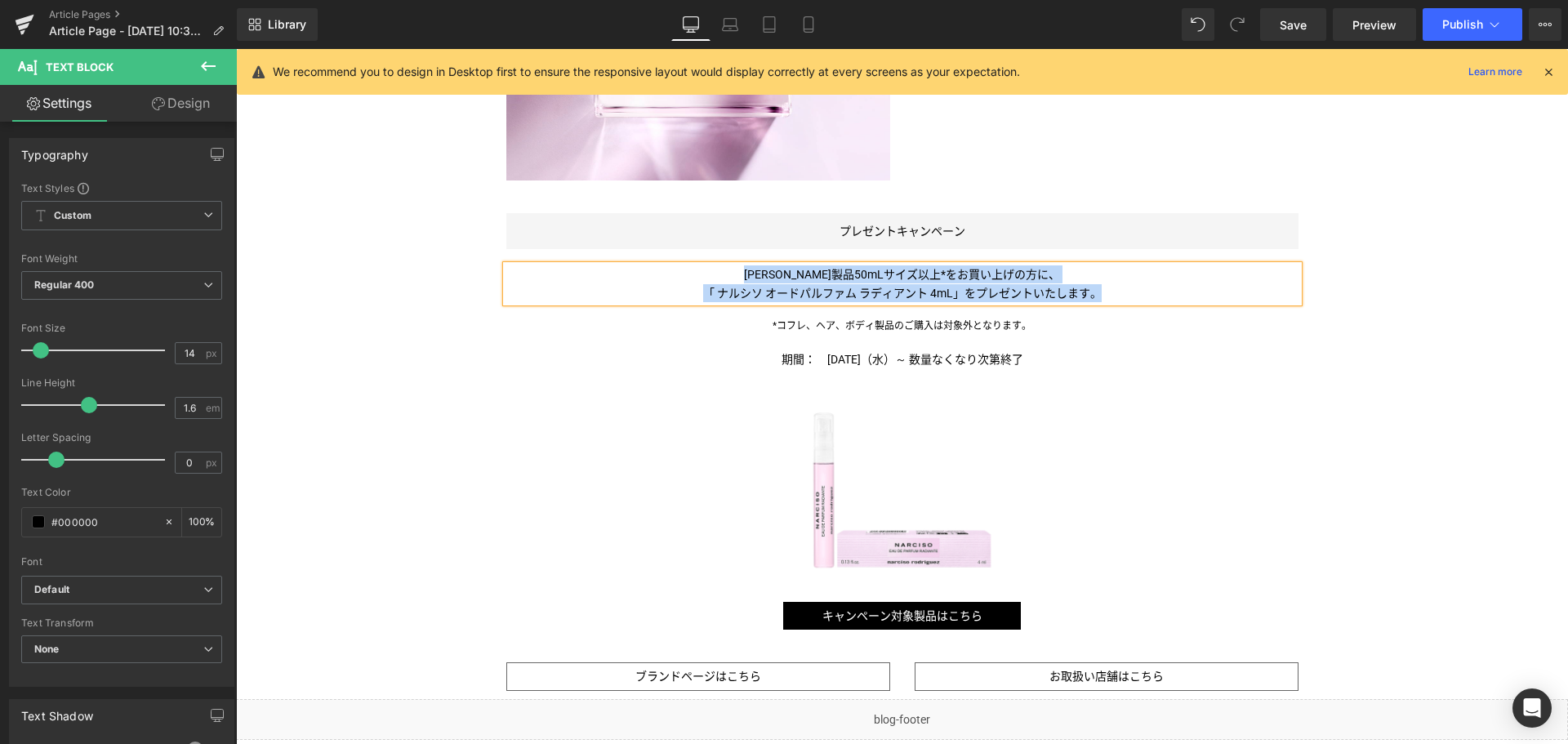
copy div "[PERSON_NAME]製品50mLサイズ以上*をお買い上げの方に、 「 ナルシソ オードパルファム ラディアント 4mL 」をプレゼントいたします。"
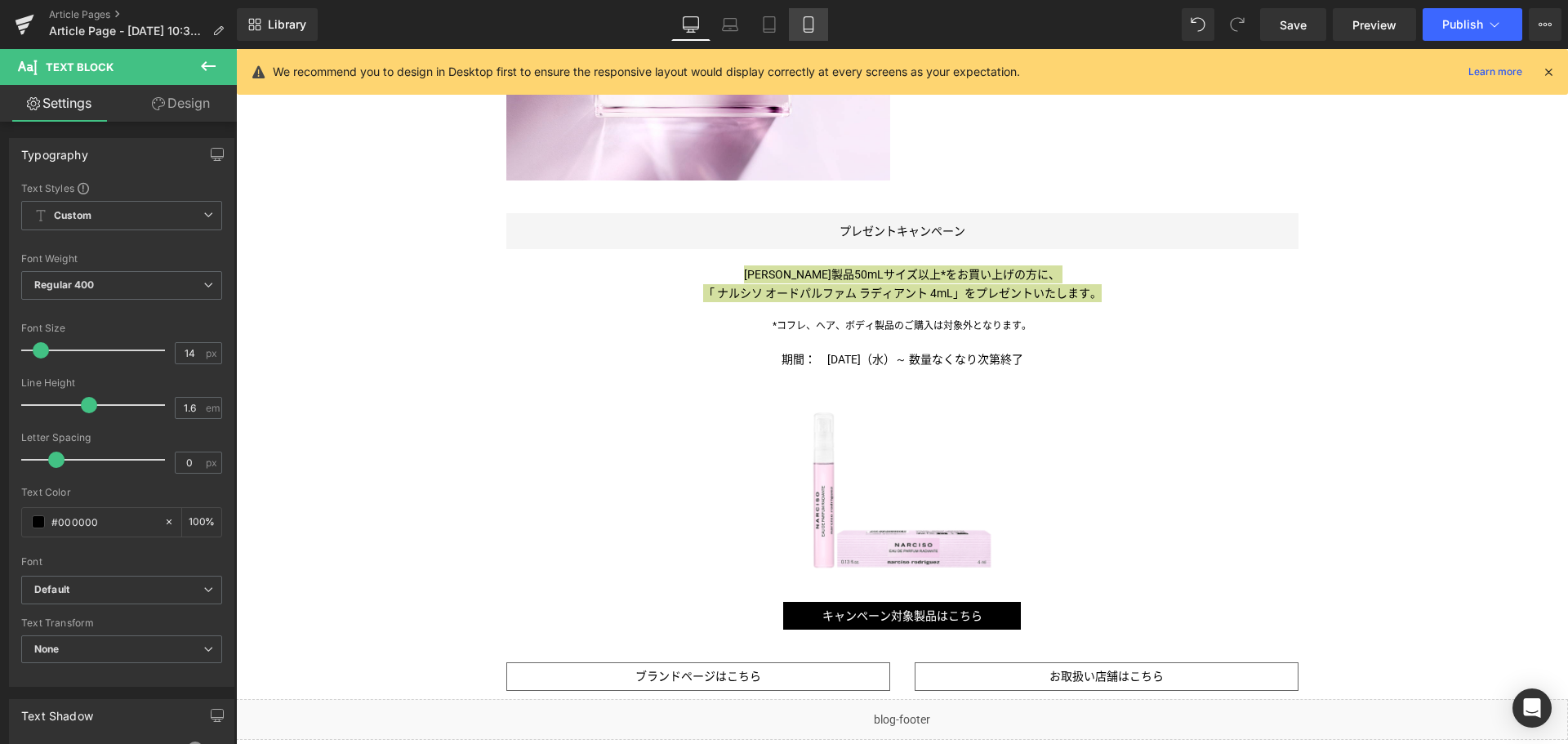
click at [812, 30] on icon at bounding box center [809, 25] width 16 height 16
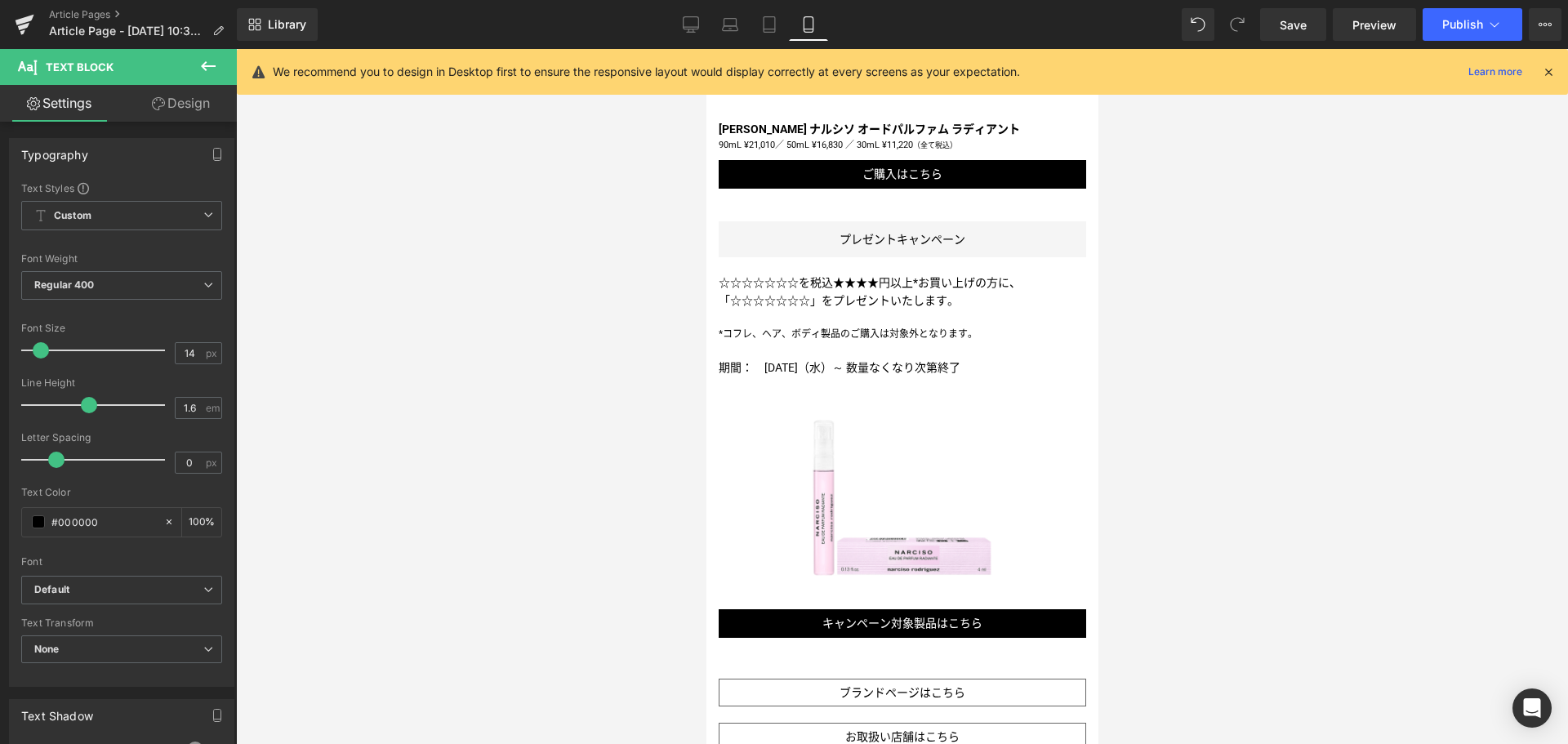
scroll to position [1275, 0]
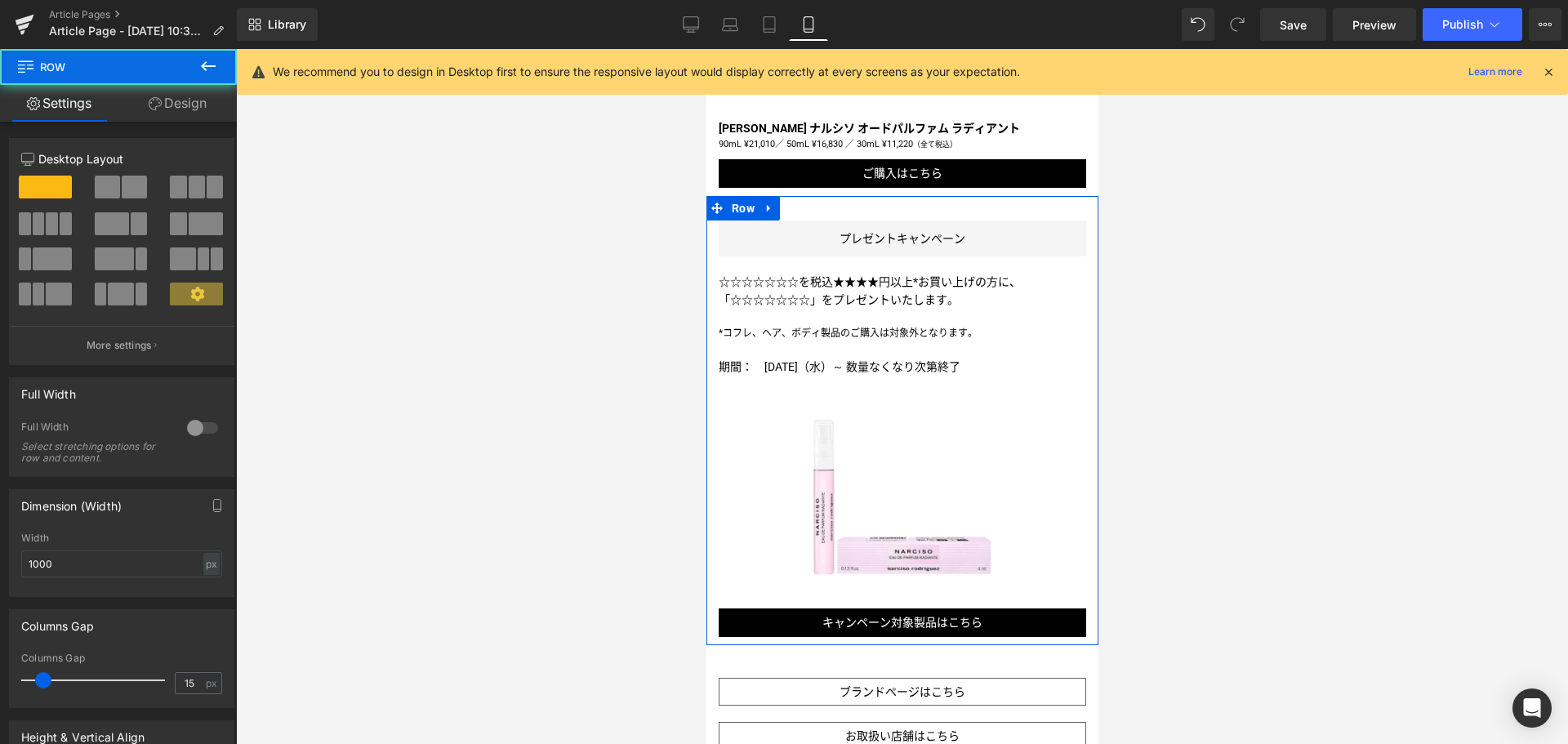
click at [835, 293] on div "プレゼントキャンペーン Button [PERSON_NAME]製品50mLサイズ以上*をお買い上げの方に、 「 ナルシソ オードパルファム ラディアント 4…" at bounding box center [902, 429] width 392 height 417
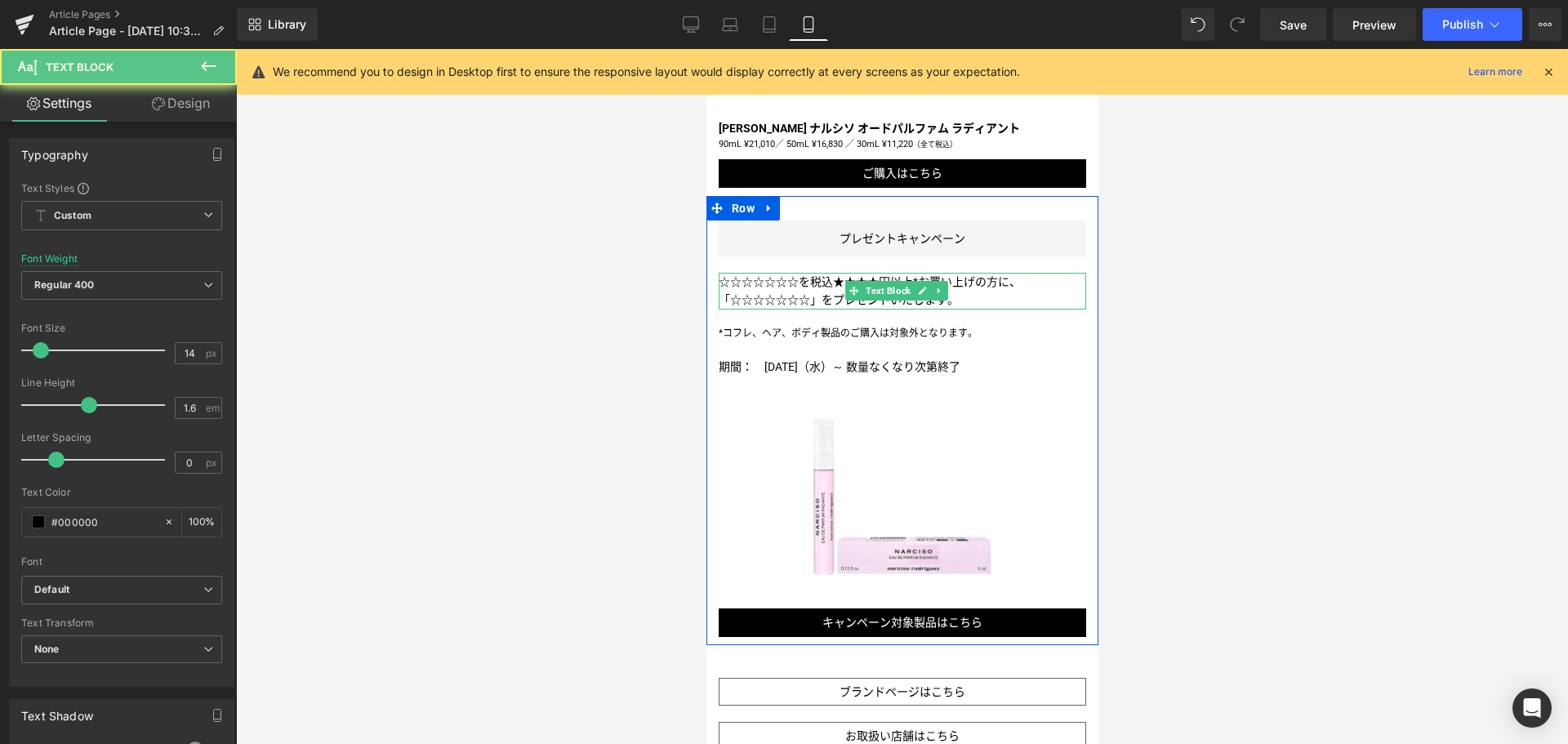
click at [828, 293] on span "」をプレゼントいたします。" at bounding box center [884, 300] width 148 height 13
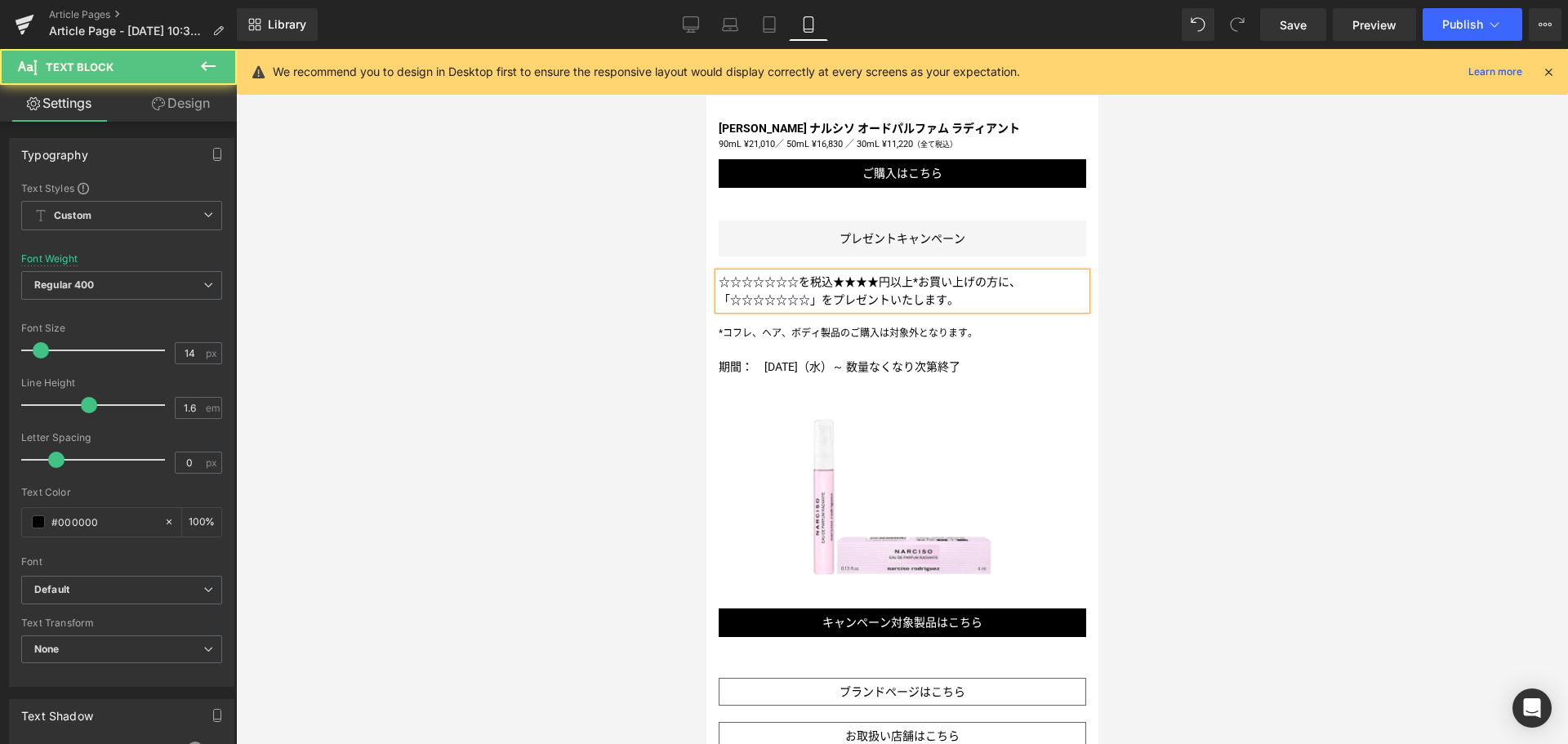
click at [828, 293] on span "」をプレゼントいたします。" at bounding box center [884, 300] width 148 height 13
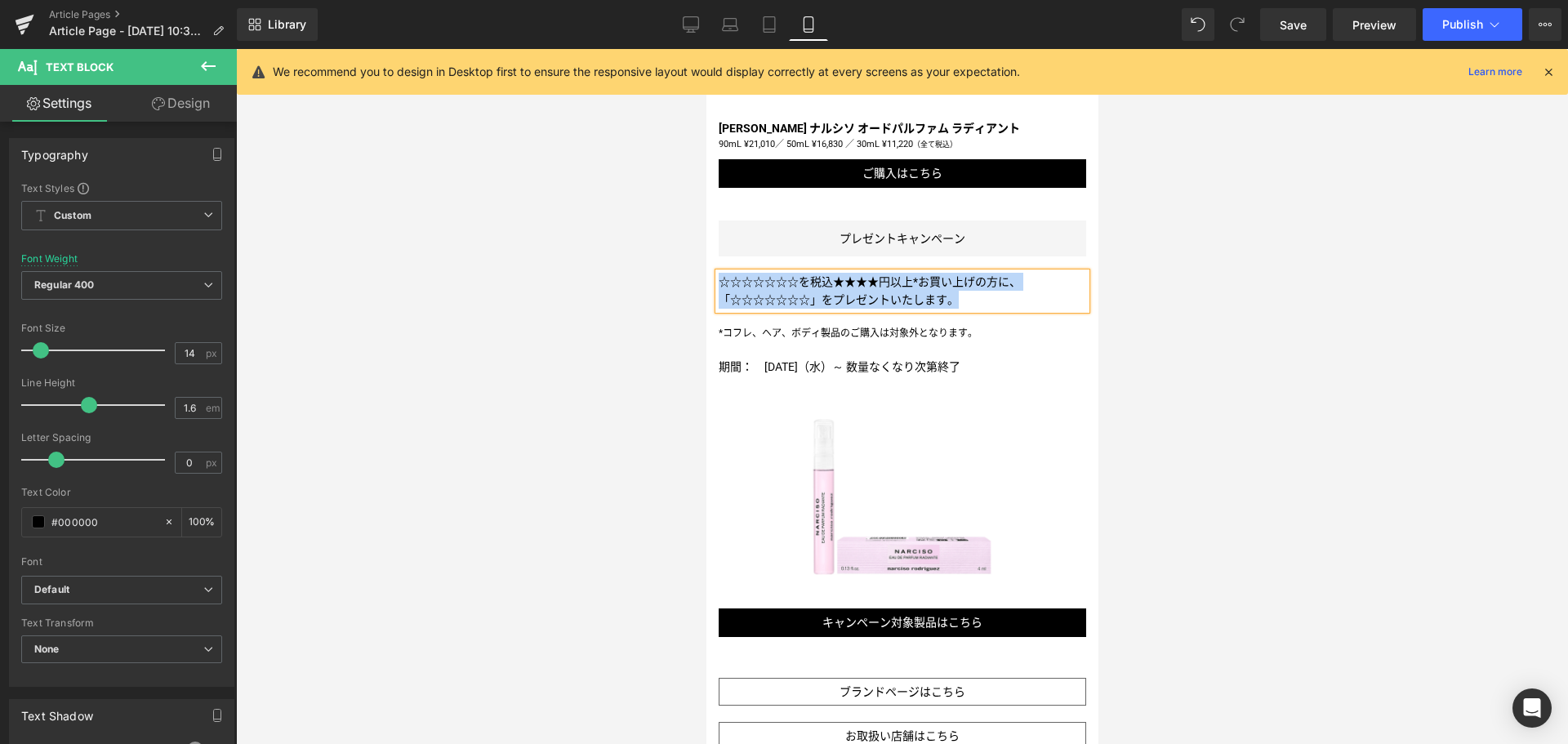
paste div
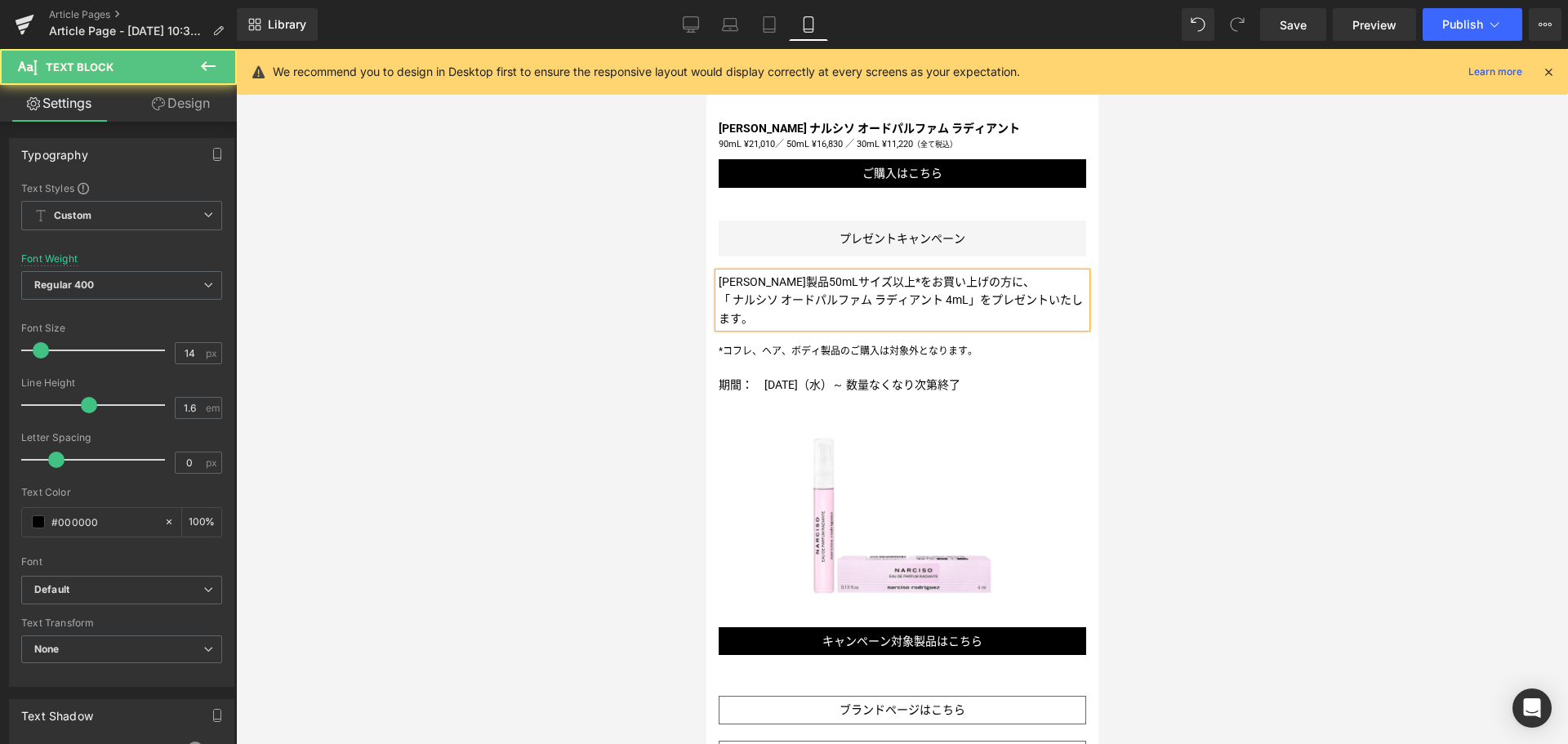
click at [1062, 273] on p "[PERSON_NAME]製品50mLサイズ以上*をお買い上げの方に、" at bounding box center [901, 282] width 367 height 18
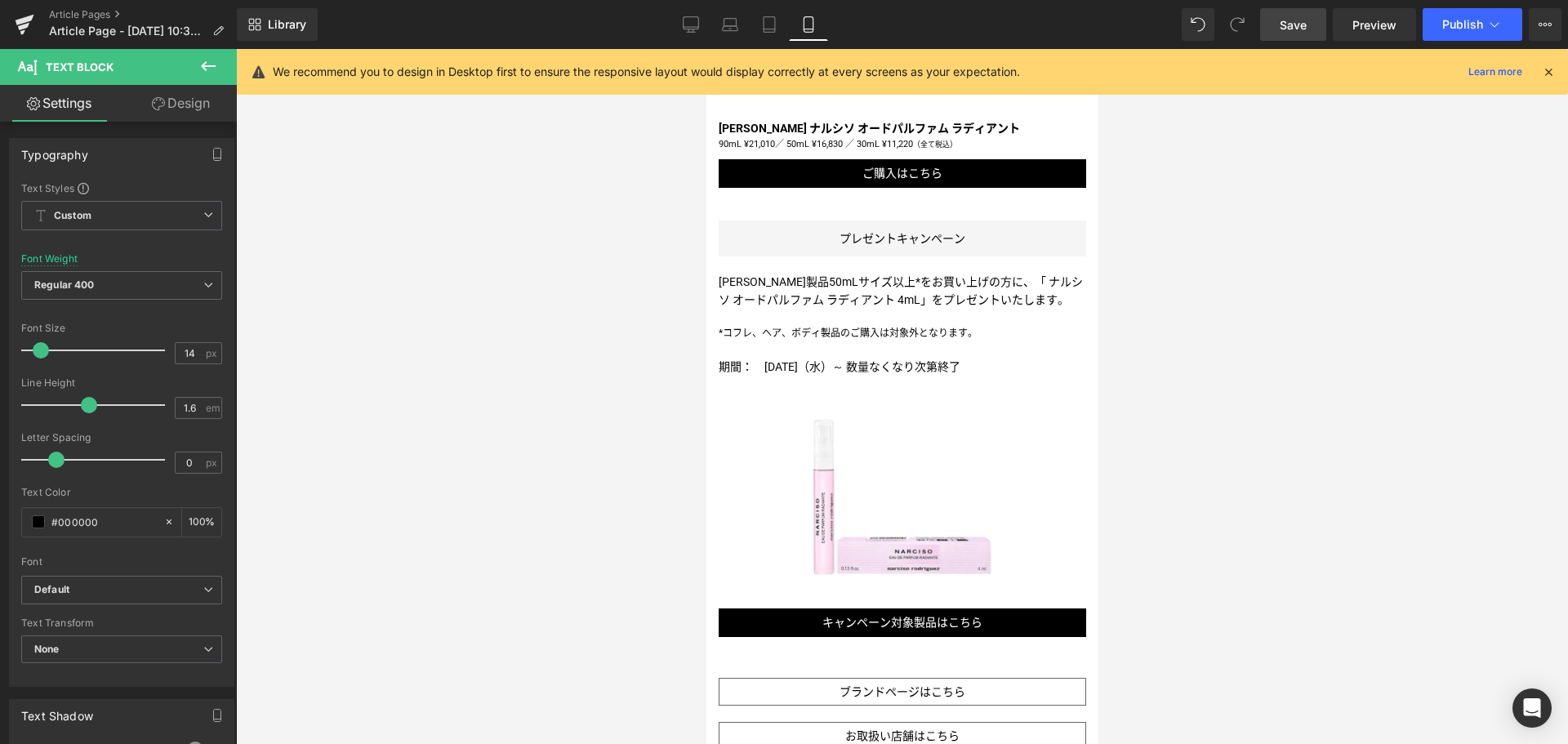
click at [1284, 18] on span "Save" at bounding box center [1293, 25] width 27 height 17
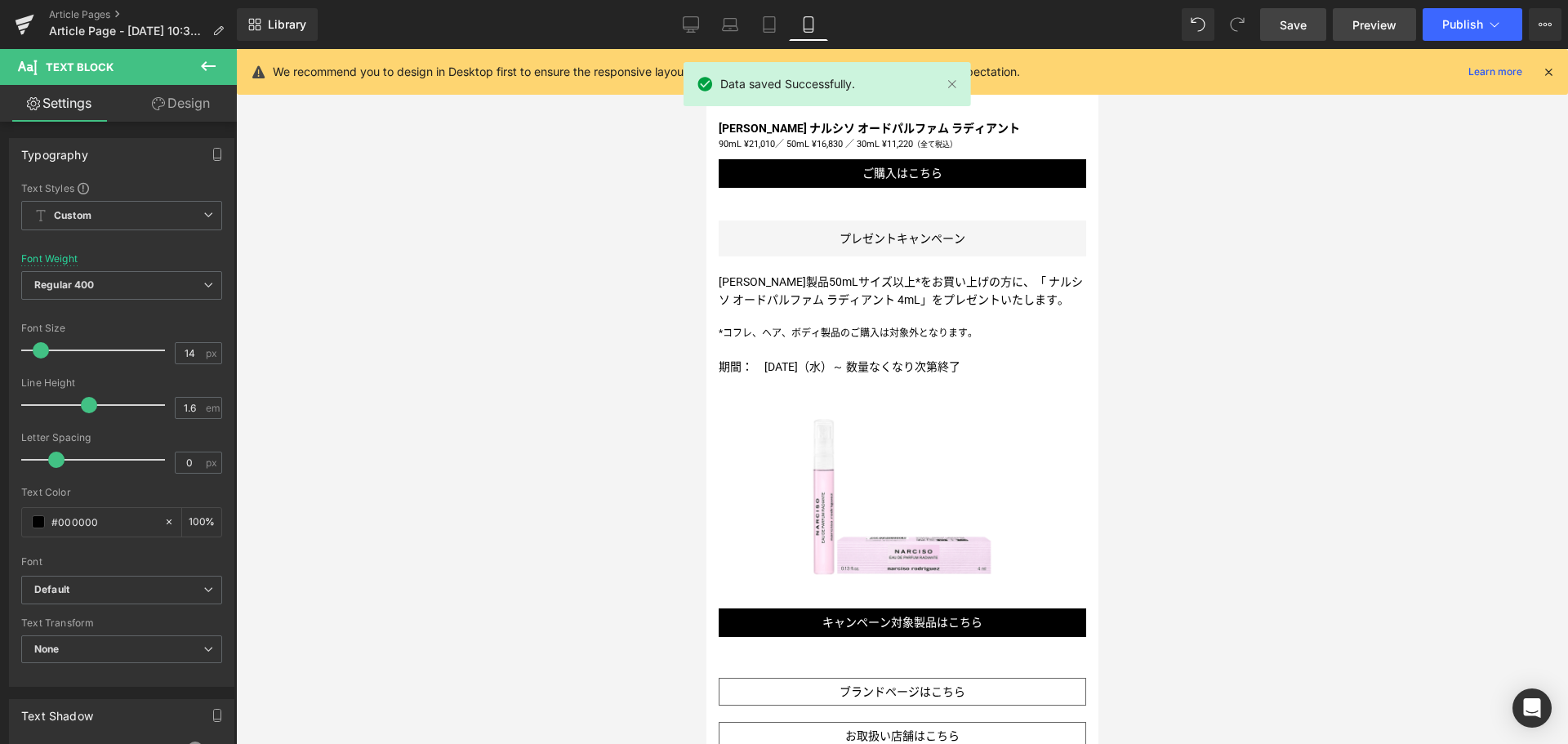
click at [1379, 30] on span "Preview" at bounding box center [1374, 25] width 44 height 17
